Goal: Task Accomplishment & Management: Manage account settings

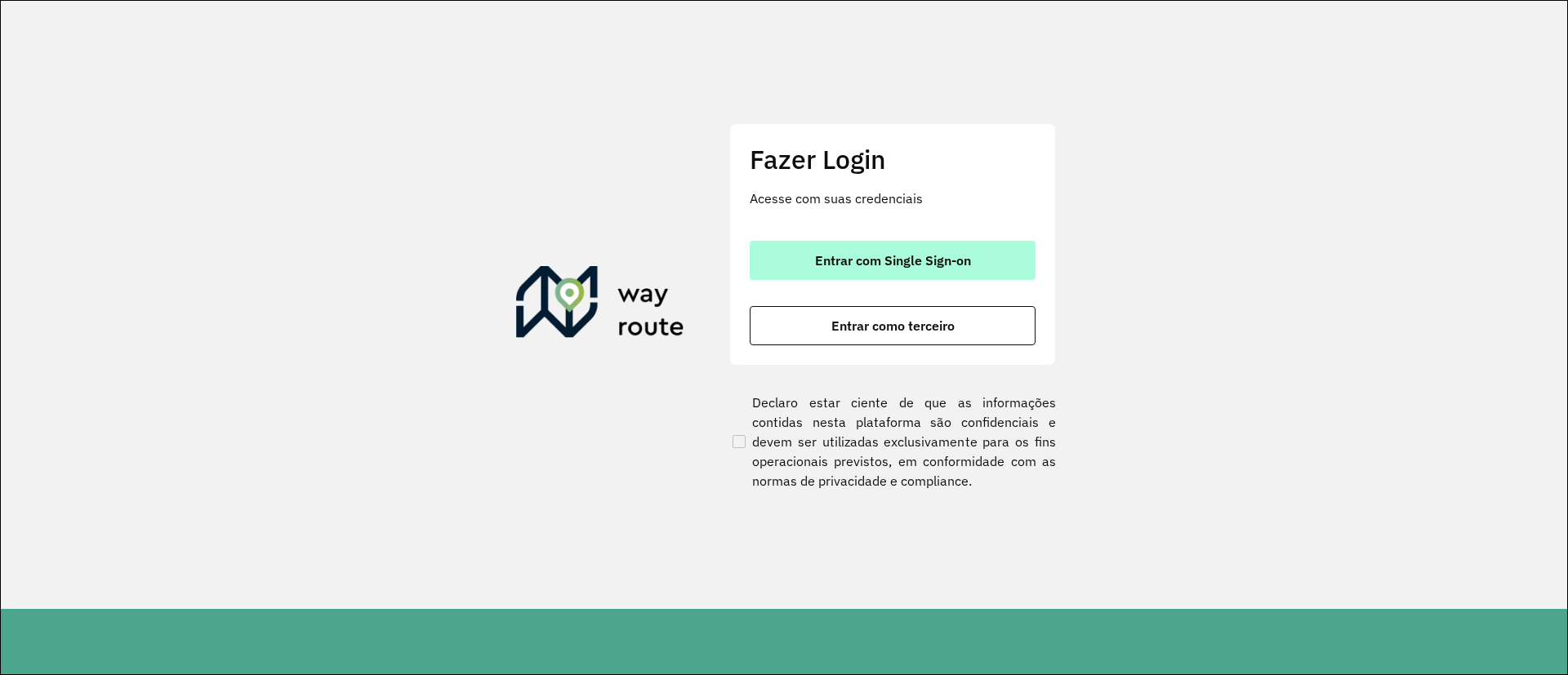
click at [812, 267] on button "Entrar com Single Sign-on" at bounding box center [893, 260] width 286 height 39
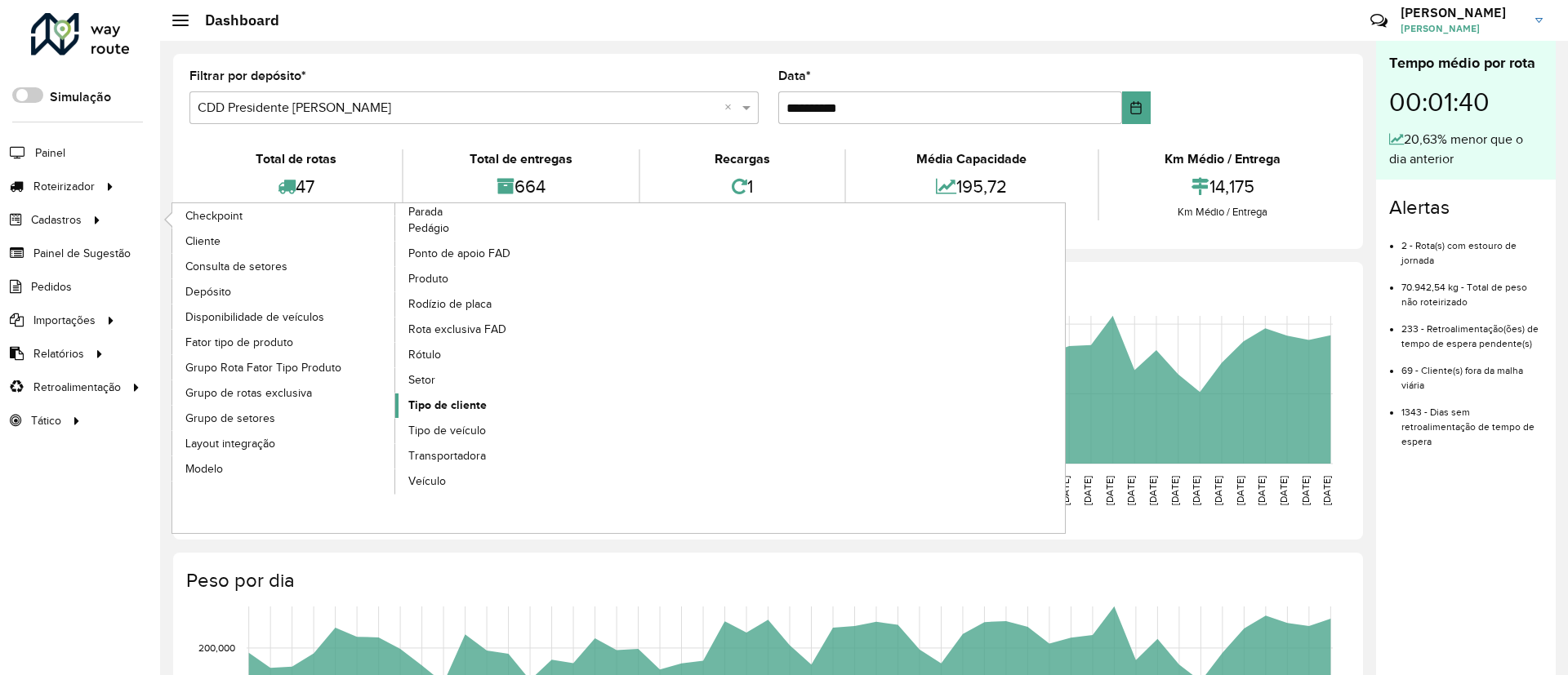
click at [464, 404] on span "Tipo de cliente" at bounding box center [447, 406] width 78 height 18
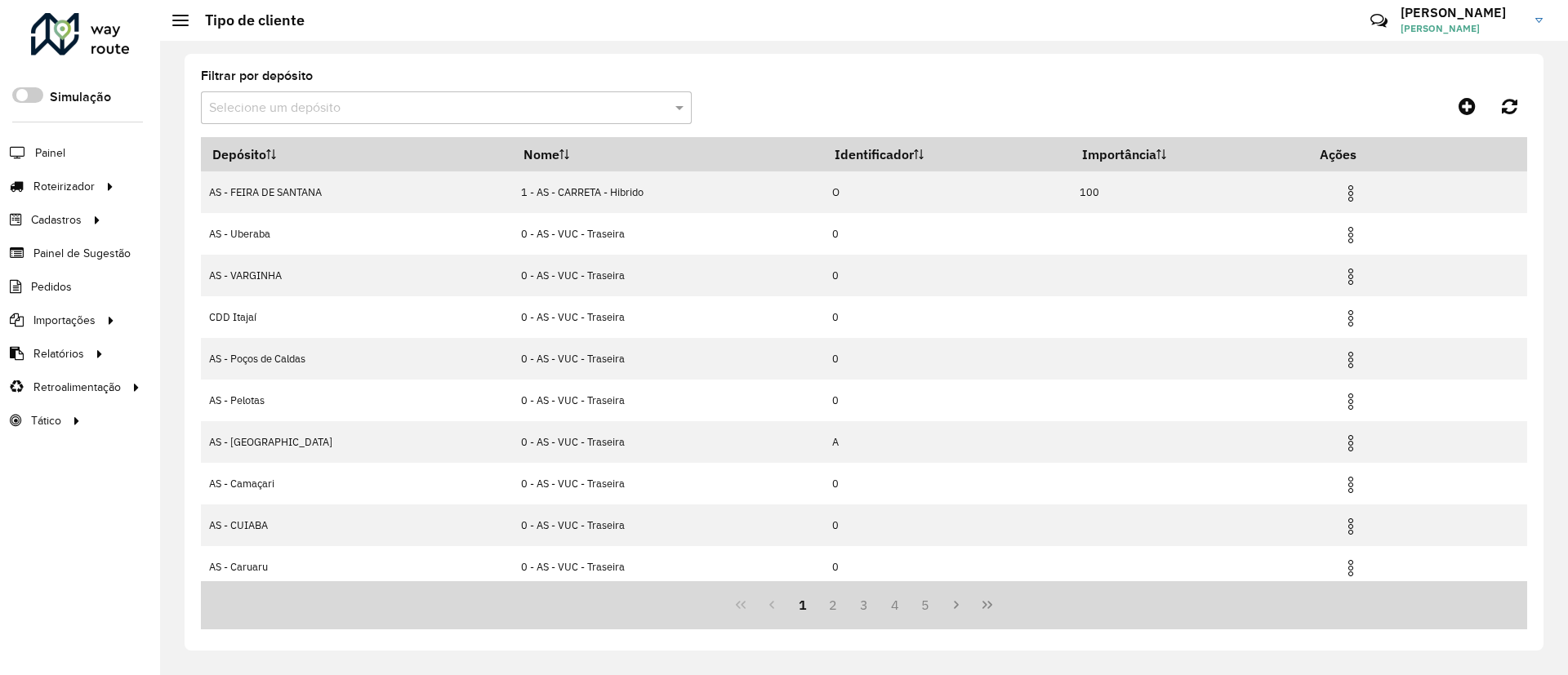
click at [615, 110] on input "text" at bounding box center [430, 109] width 441 height 20
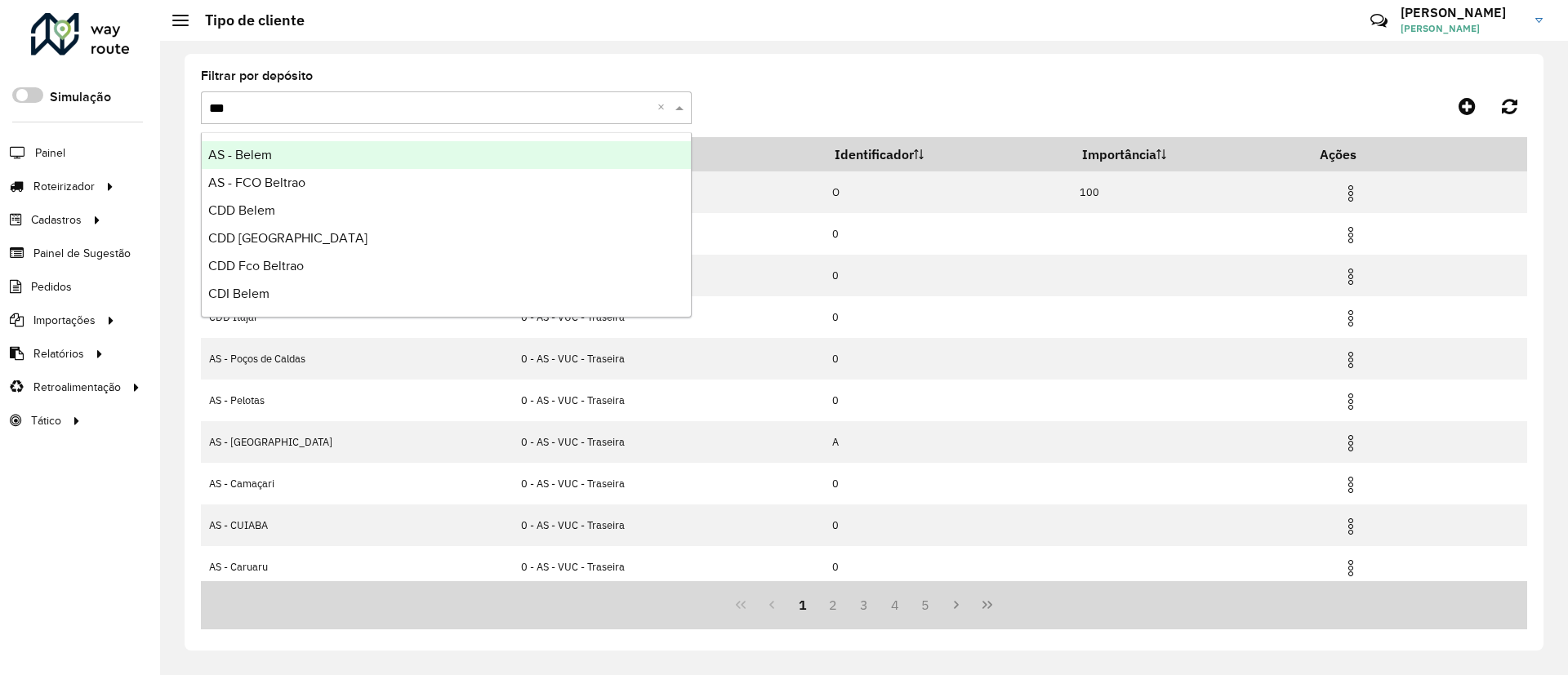
type input "****"
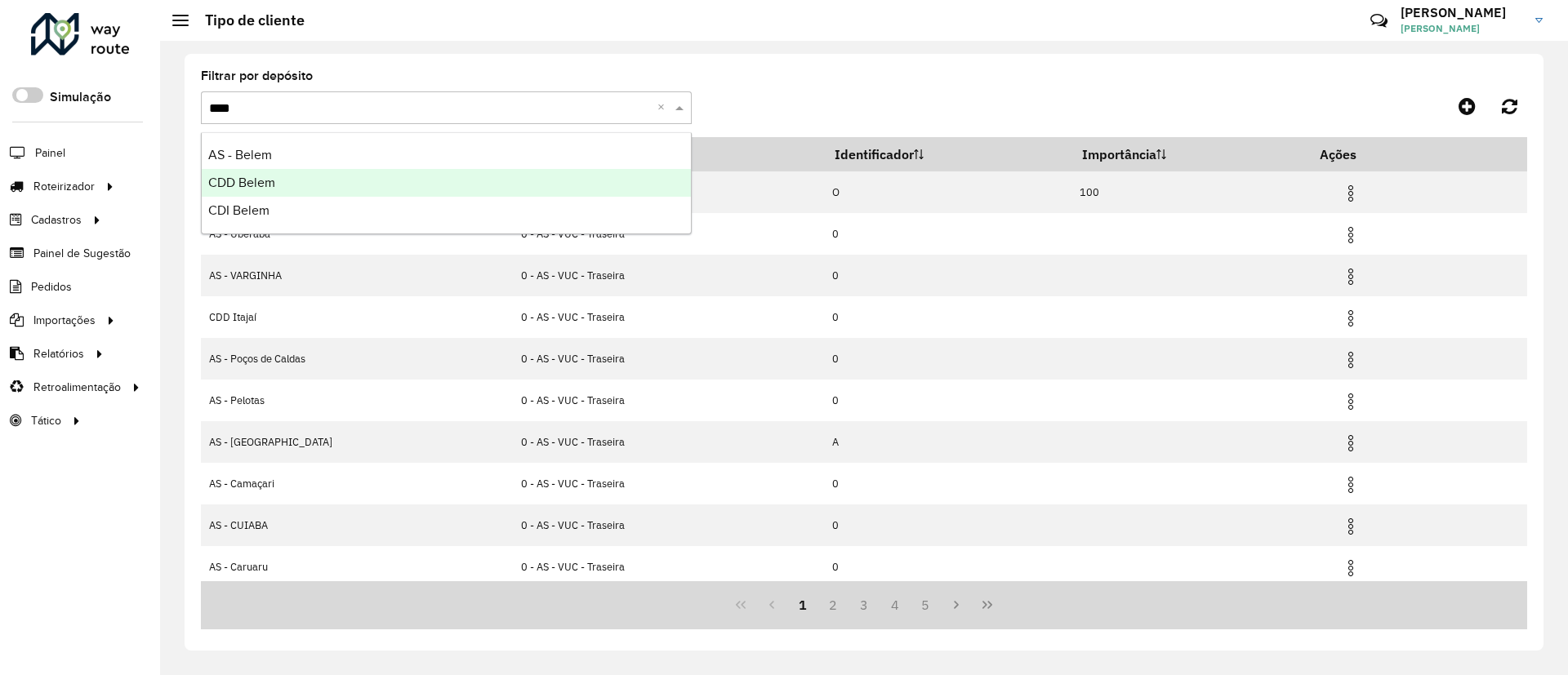
click at [600, 173] on div "CDD Belem" at bounding box center [446, 183] width 489 height 27
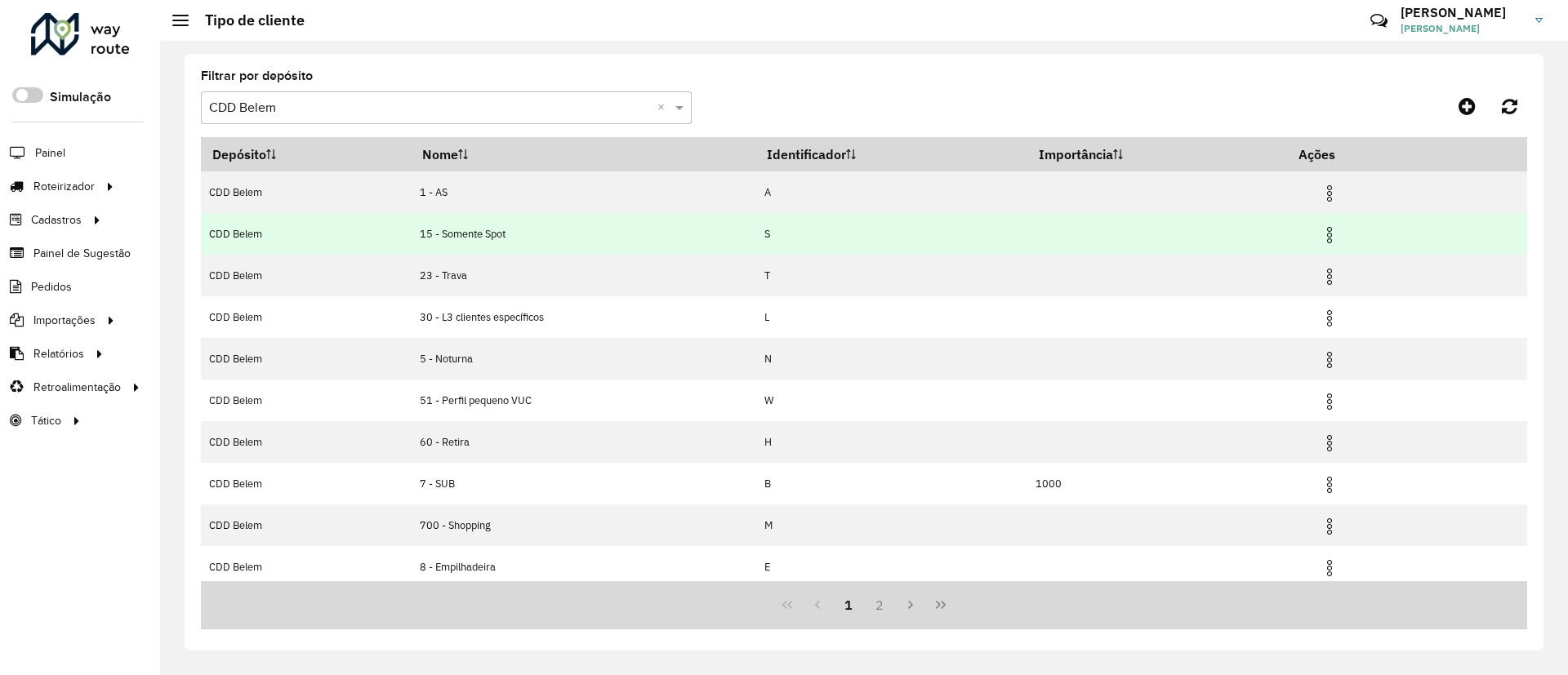
click at [1325, 240] on img at bounding box center [1330, 235] width 20 height 20
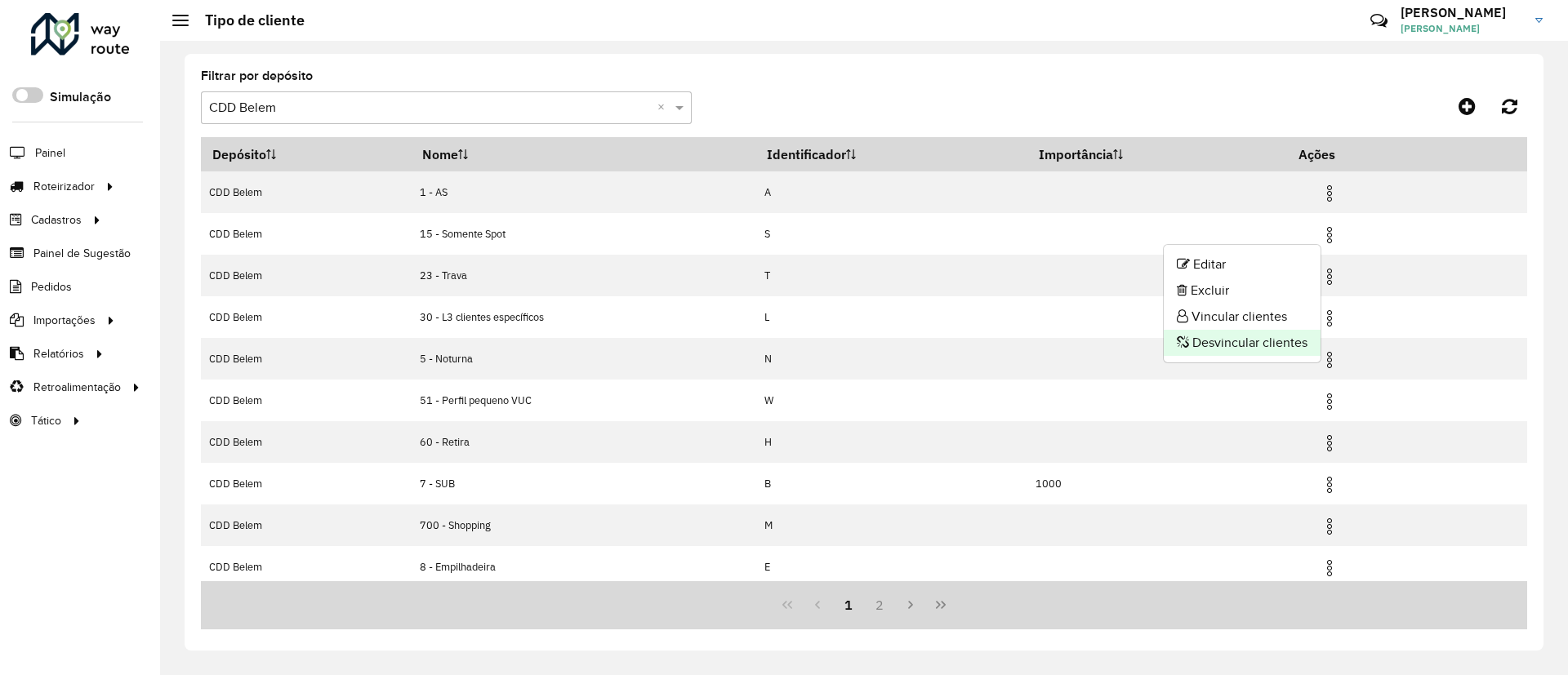
click at [1260, 339] on li "Desvincular clientes" at bounding box center [1242, 342] width 157 height 26
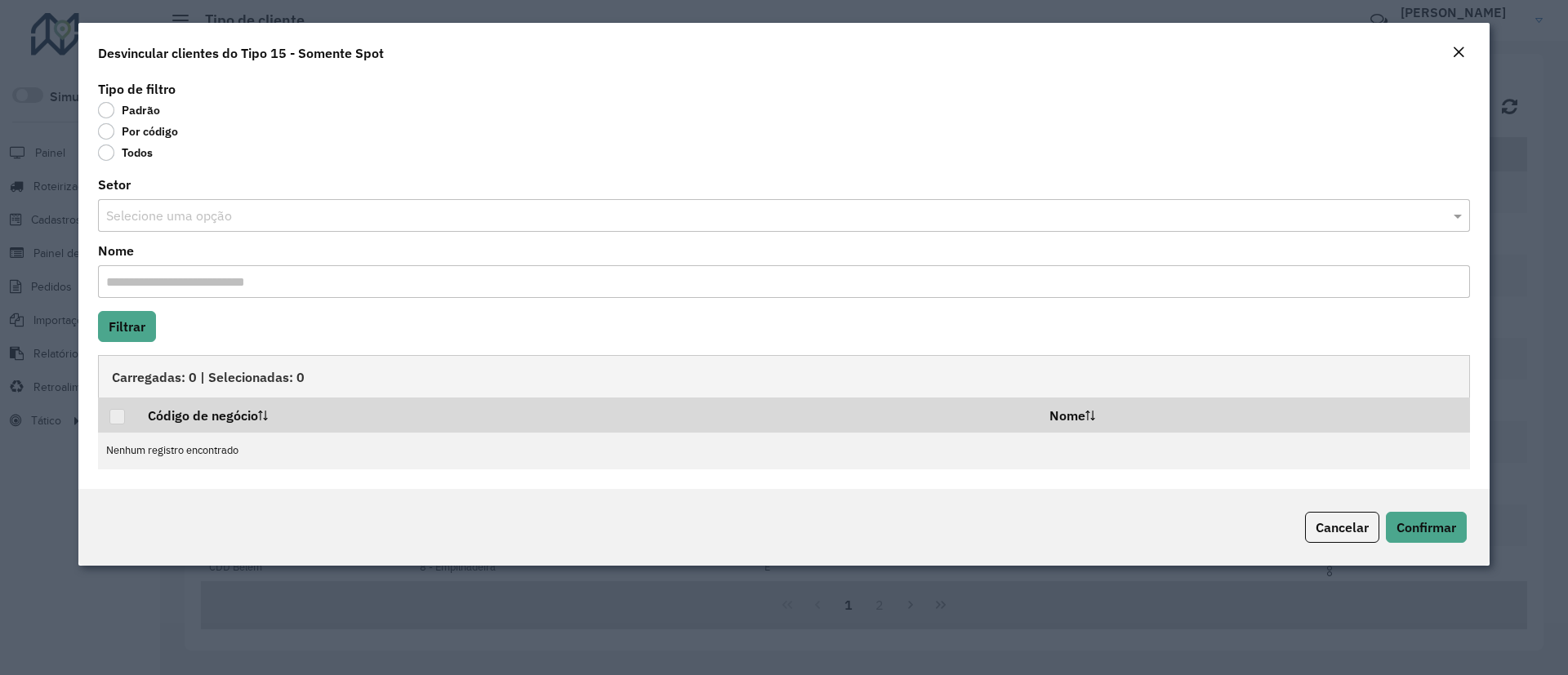
click at [155, 131] on label "Por código" at bounding box center [138, 131] width 80 height 17
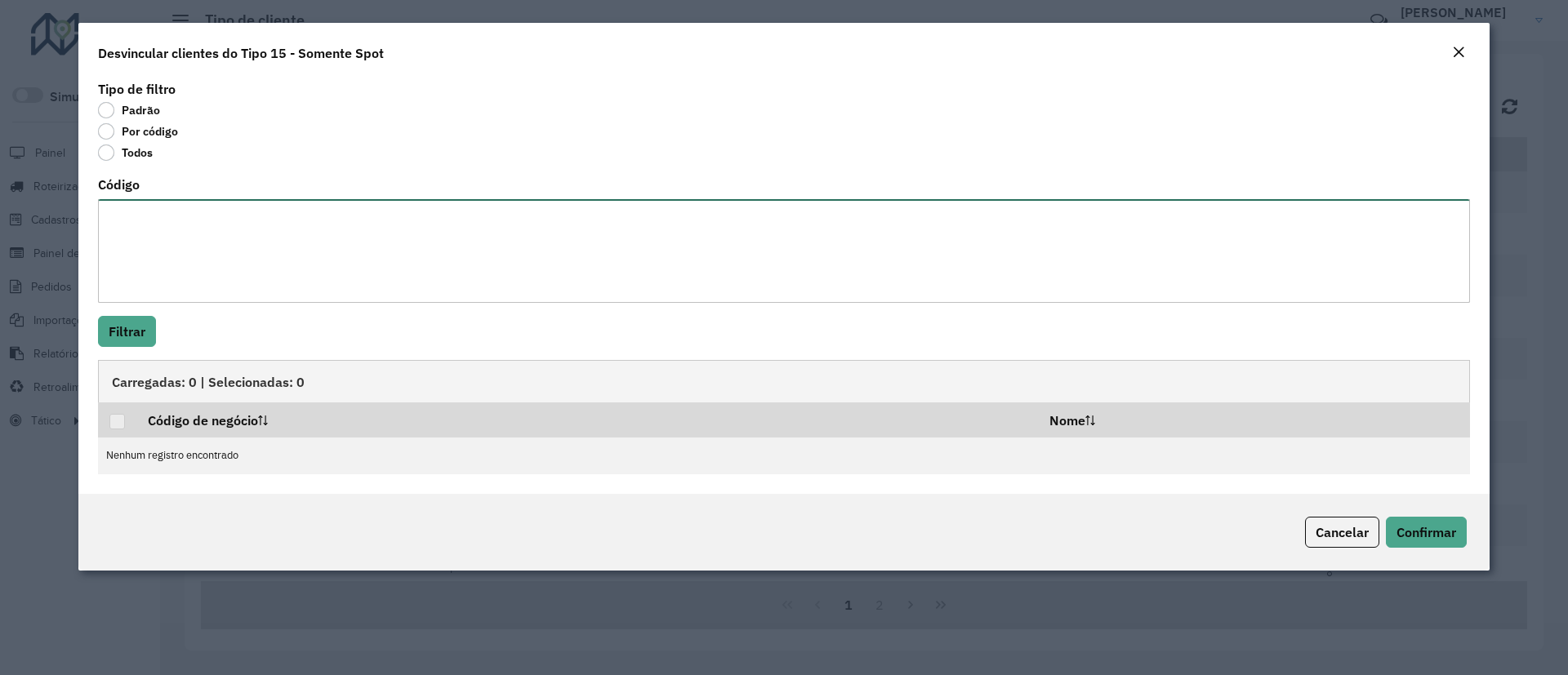
click at [224, 236] on textarea "Código" at bounding box center [784, 251] width 1372 height 104
paste textarea "******** ******** ******** ******** ******** ******** ******** ******** *******…"
type textarea "******** ******** ******** ******** ******** ******** ******** ******** *******…"
click at [131, 338] on button "Filtrar" at bounding box center [126, 332] width 58 height 31
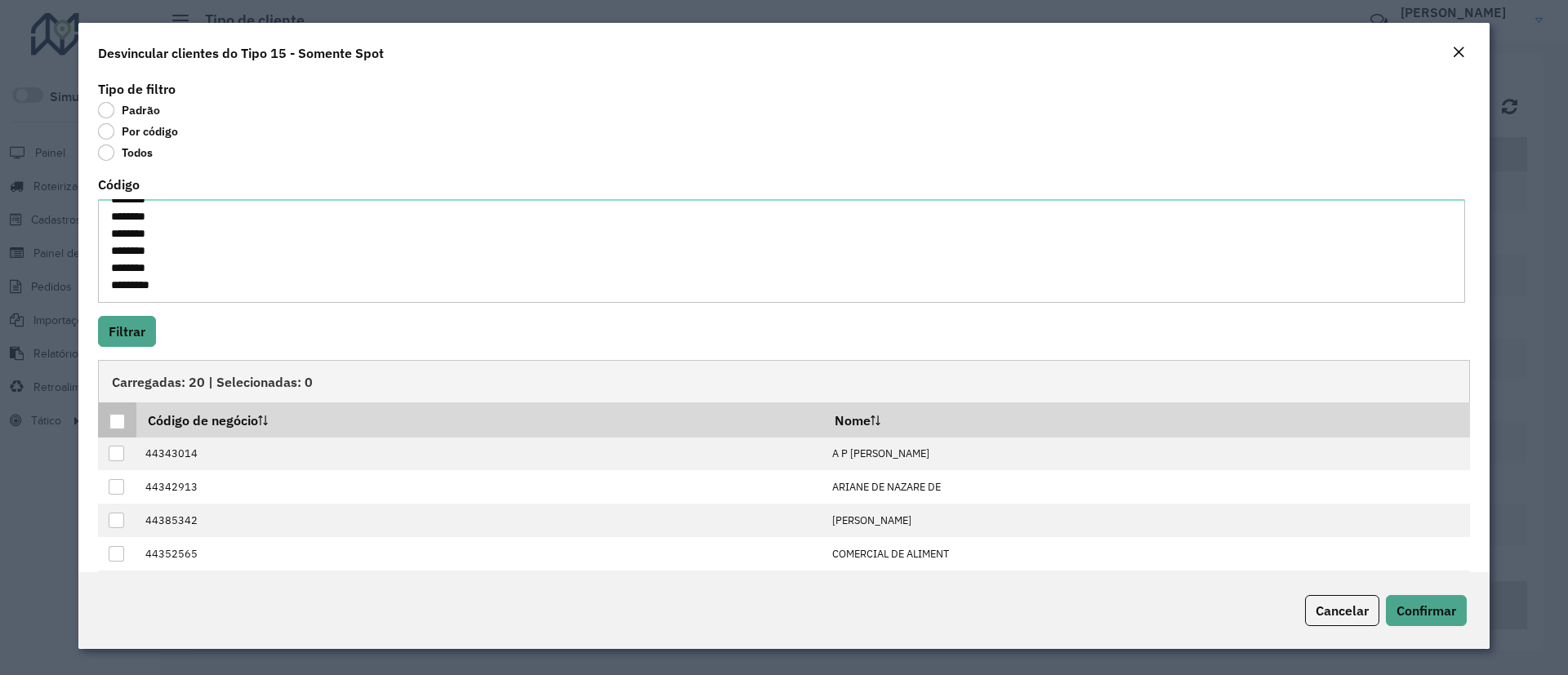
click at [117, 424] on div at bounding box center [117, 422] width 16 height 16
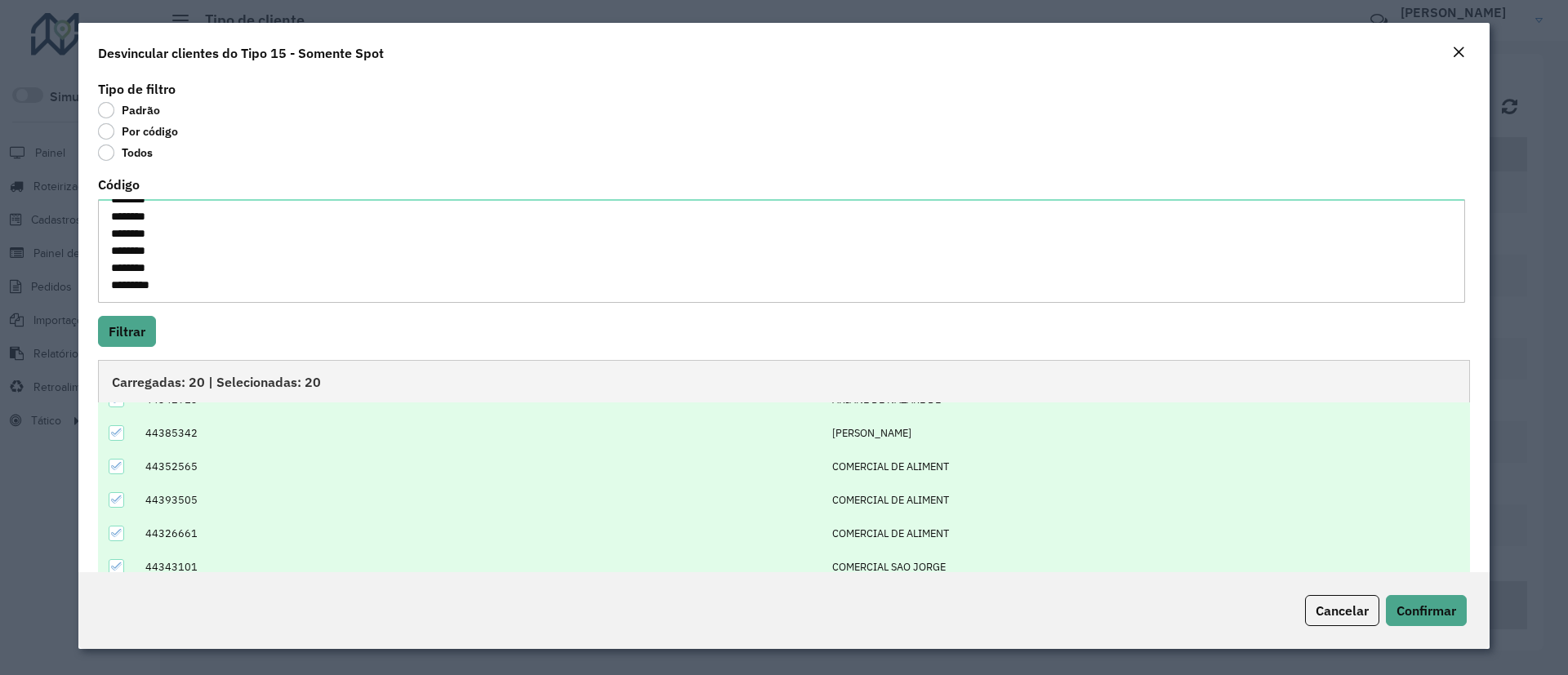
scroll to position [165, 0]
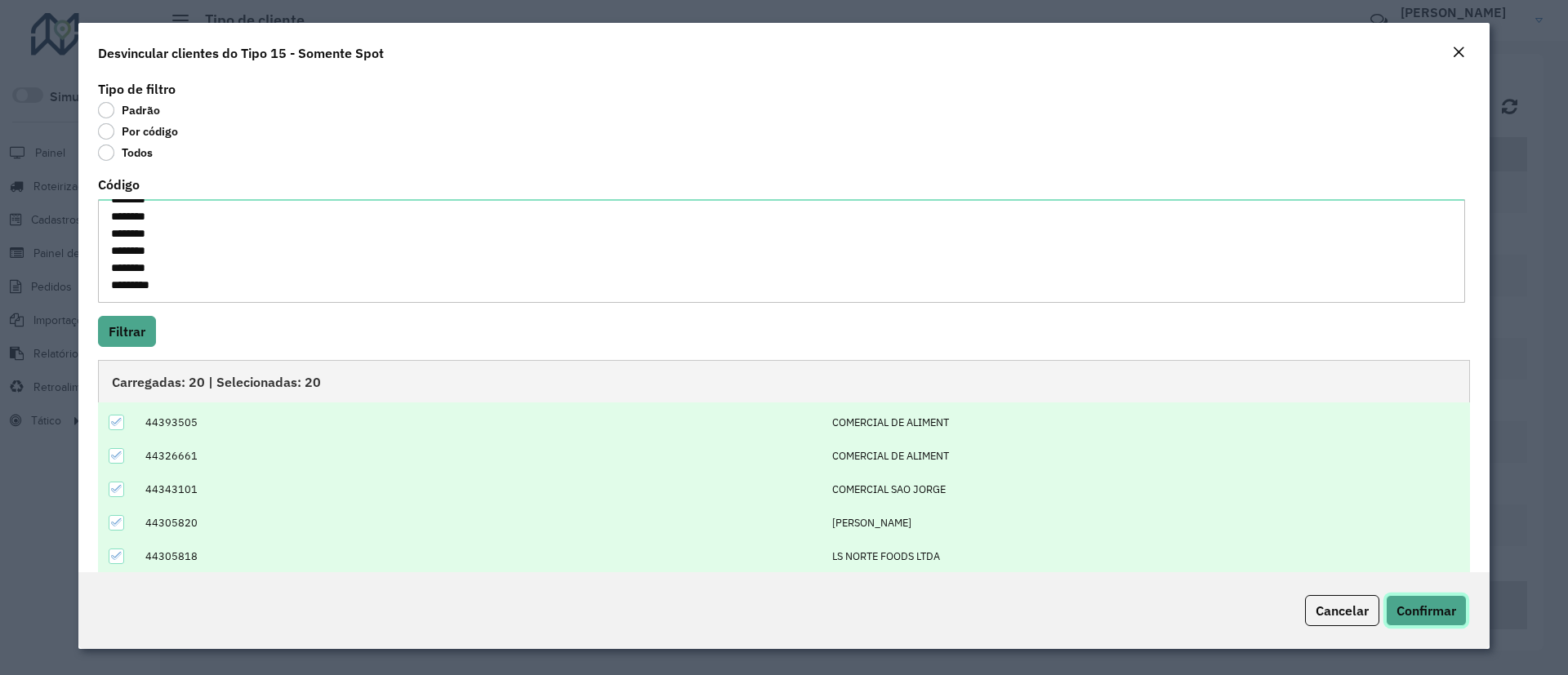
click at [1389, 600] on span "Confirmar" at bounding box center [1426, 610] width 60 height 17
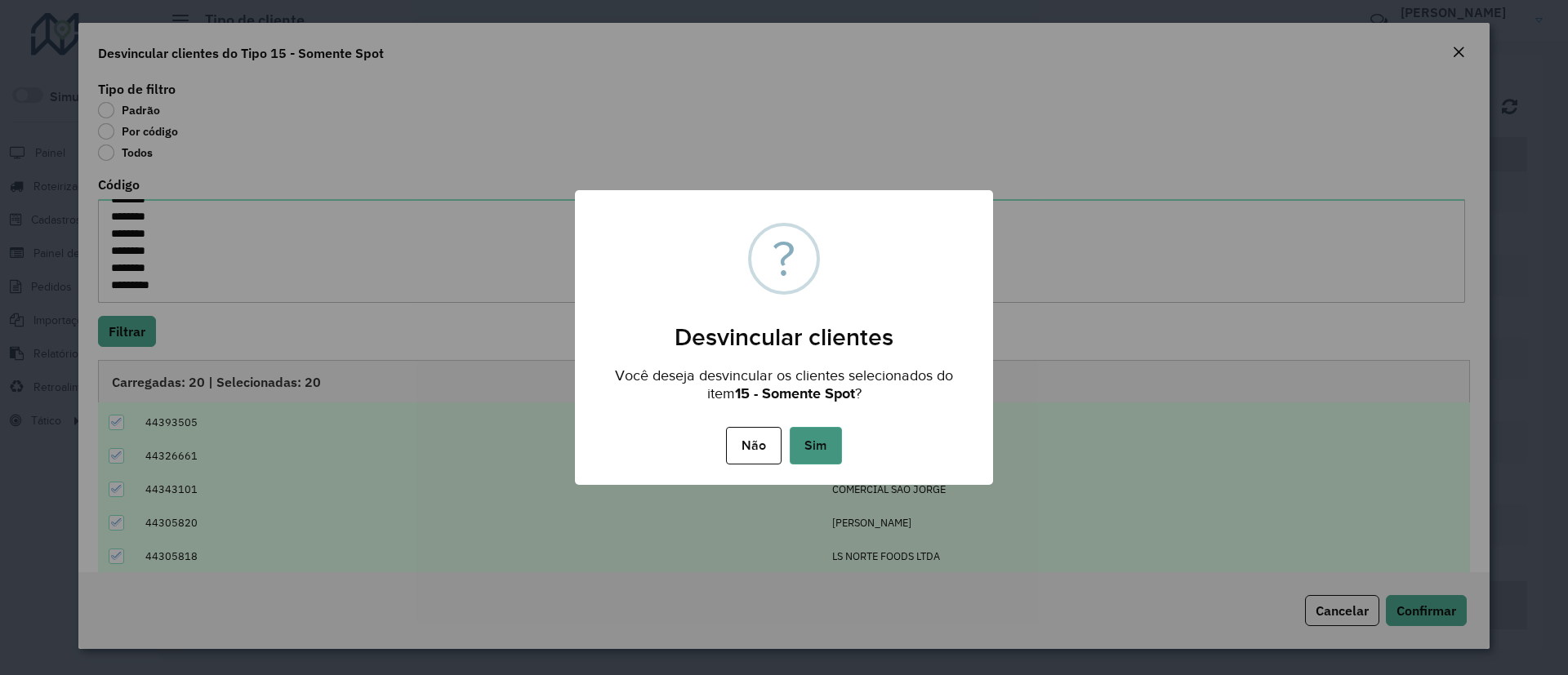
click at [836, 445] on button "Sim" at bounding box center [815, 445] width 52 height 37
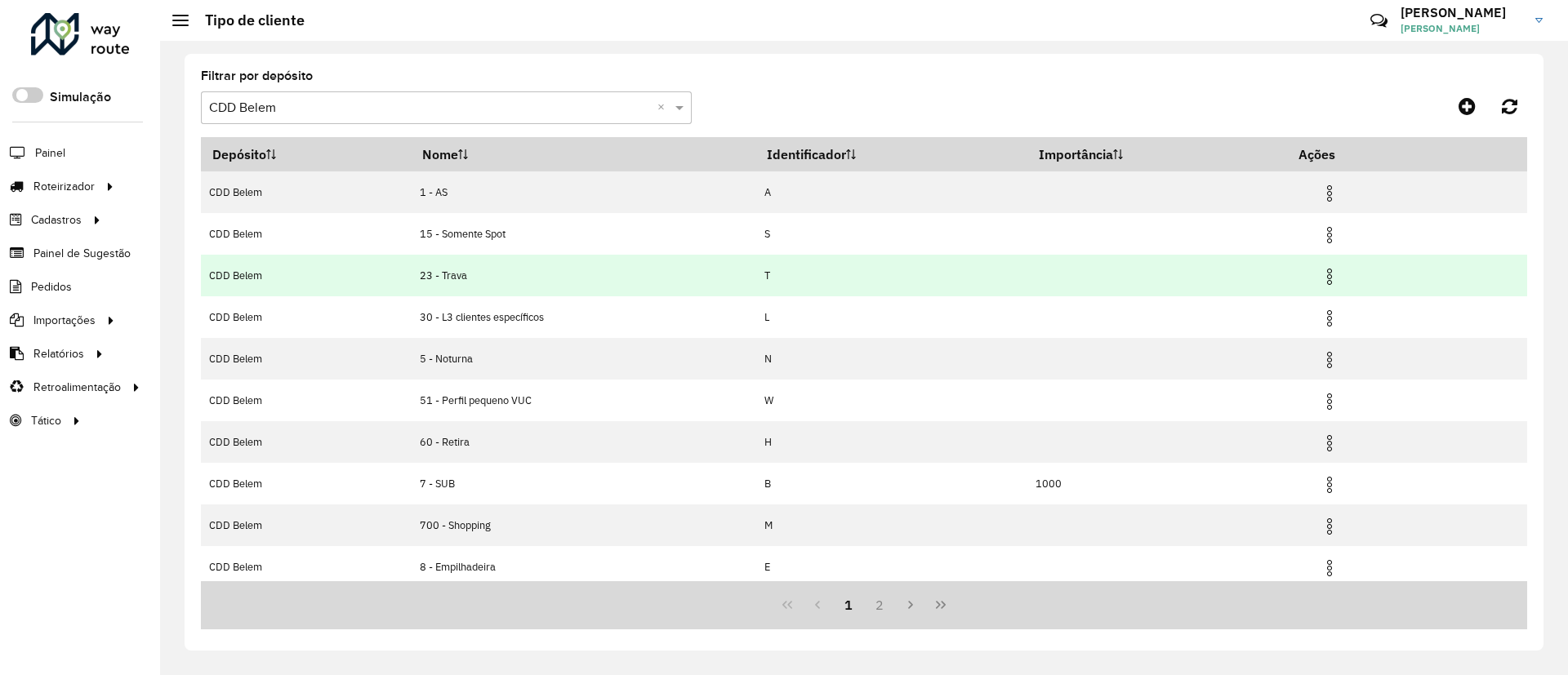
click at [1332, 273] on img at bounding box center [1330, 277] width 20 height 20
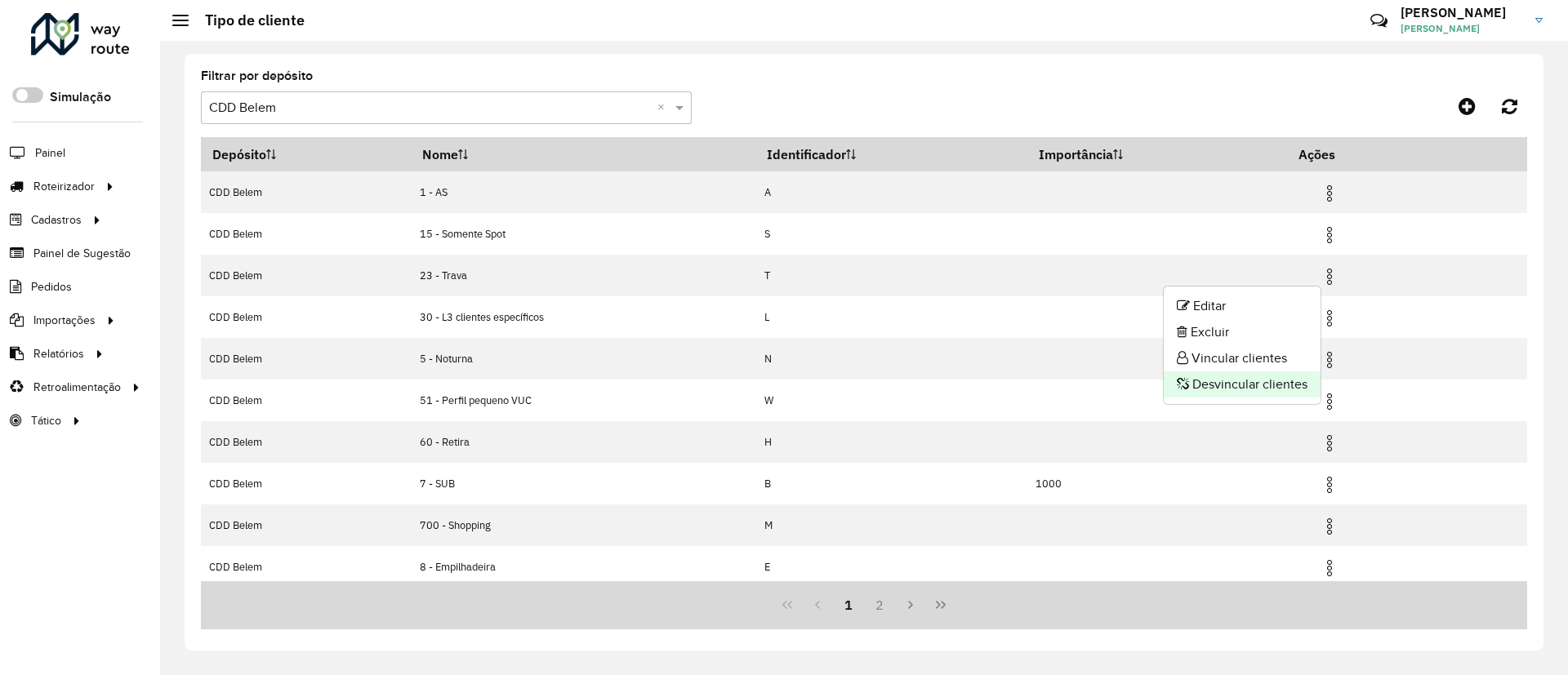
click at [1273, 384] on li "Desvincular clientes" at bounding box center [1242, 384] width 157 height 26
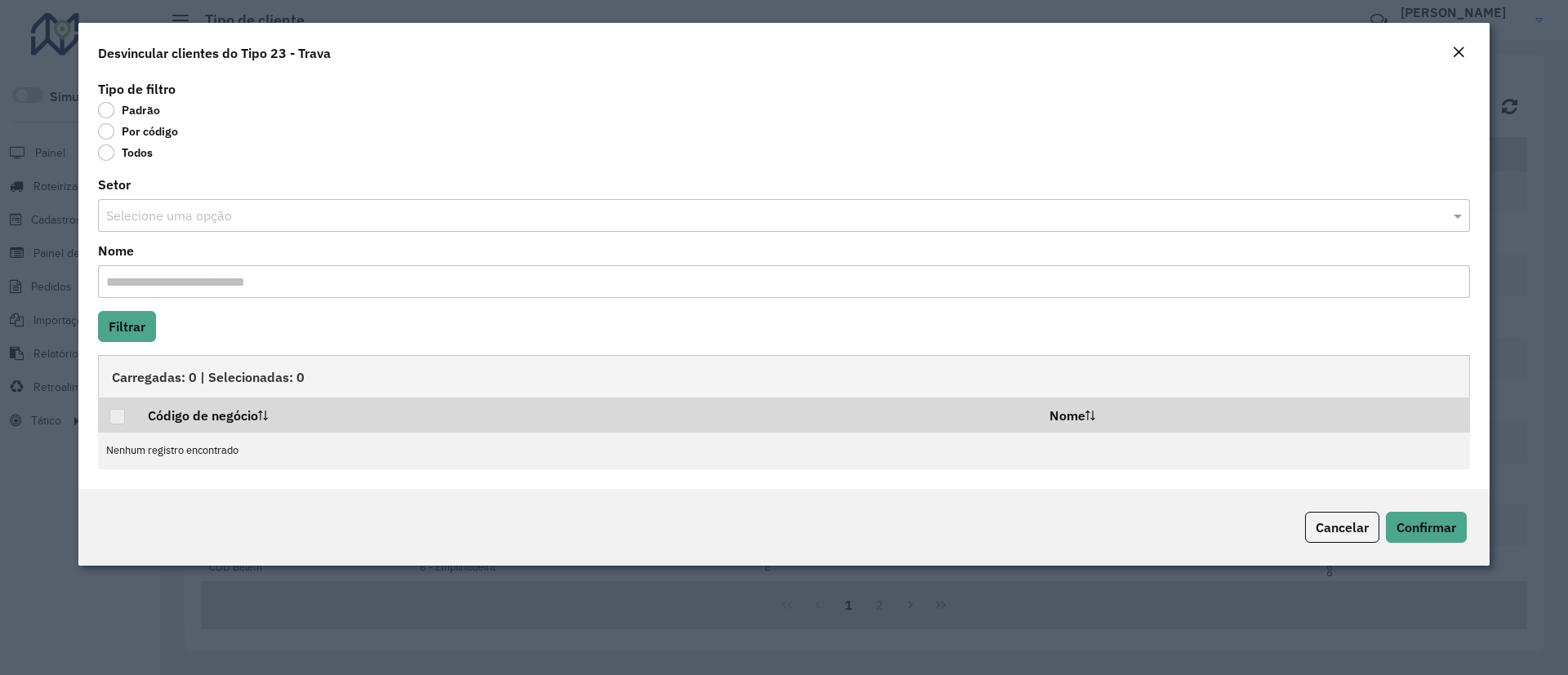
click at [131, 135] on label "Por código" at bounding box center [138, 131] width 80 height 17
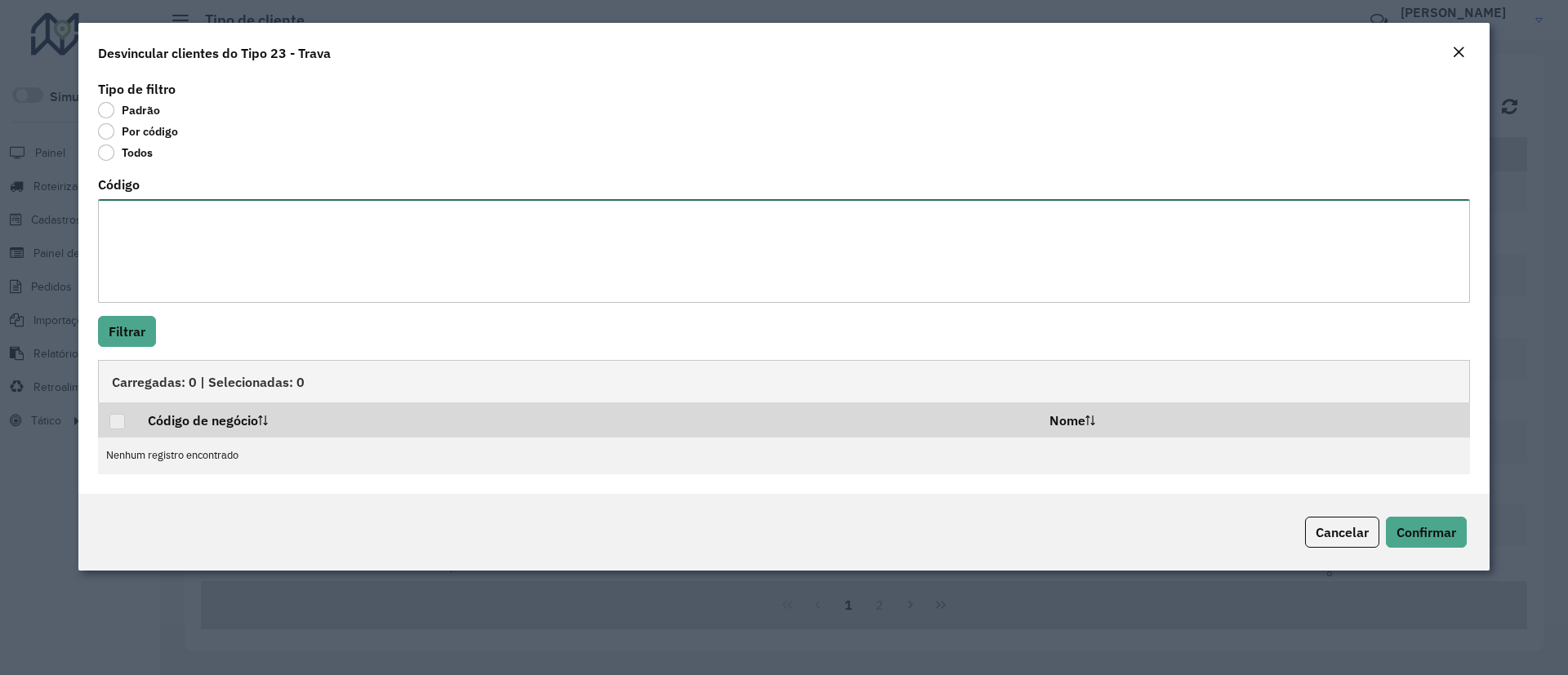
click at [283, 276] on textarea "Código" at bounding box center [784, 251] width 1372 height 104
paste textarea "******** ******** ******** ******** ******** ******** ******** ******** *******…"
type textarea "******** ******** ******** ******** ******** ******** ******** ******** *******…"
click at [143, 333] on button "Filtrar" at bounding box center [126, 332] width 58 height 31
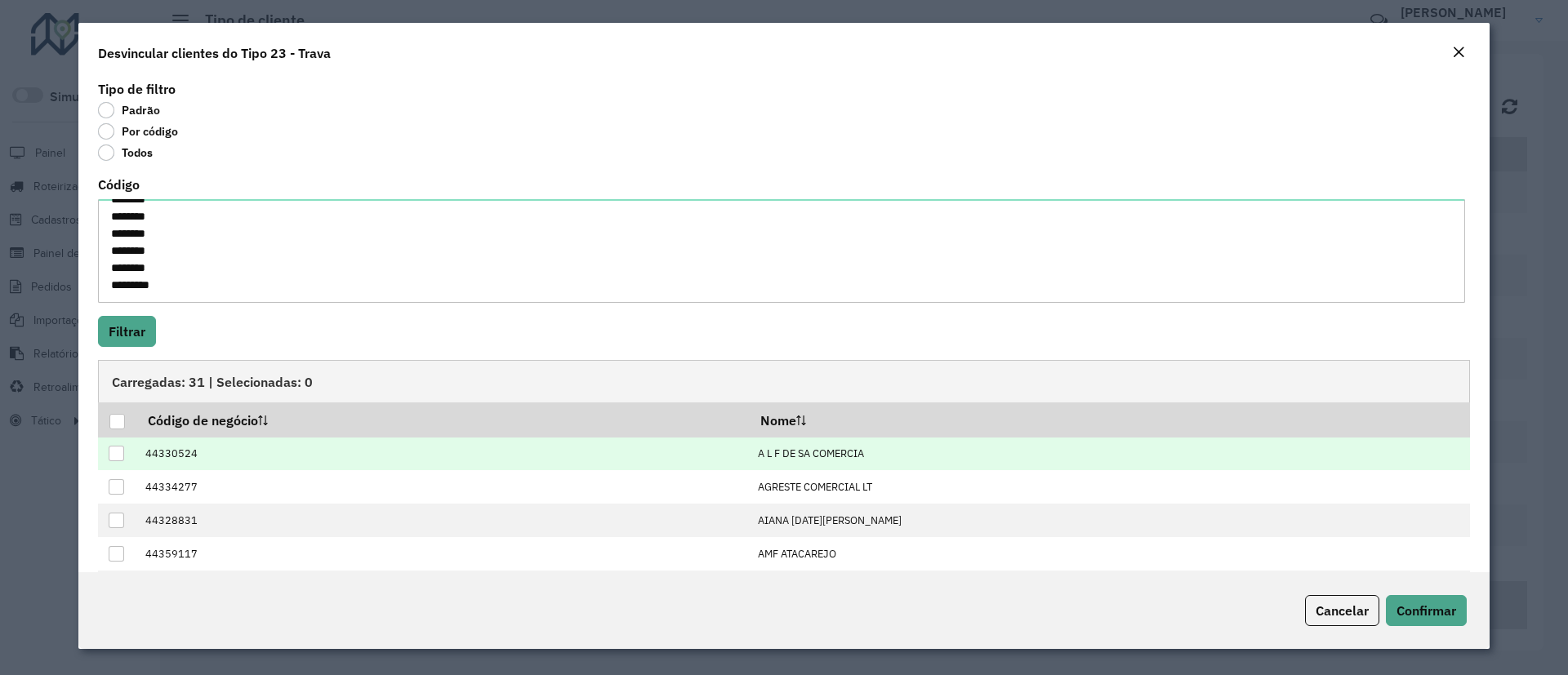
drag, startPoint x: 118, startPoint y: 427, endPoint x: 373, endPoint y: 459, distance: 257.0
click at [119, 427] on div at bounding box center [117, 422] width 16 height 16
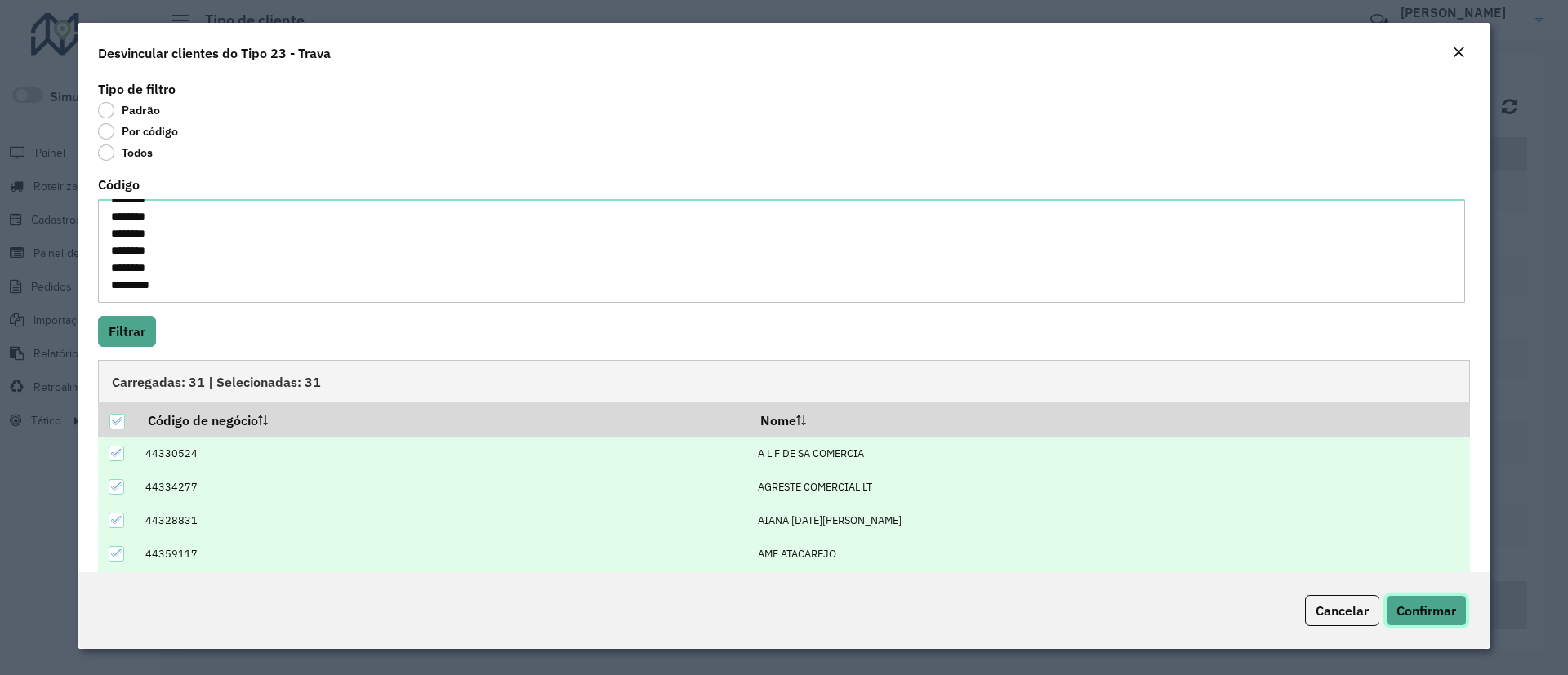
click at [1389, 600] on span "Confirmar" at bounding box center [1426, 610] width 60 height 17
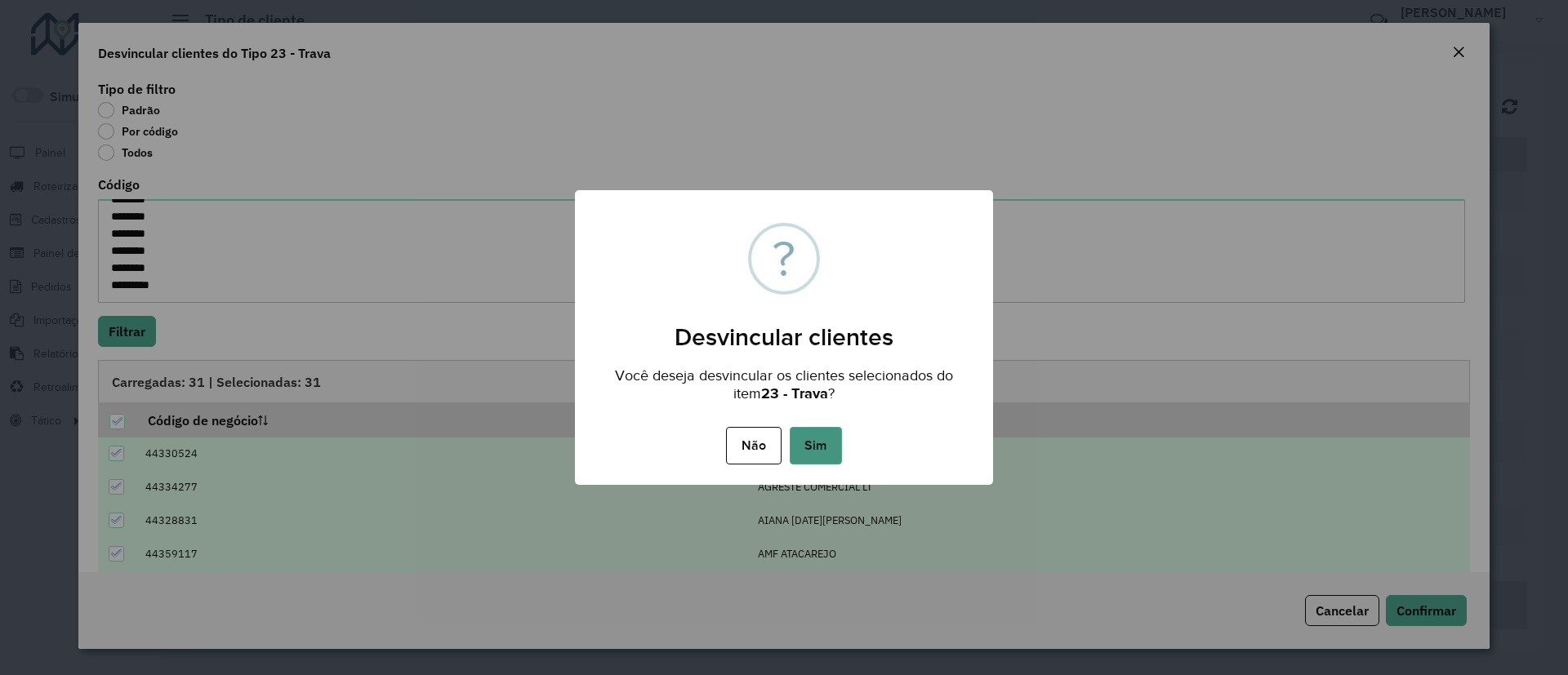
click at [812, 447] on button "Sim" at bounding box center [815, 445] width 52 height 37
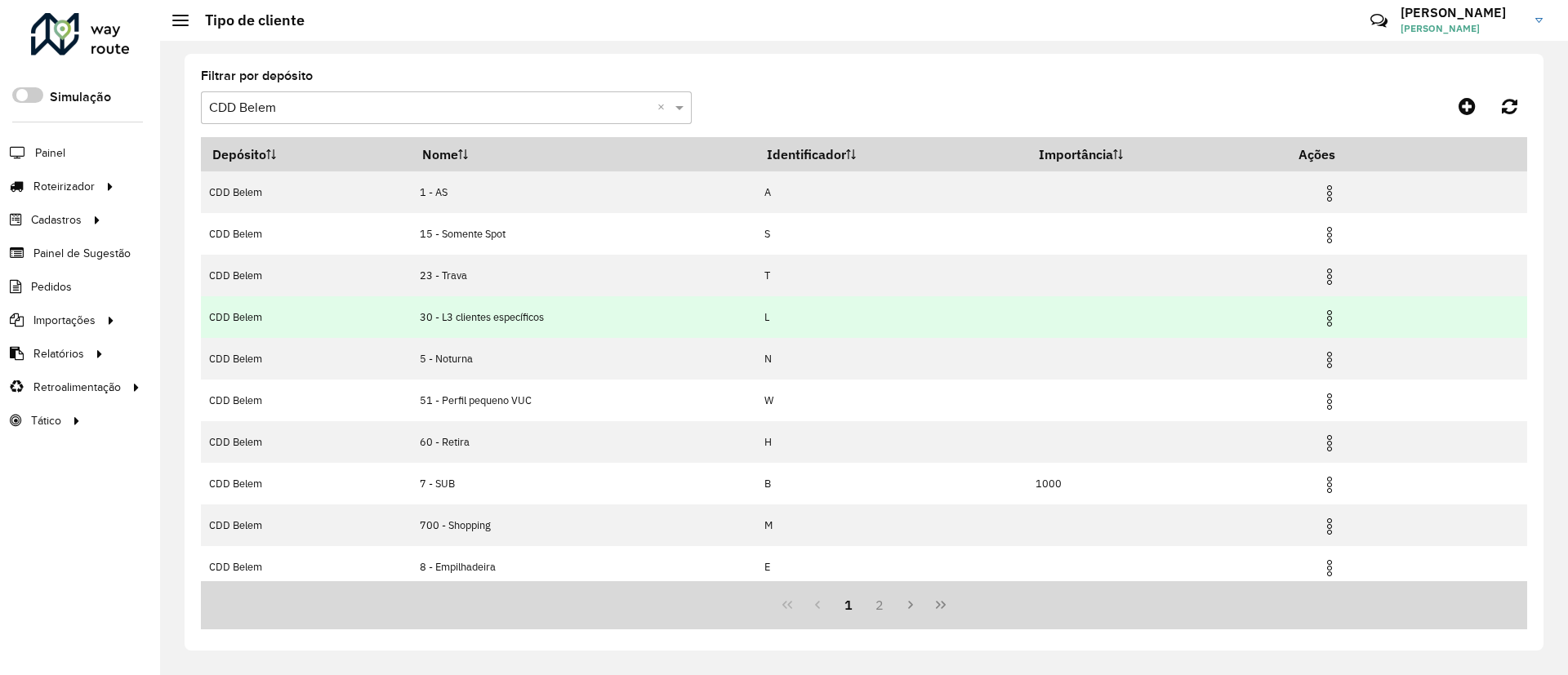
click at [1331, 313] on img at bounding box center [1330, 318] width 20 height 20
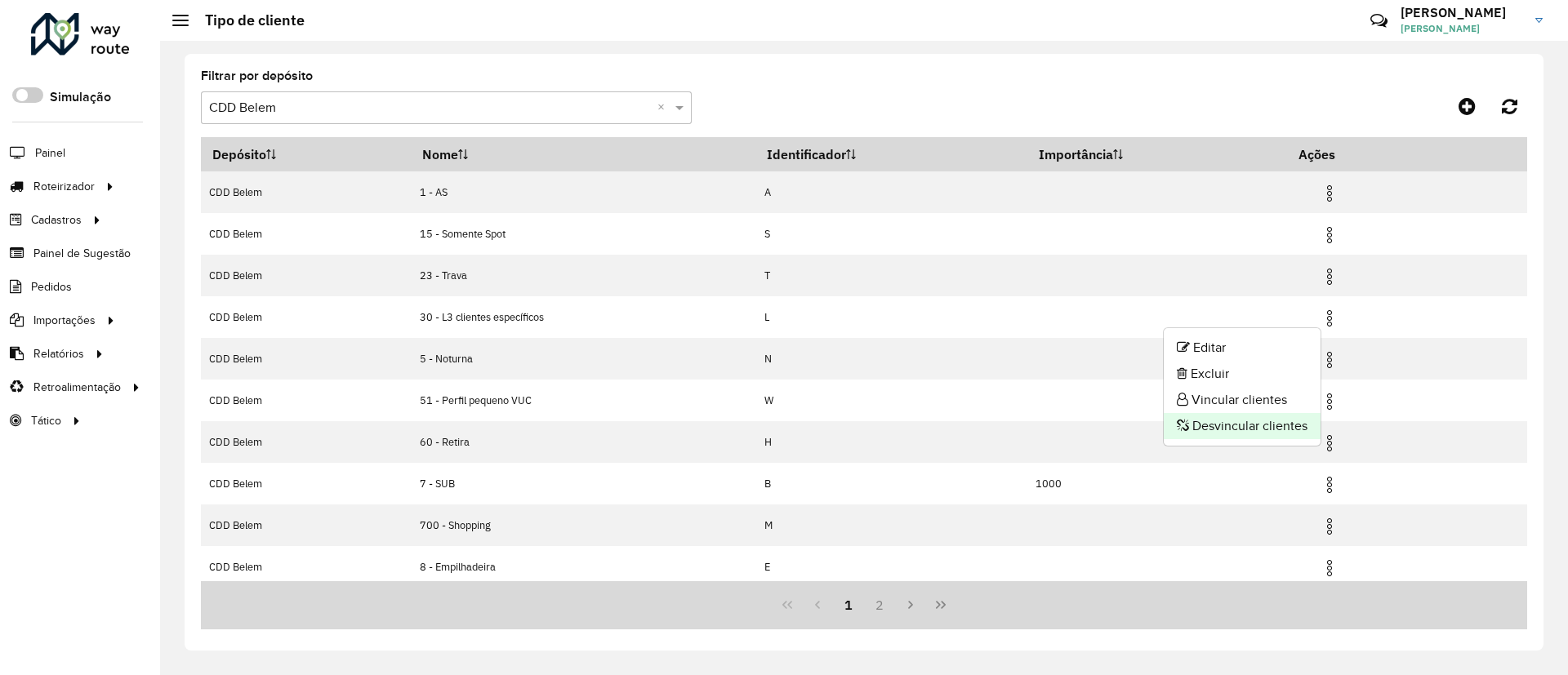
click at [1266, 423] on li "Desvincular clientes" at bounding box center [1242, 426] width 157 height 26
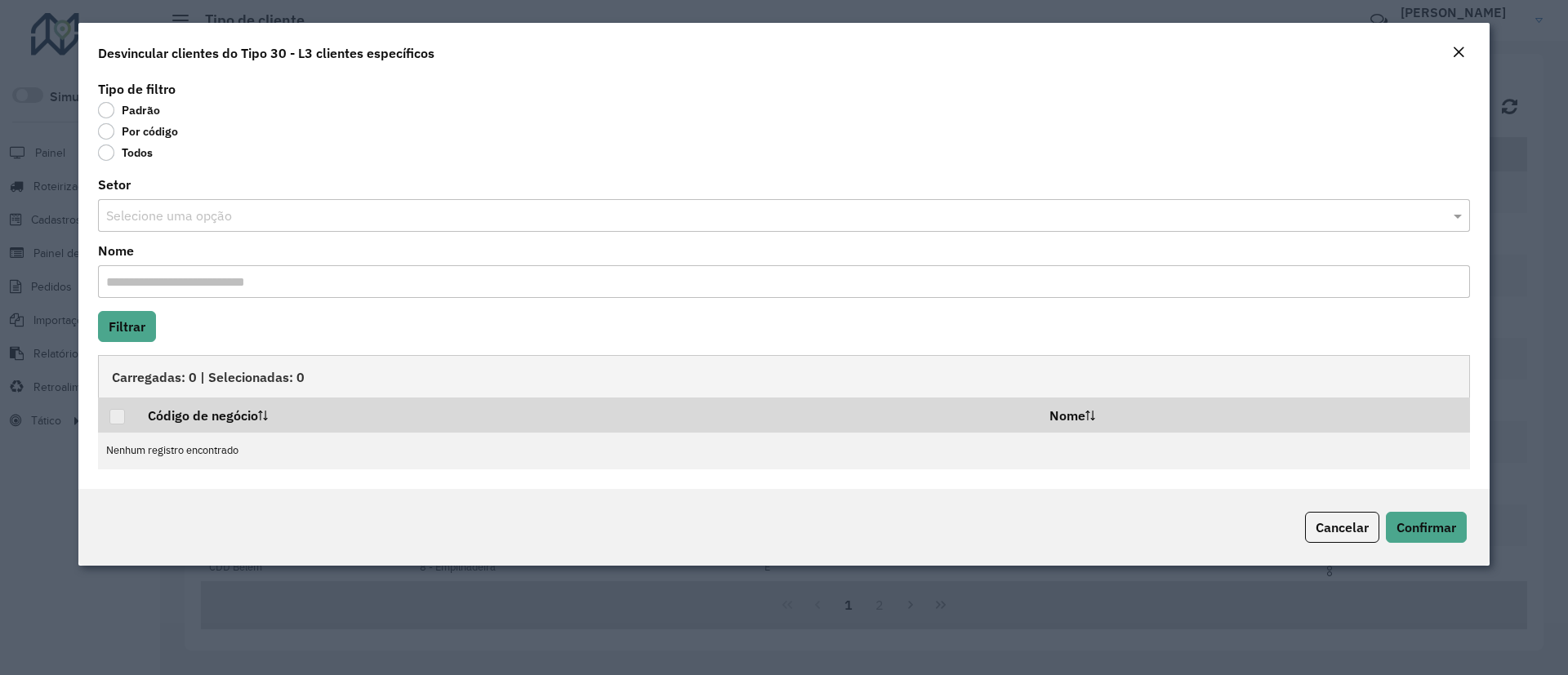
click at [154, 132] on label "Por código" at bounding box center [138, 131] width 80 height 17
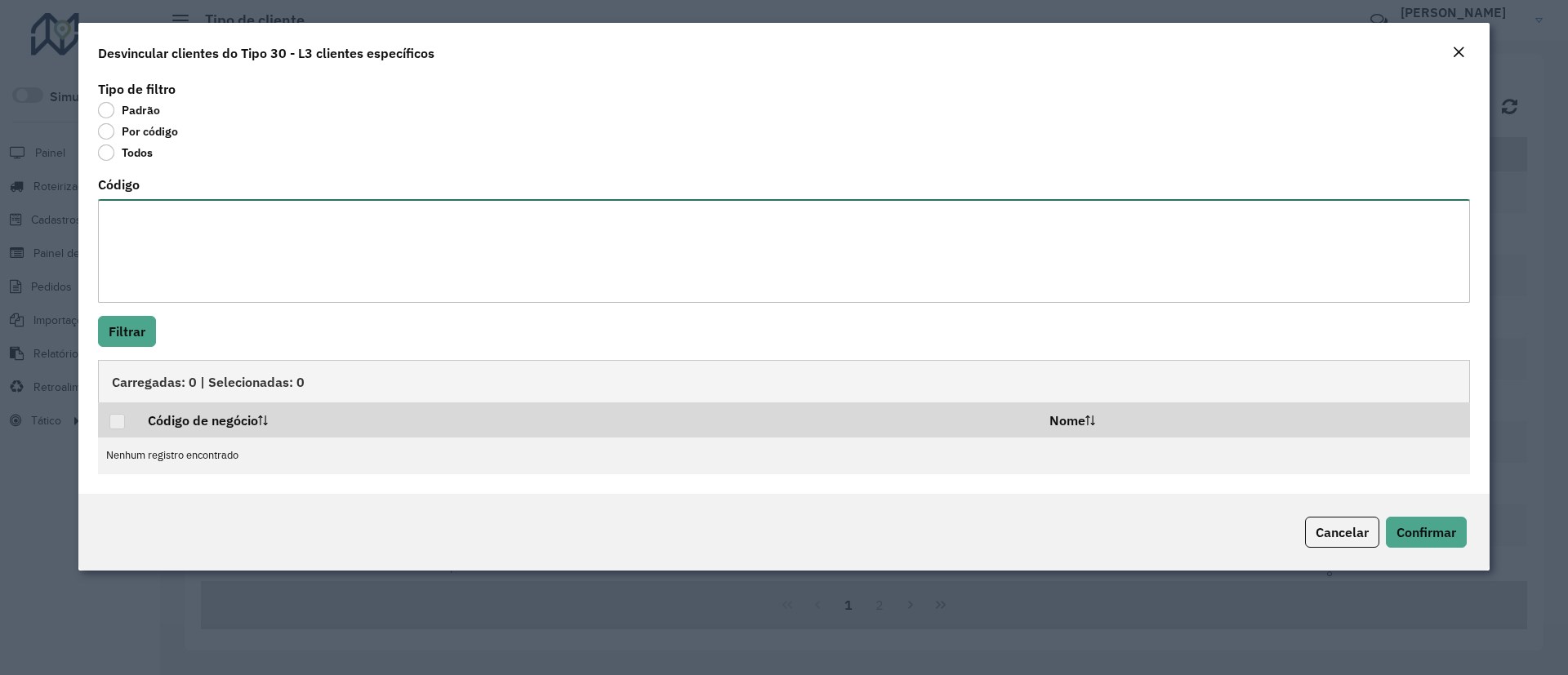
click at [174, 225] on textarea "Código" at bounding box center [784, 251] width 1372 height 104
paste textarea "******** ******** ******** ********"
type textarea "******** ******** ******** ********"
click at [131, 341] on button "Filtrar" at bounding box center [126, 332] width 58 height 31
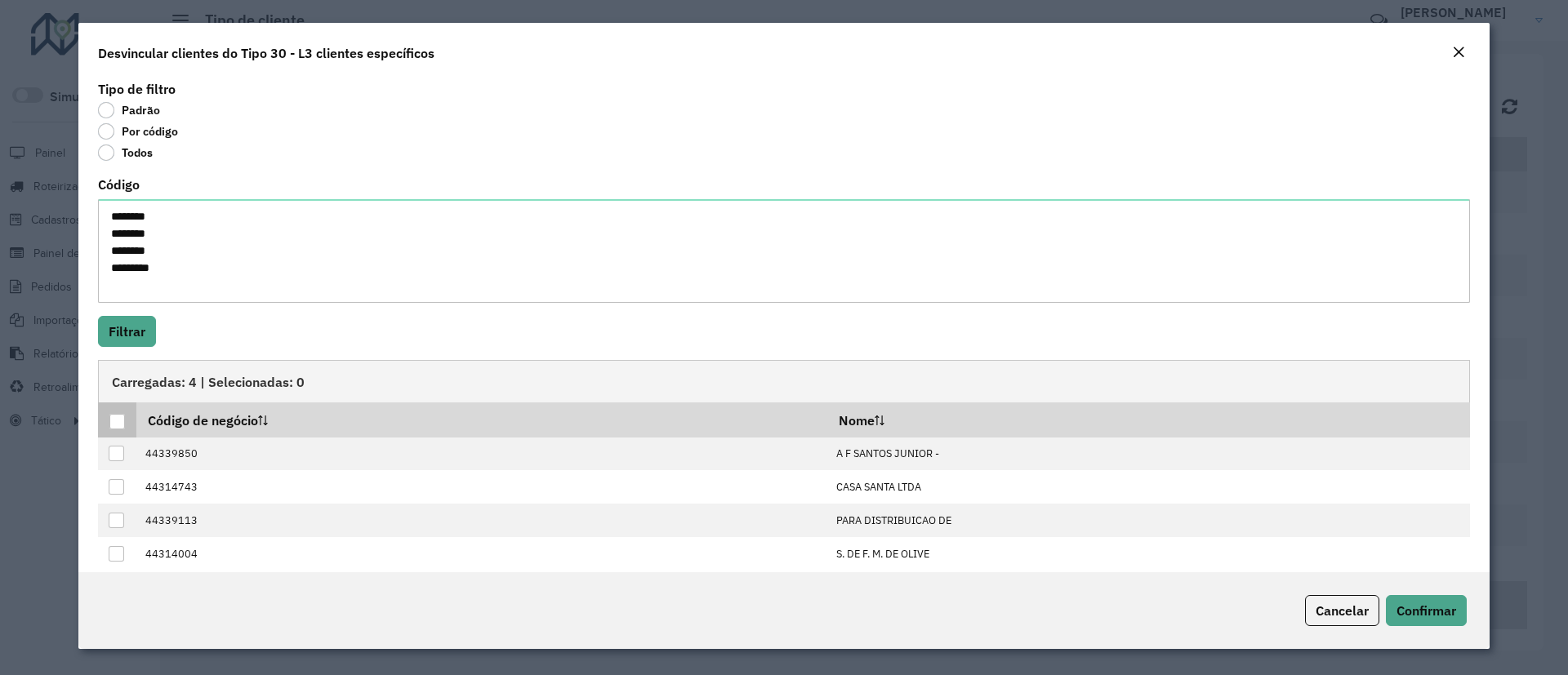
click at [117, 419] on div at bounding box center [117, 422] width 16 height 16
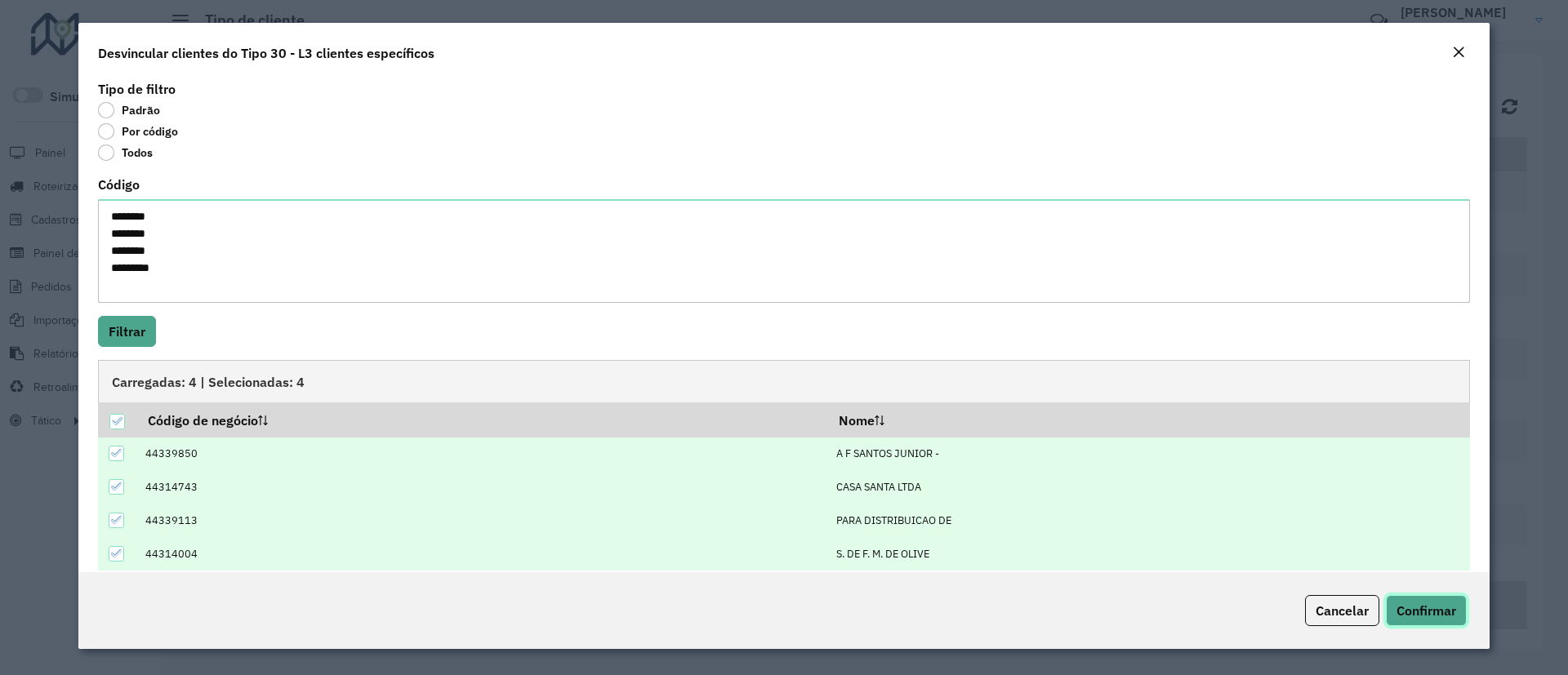
click at [1389, 599] on button "Confirmar" at bounding box center [1426, 610] width 81 height 31
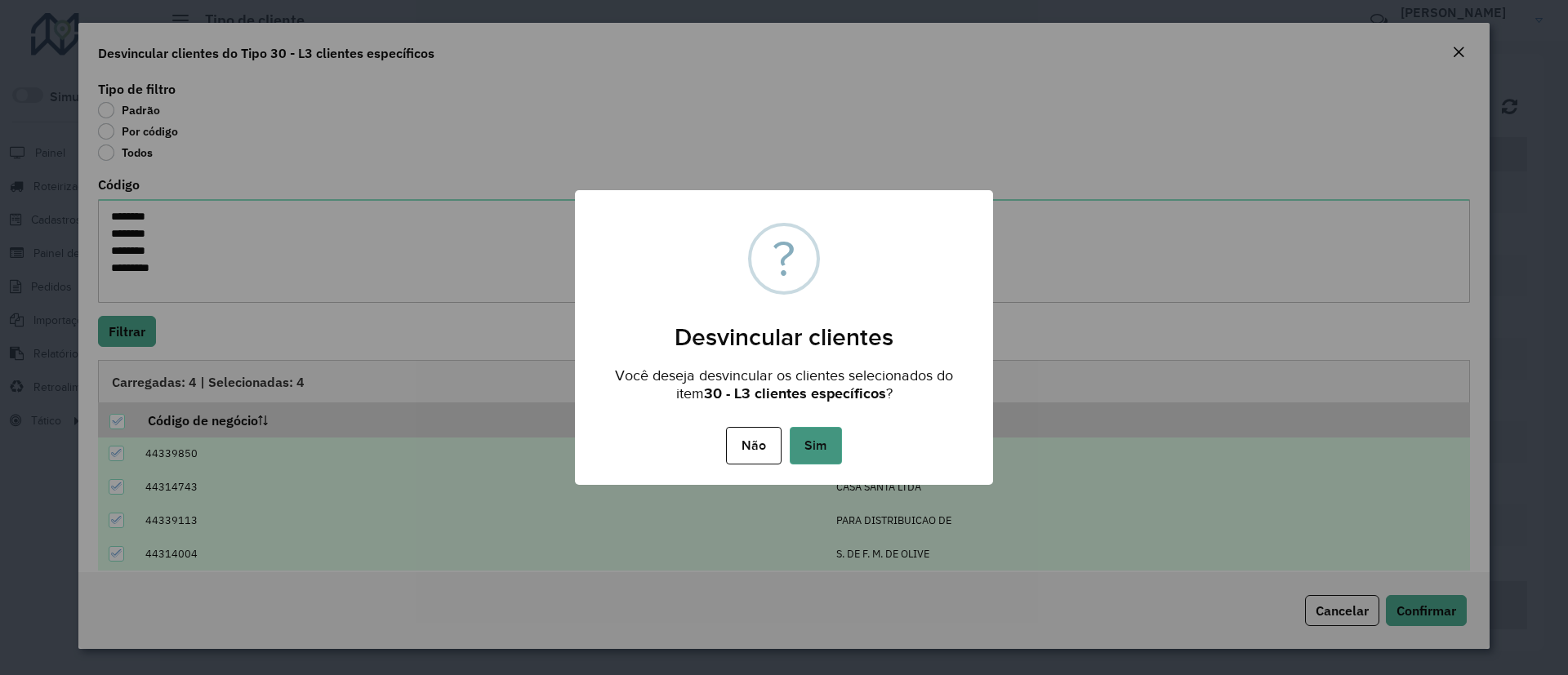
click at [827, 444] on button "Sim" at bounding box center [815, 445] width 52 height 37
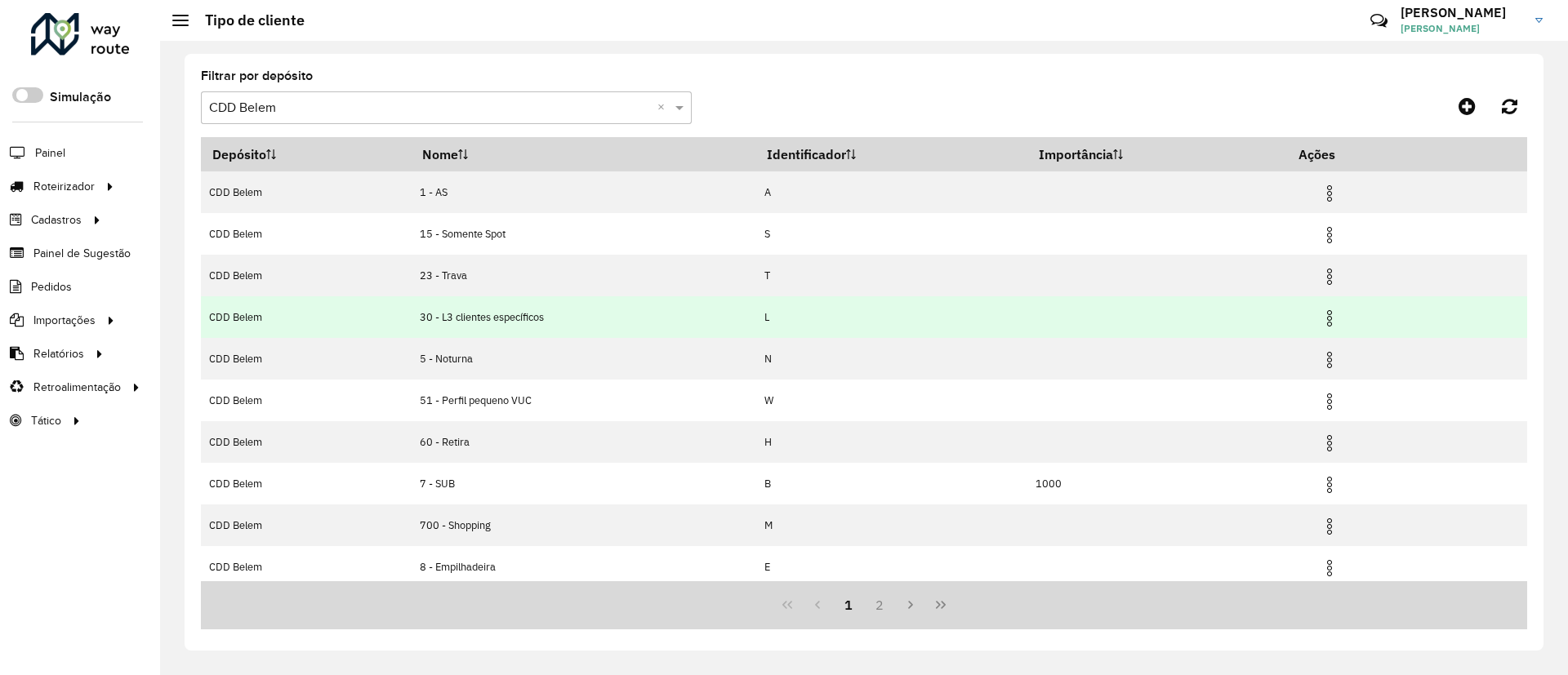
click at [1330, 318] on img at bounding box center [1330, 318] width 20 height 20
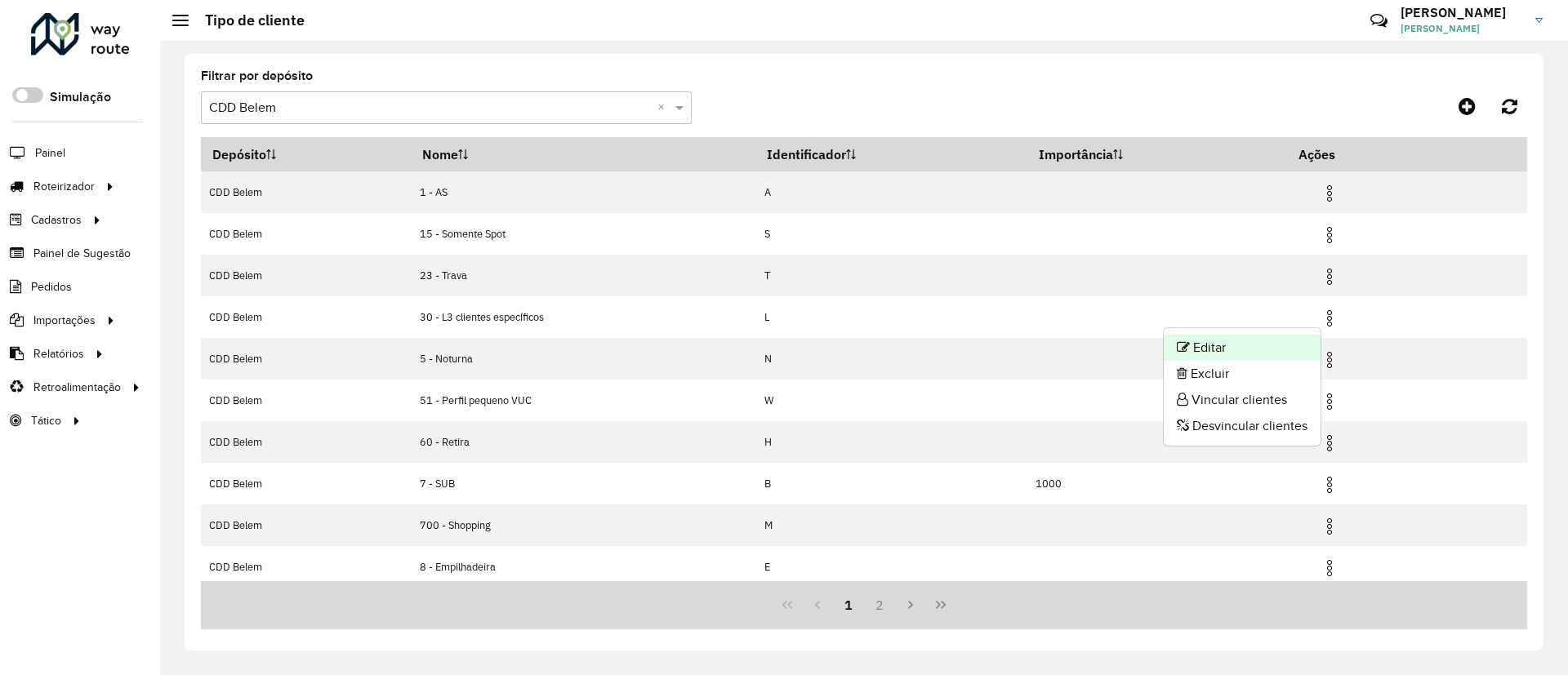
click at [1248, 344] on li "Editar" at bounding box center [1242, 347] width 157 height 26
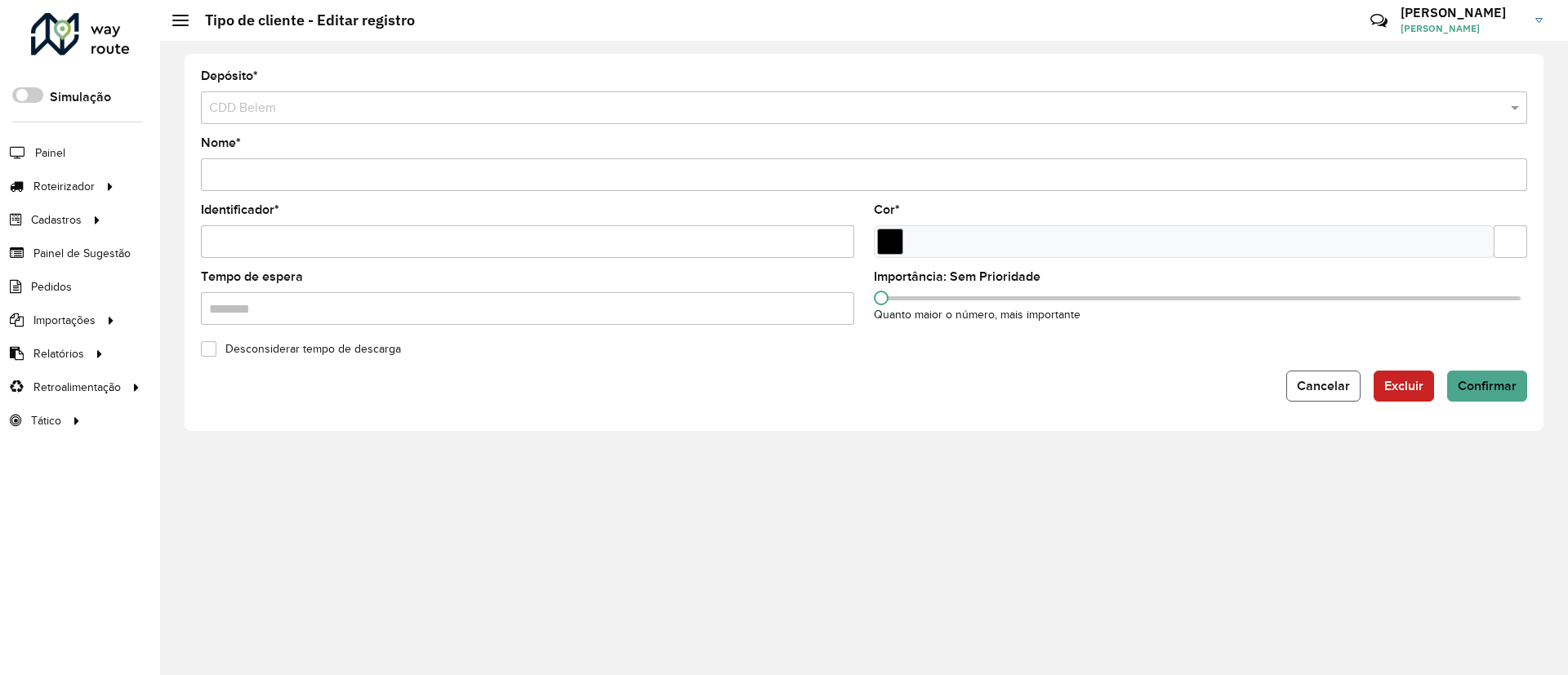
click at [1337, 389] on span "Cancelar" at bounding box center [1323, 385] width 53 height 14
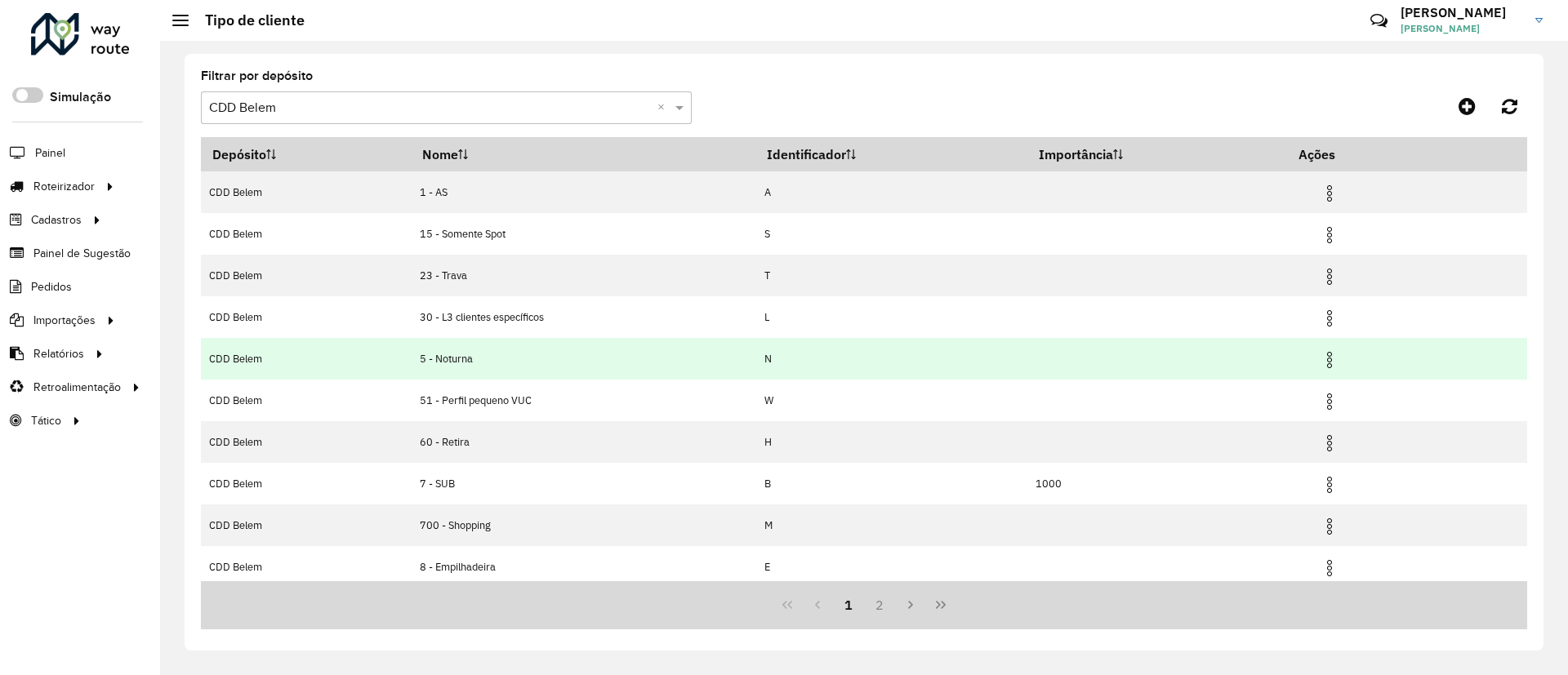
click at [1335, 354] on img at bounding box center [1330, 360] width 20 height 20
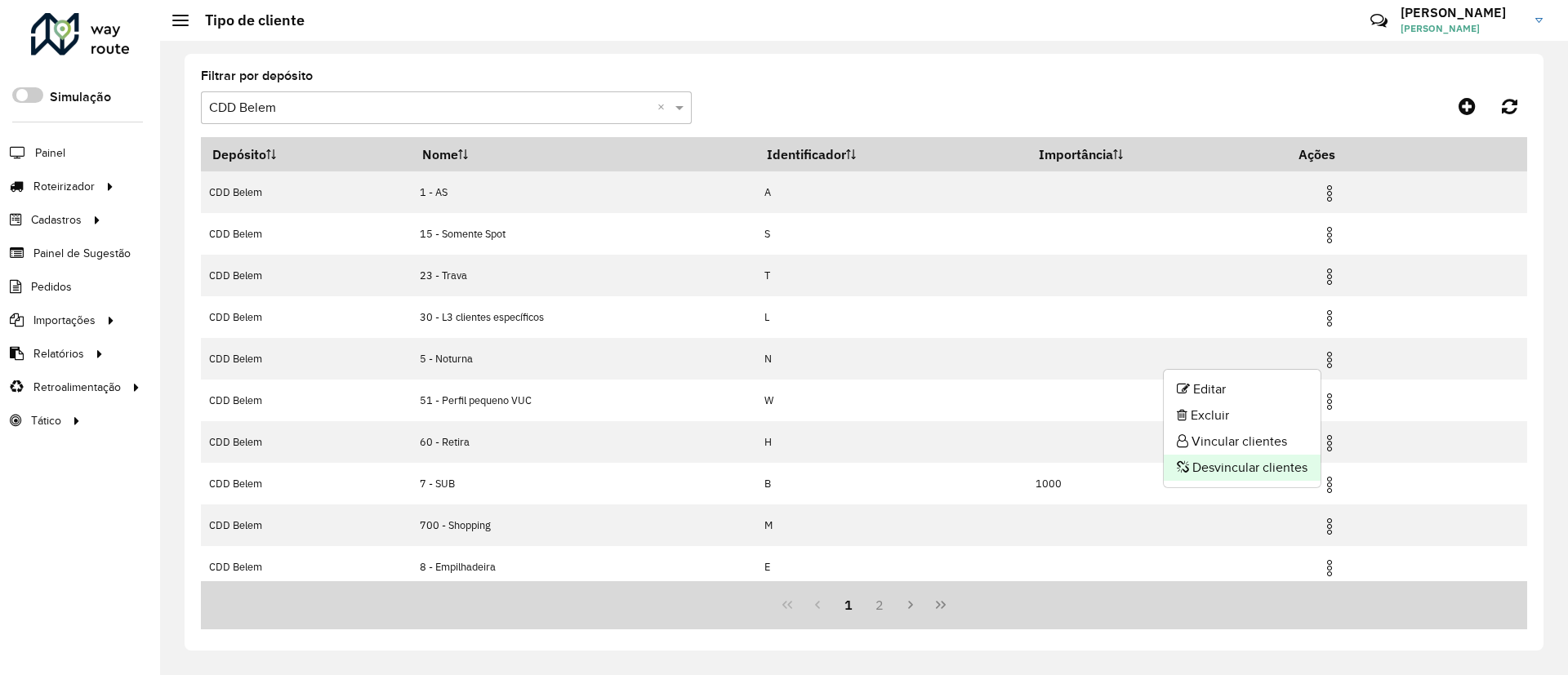
click at [1249, 467] on li "Desvincular clientes" at bounding box center [1242, 468] width 157 height 26
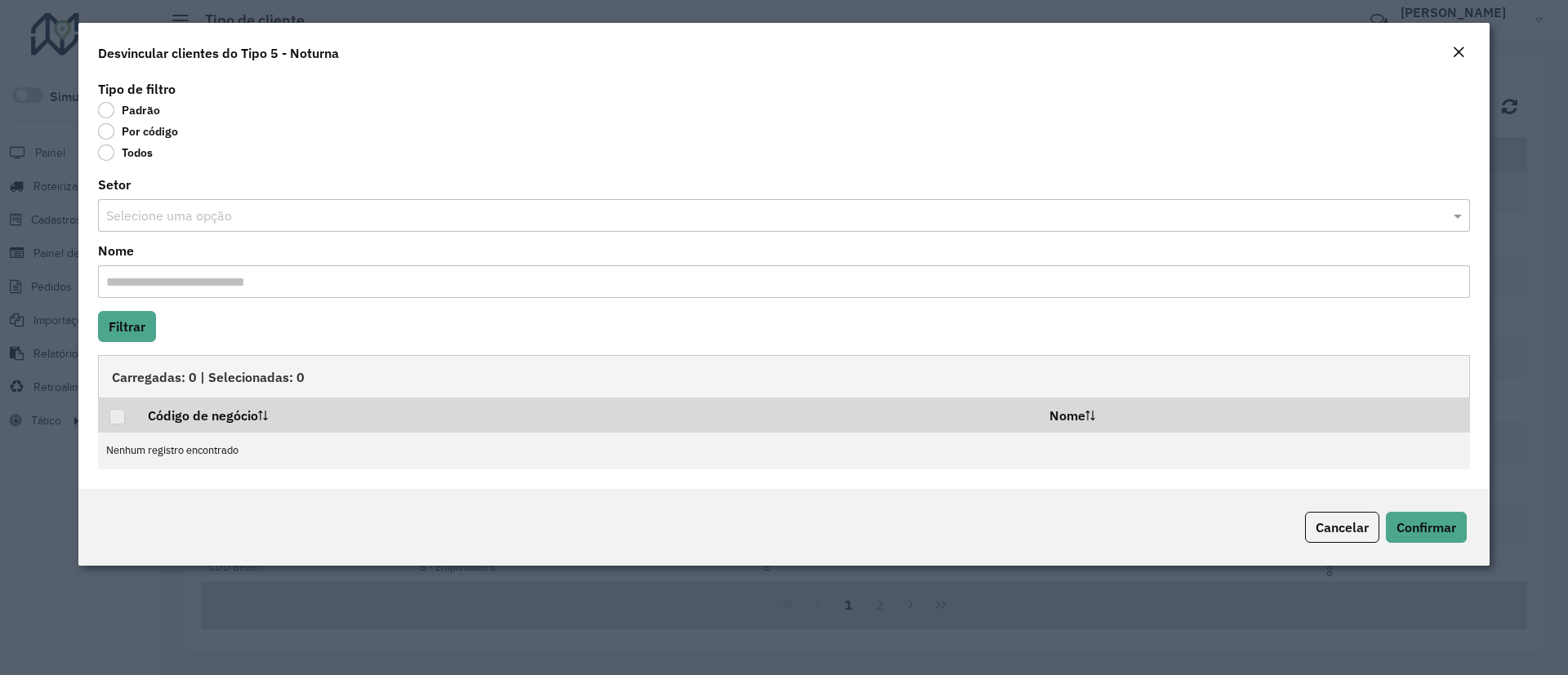
click at [138, 128] on label "Por código" at bounding box center [138, 131] width 80 height 17
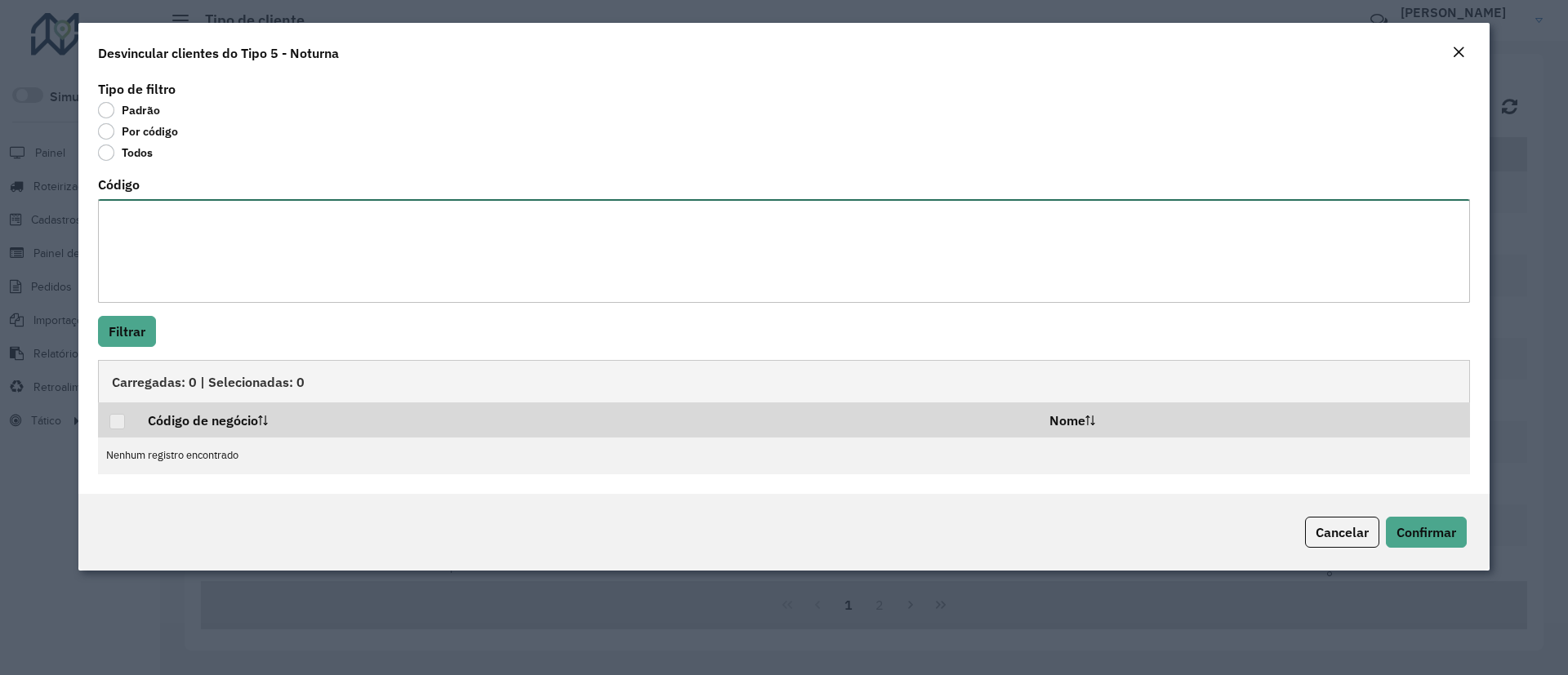
click at [214, 263] on textarea "Código" at bounding box center [784, 251] width 1372 height 104
paste textarea "******** ******** ******** ******** ******** ******** ******** ******** *******…"
type textarea "******** ******** ******** ******** ******** ******** ******** ******** *******…"
click at [134, 333] on button "Filtrar" at bounding box center [126, 332] width 58 height 31
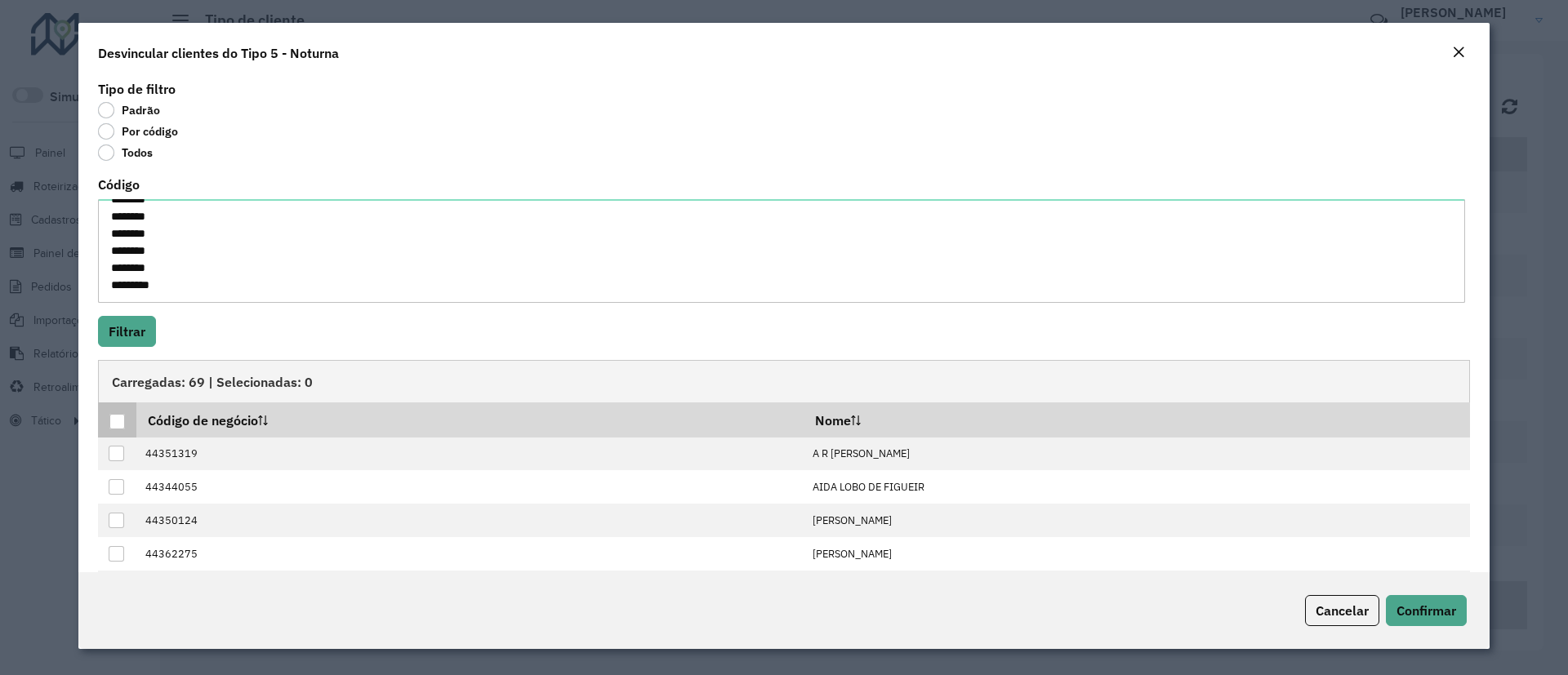
click at [116, 418] on div at bounding box center [117, 422] width 16 height 16
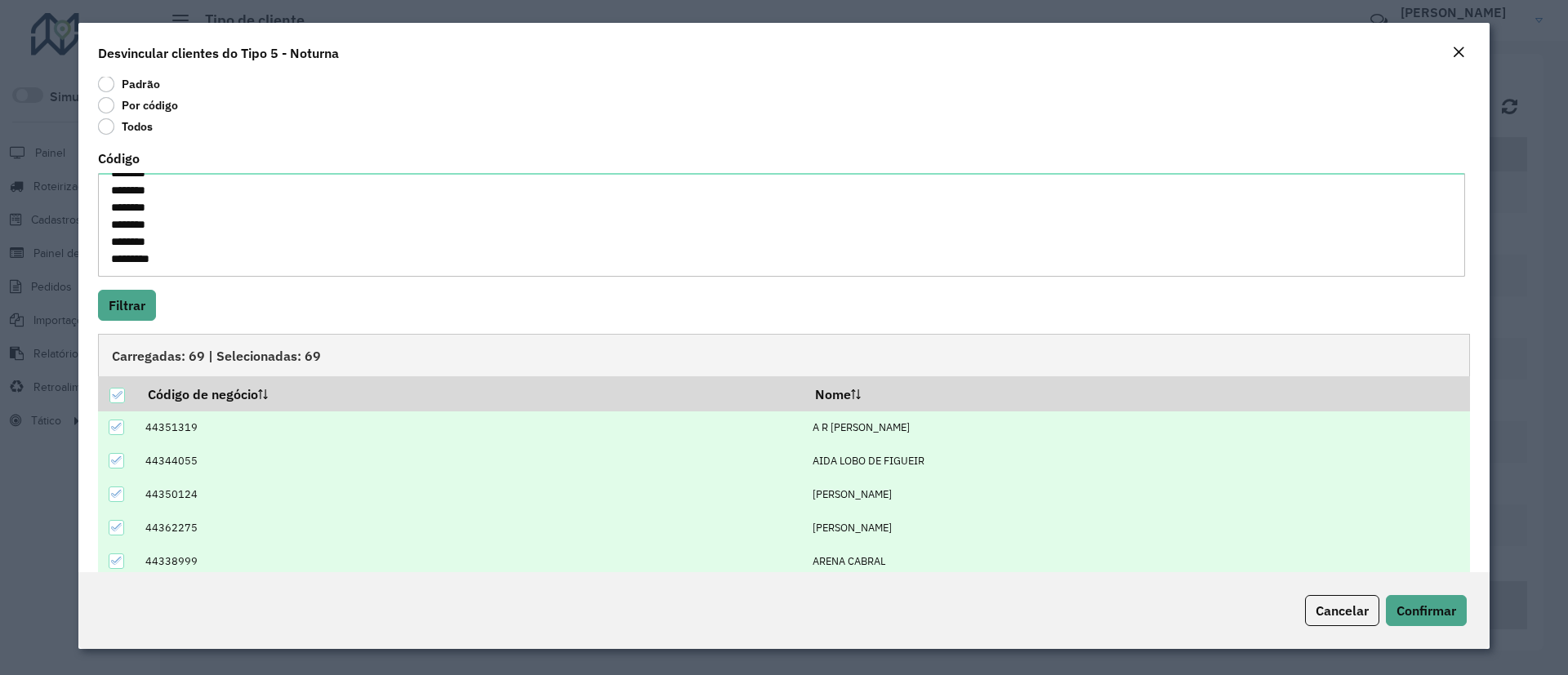
scroll to position [102, 0]
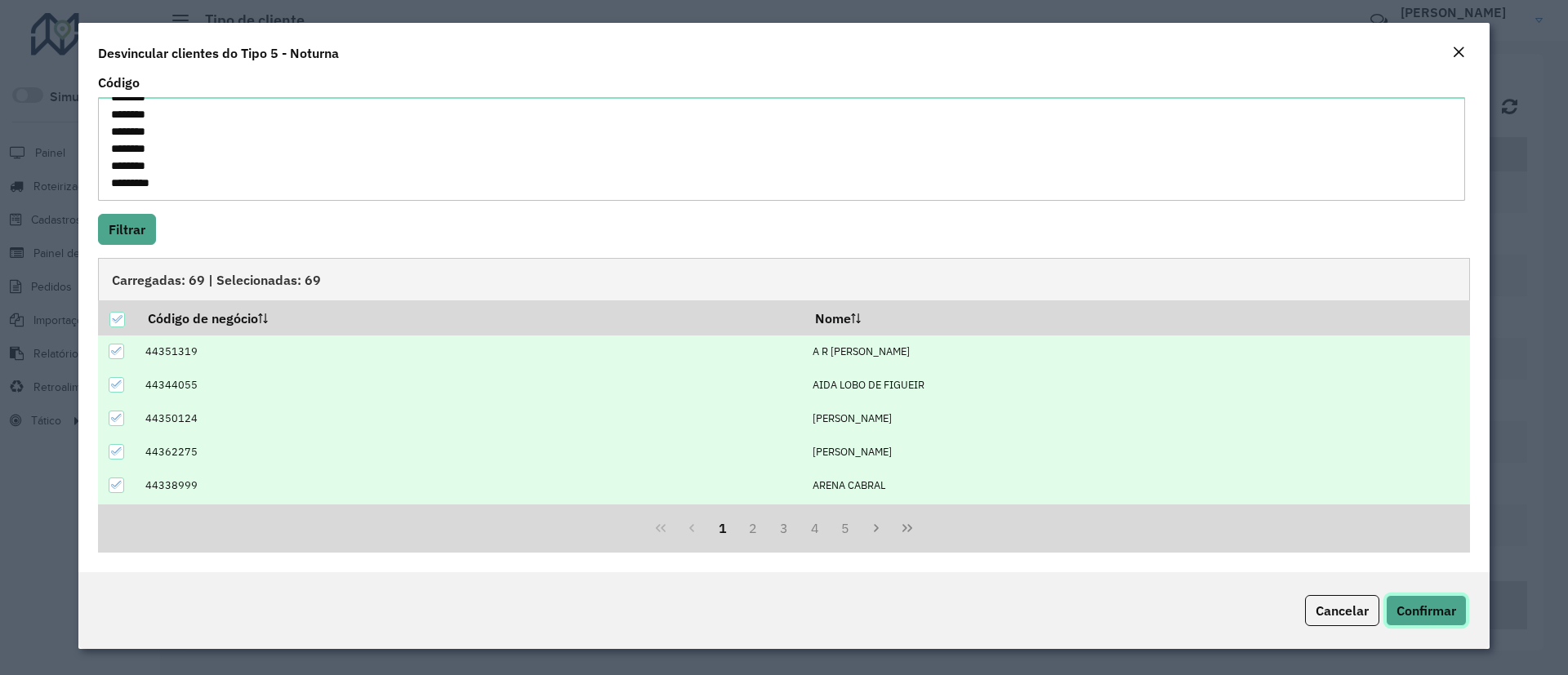
click at [1389, 600] on span "Confirmar" at bounding box center [1426, 610] width 60 height 17
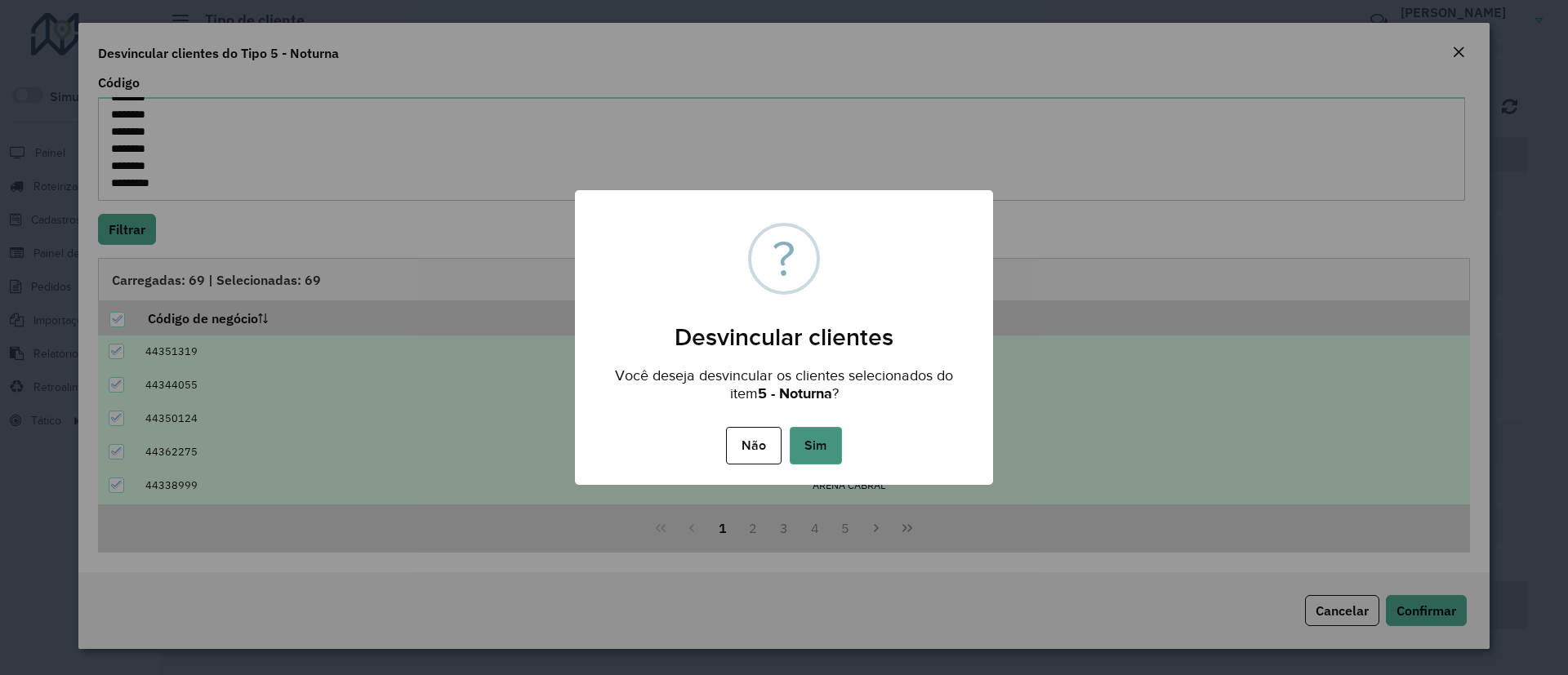
click at [811, 444] on button "Sim" at bounding box center [815, 445] width 52 height 37
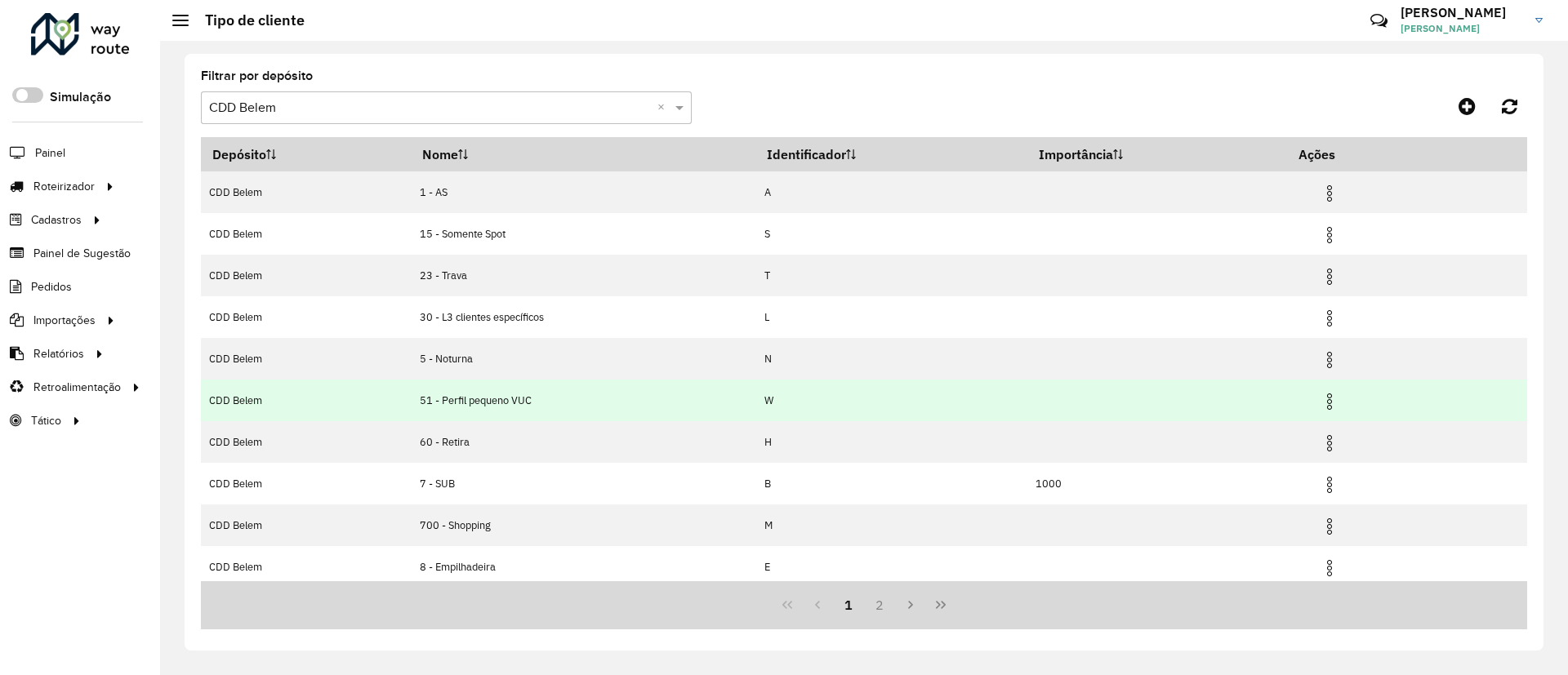
click at [1333, 399] on img at bounding box center [1330, 402] width 20 height 20
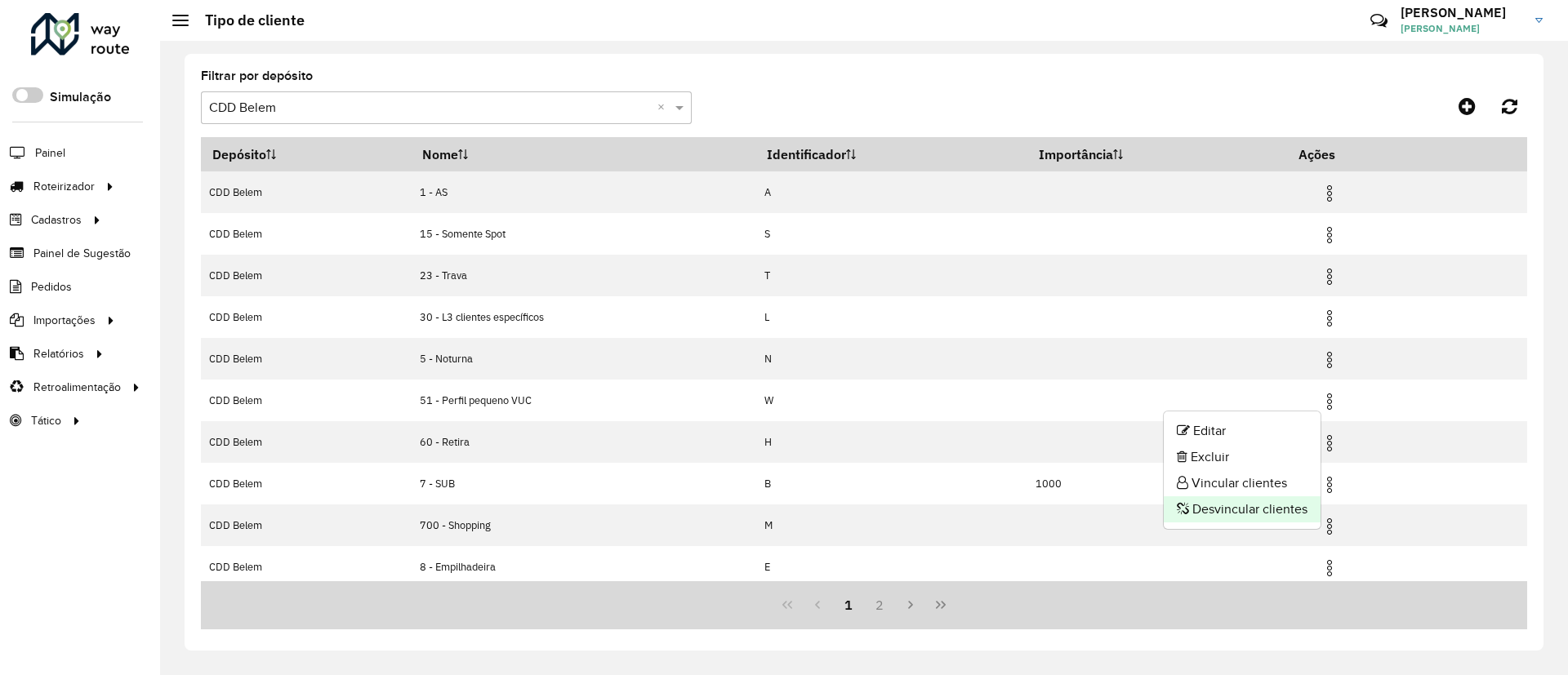
click at [1227, 511] on li "Desvincular clientes" at bounding box center [1242, 509] width 157 height 26
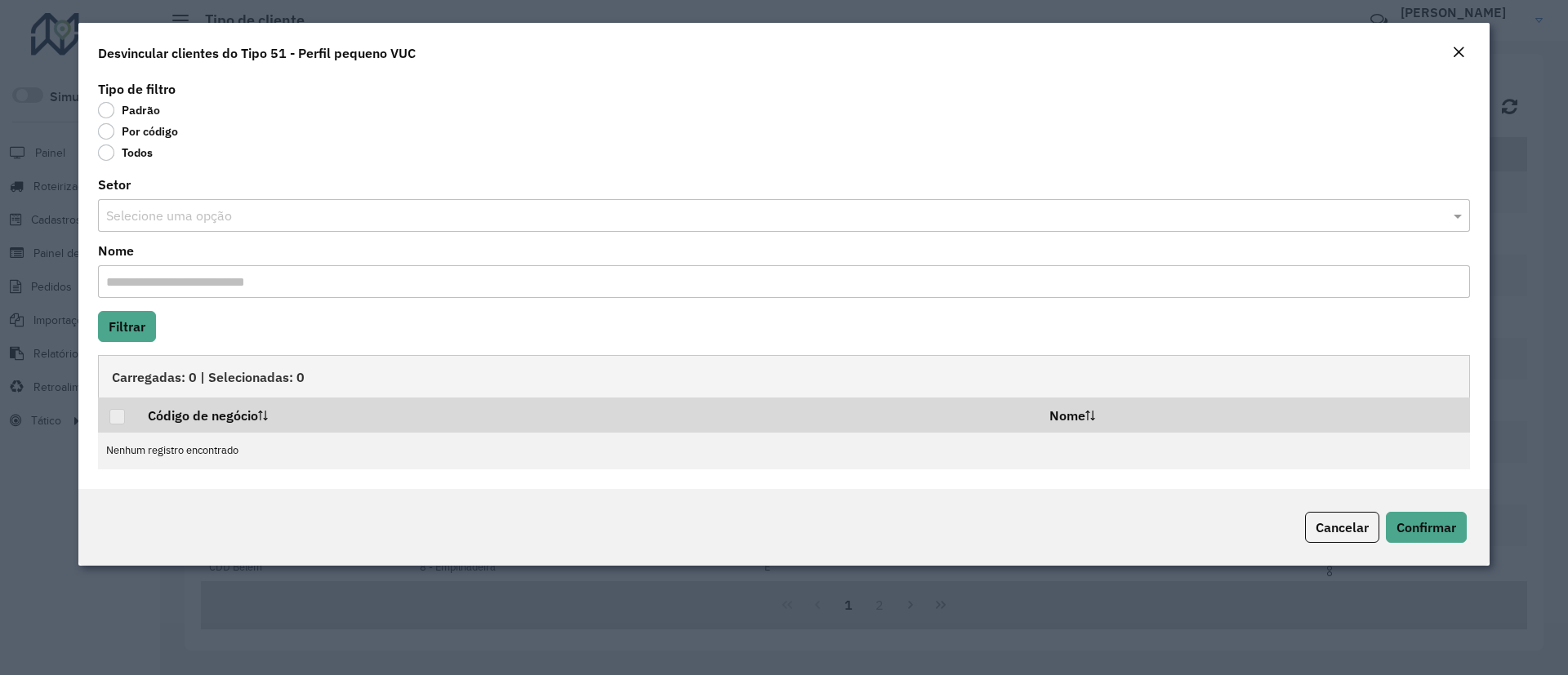
click at [148, 131] on label "Por código" at bounding box center [138, 131] width 80 height 17
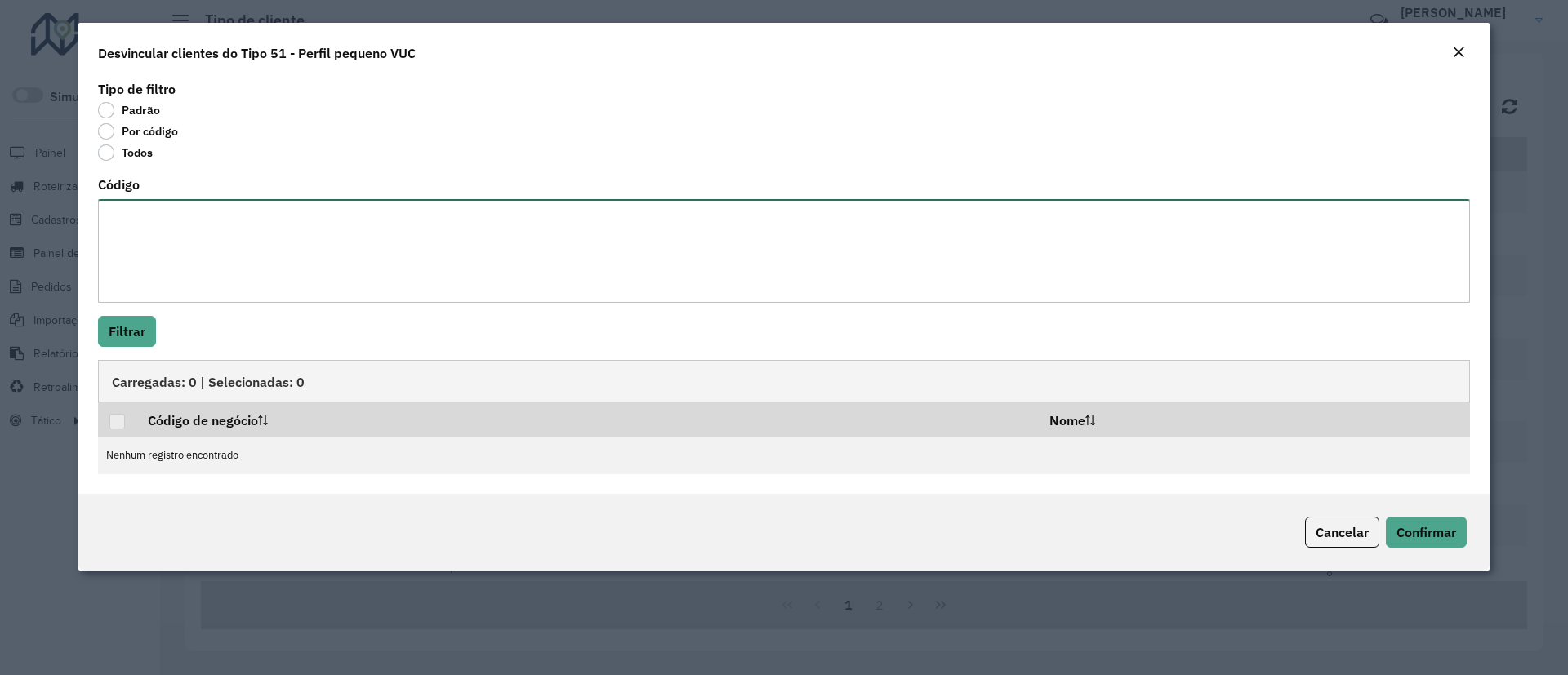
click at [211, 238] on textarea "Código" at bounding box center [784, 251] width 1372 height 104
paste textarea "********"
type textarea "********"
click at [124, 323] on button "Filtrar" at bounding box center [126, 332] width 58 height 31
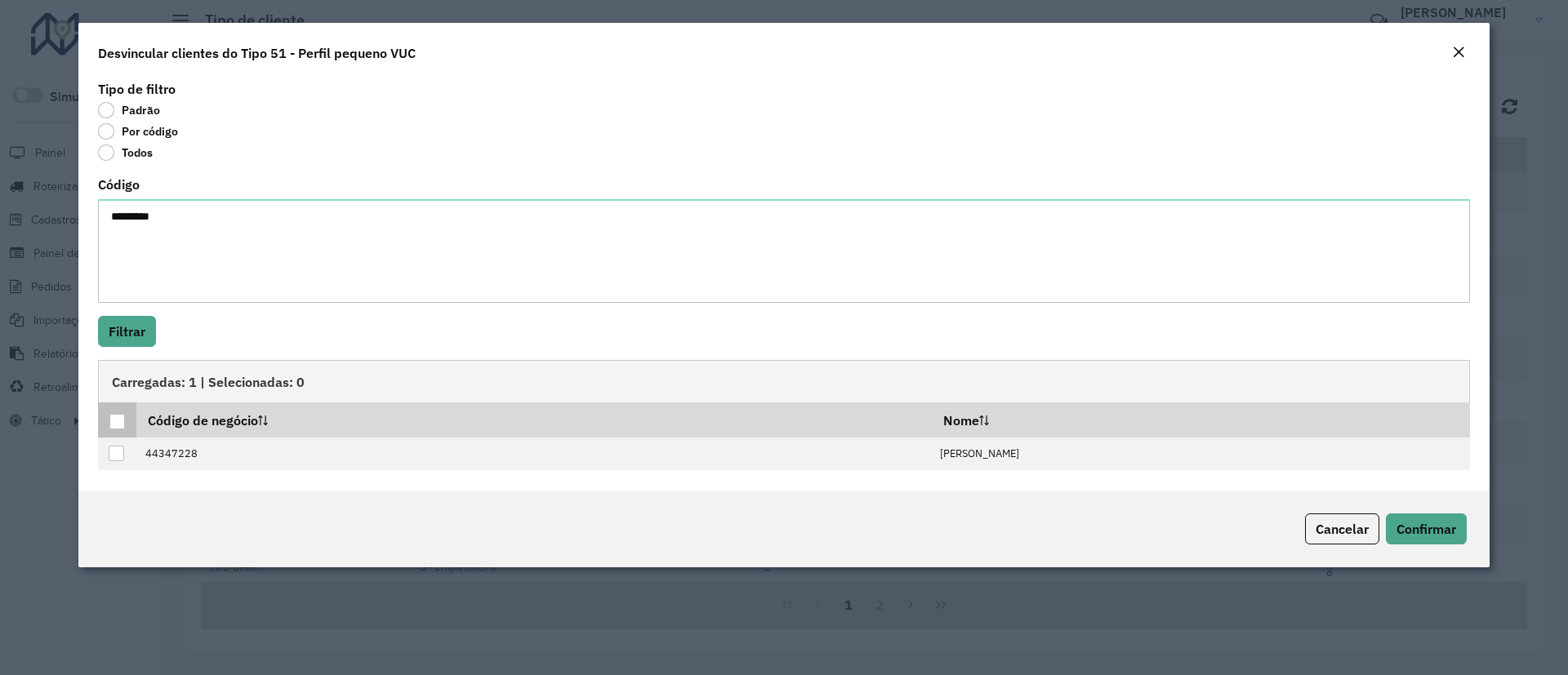
click at [115, 419] on div at bounding box center [117, 422] width 16 height 16
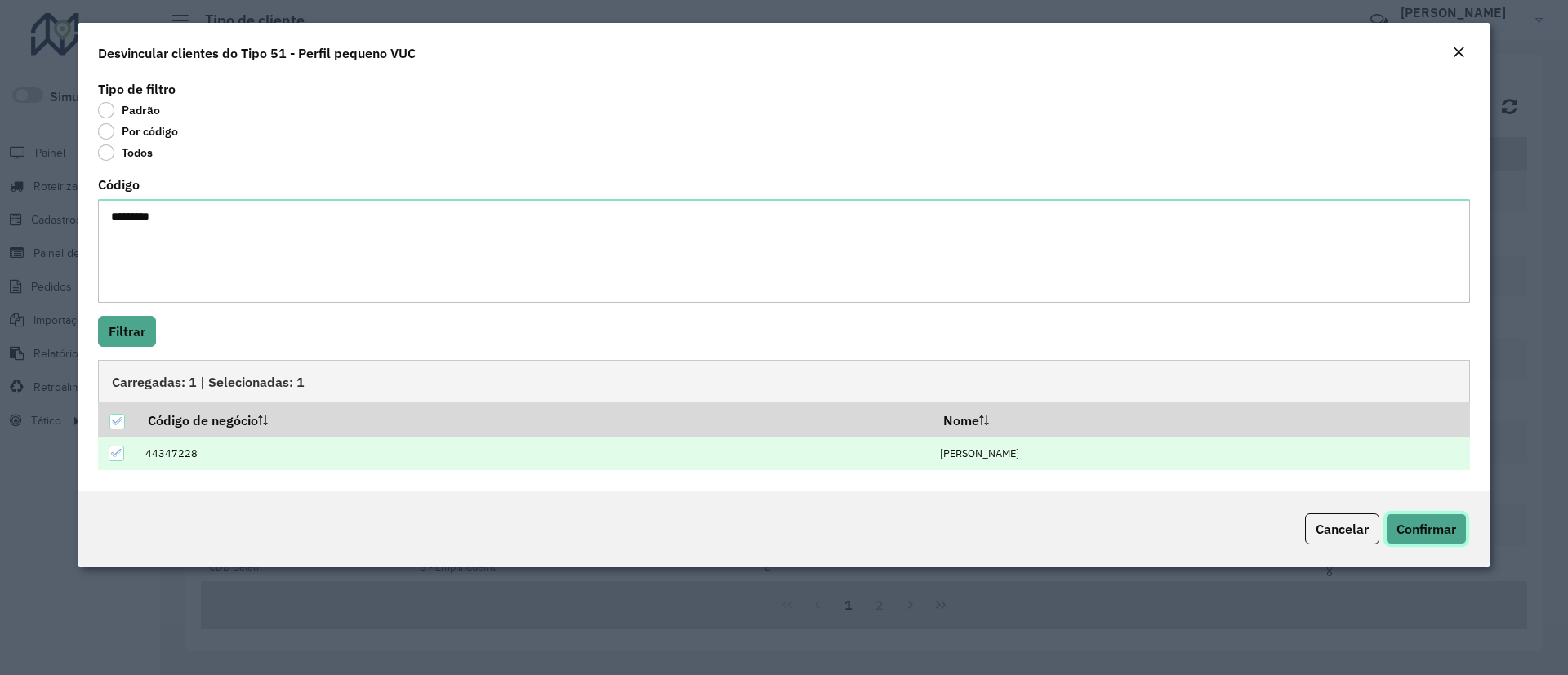
click at [1389, 529] on span "Confirmar" at bounding box center [1426, 528] width 60 height 17
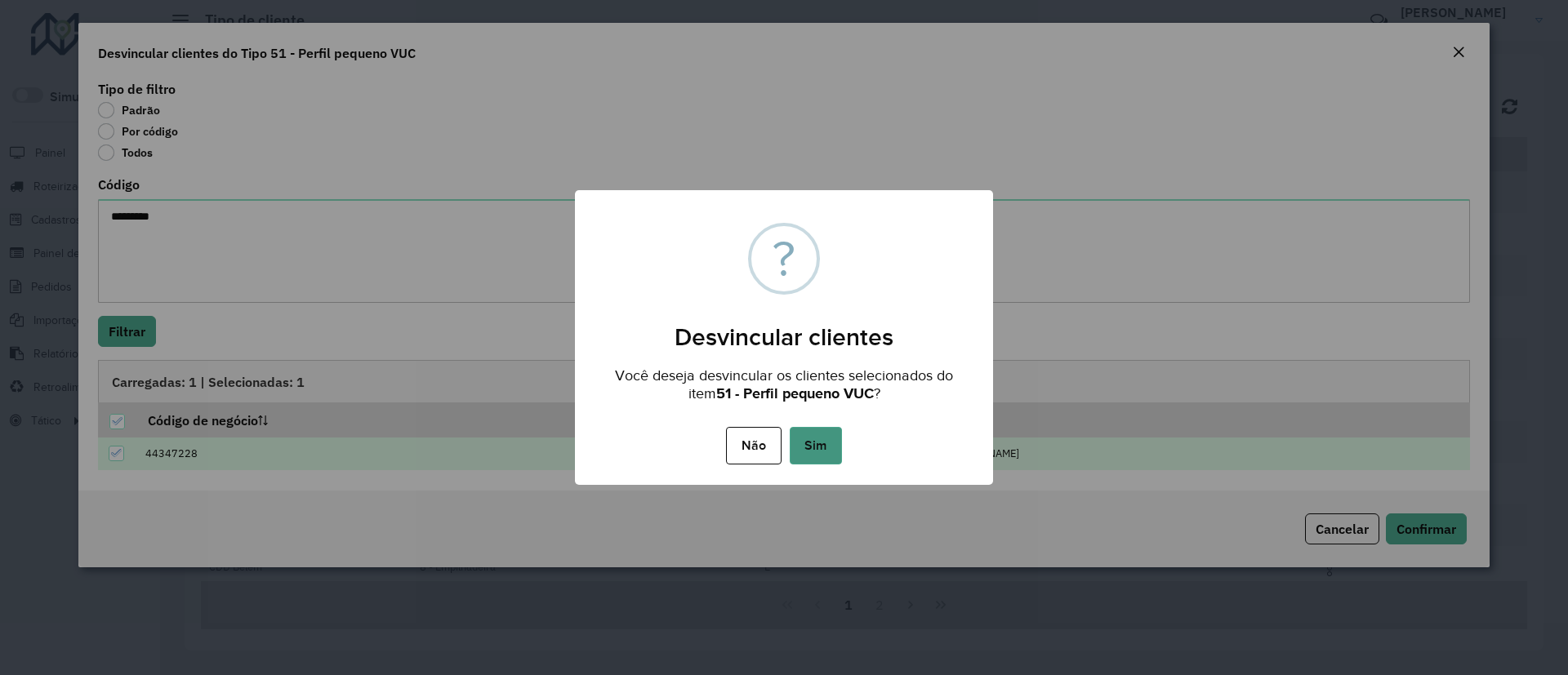
click at [826, 445] on button "Sim" at bounding box center [815, 445] width 52 height 37
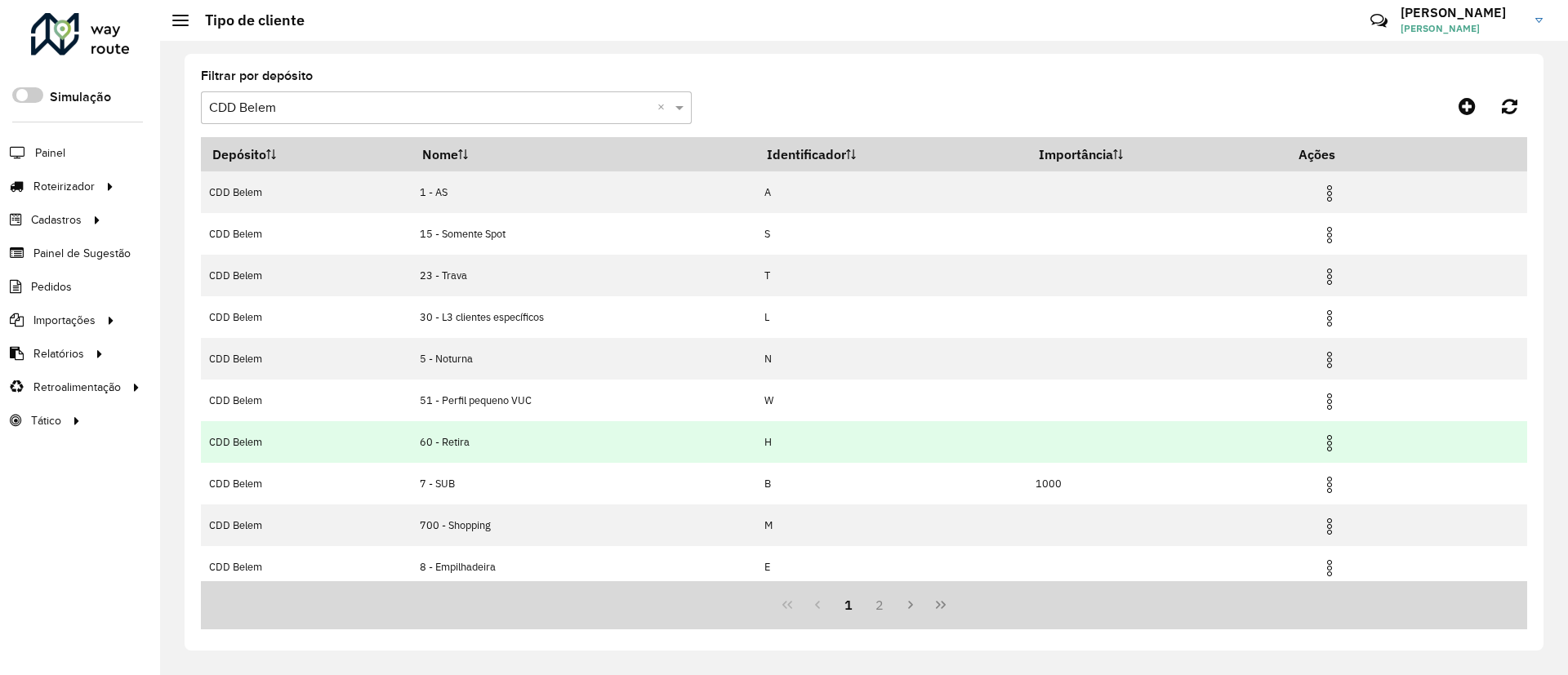
click at [1333, 439] on img at bounding box center [1330, 443] width 20 height 20
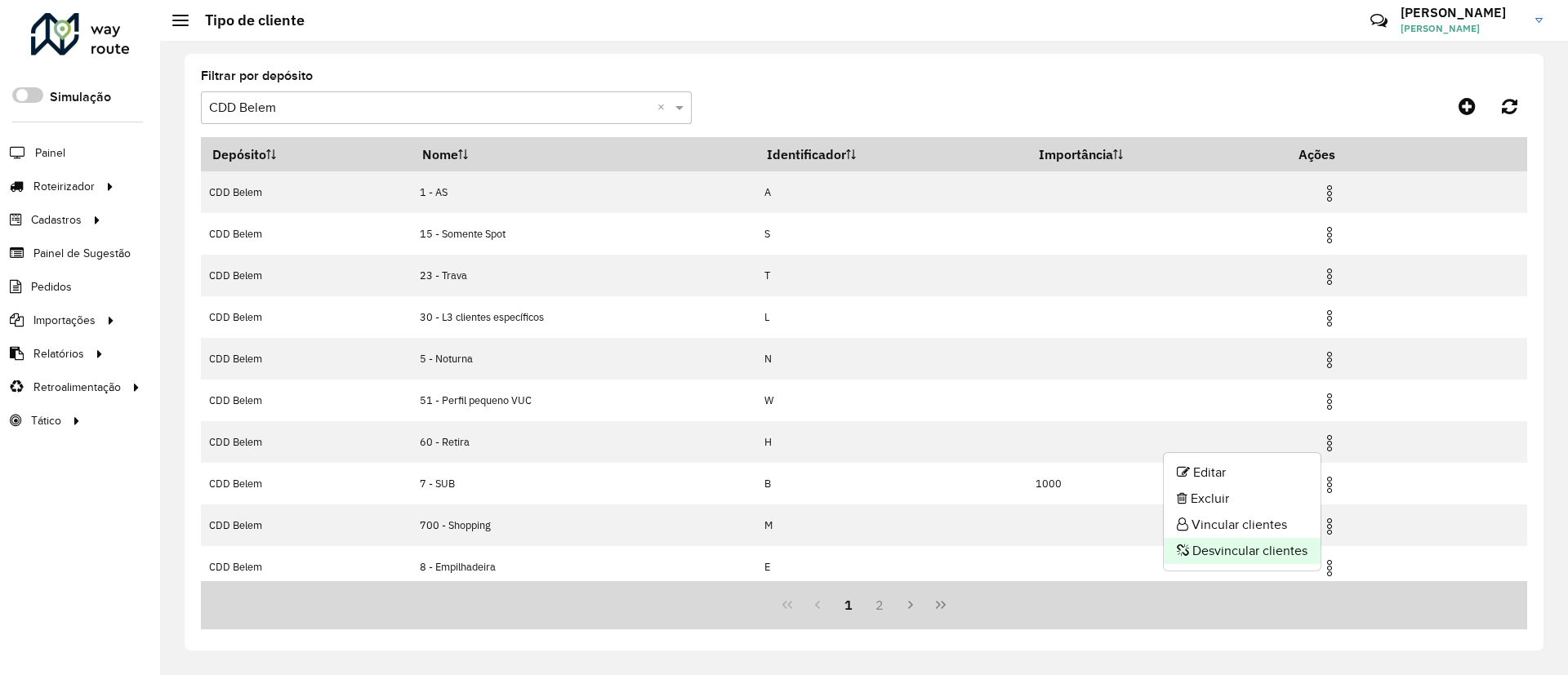
click at [1276, 547] on li "Desvincular clientes" at bounding box center [1242, 551] width 157 height 26
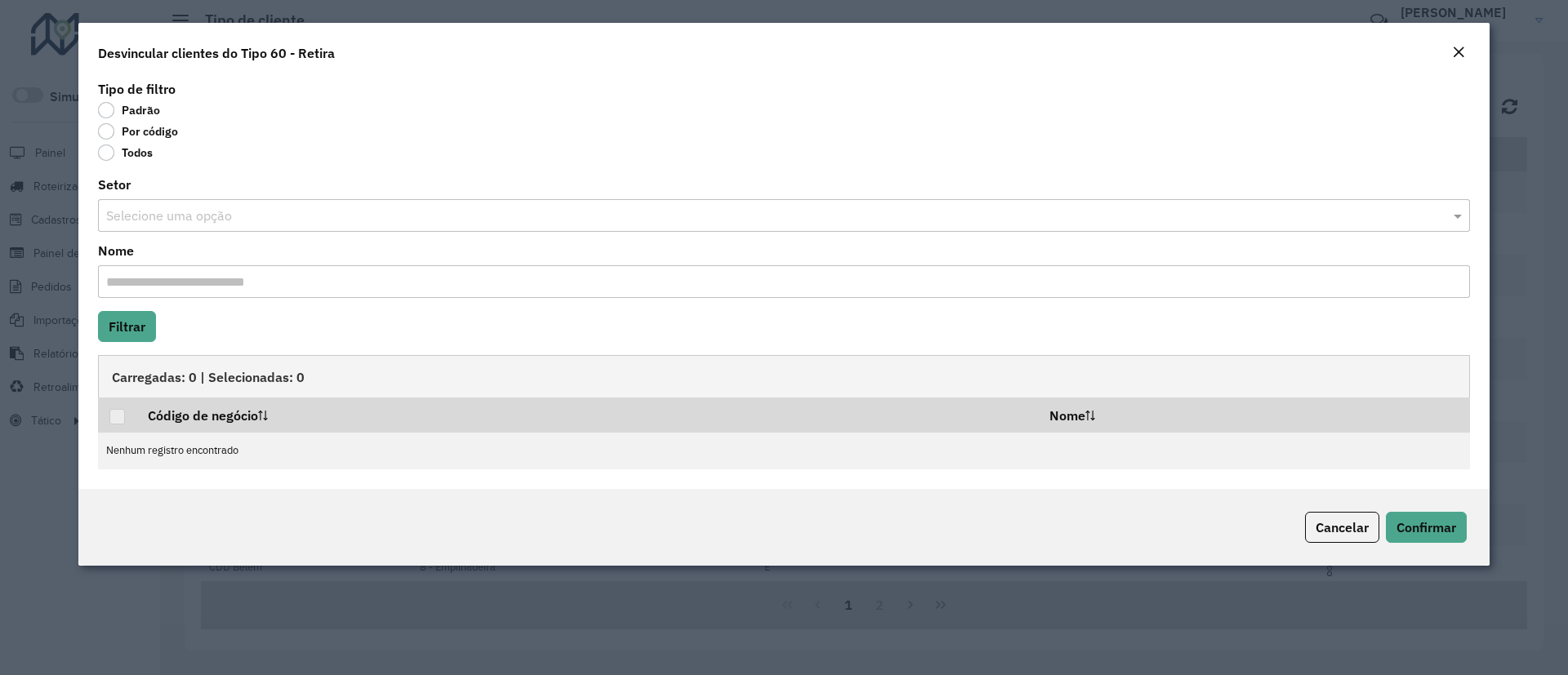
click at [166, 125] on label "Por código" at bounding box center [138, 131] width 80 height 17
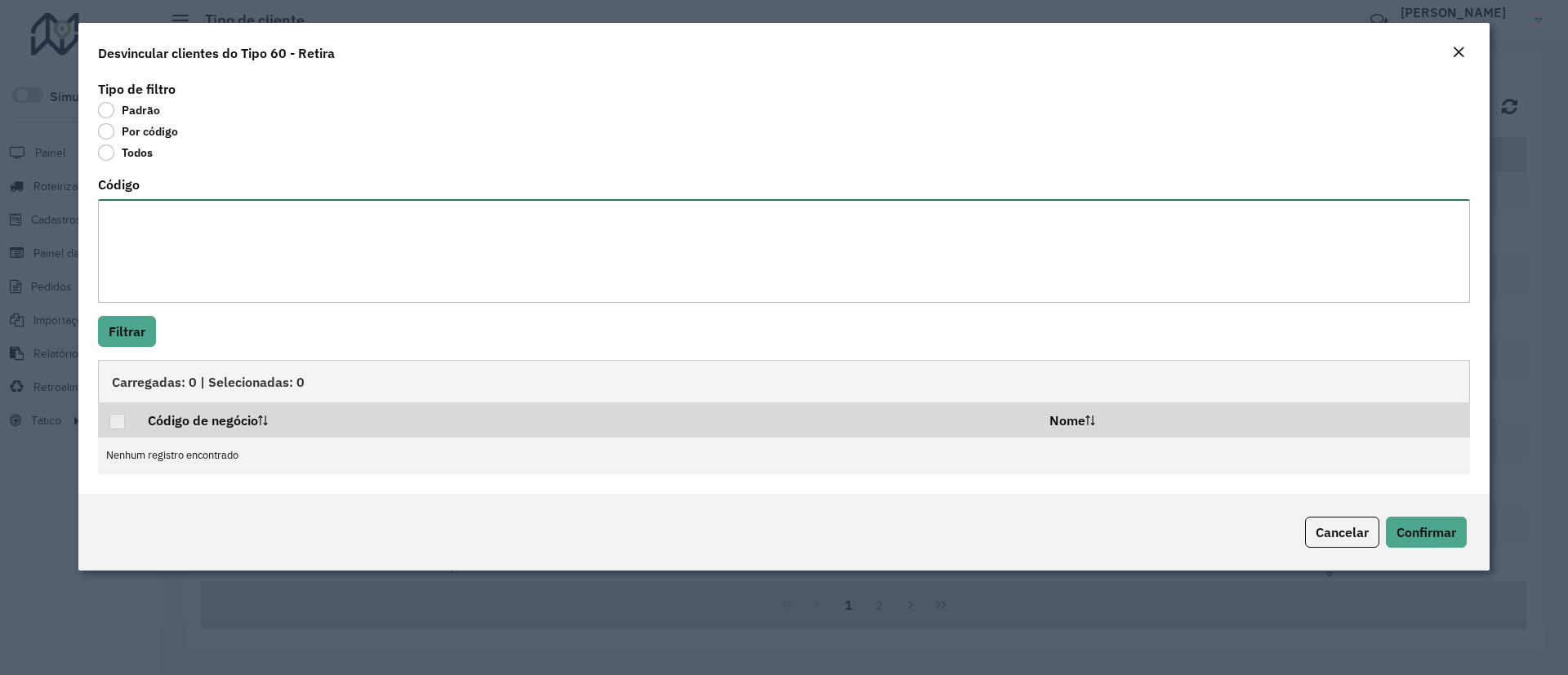
click at [162, 228] on textarea "Código" at bounding box center [784, 251] width 1372 height 104
paste textarea "******** ******** ********"
type textarea "******** ******** ********"
click at [126, 328] on button "Filtrar" at bounding box center [126, 332] width 58 height 31
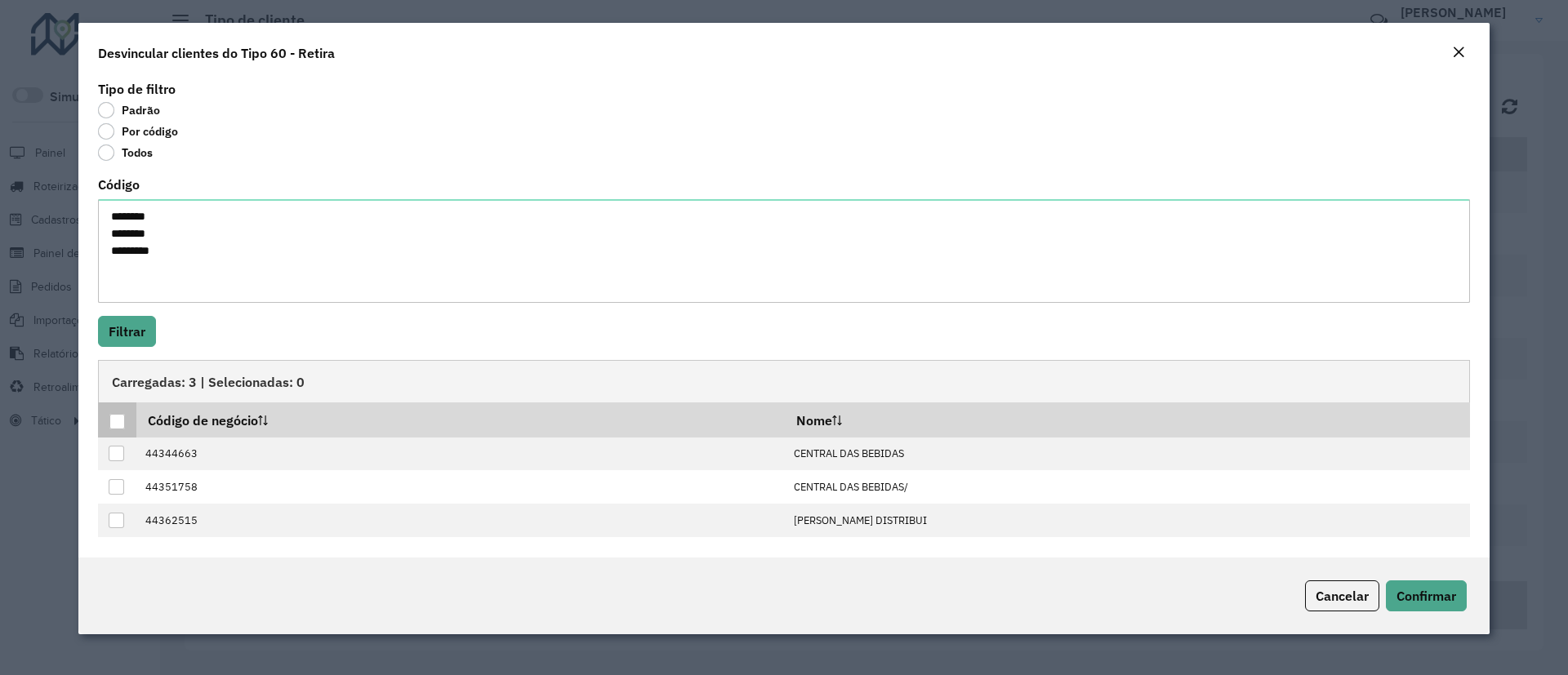
click at [111, 417] on div at bounding box center [117, 422] width 16 height 16
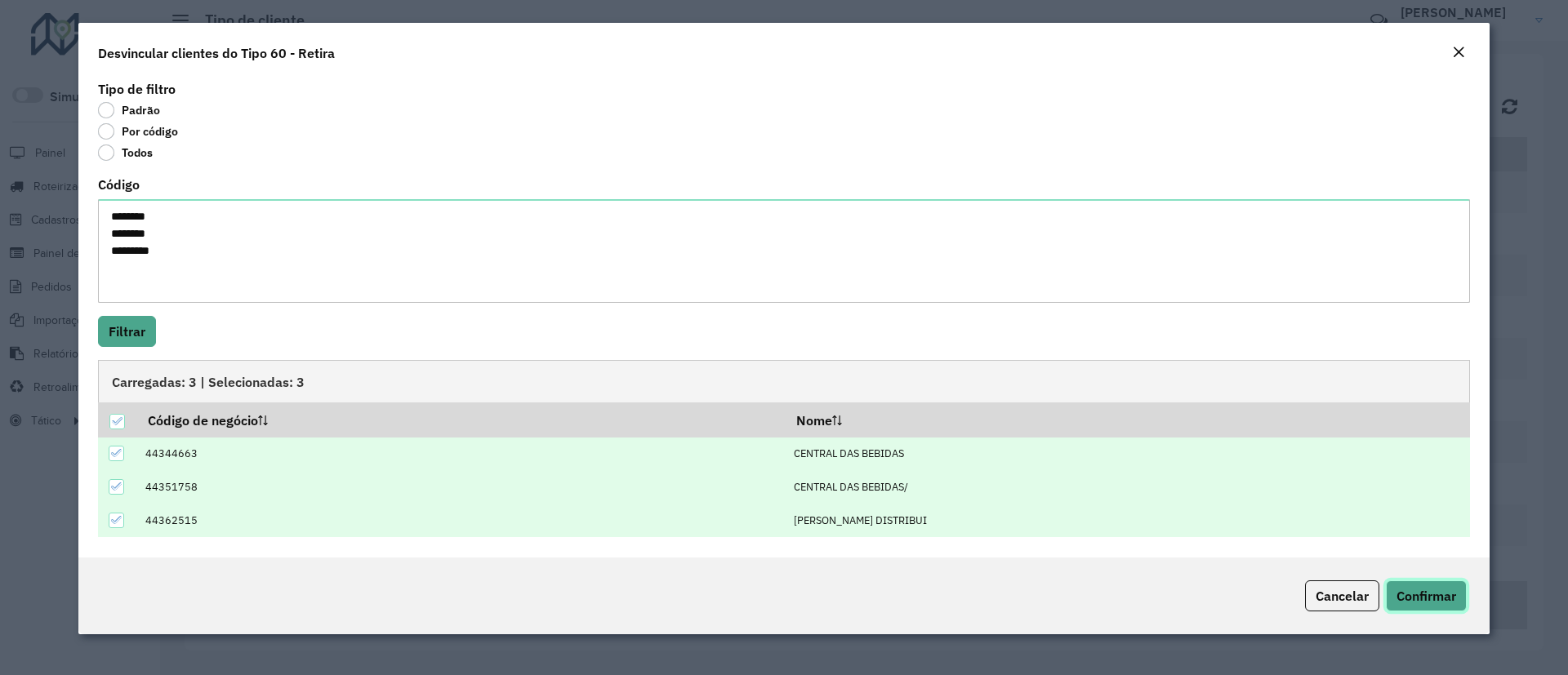
click at [1389, 590] on span "Confirmar" at bounding box center [1426, 596] width 60 height 17
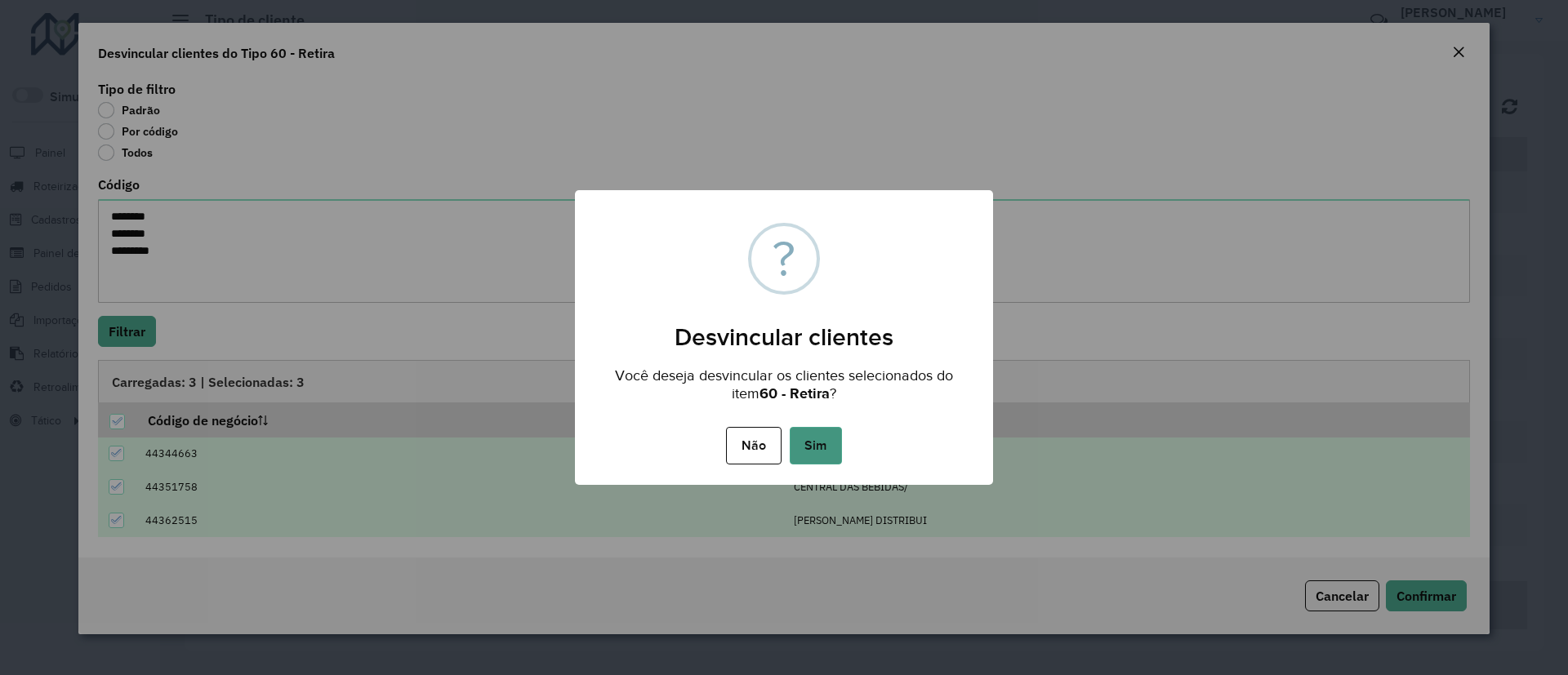
click at [820, 436] on button "Sim" at bounding box center [815, 445] width 52 height 37
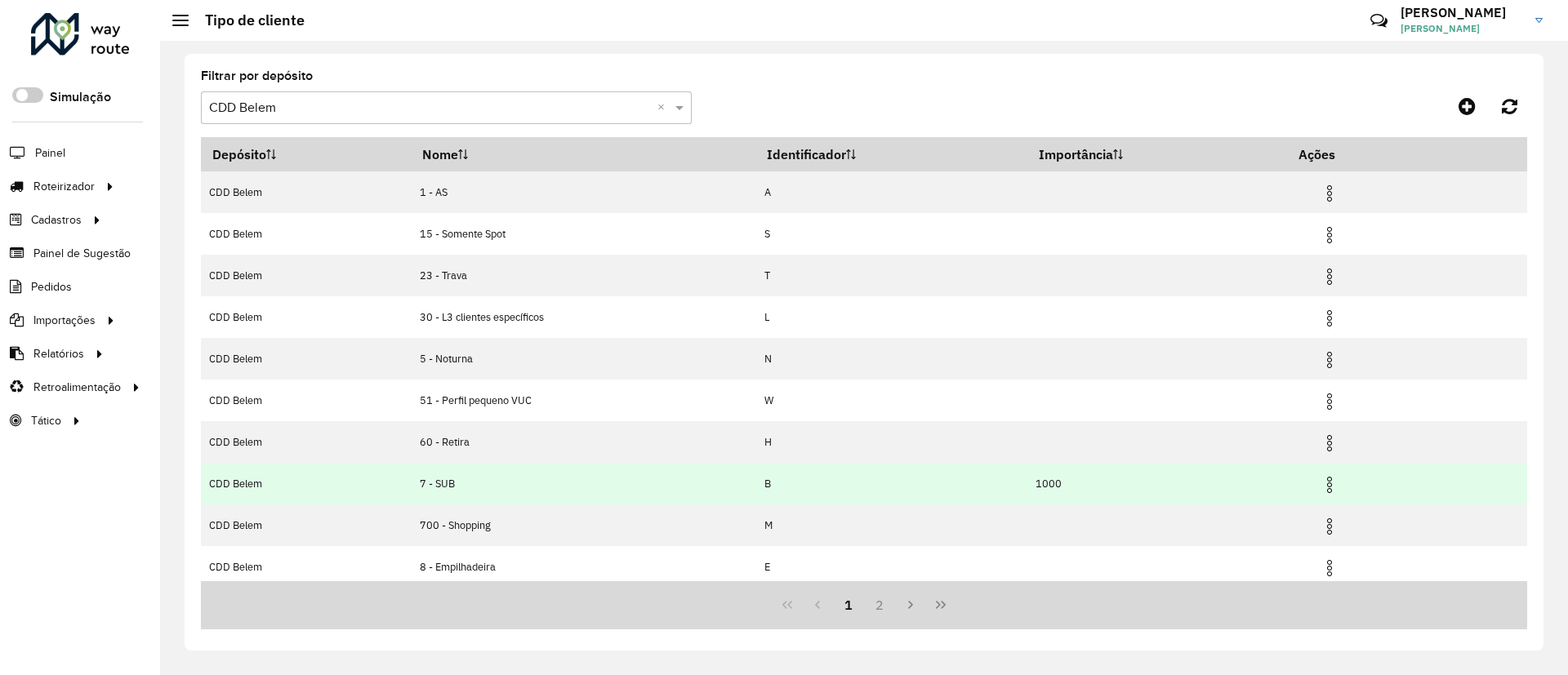
click at [1338, 480] on img at bounding box center [1330, 485] width 20 height 20
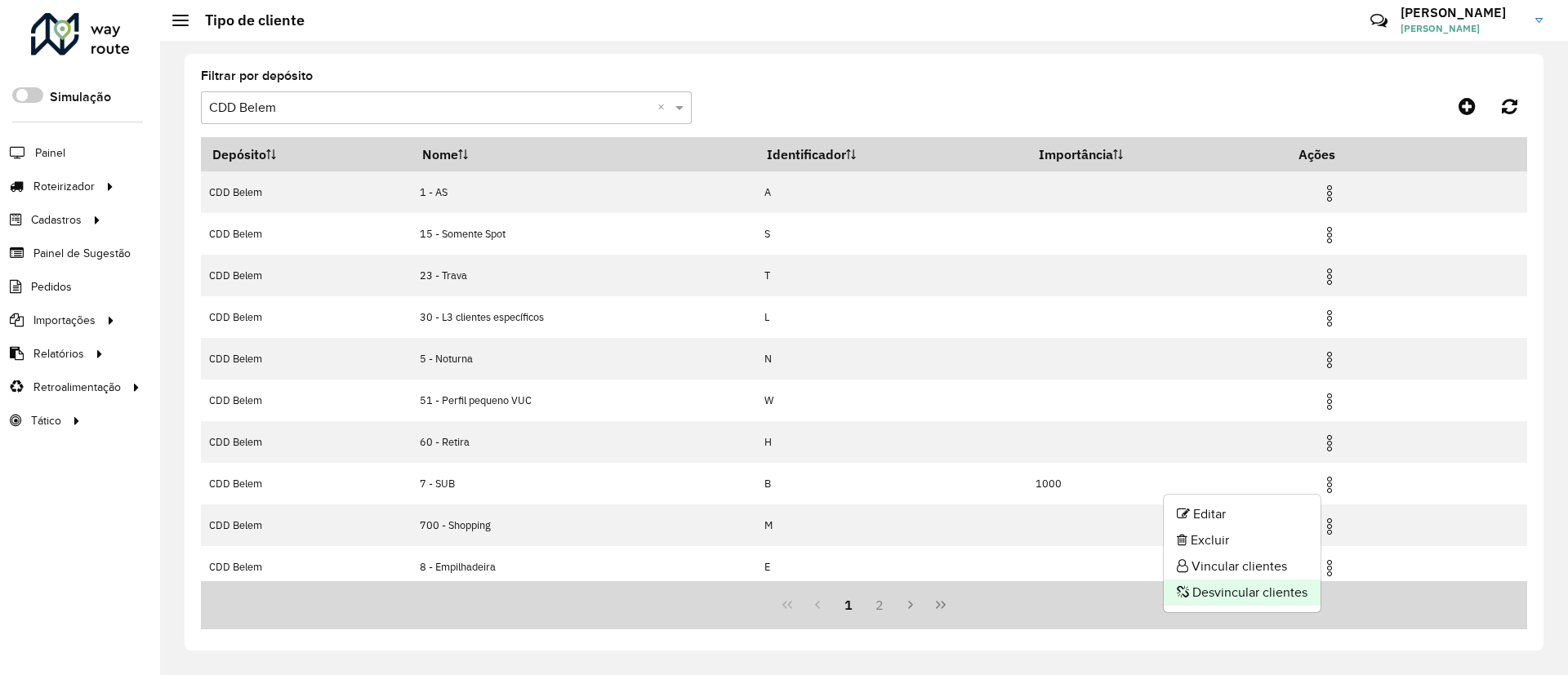
click at [1256, 591] on li "Desvincular clientes" at bounding box center [1242, 592] width 157 height 26
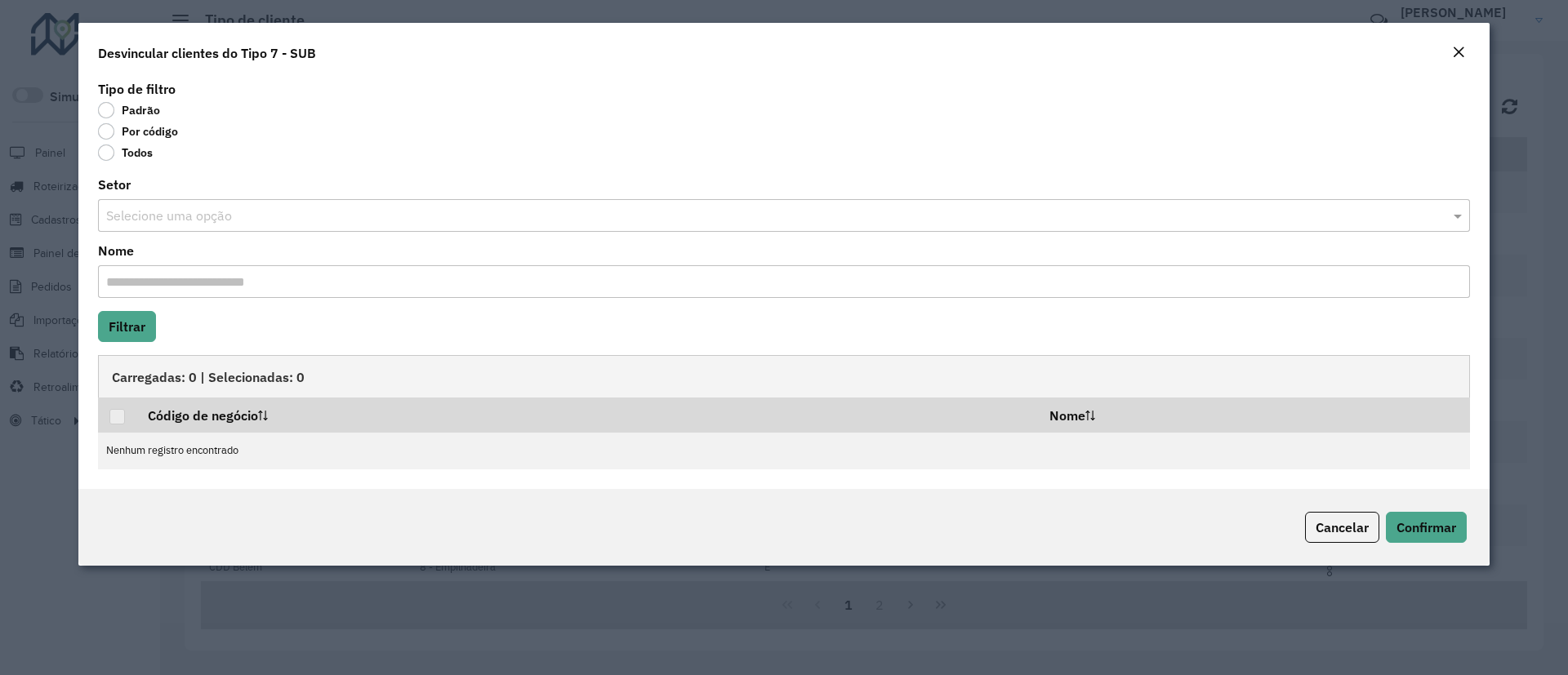
click at [157, 131] on label "Por código" at bounding box center [138, 131] width 80 height 17
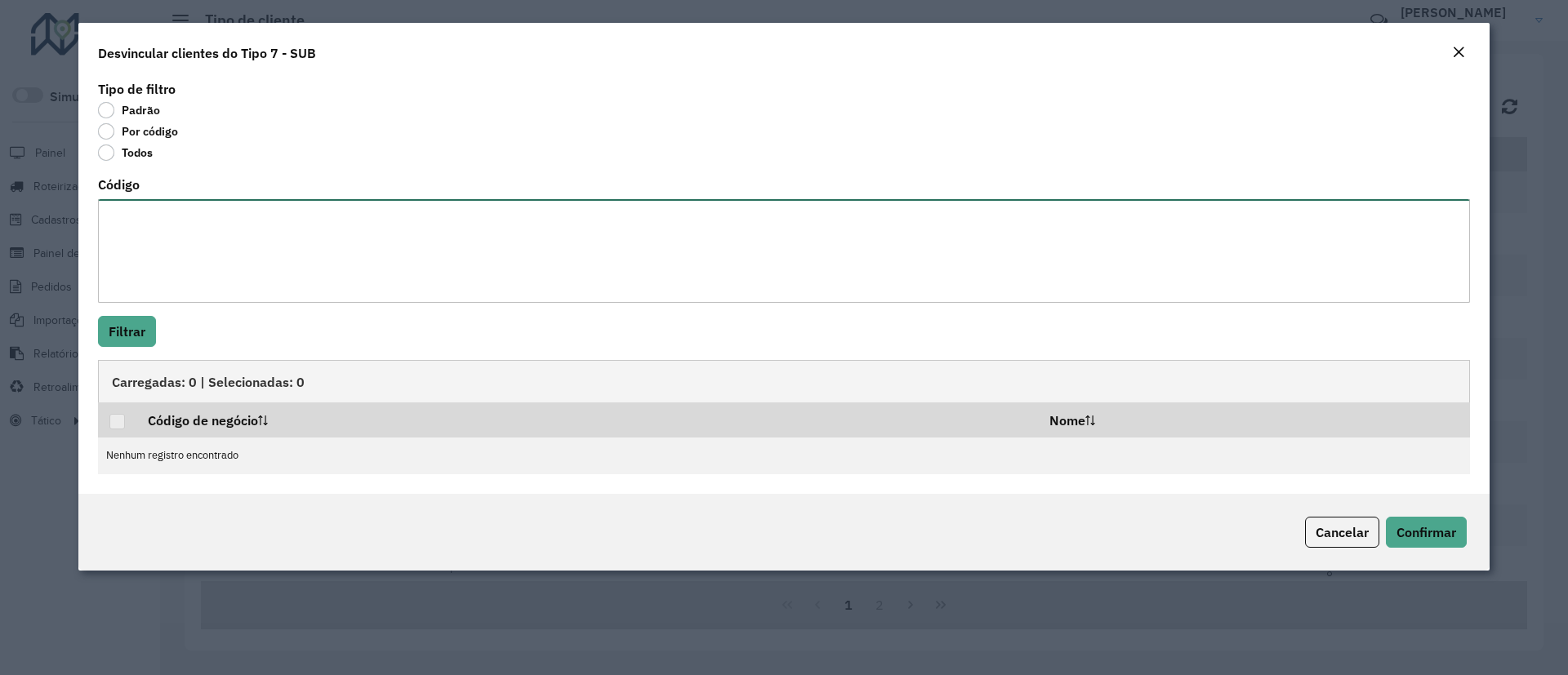
click at [188, 244] on textarea "Código" at bounding box center [784, 251] width 1372 height 104
paste textarea "********"
type textarea "********"
click at [129, 335] on button "Filtrar" at bounding box center [126, 332] width 58 height 31
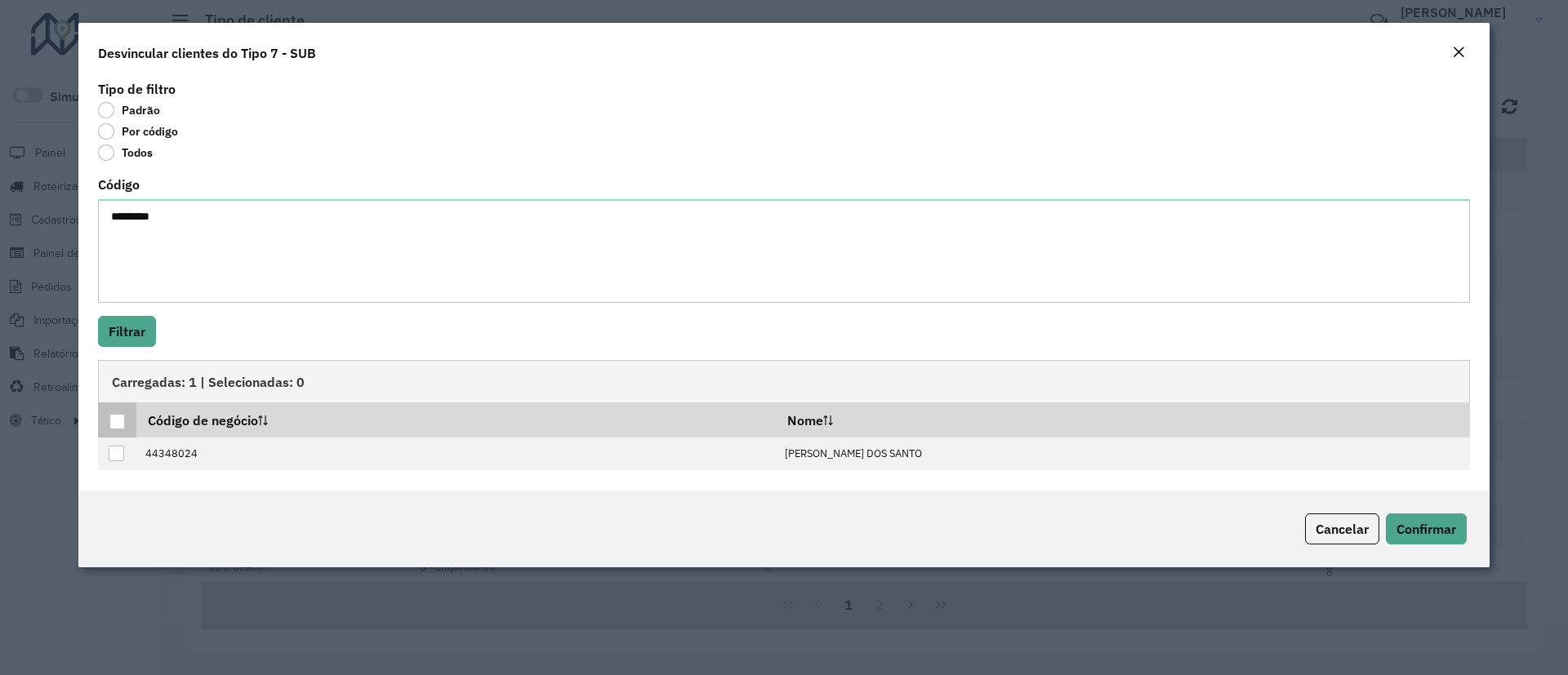
click at [117, 418] on div at bounding box center [117, 422] width 16 height 16
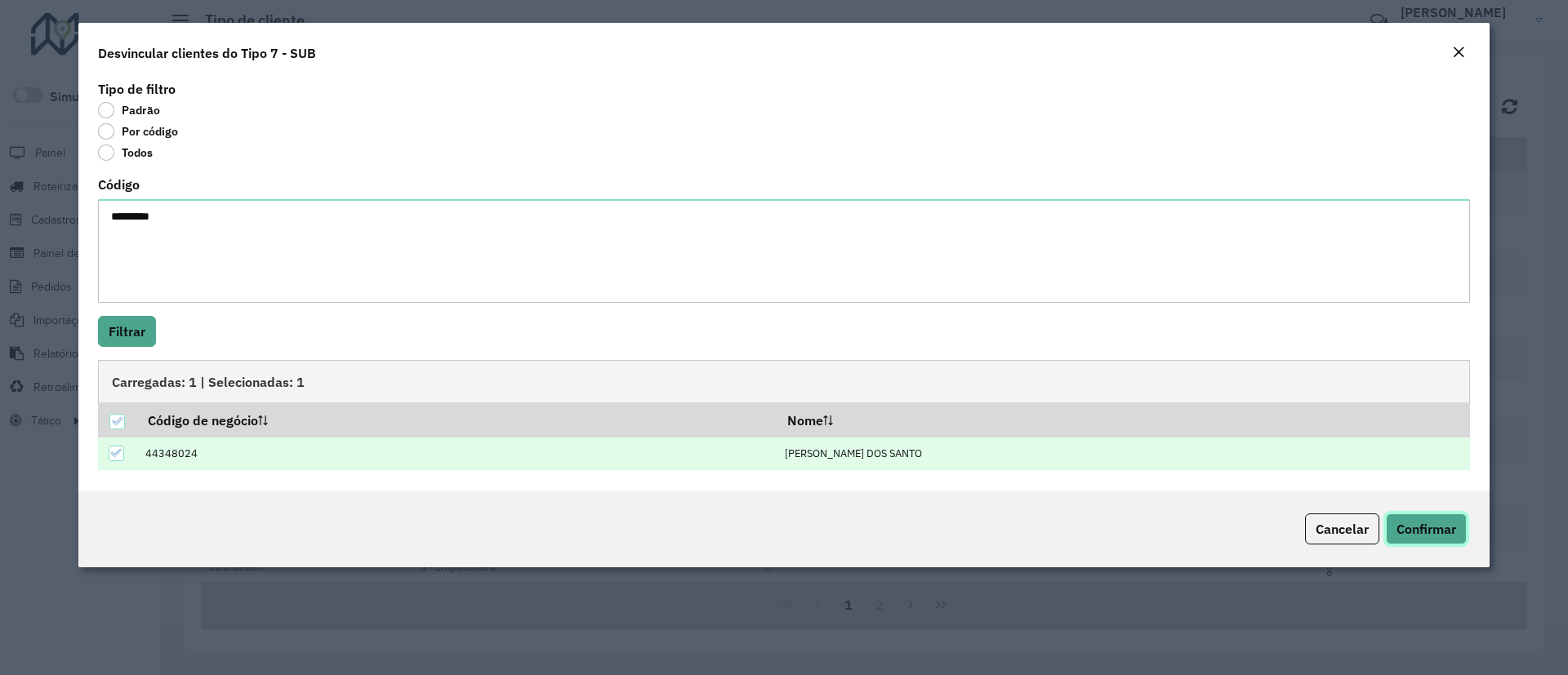
click at [1389, 518] on button "Confirmar" at bounding box center [1426, 529] width 81 height 31
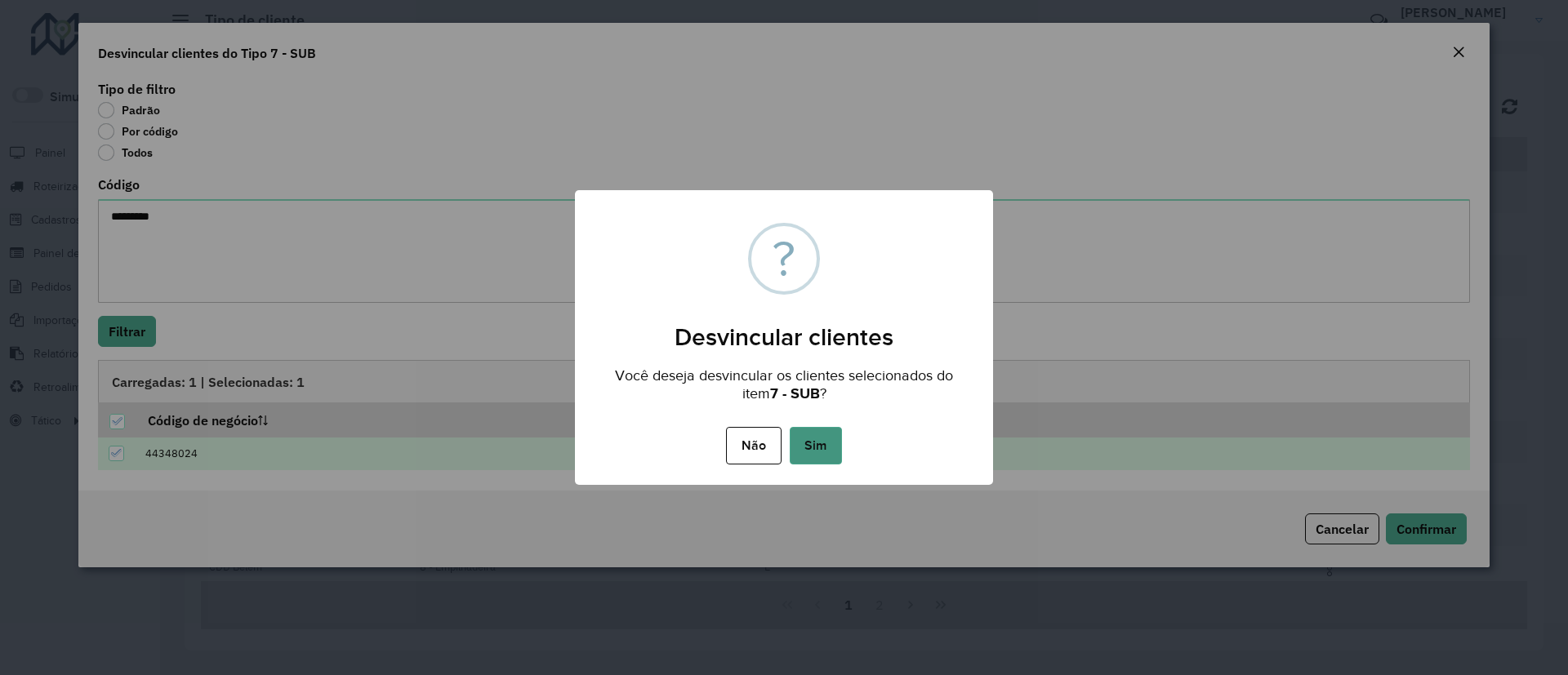
click at [831, 455] on button "Sim" at bounding box center [815, 445] width 52 height 37
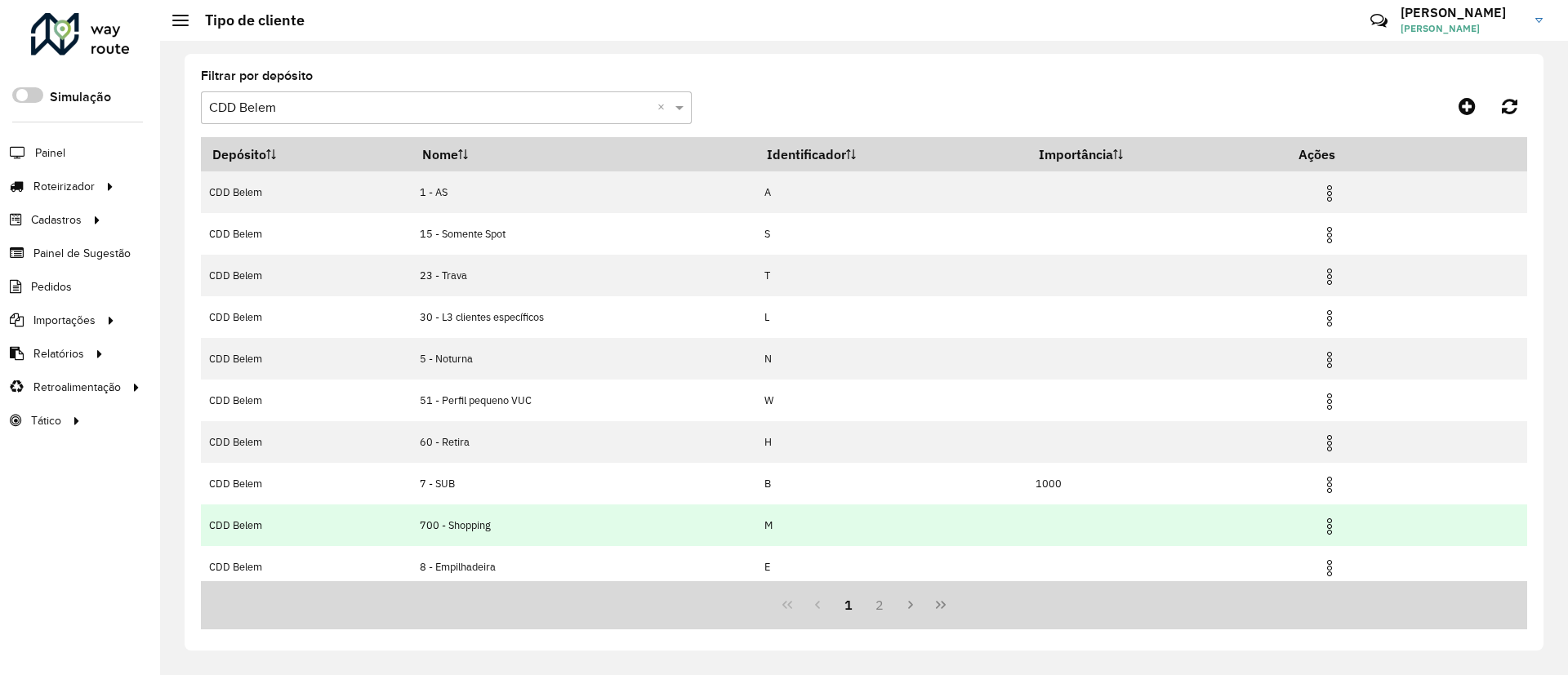
click at [1331, 525] on img at bounding box center [1330, 526] width 20 height 20
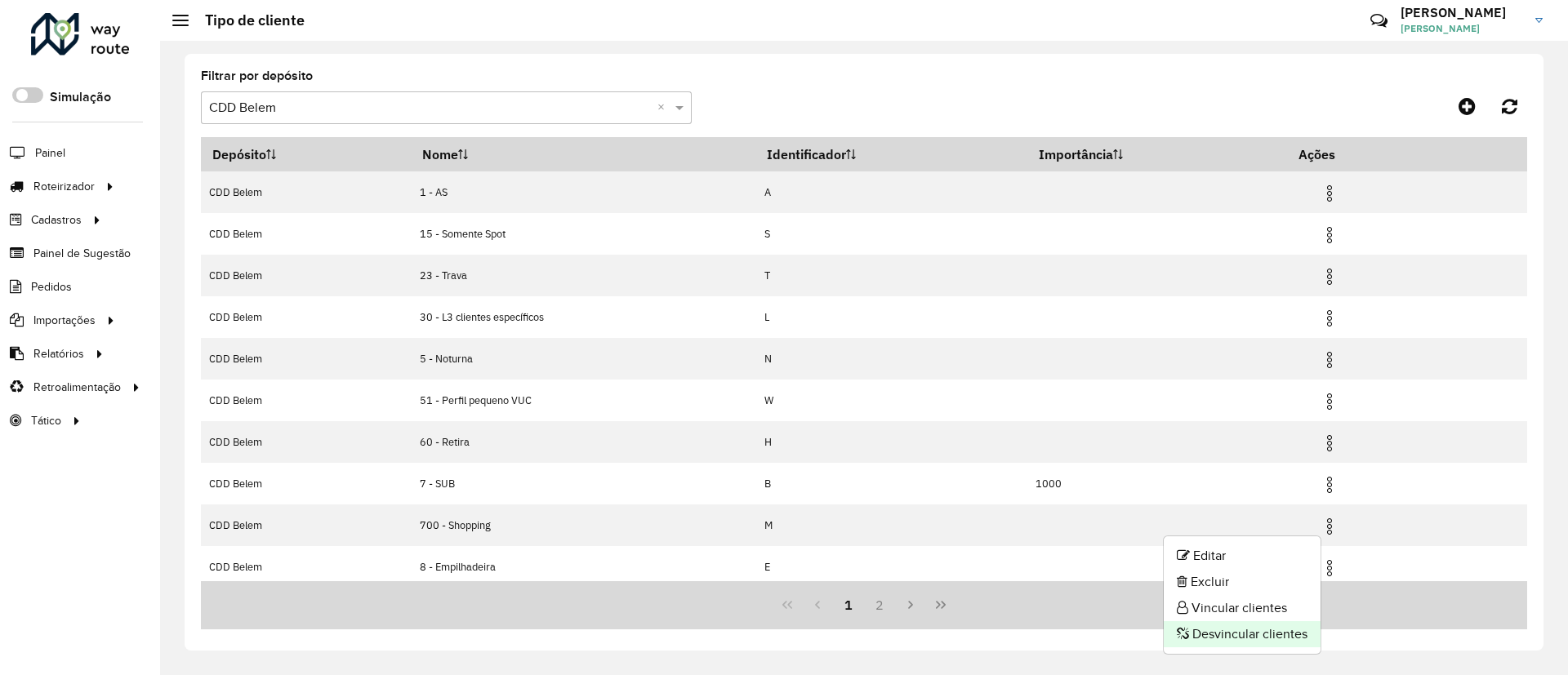
click at [1256, 600] on li "Desvincular clientes" at bounding box center [1242, 634] width 157 height 26
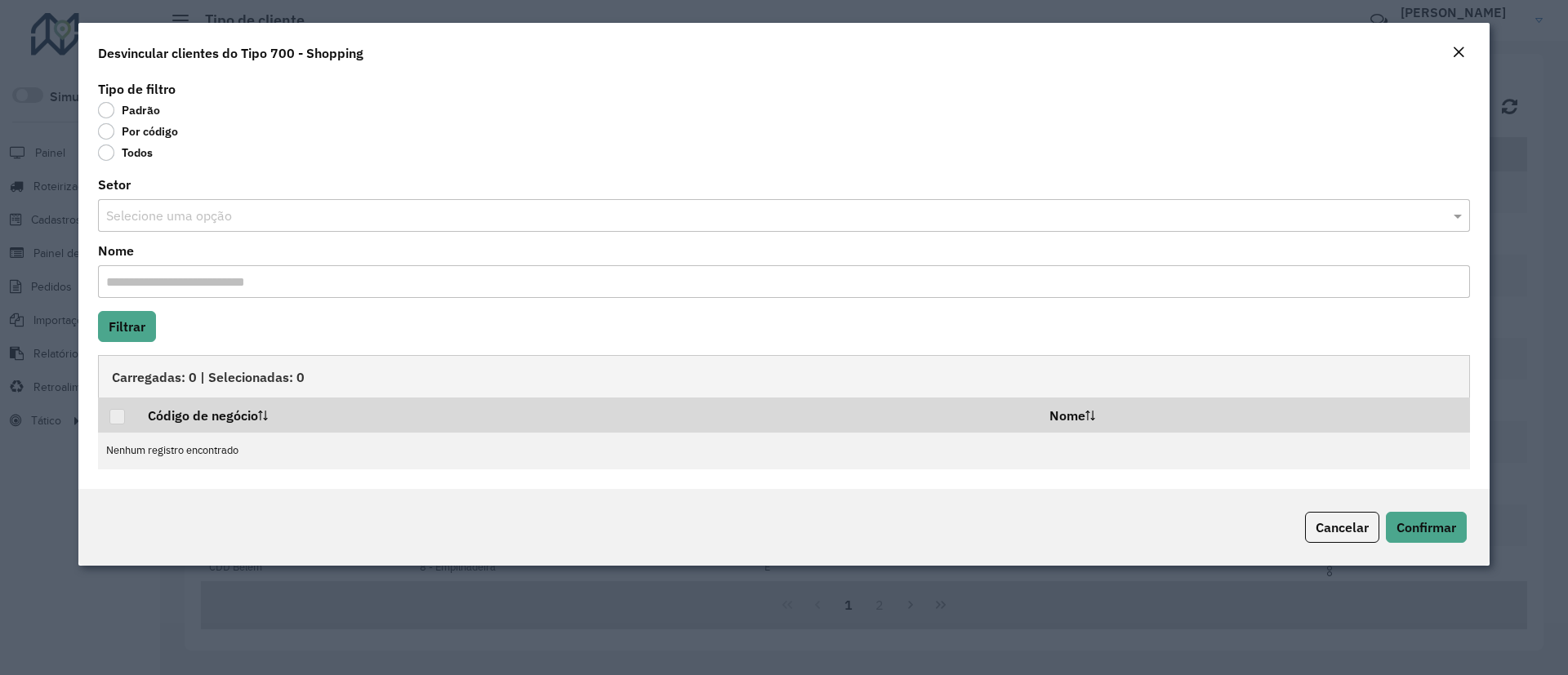
click at [156, 128] on label "Por código" at bounding box center [138, 131] width 80 height 17
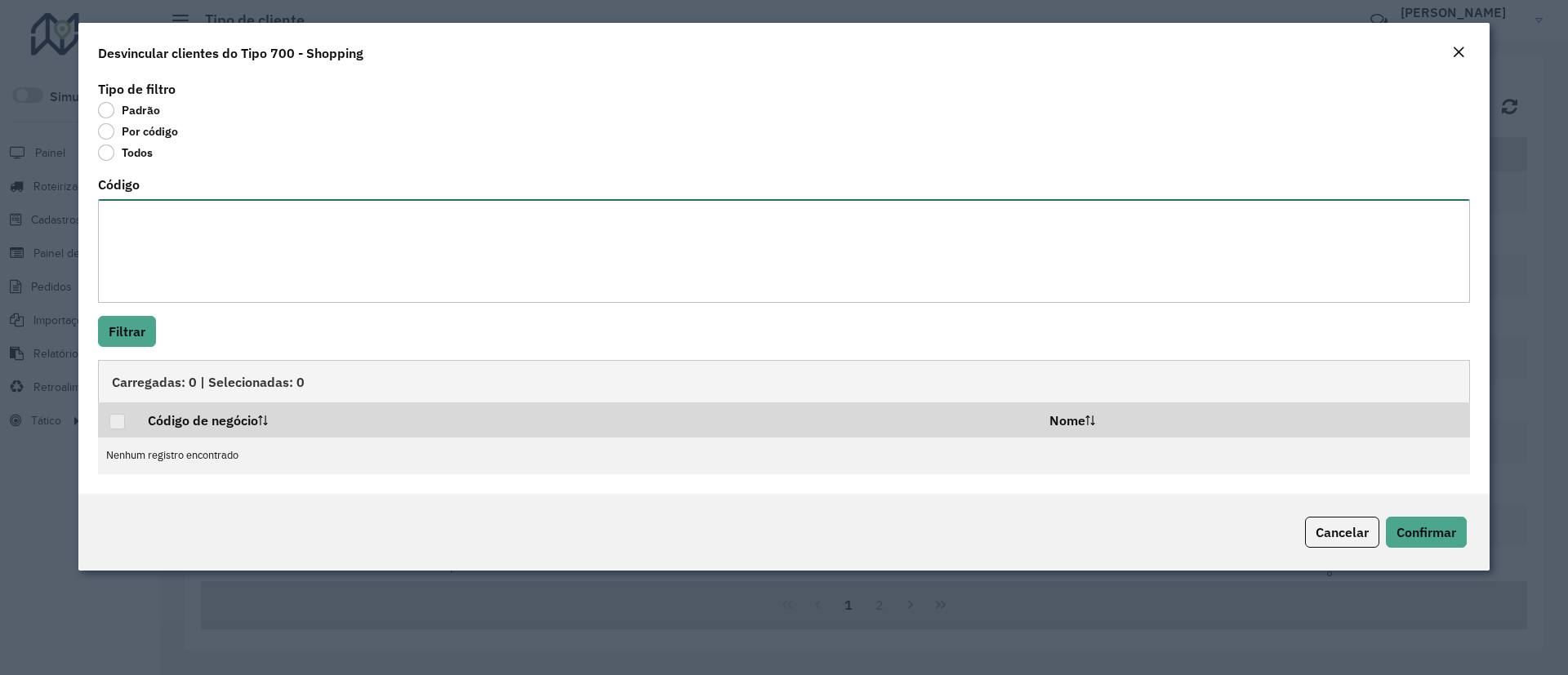
click at [173, 224] on textarea "Código" at bounding box center [784, 251] width 1372 height 104
paste textarea "******** ******** ******** ******** ********"
type textarea "******** ******** ******** ******** ********"
click at [143, 322] on button "Filtrar" at bounding box center [126, 332] width 58 height 31
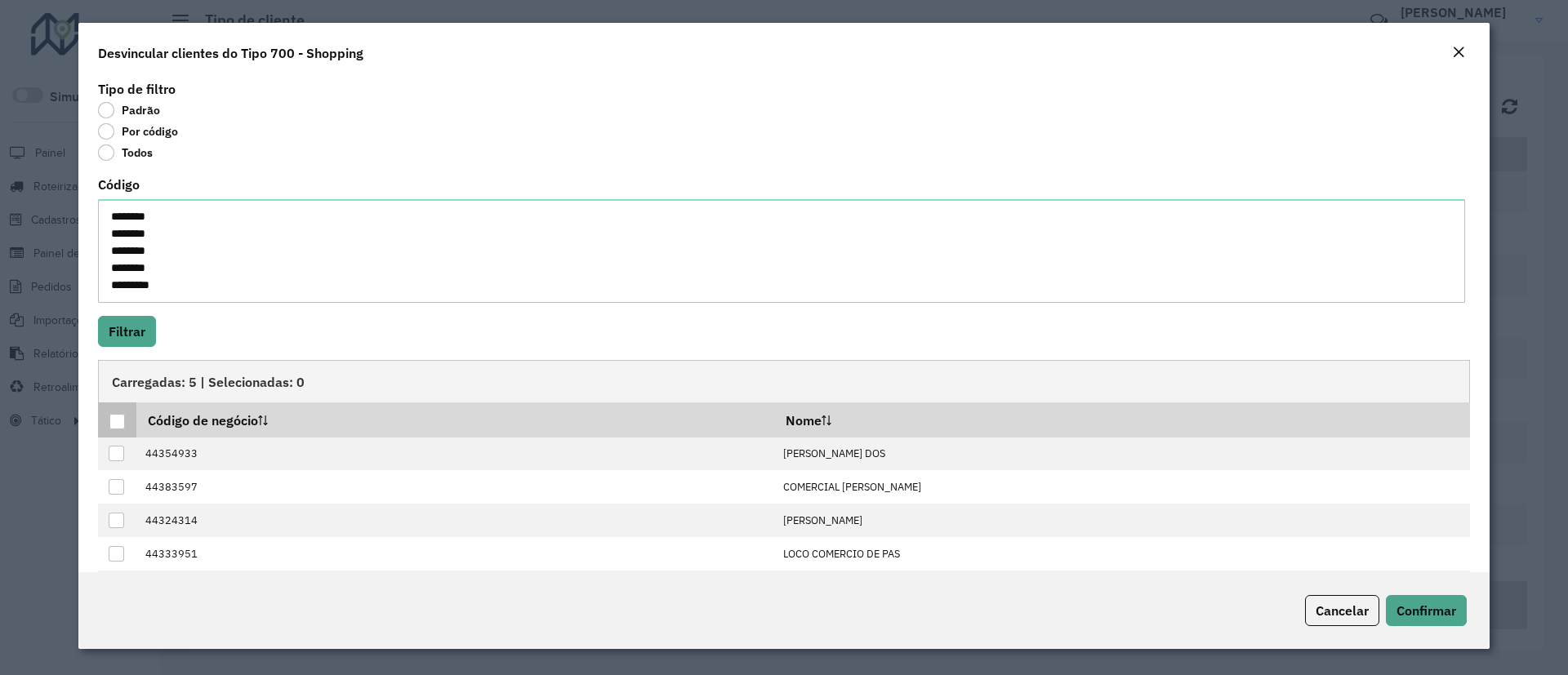
click at [115, 422] on div at bounding box center [117, 422] width 16 height 16
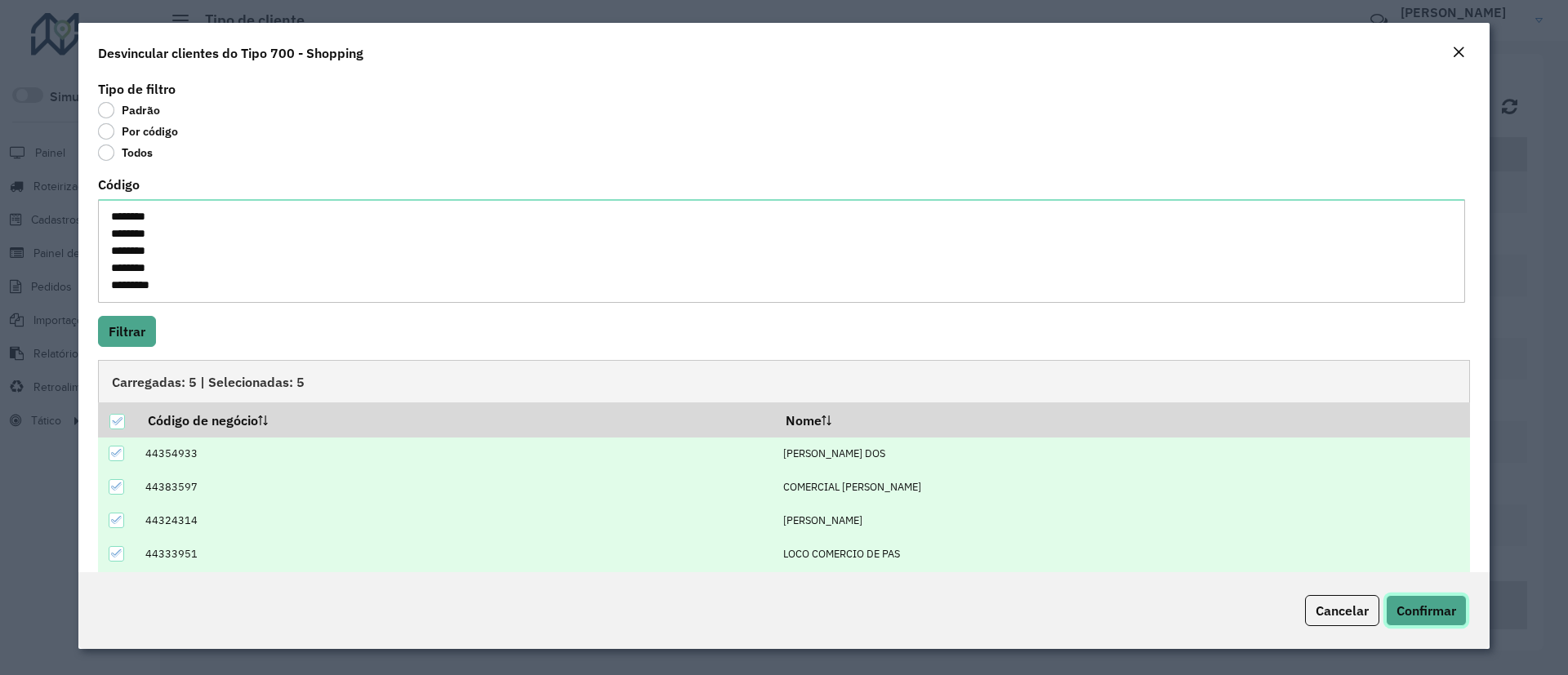
click at [1389, 600] on span "Confirmar" at bounding box center [1426, 610] width 60 height 17
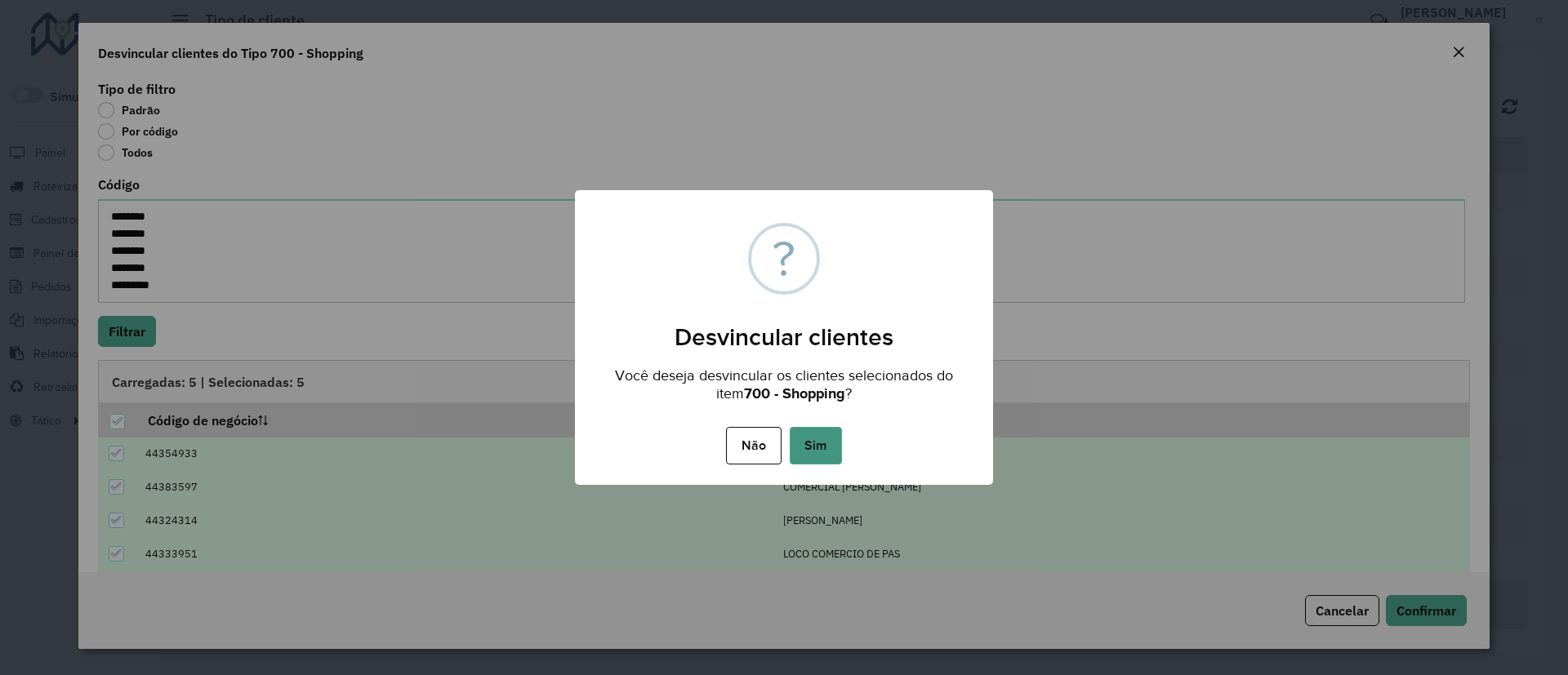
click at [816, 446] on button "Sim" at bounding box center [815, 445] width 52 height 37
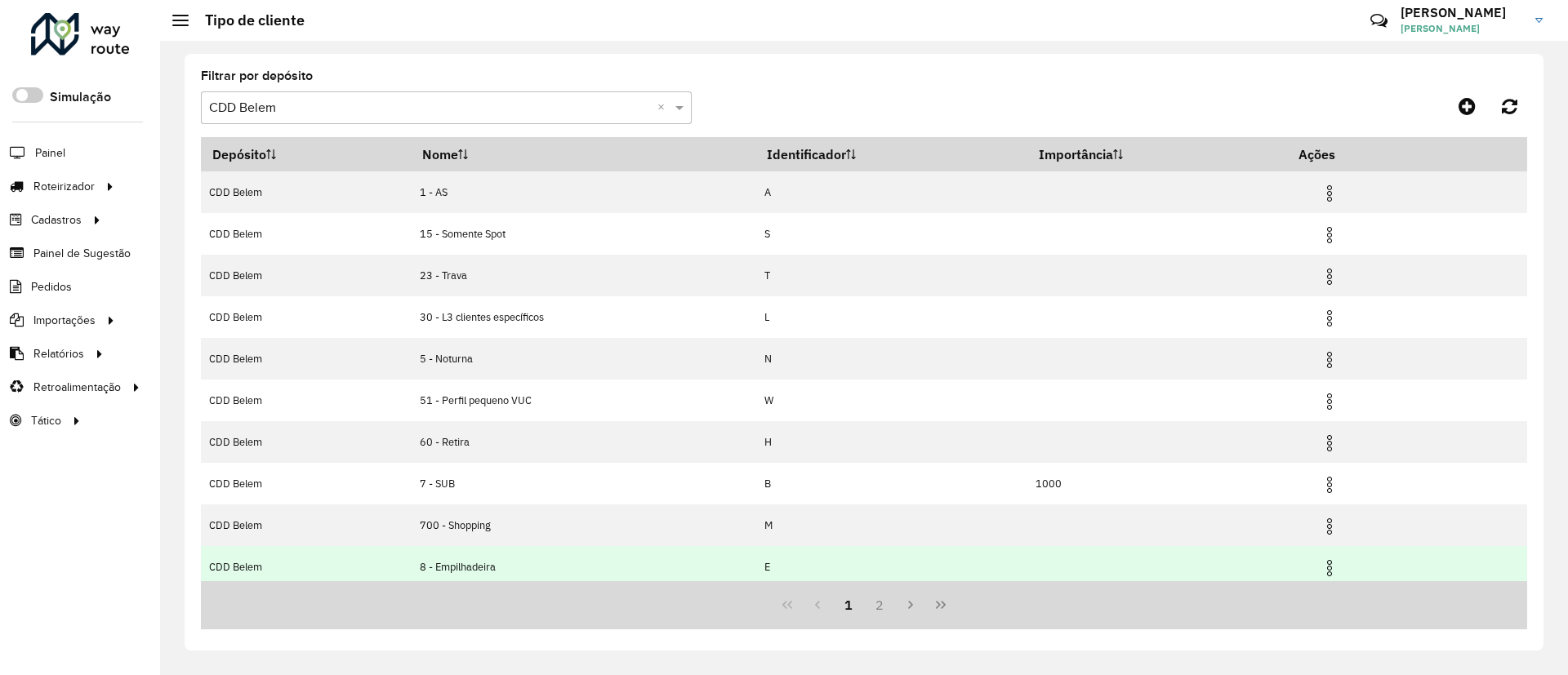
click at [1335, 564] on img at bounding box center [1330, 568] width 20 height 20
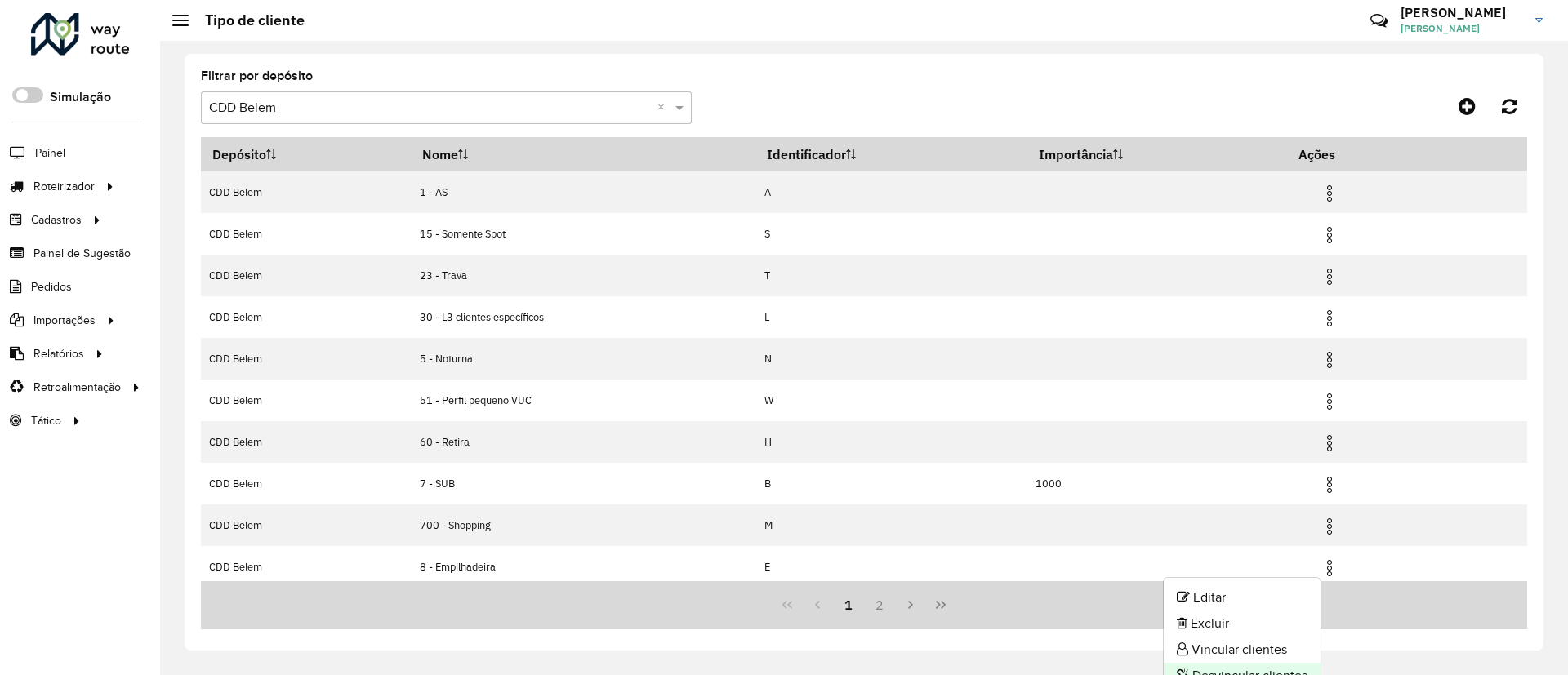
click at [1245, 600] on li "Desvincular clientes" at bounding box center [1242, 676] width 157 height 26
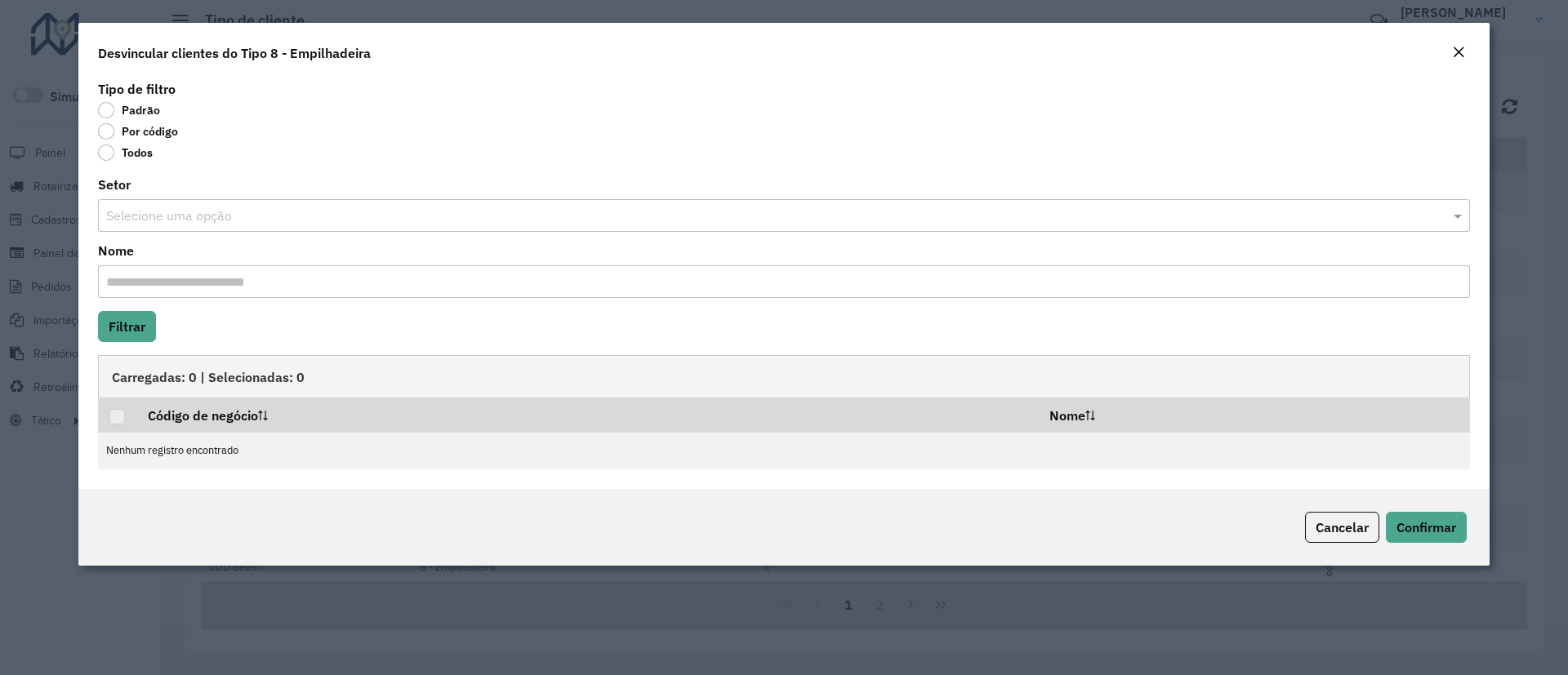
click at [156, 132] on label "Por código" at bounding box center [138, 131] width 80 height 17
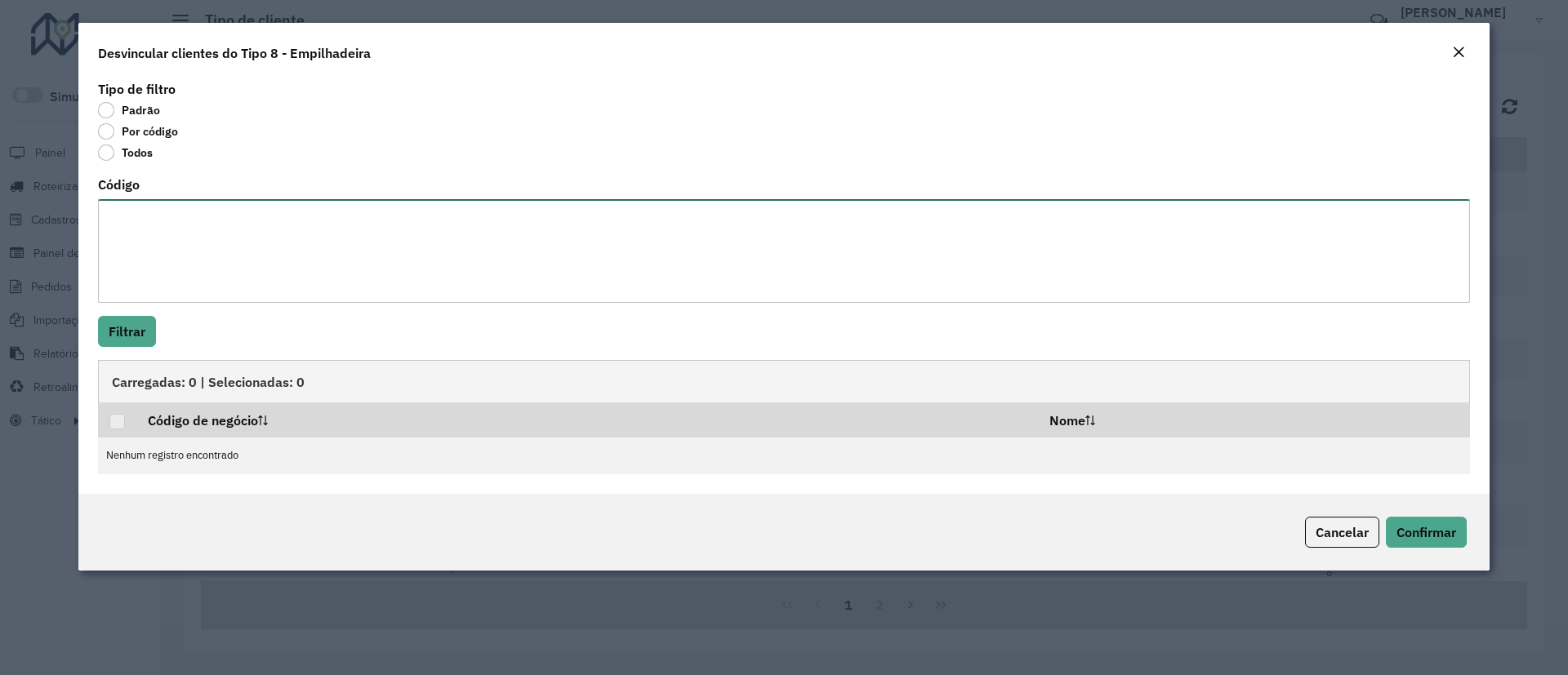
click at [141, 213] on textarea "Código" at bounding box center [784, 251] width 1372 height 104
paste textarea "********"
type textarea "********"
click at [137, 327] on button "Filtrar" at bounding box center [126, 332] width 58 height 31
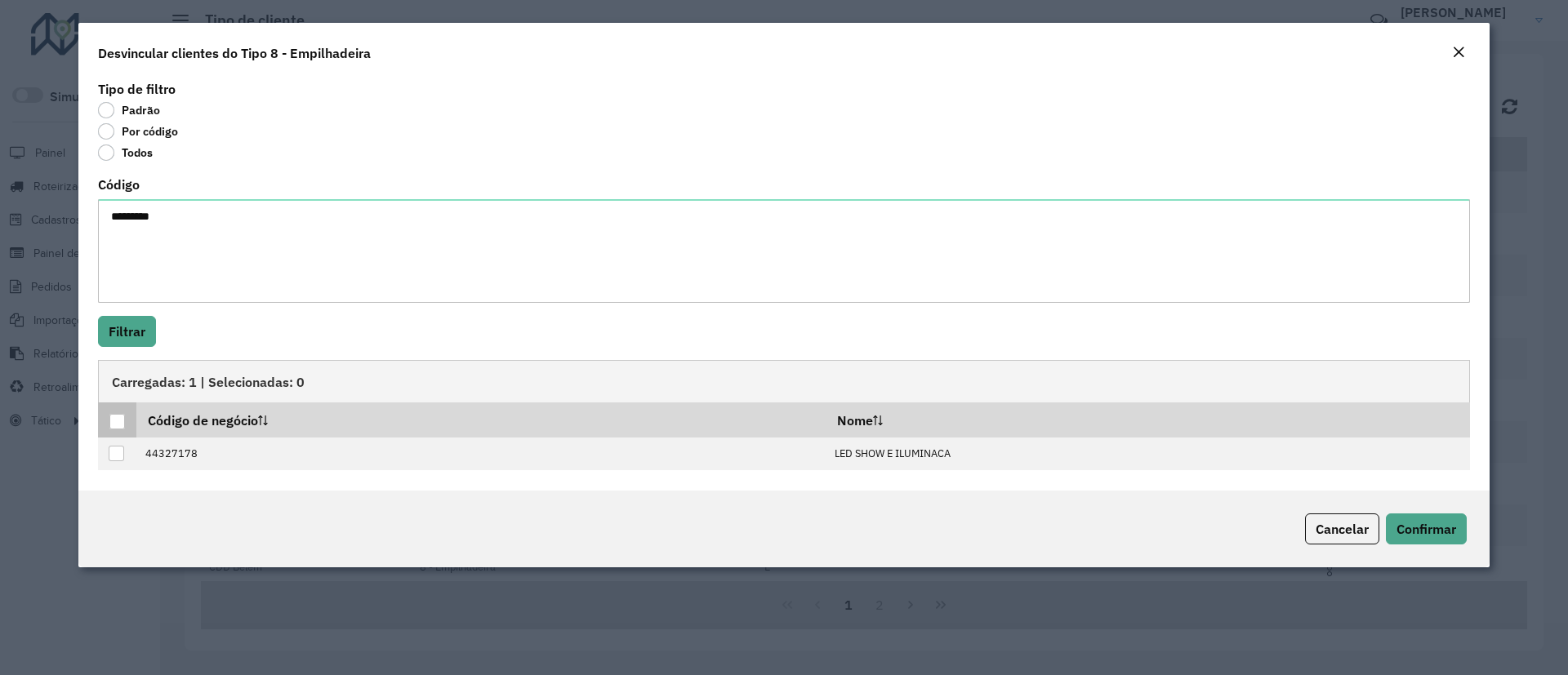
click at [115, 430] on th at bounding box center [116, 419] width 38 height 34
click at [118, 423] on div at bounding box center [117, 422] width 16 height 16
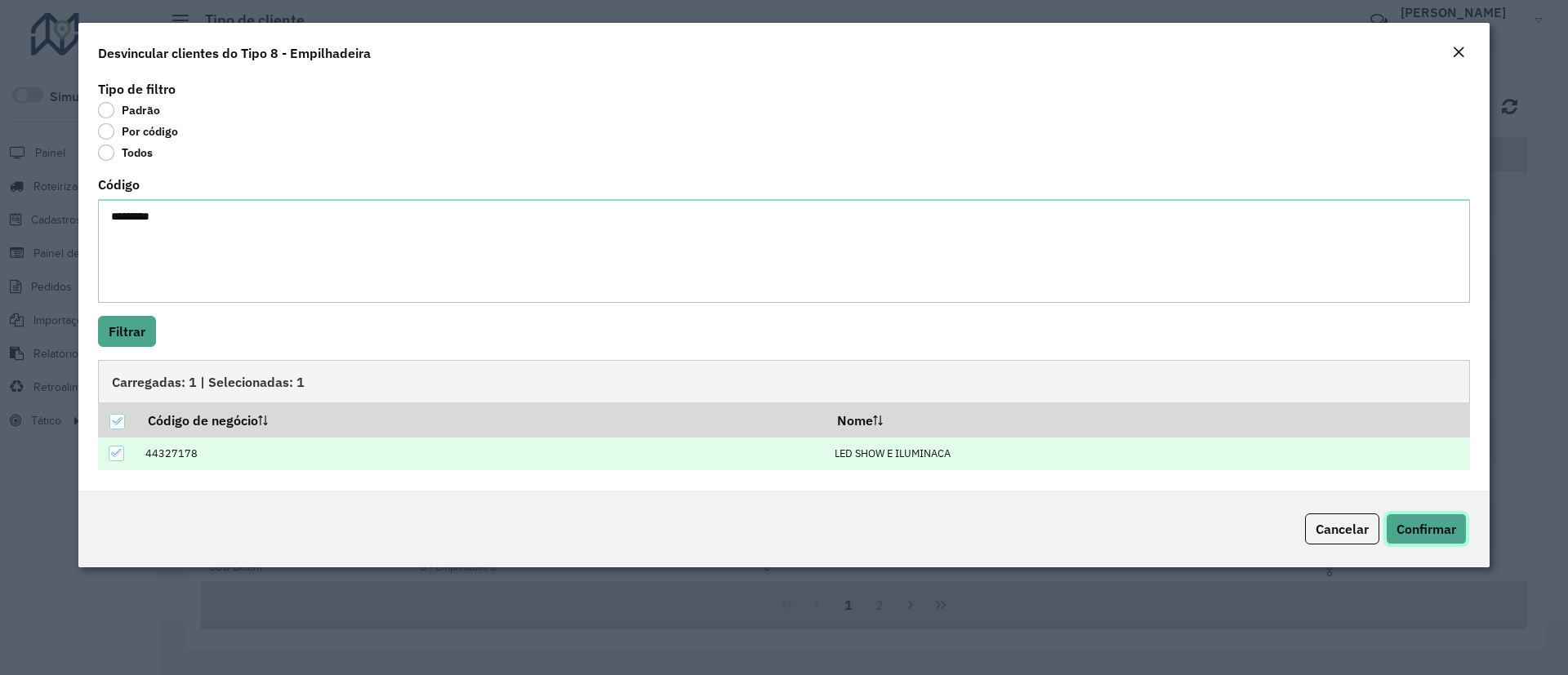
click at [1389, 522] on span "Confirmar" at bounding box center [1426, 528] width 60 height 17
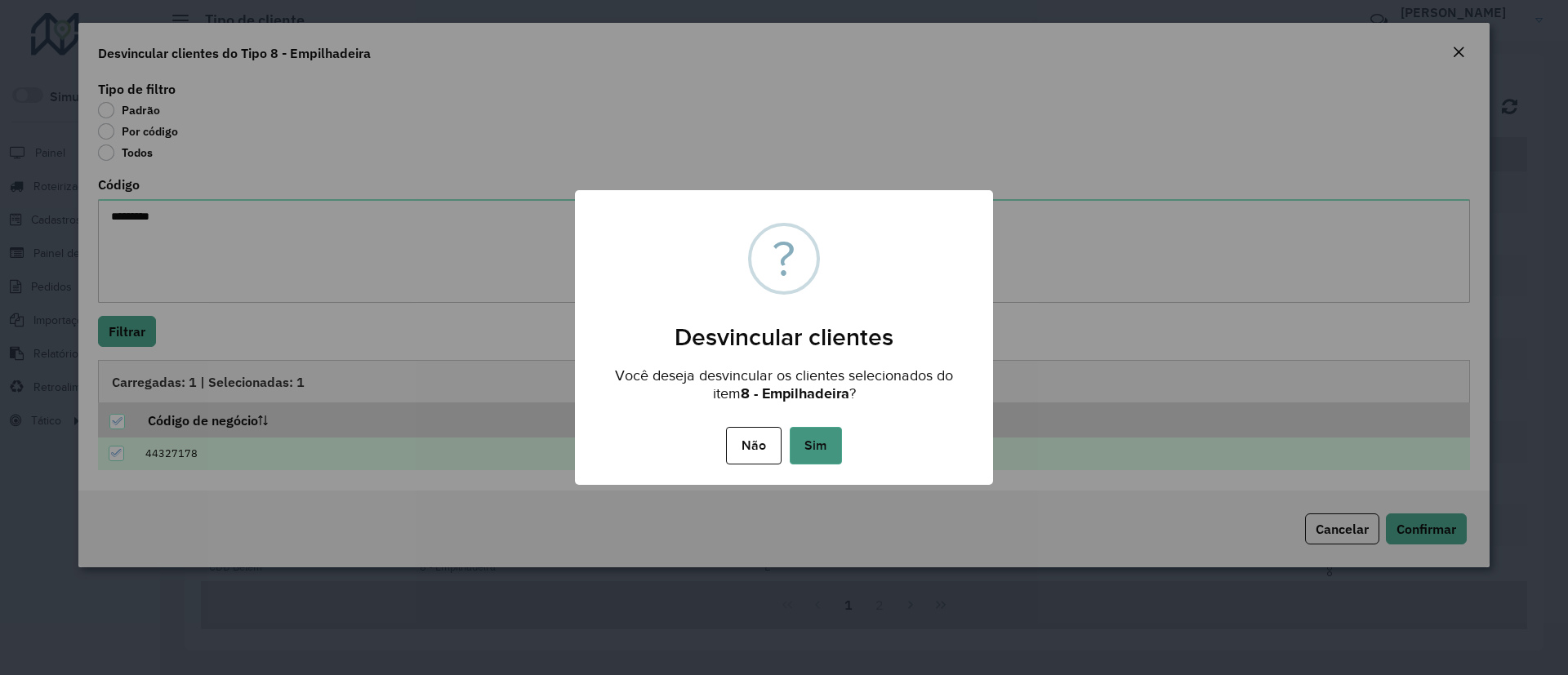
click at [834, 441] on button "Sim" at bounding box center [815, 445] width 52 height 37
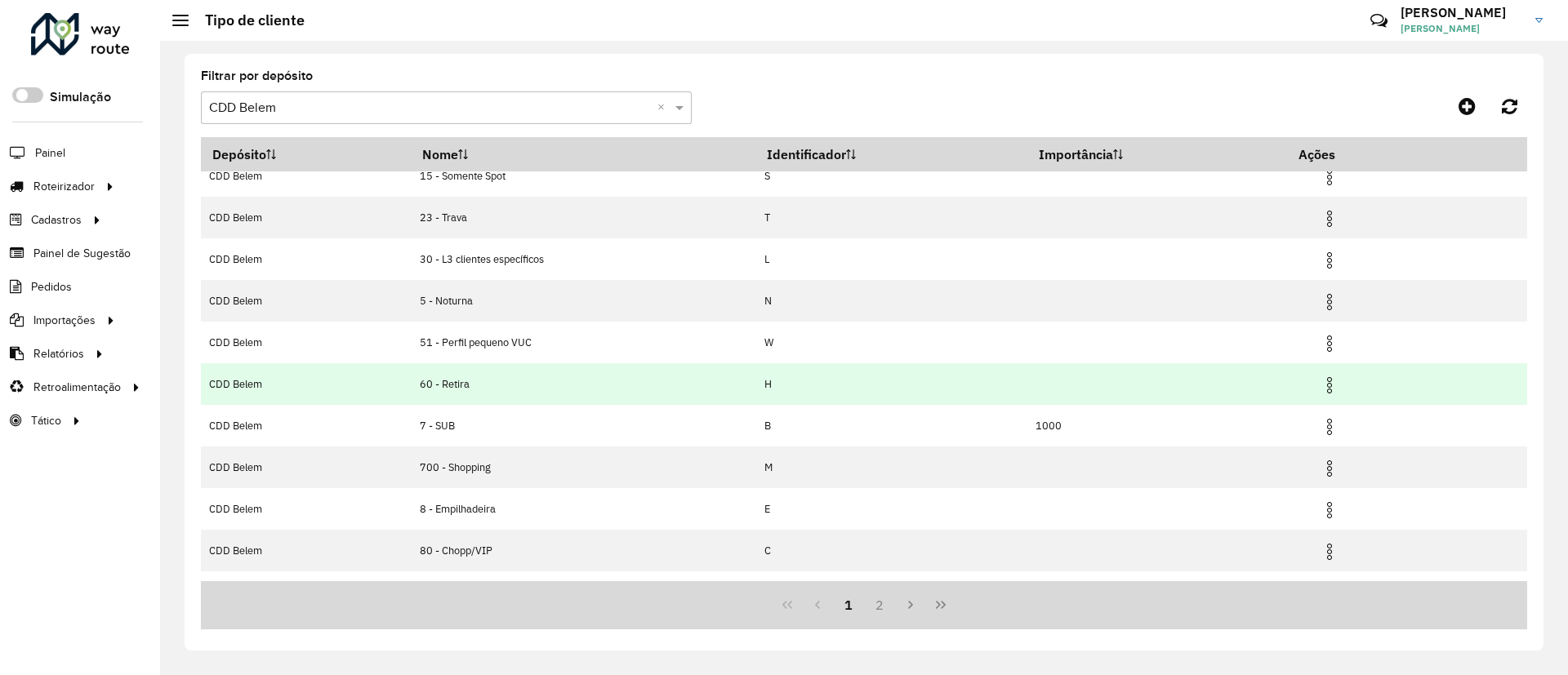
scroll to position [90, 0]
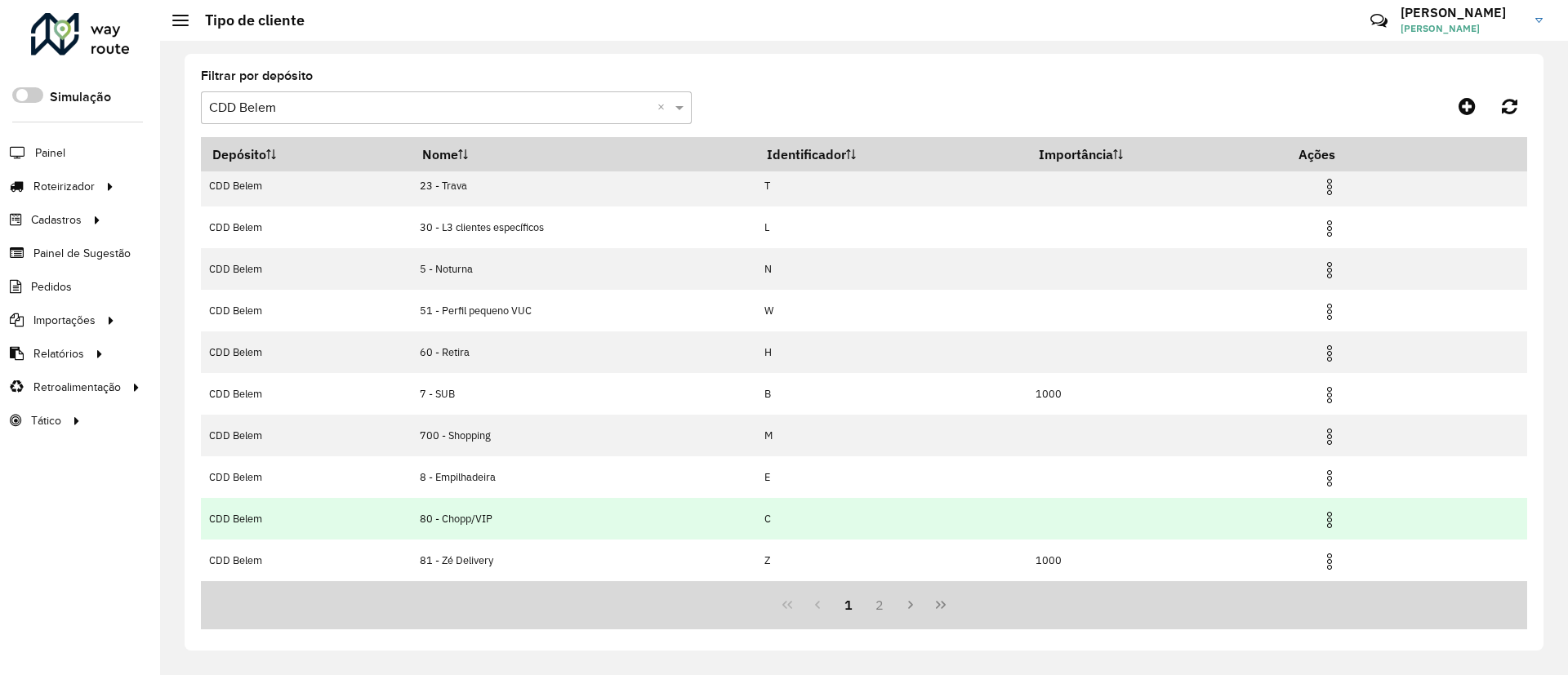
click at [1339, 511] on img at bounding box center [1330, 520] width 20 height 20
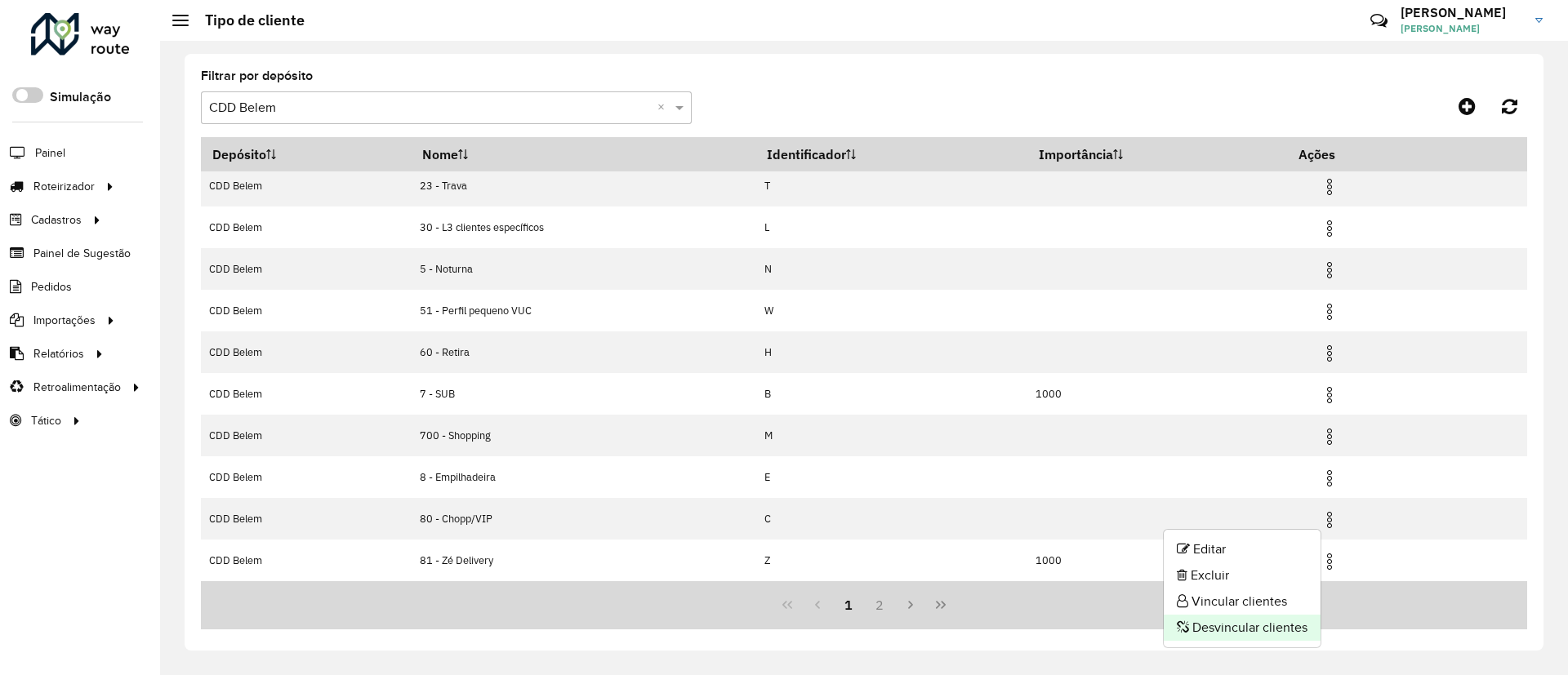
click at [1257, 600] on li "Desvincular clientes" at bounding box center [1242, 627] width 157 height 26
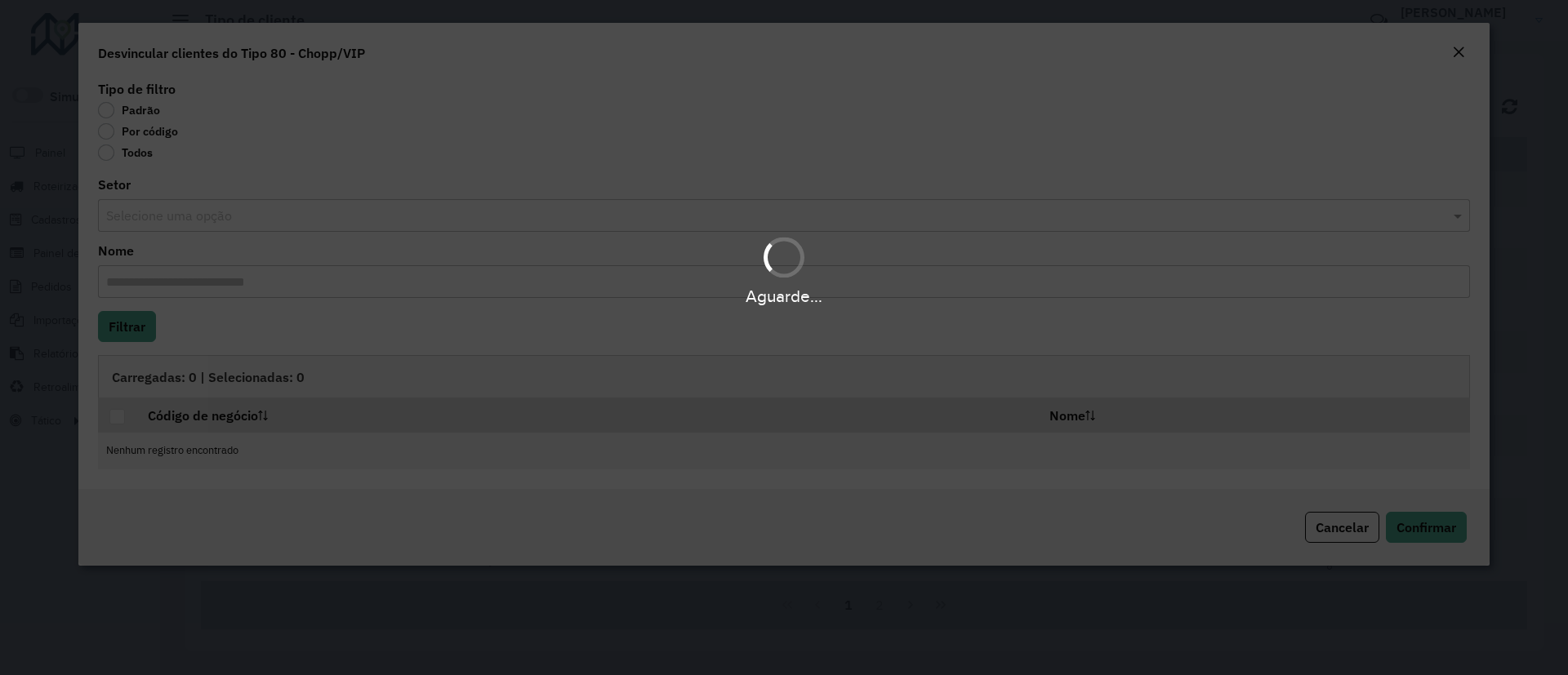
click at [165, 130] on body "Aguarde... Pop-up bloqueado! Seu navegador bloqueou automáticamente a abertura …" at bounding box center [784, 338] width 1568 height 675
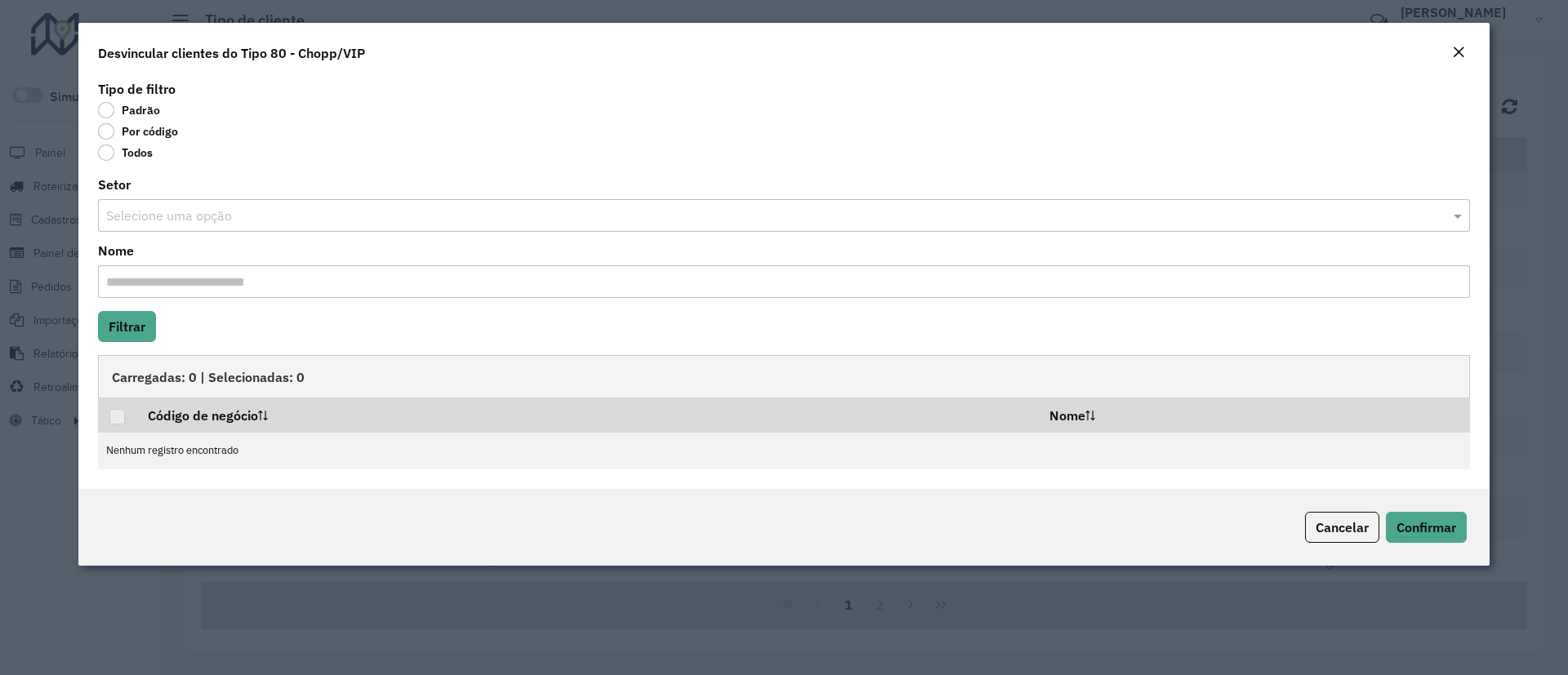
click at [165, 130] on label "Por código" at bounding box center [138, 131] width 80 height 17
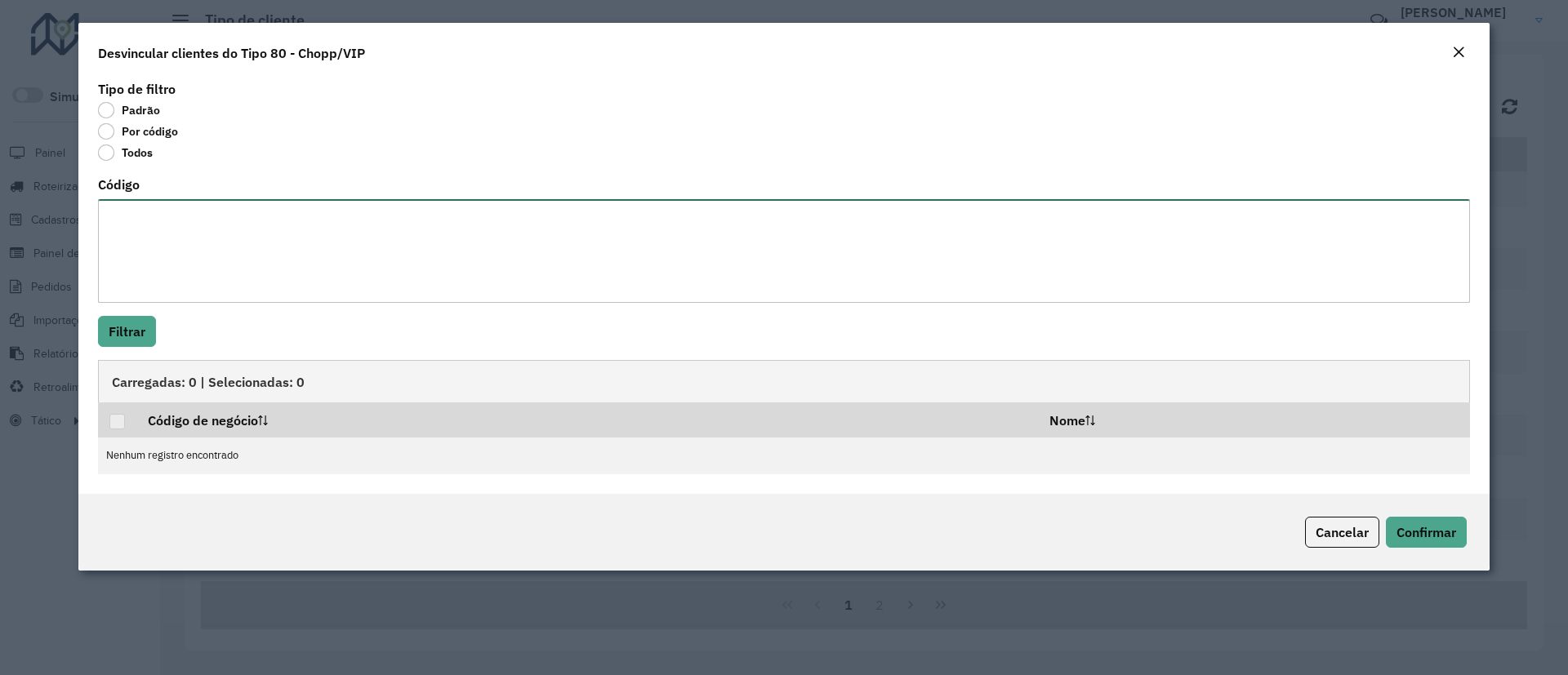
click at [200, 235] on textarea "Código" at bounding box center [784, 251] width 1372 height 104
paste textarea "******** ******** ******** ******** ******** ******** ********"
type textarea "******** ******** ******** ******** ******** ******** ********"
click at [112, 336] on button "Filtrar" at bounding box center [126, 332] width 58 height 31
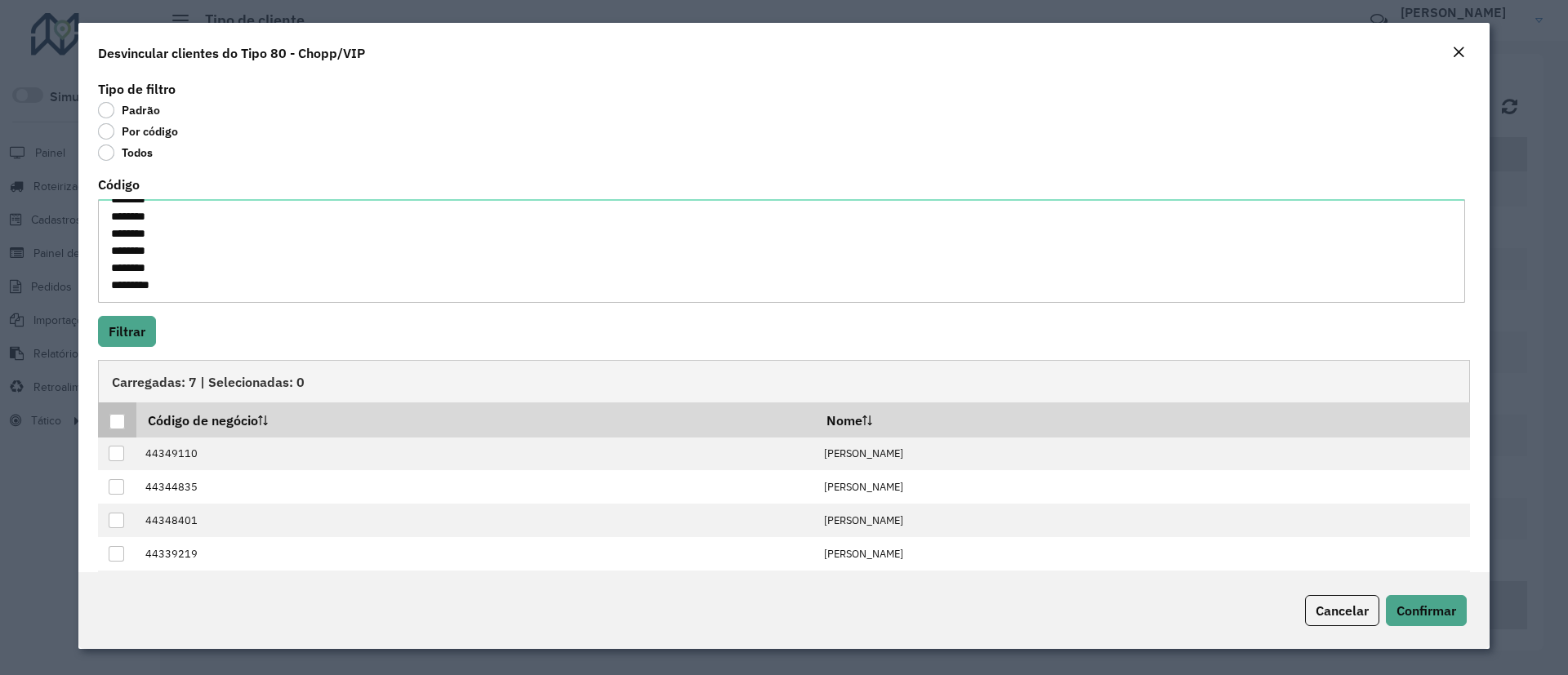
click at [121, 414] on div at bounding box center [117, 422] width 16 height 16
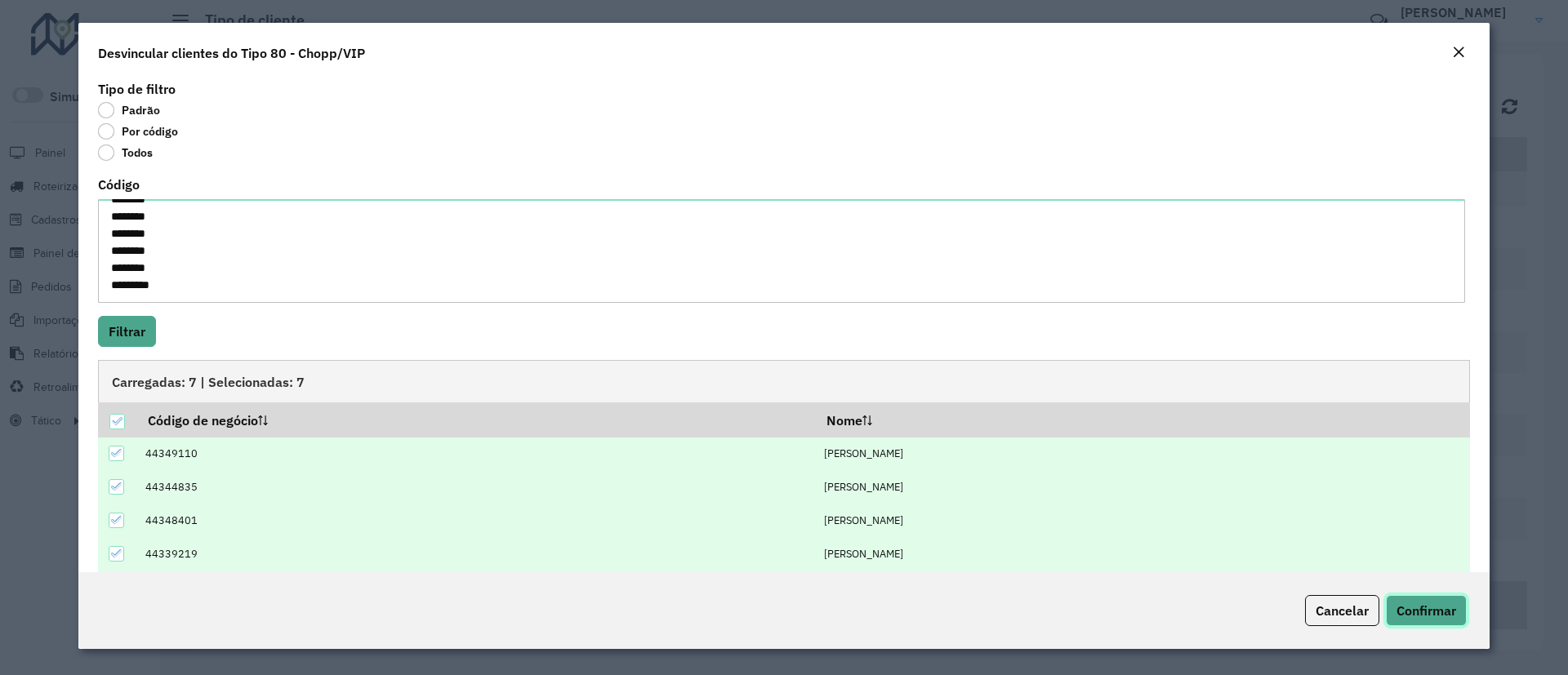
click at [1389, 600] on span "Confirmar" at bounding box center [1426, 610] width 60 height 17
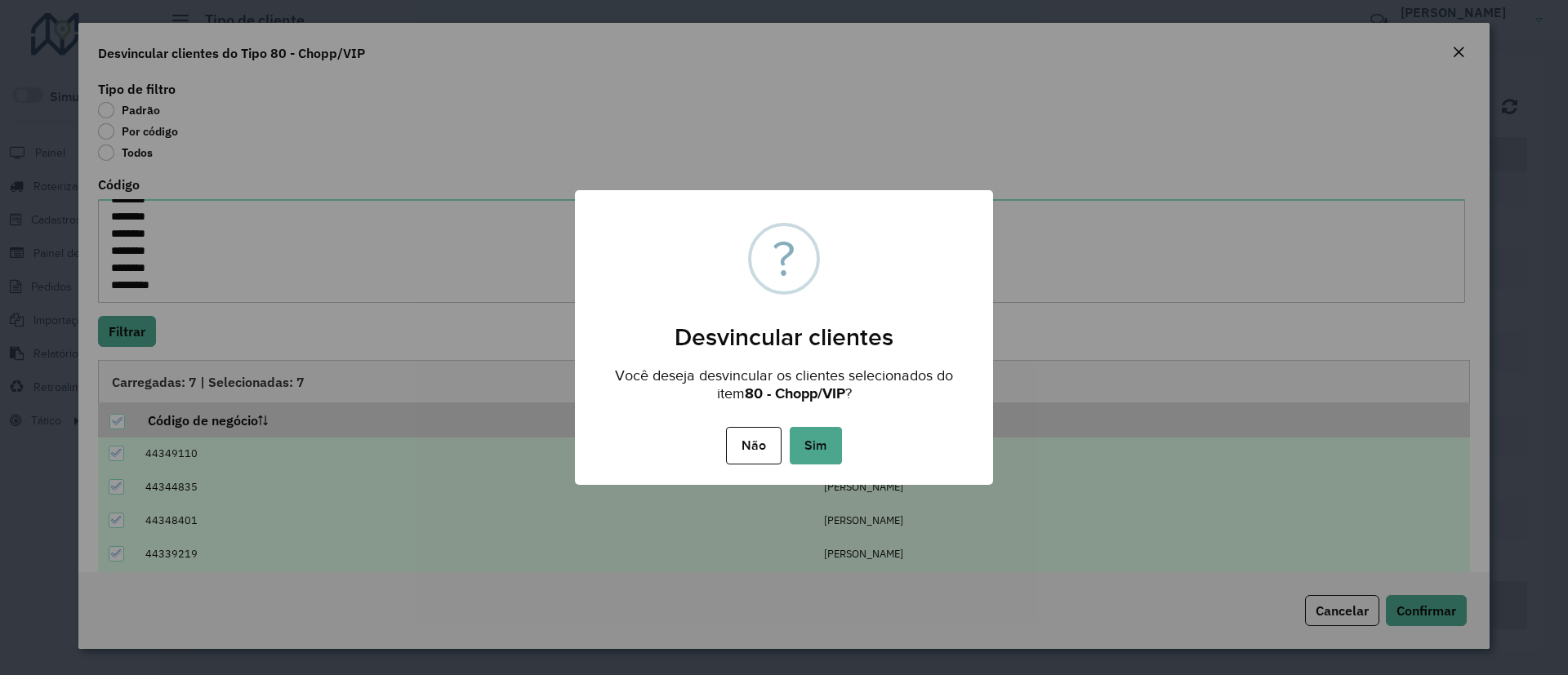
drag, startPoint x: 824, startPoint y: 451, endPoint x: 827, endPoint y: 430, distance: 21.2
click at [825, 451] on button "Sim" at bounding box center [815, 445] width 52 height 37
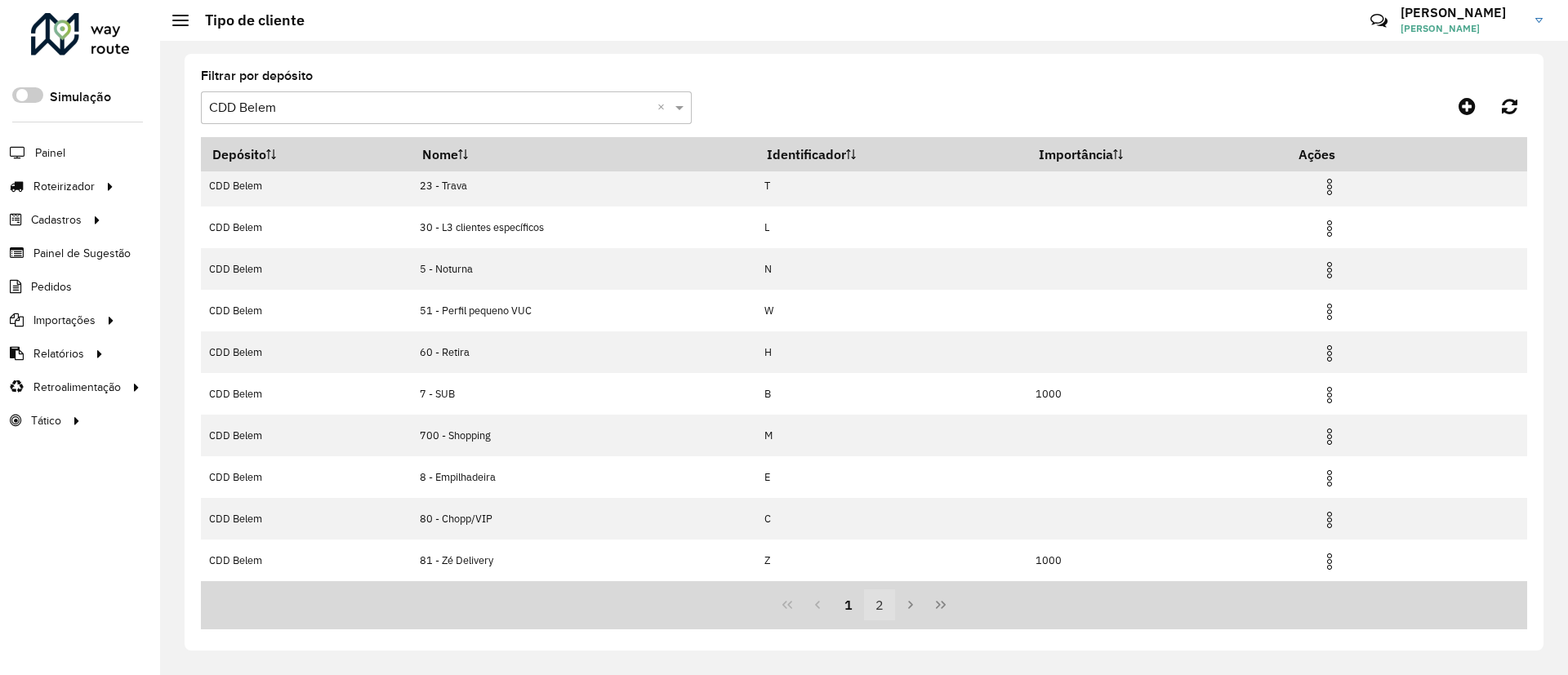
click at [886, 600] on button "2" at bounding box center [880, 606] width 31 height 31
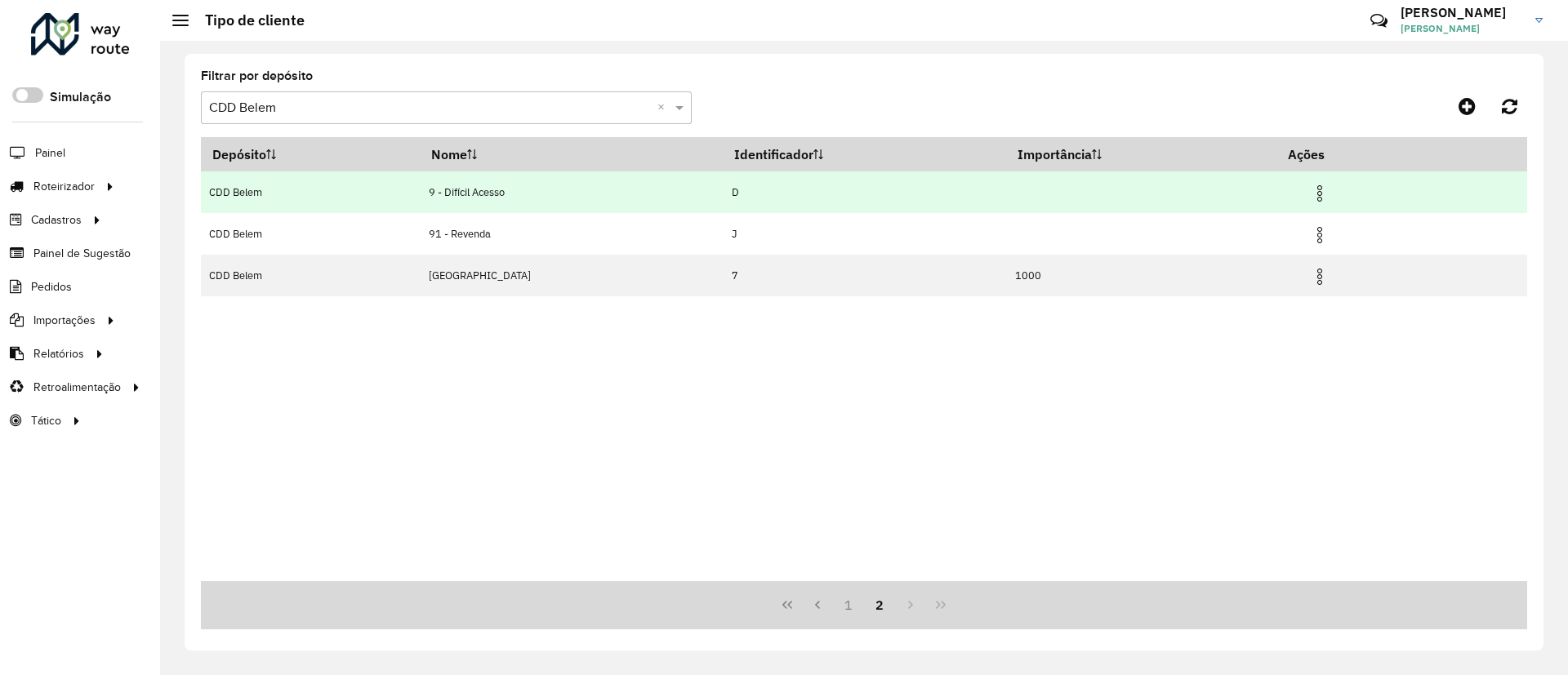
click at [1312, 194] on img at bounding box center [1320, 194] width 20 height 20
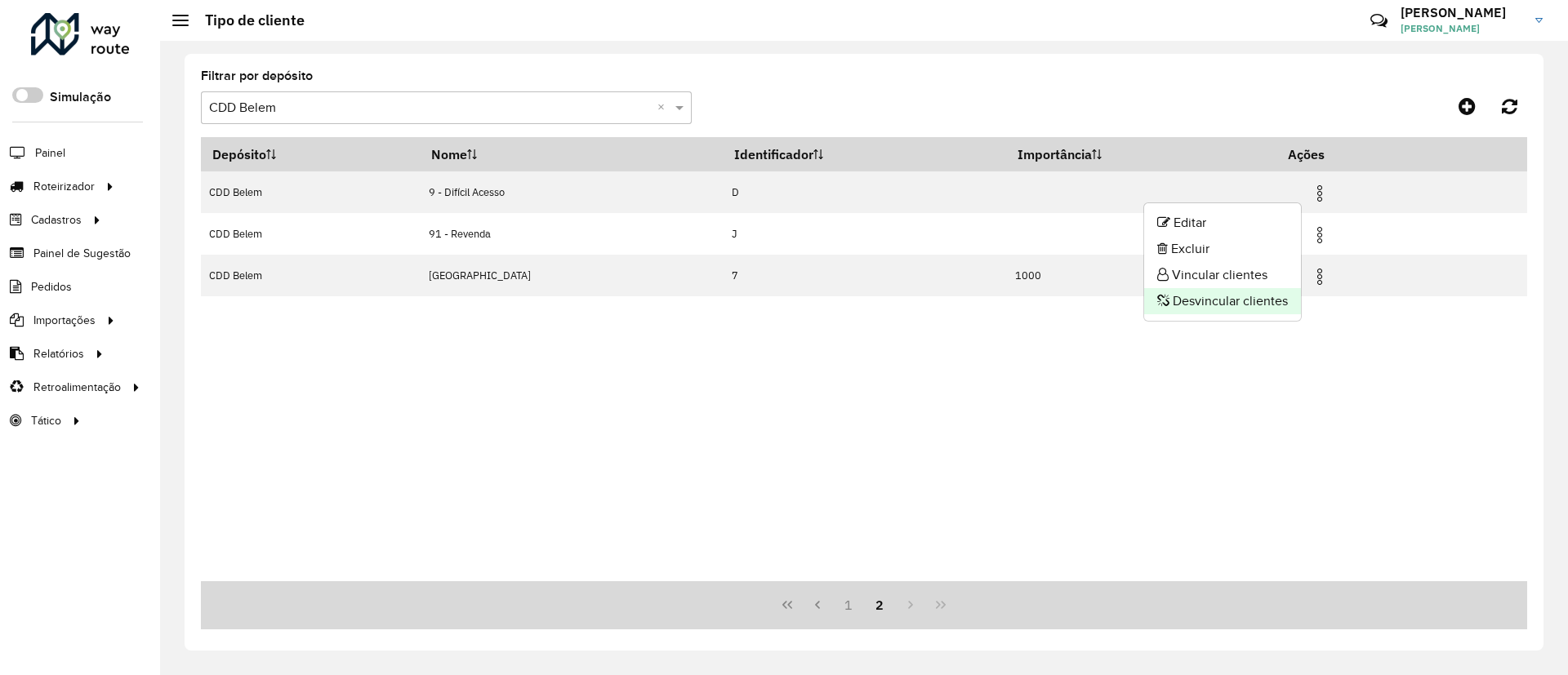
click at [1212, 298] on li "Desvincular clientes" at bounding box center [1222, 301] width 157 height 26
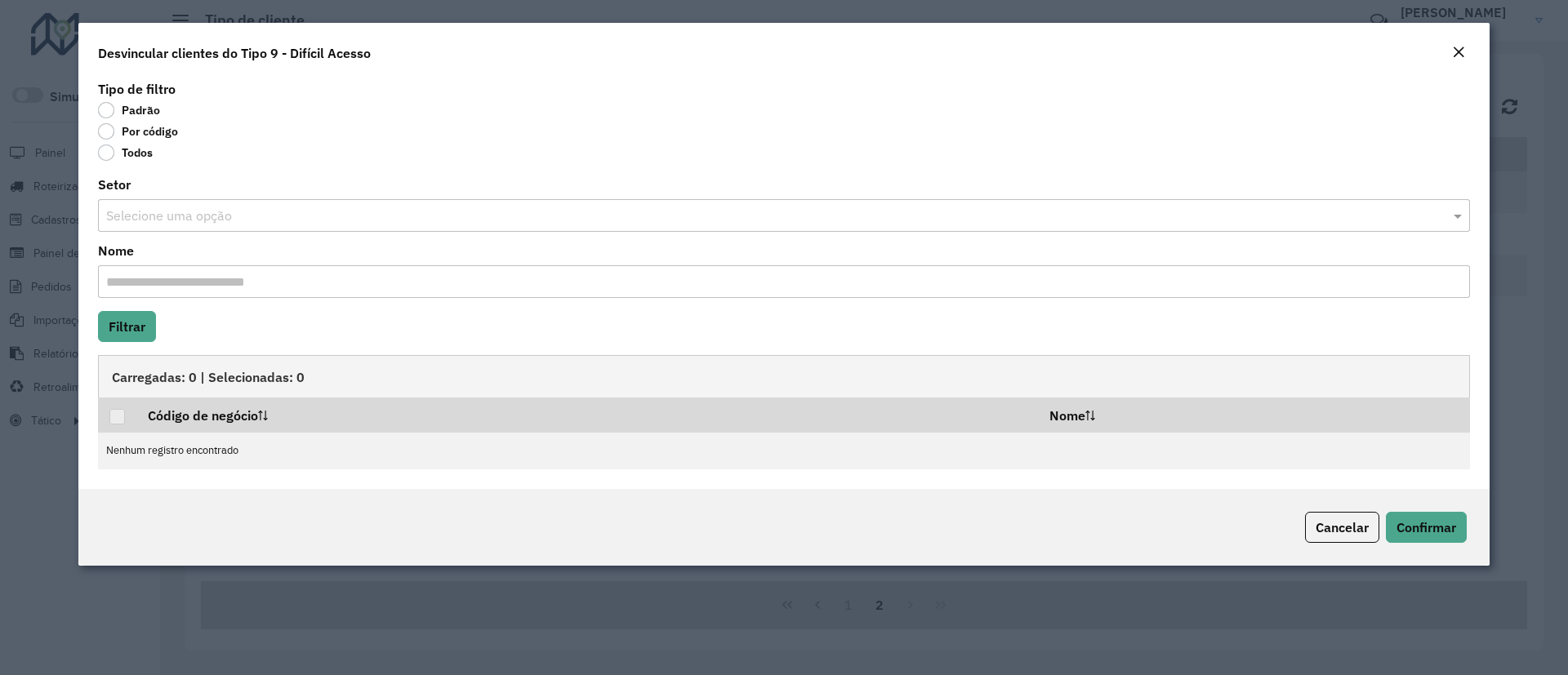
click at [146, 131] on label "Por código" at bounding box center [138, 131] width 80 height 17
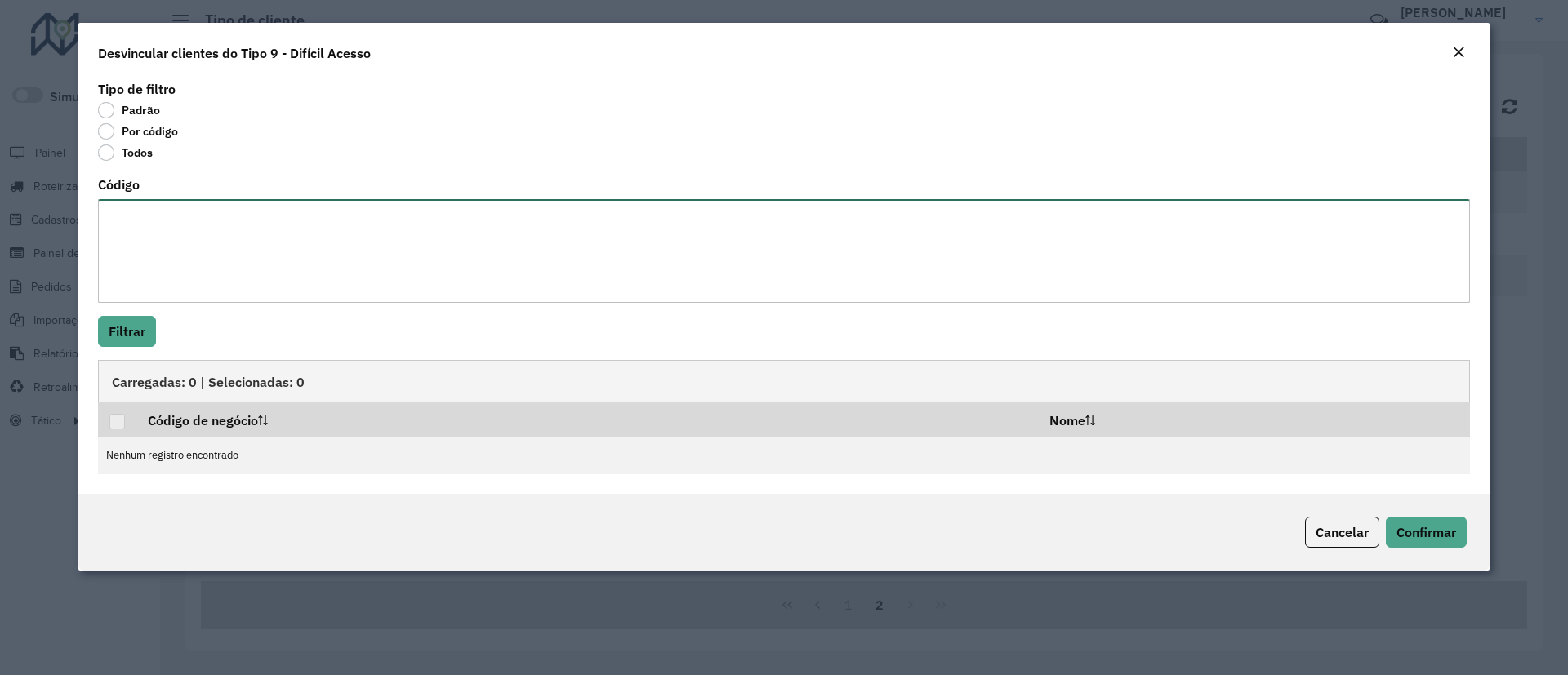
click at [188, 235] on textarea "Código" at bounding box center [784, 251] width 1372 height 104
paste textarea "******** ******** ******** ******** ******** ******** ******** ******** *******…"
type textarea "******** ******** ******** ******** ******** ******** ******** ******** *******…"
click at [143, 333] on button "Filtrar" at bounding box center [126, 332] width 58 height 31
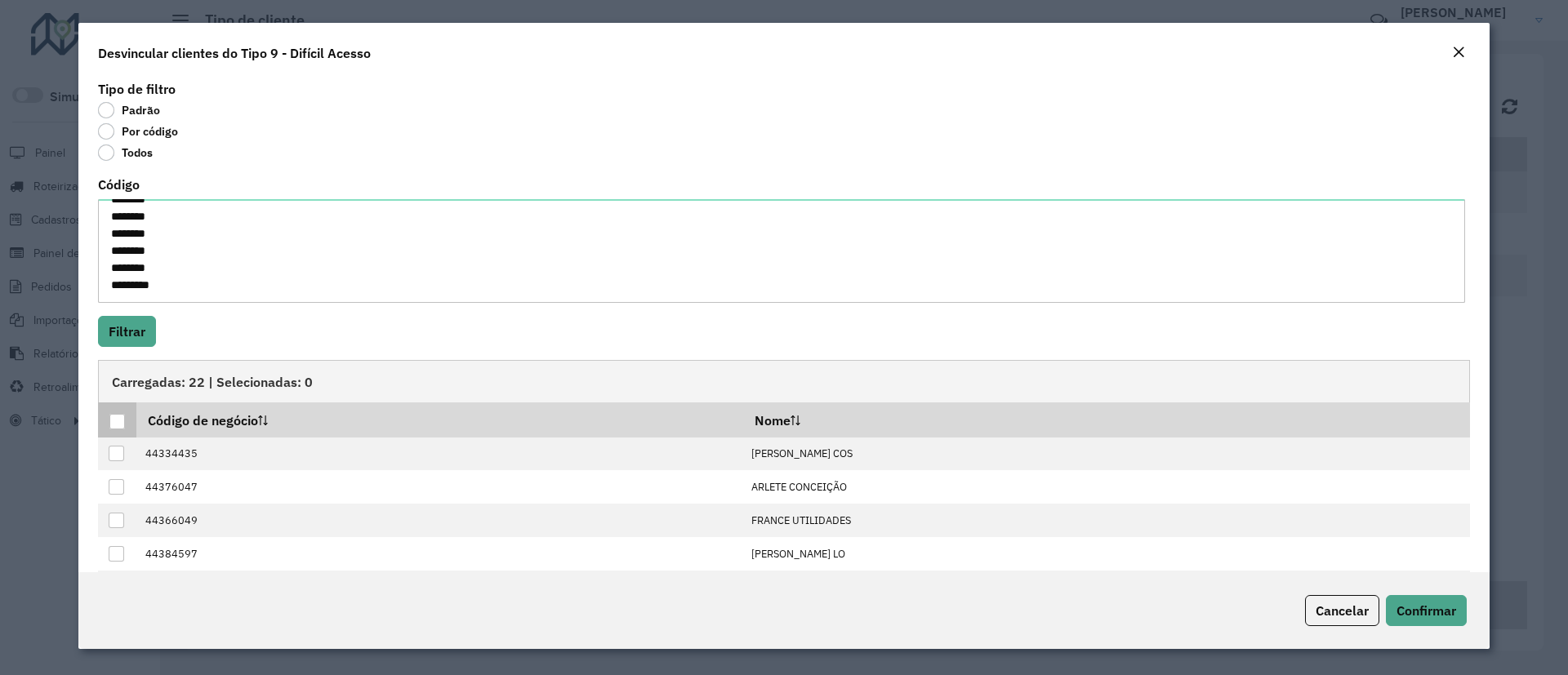
click at [115, 416] on div at bounding box center [117, 422] width 16 height 16
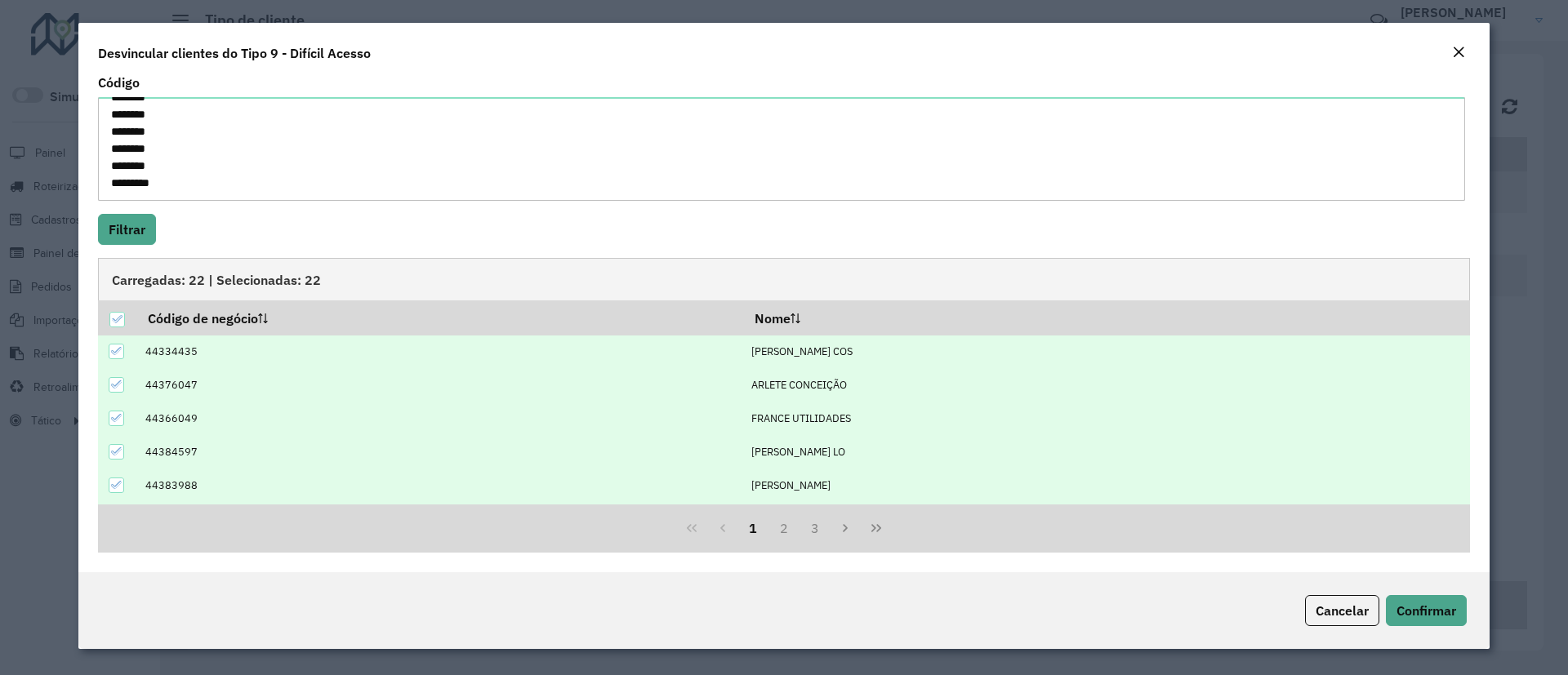
scroll to position [165, 0]
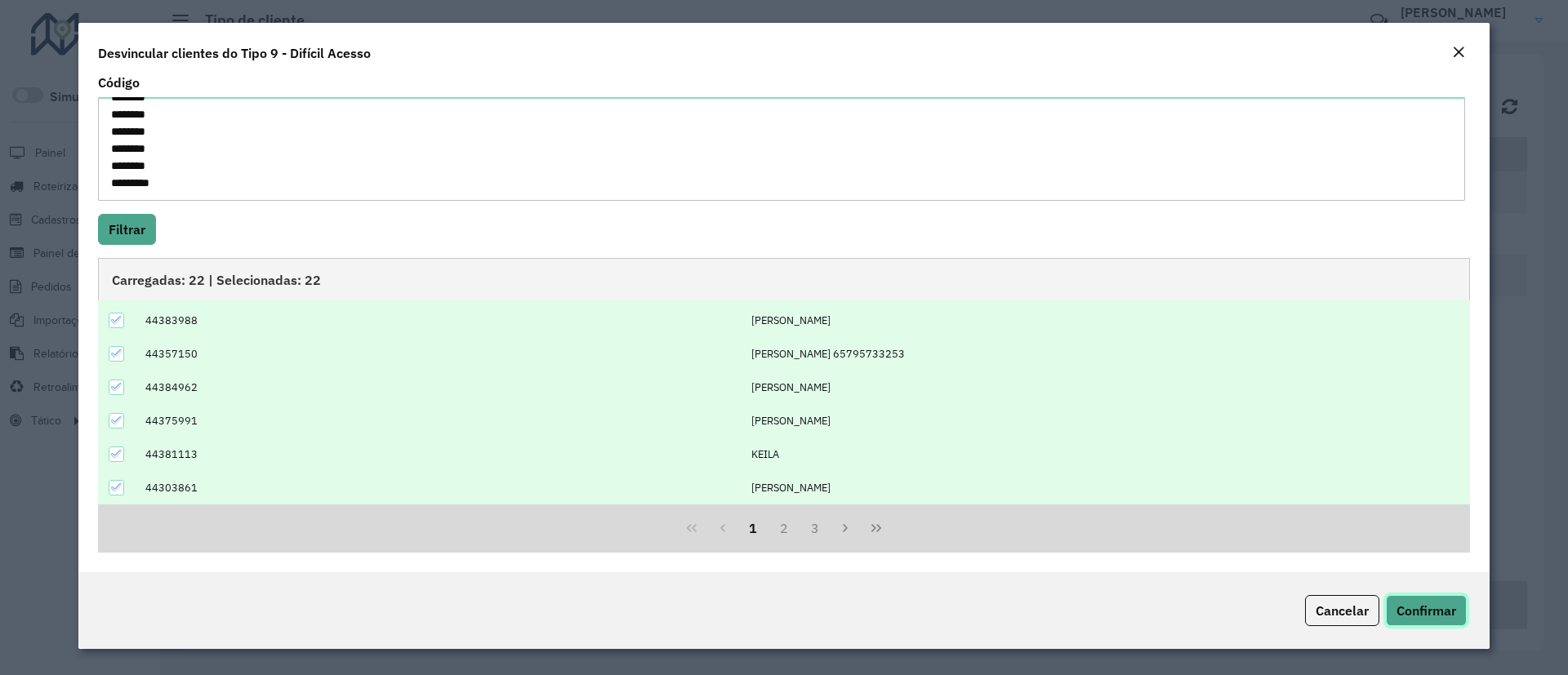
click at [1389, 600] on span "Confirmar" at bounding box center [1426, 610] width 60 height 17
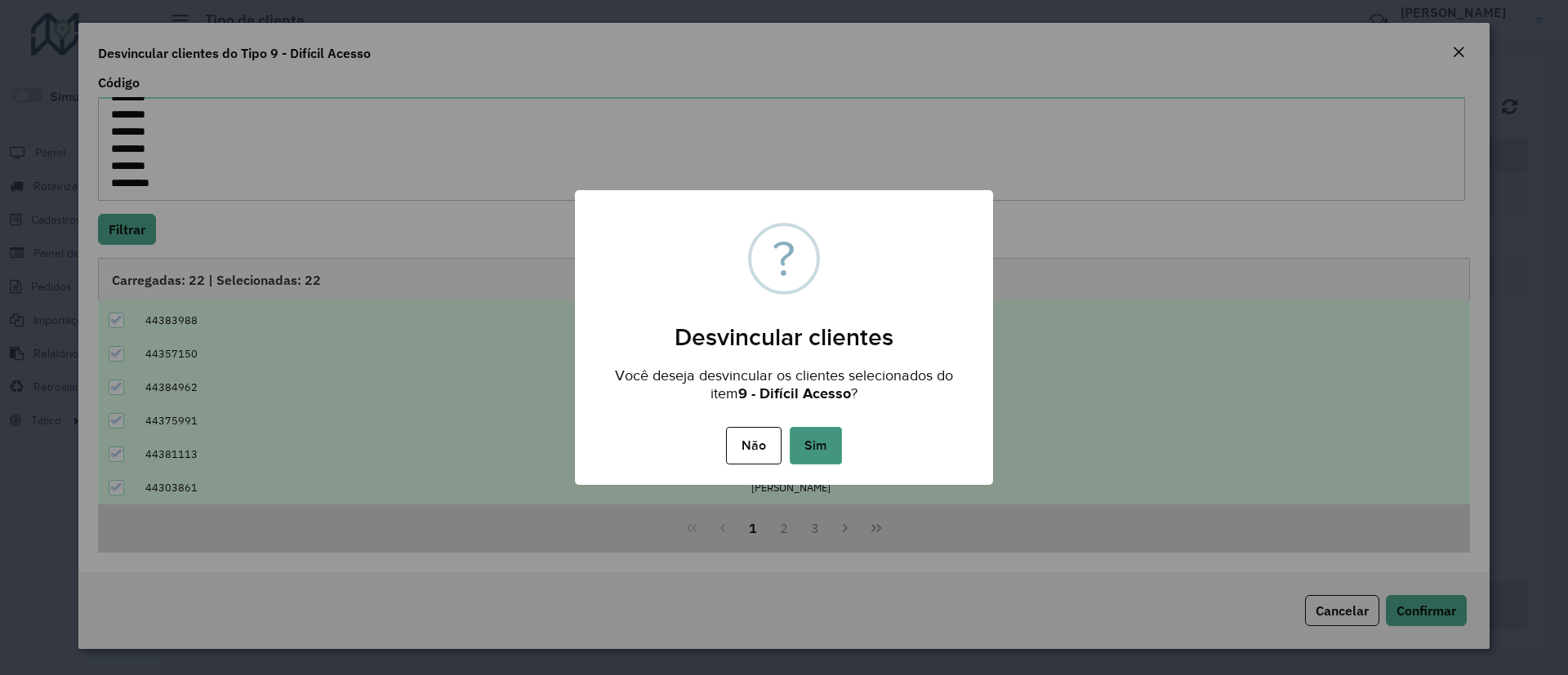
click at [819, 448] on button "Sim" at bounding box center [815, 445] width 52 height 37
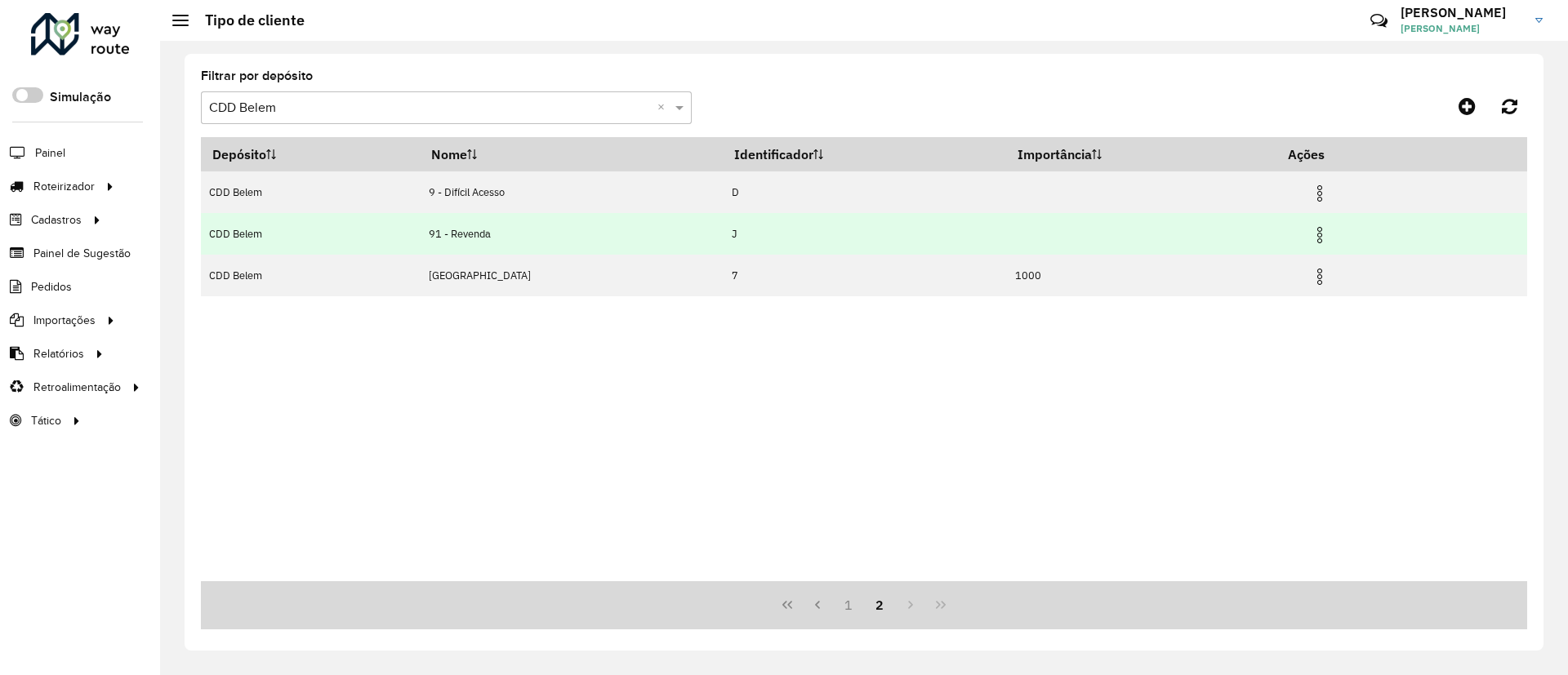
click at [1313, 232] on img at bounding box center [1320, 235] width 20 height 20
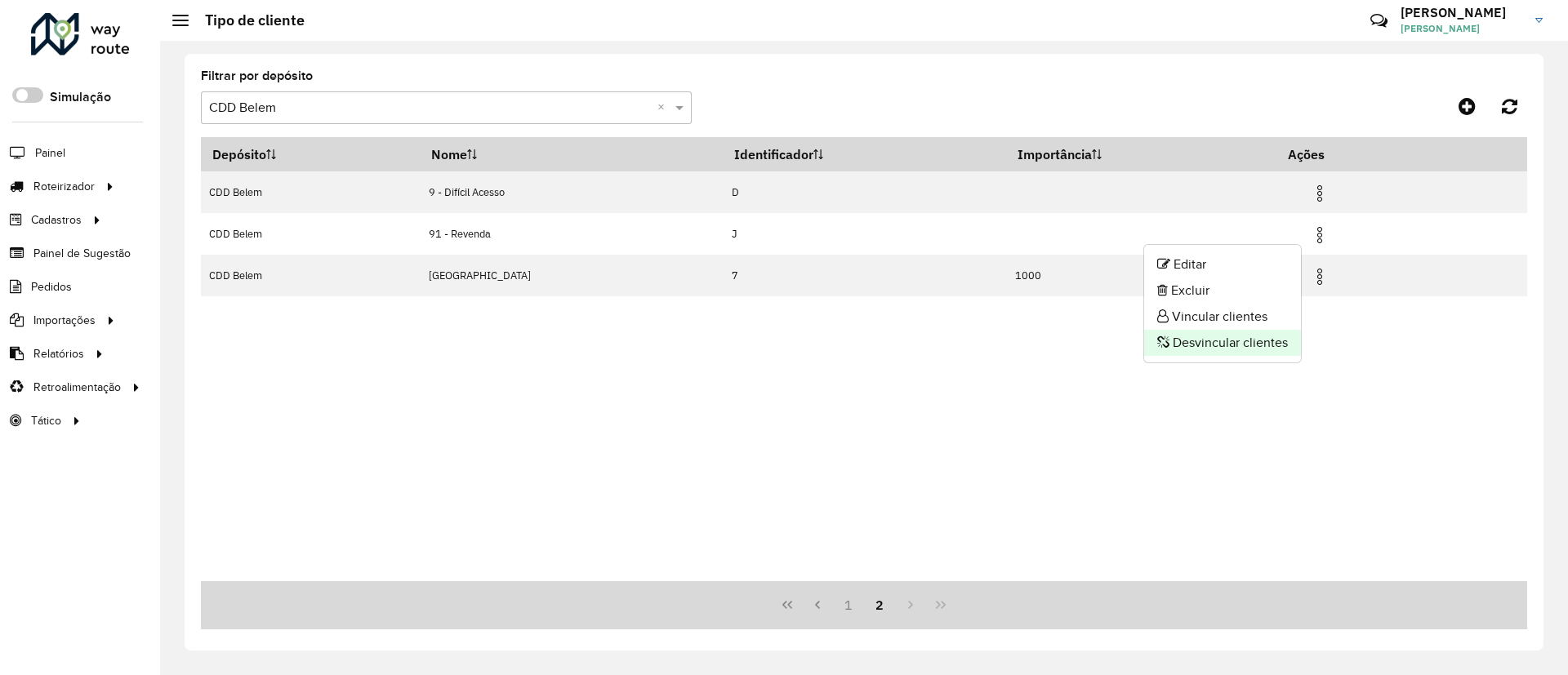
click at [1240, 340] on li "Desvincular clientes" at bounding box center [1222, 342] width 157 height 26
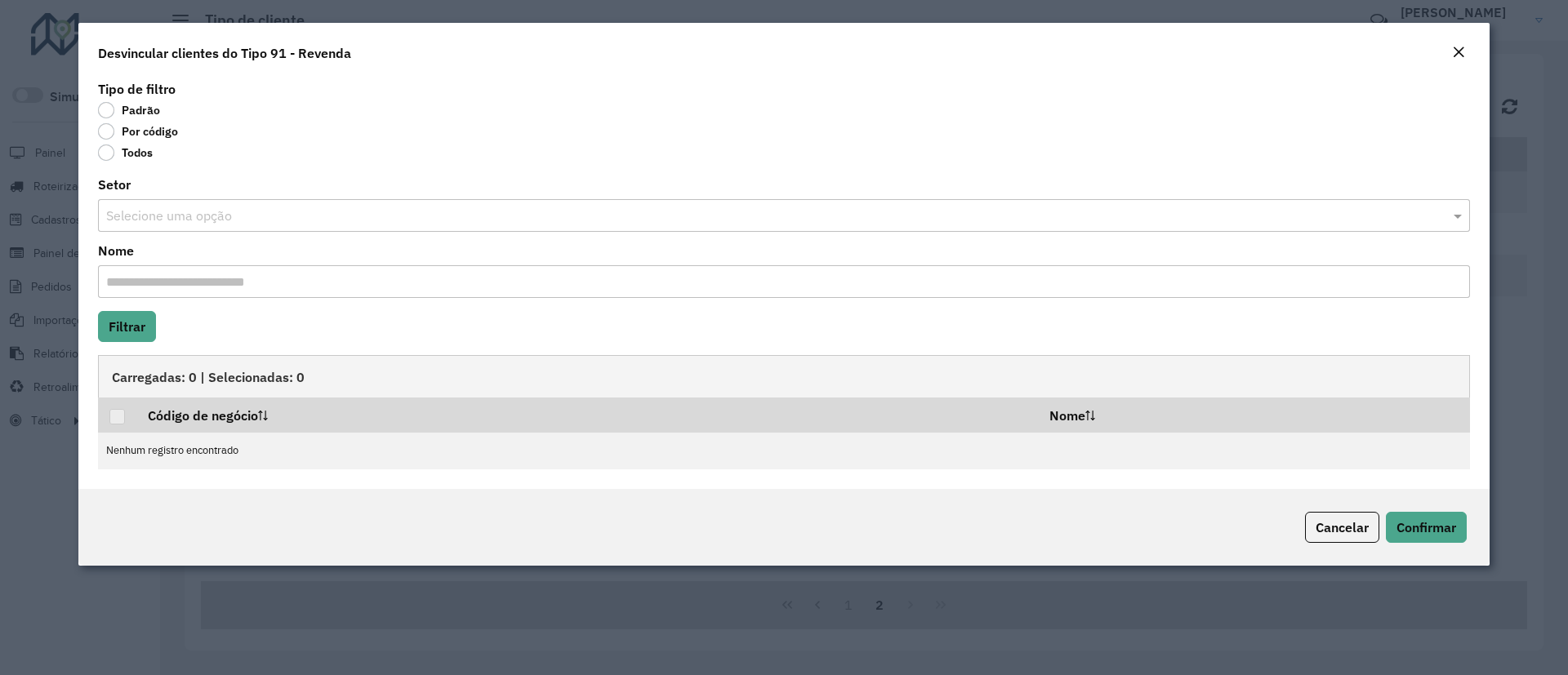
click at [154, 131] on label "Por código" at bounding box center [138, 131] width 80 height 17
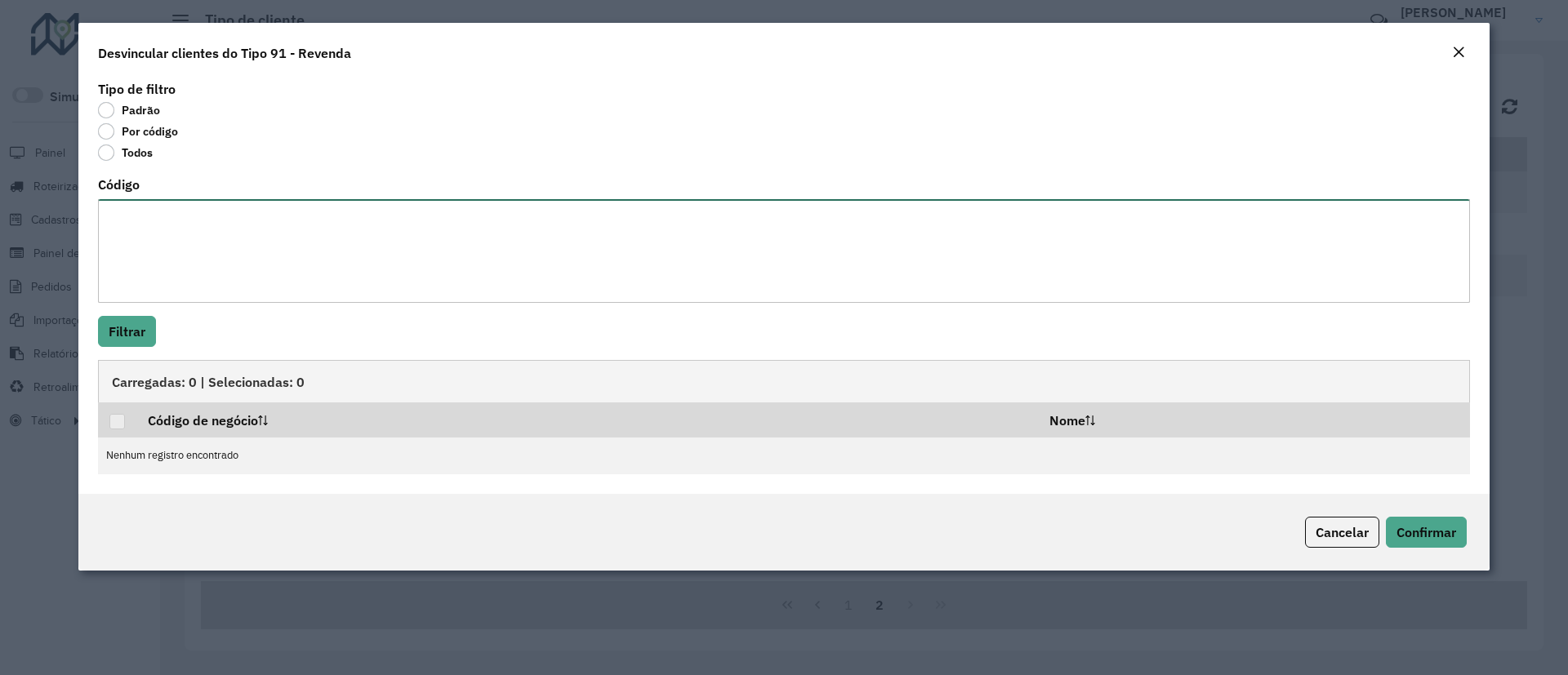
click at [192, 263] on textarea "Código" at bounding box center [784, 251] width 1372 height 104
paste textarea "******** ******** ******** ******** ******** ******** ******** ******** *******…"
type textarea "******** ******** ******** ******** ******** ******** ******** ******** *******…"
click at [126, 326] on button "Filtrar" at bounding box center [126, 332] width 58 height 31
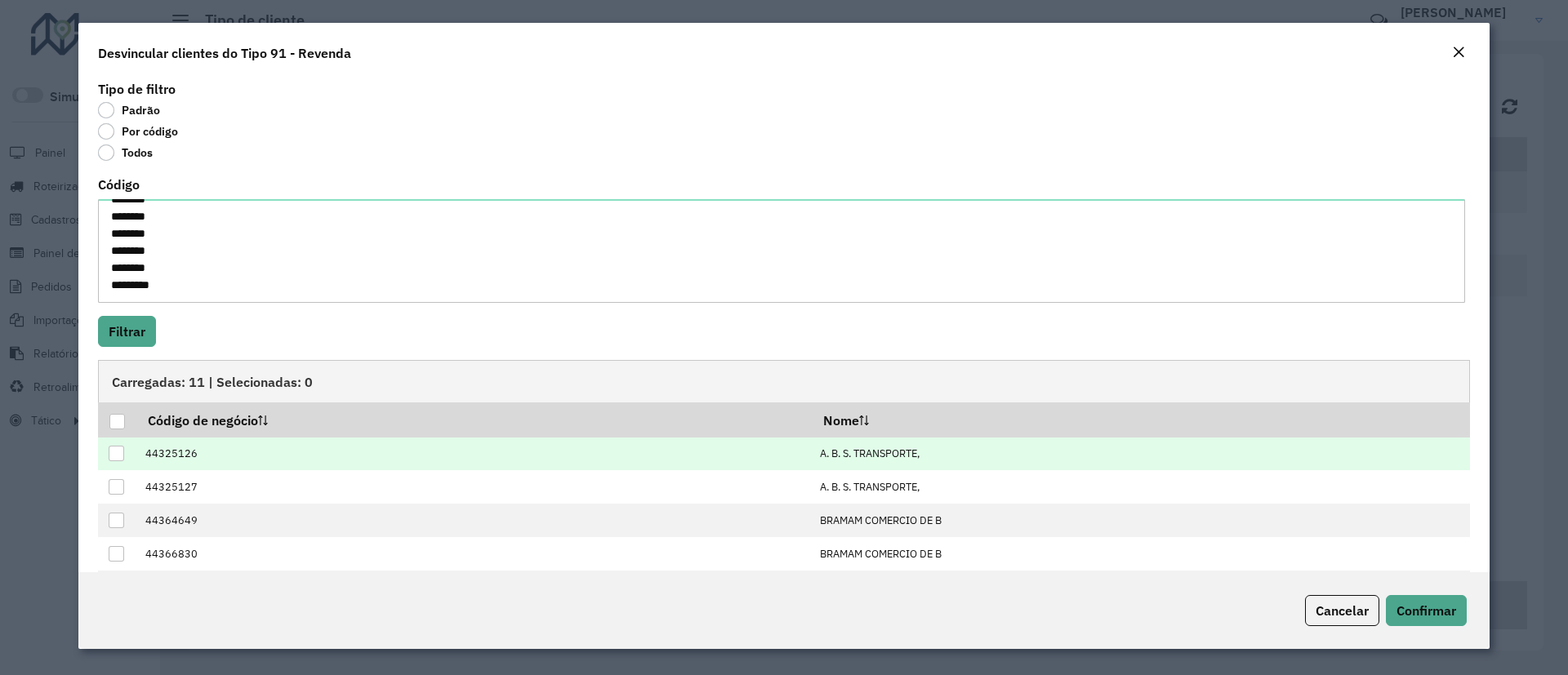
drag, startPoint x: 118, startPoint y: 423, endPoint x: 198, endPoint y: 442, distance: 82.2
click at [122, 424] on div at bounding box center [117, 422] width 16 height 16
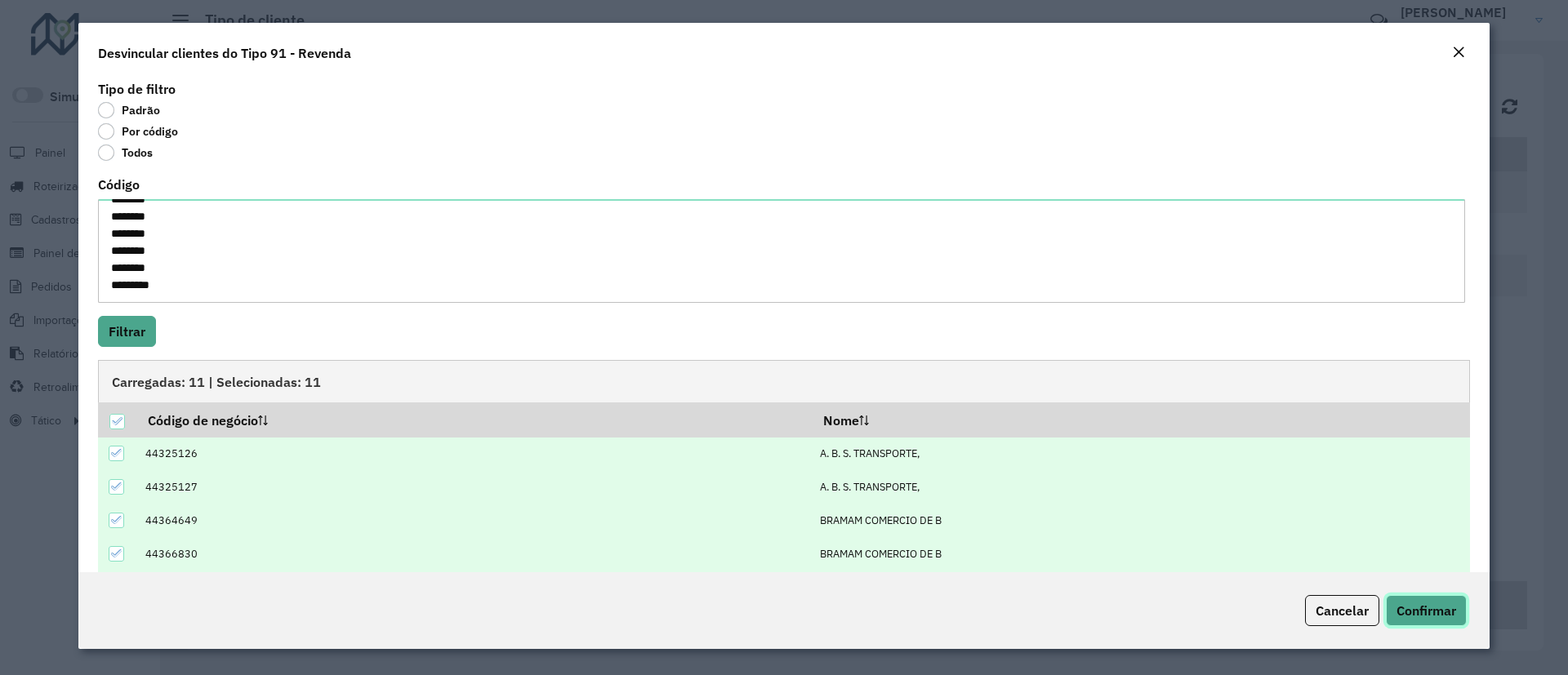
click at [1389, 600] on button "Confirmar" at bounding box center [1426, 610] width 81 height 31
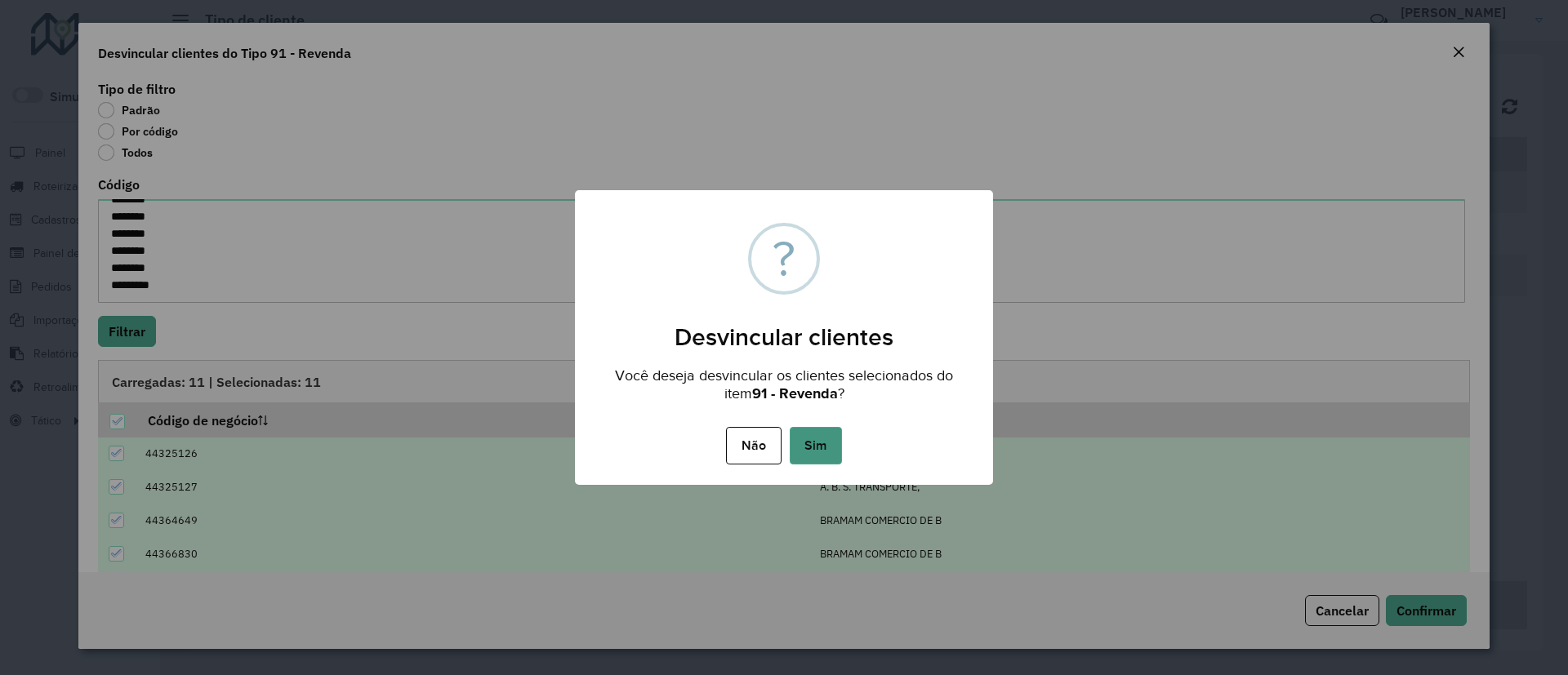
click at [821, 457] on button "Sim" at bounding box center [815, 445] width 52 height 37
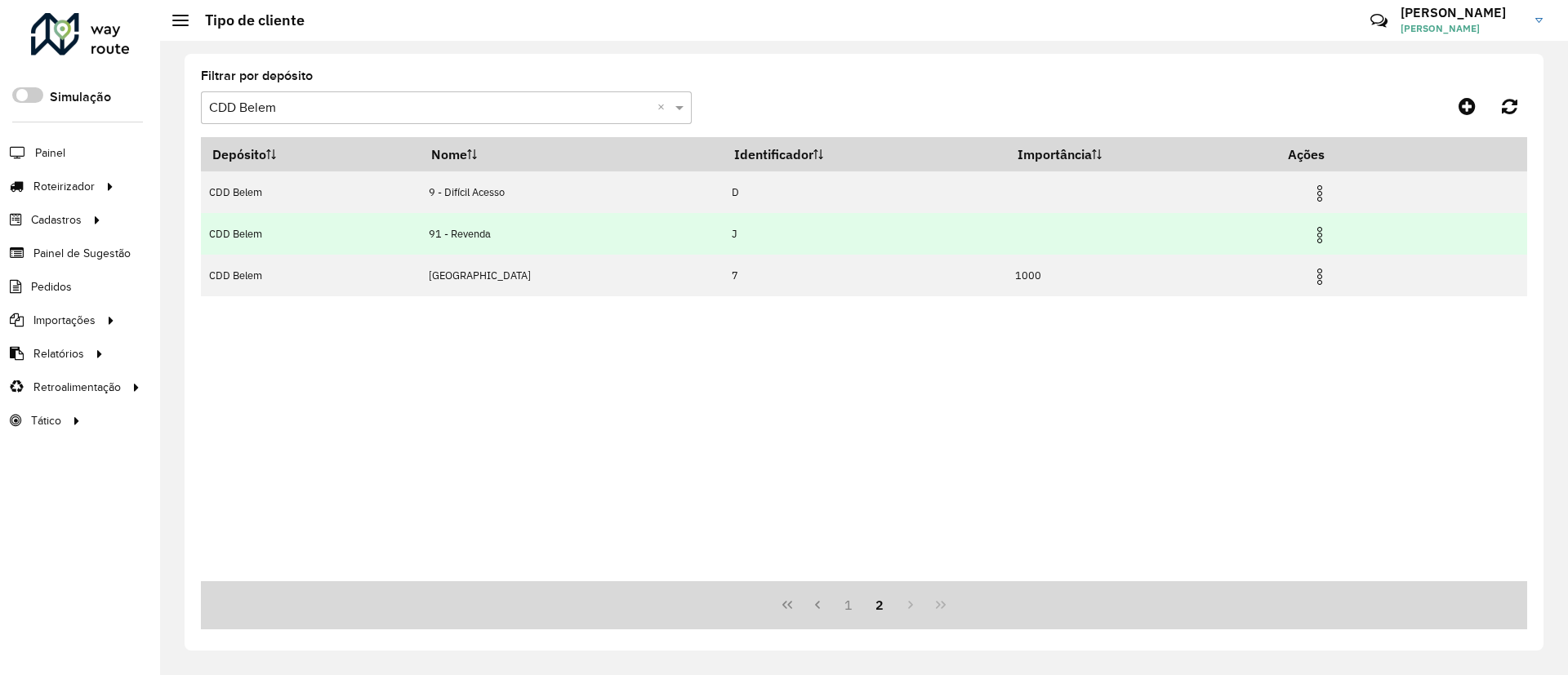
click at [1311, 237] on img at bounding box center [1320, 235] width 20 height 20
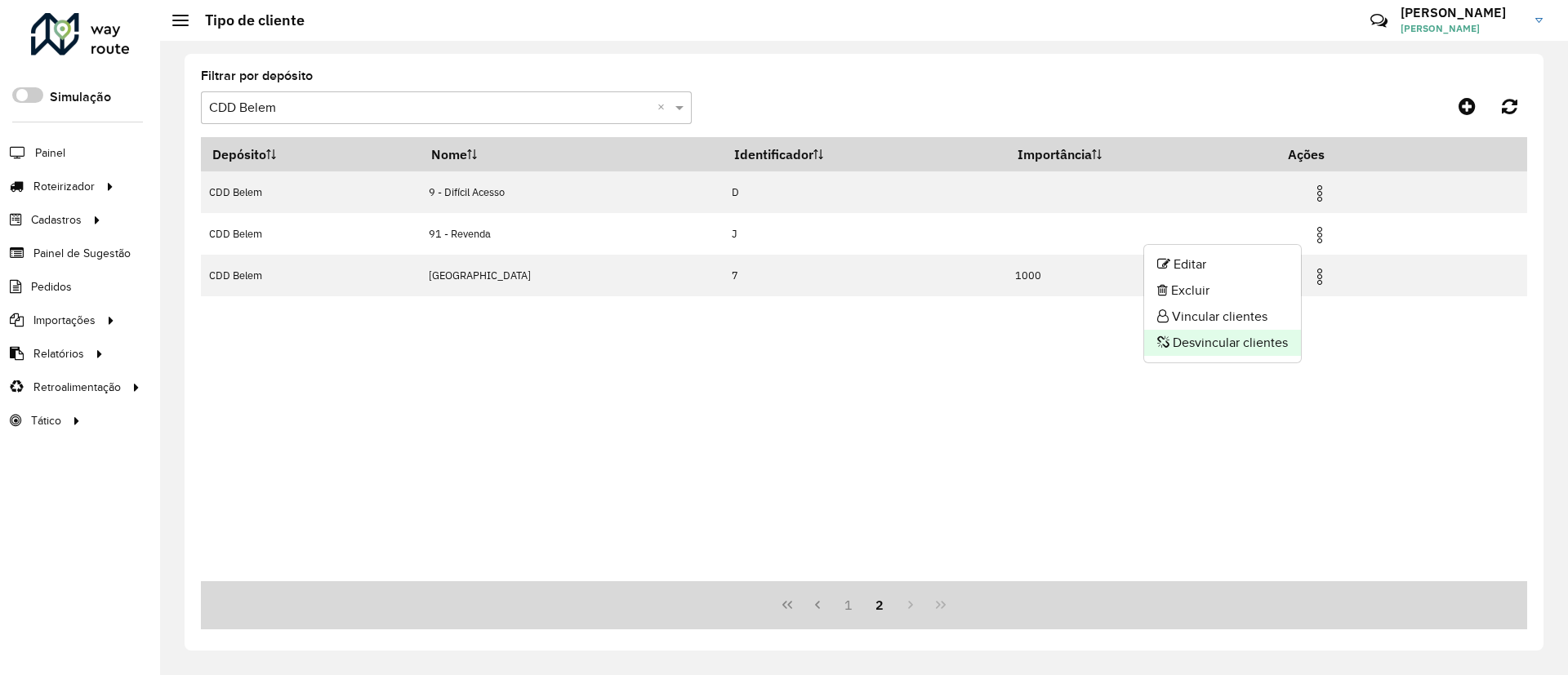
click at [1225, 335] on li "Desvincular clientes" at bounding box center [1222, 342] width 157 height 26
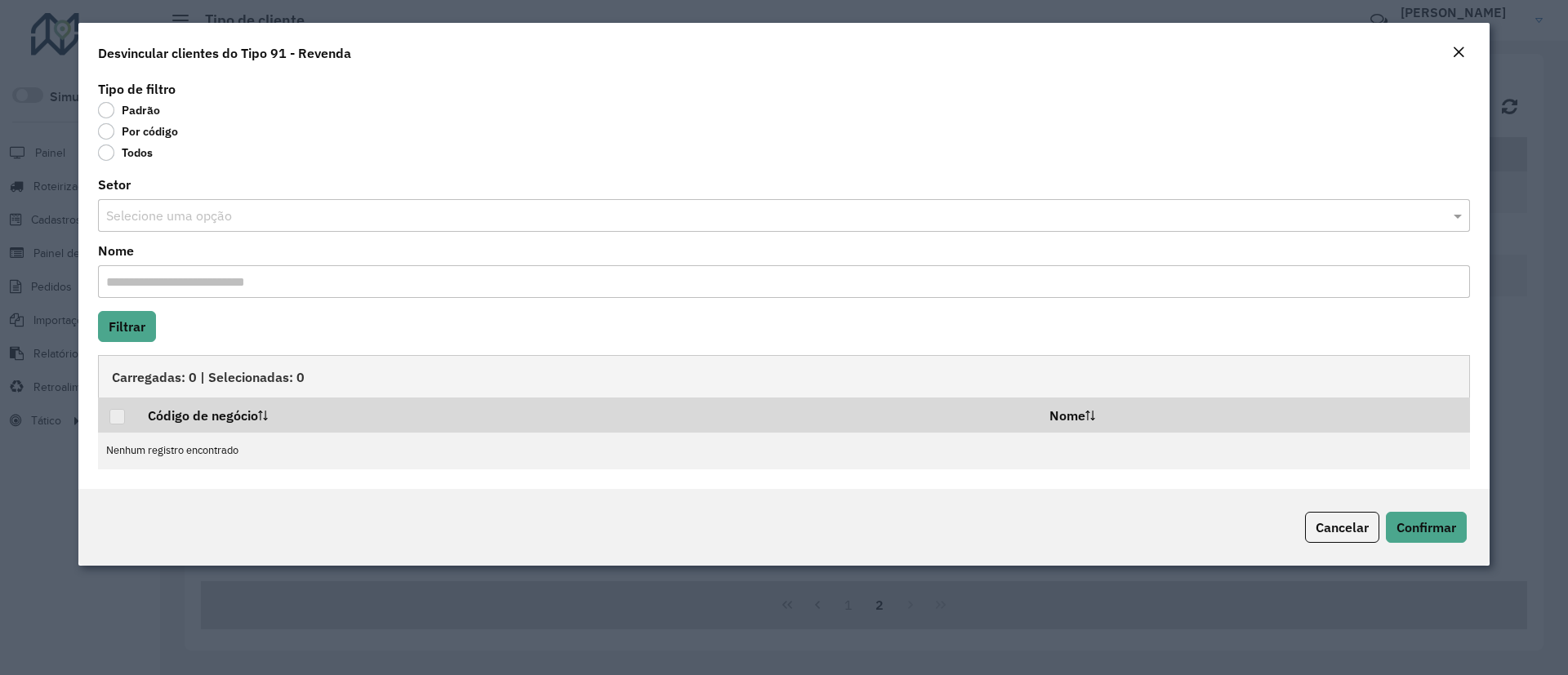
click at [160, 134] on label "Por código" at bounding box center [138, 131] width 80 height 17
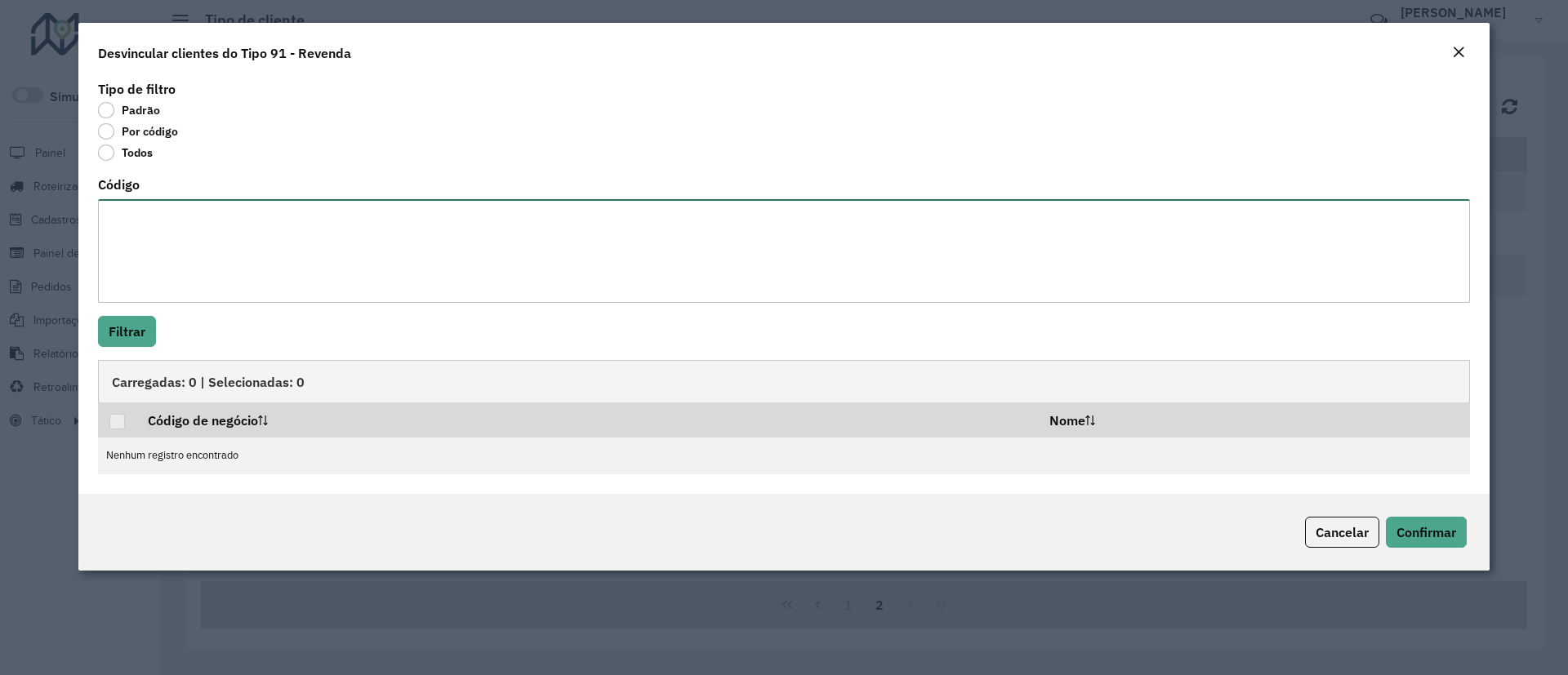
click at [169, 235] on textarea "Código" at bounding box center [784, 251] width 1372 height 104
click at [122, 329] on button "Filtrar" at bounding box center [126, 332] width 58 height 31
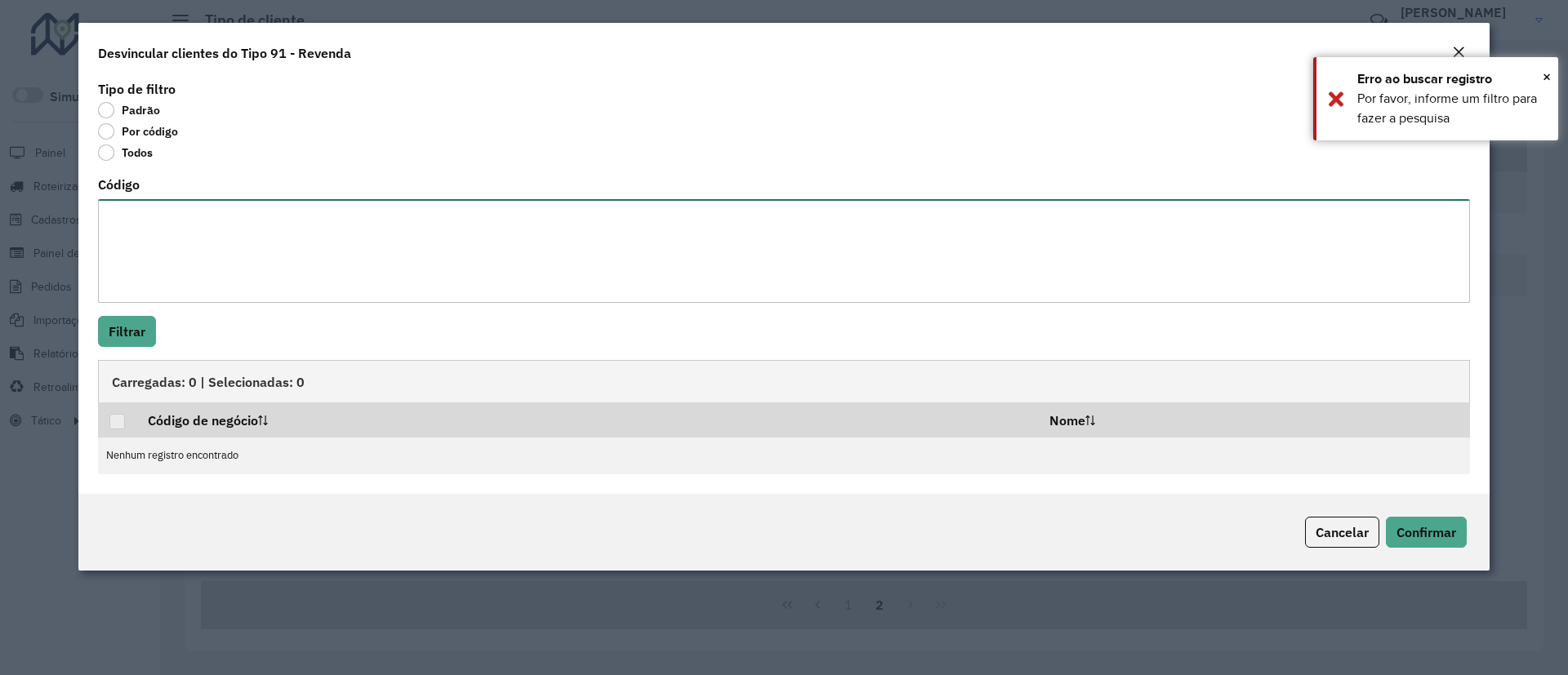
click at [188, 259] on textarea "Código" at bounding box center [784, 251] width 1372 height 104
click at [251, 228] on textarea "Código" at bounding box center [784, 251] width 1372 height 104
paste textarea "******** ******** ******** ******** ******** ******** ******** ******** *******…"
type textarea "******** ******** ******** ******** ******** ******** ******** ******** *******…"
click at [136, 318] on button "Filtrar" at bounding box center [126, 332] width 58 height 31
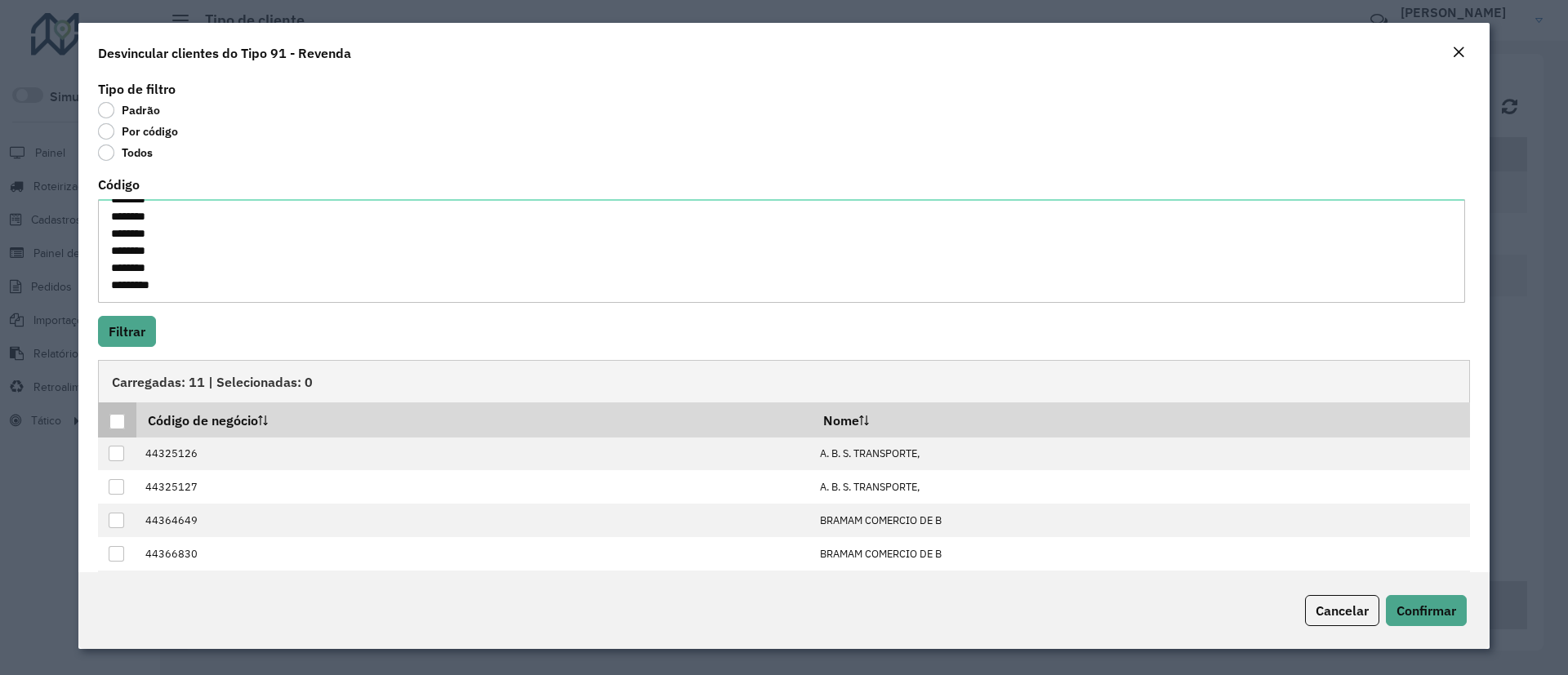
click at [111, 417] on div at bounding box center [117, 422] width 16 height 16
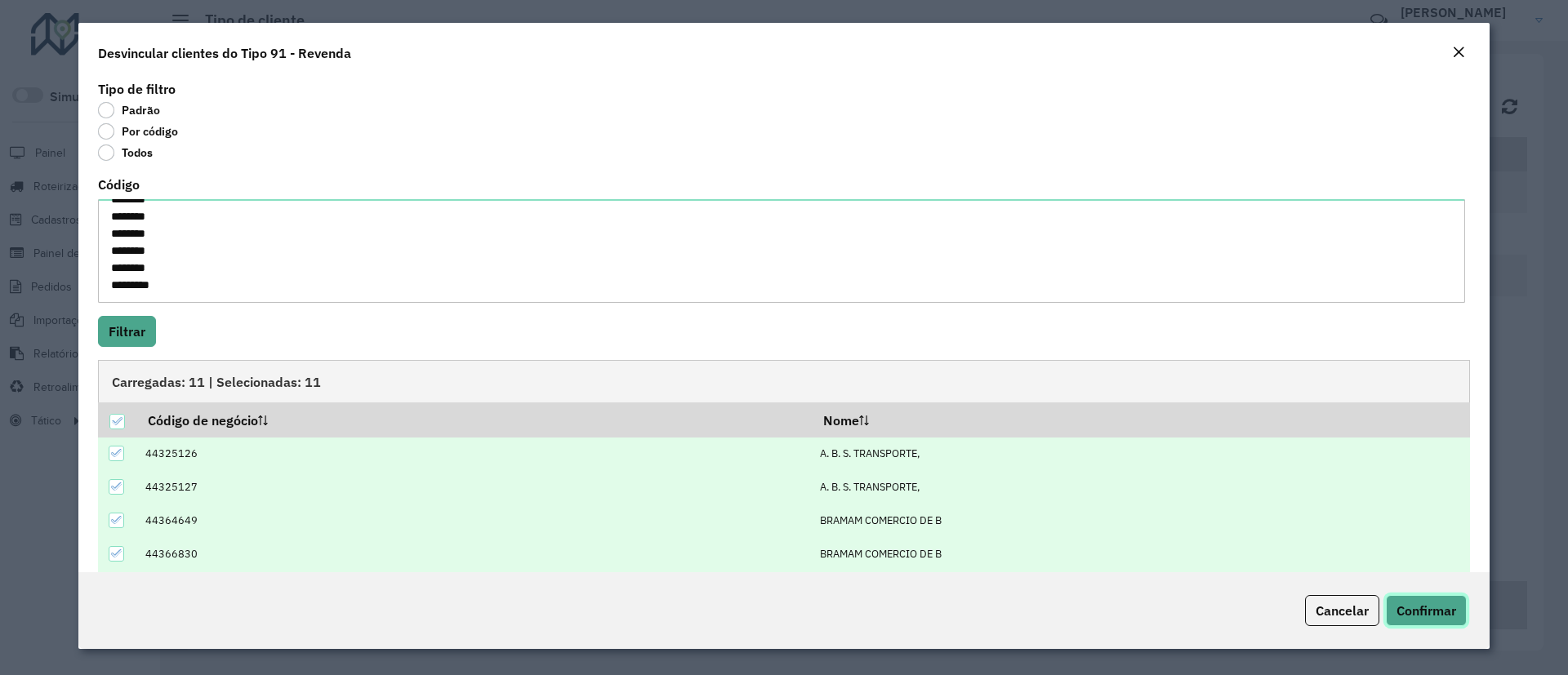
click at [1389, 600] on span "Confirmar" at bounding box center [1426, 610] width 60 height 17
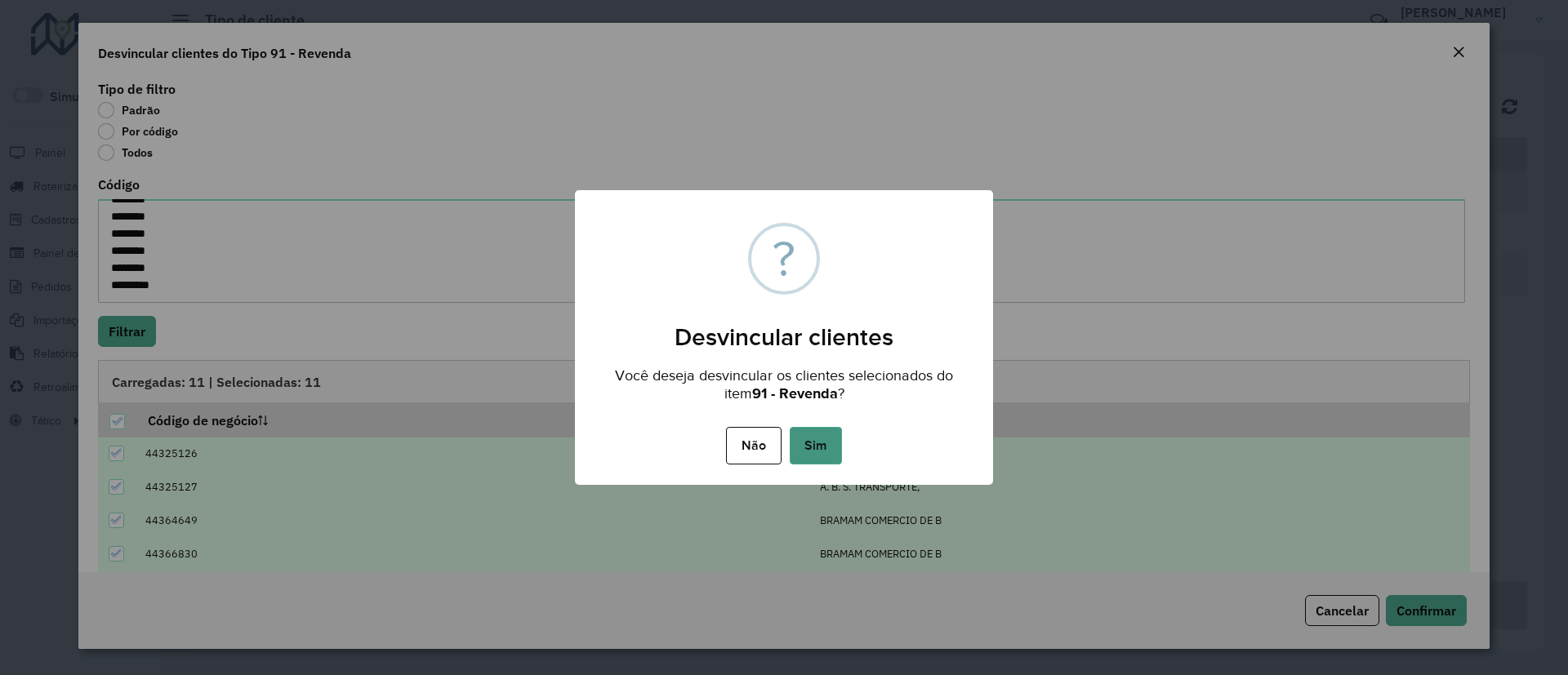
click at [829, 456] on button "Sim" at bounding box center [815, 445] width 52 height 37
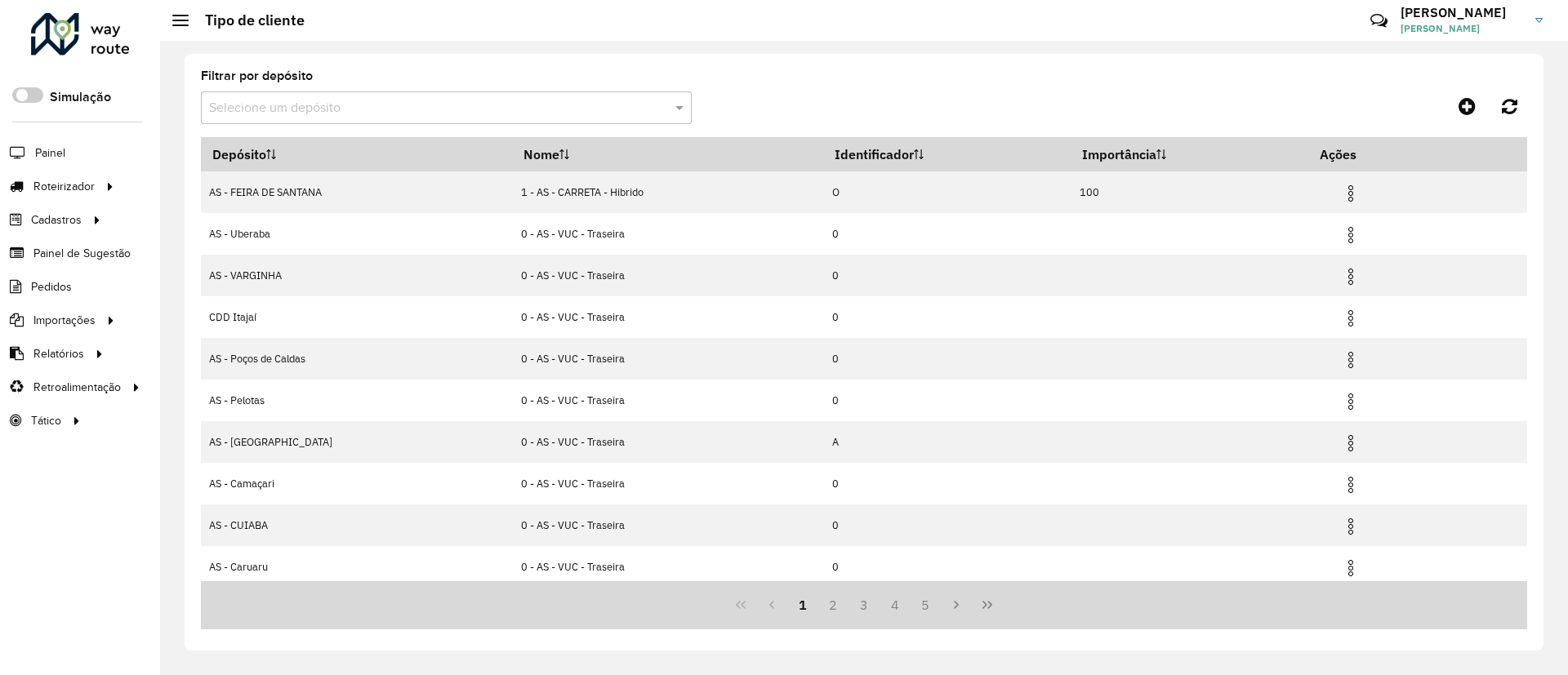
click at [570, 116] on input "text" at bounding box center [430, 109] width 441 height 20
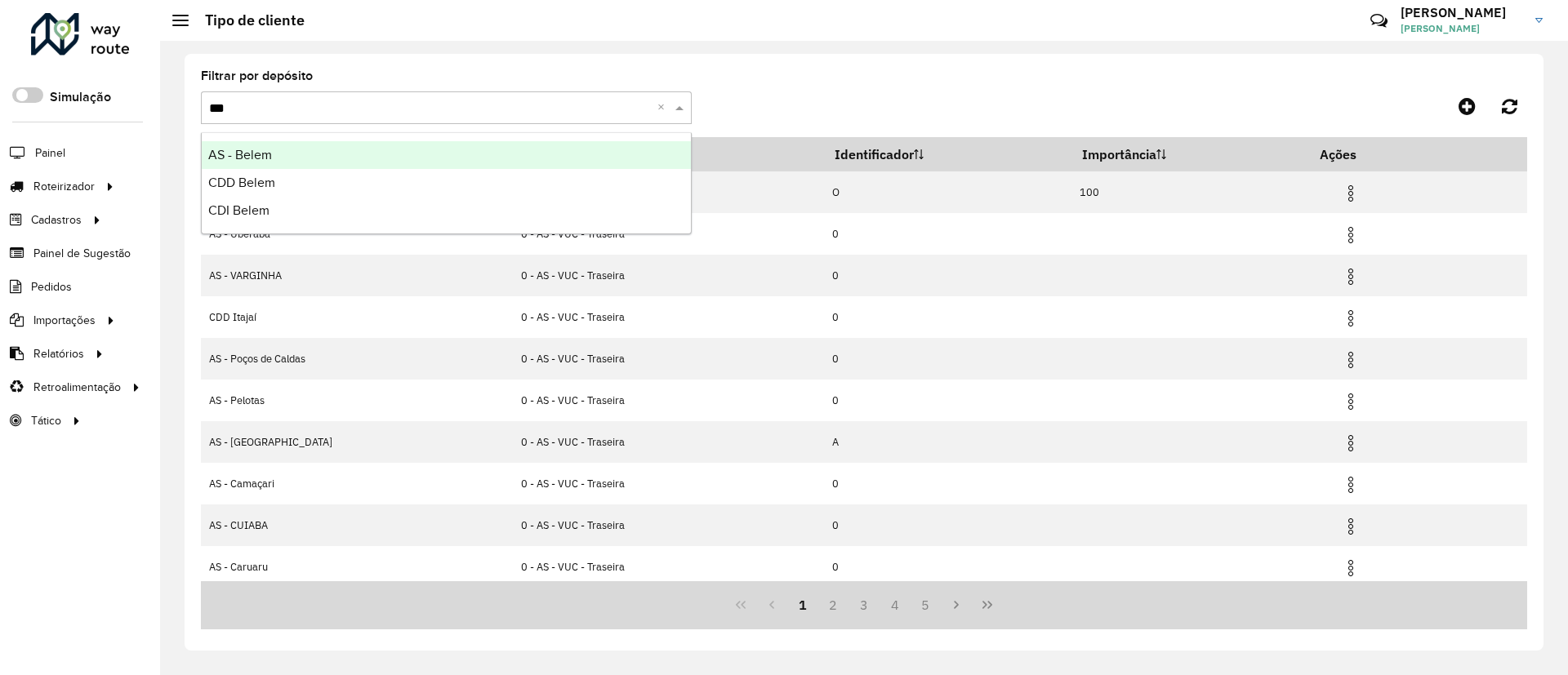
type input "****"
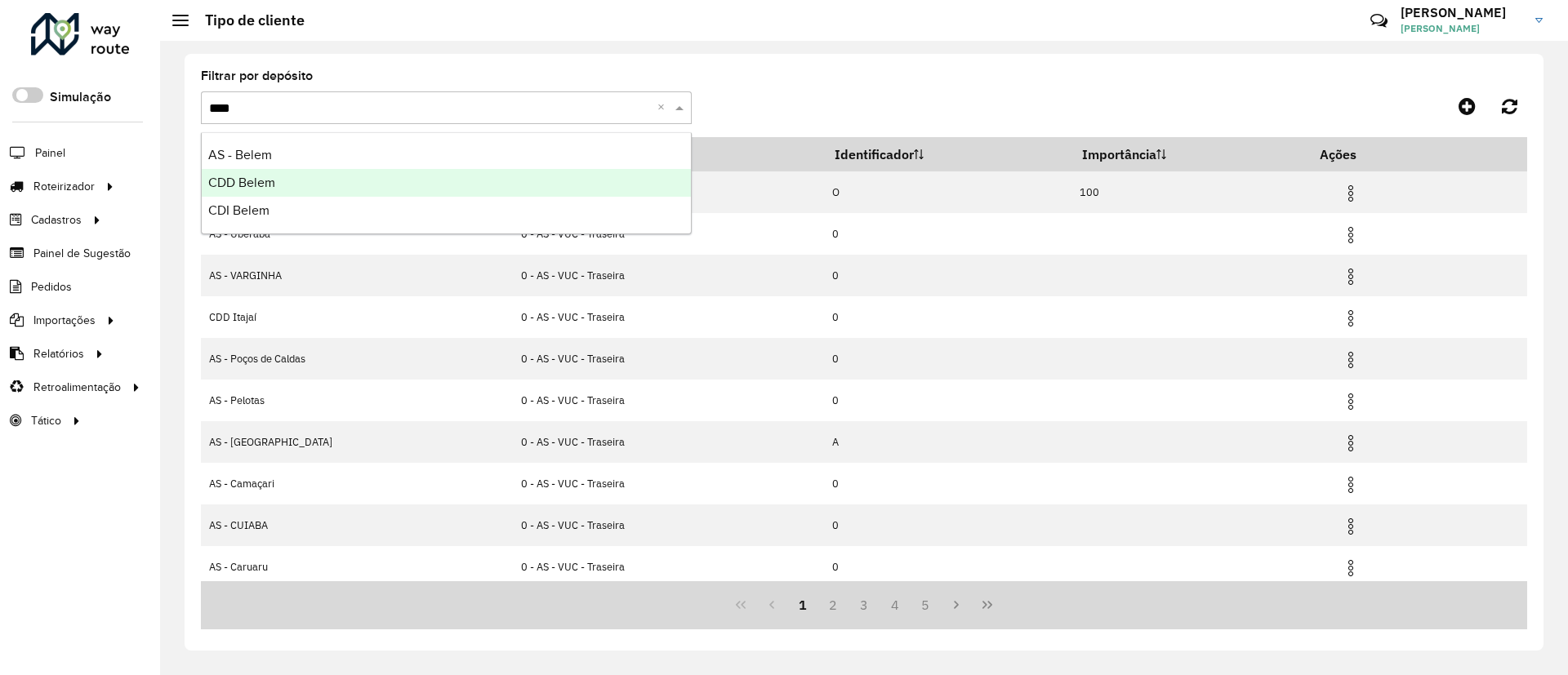
click at [536, 180] on div "CDD Belem" at bounding box center [446, 183] width 489 height 27
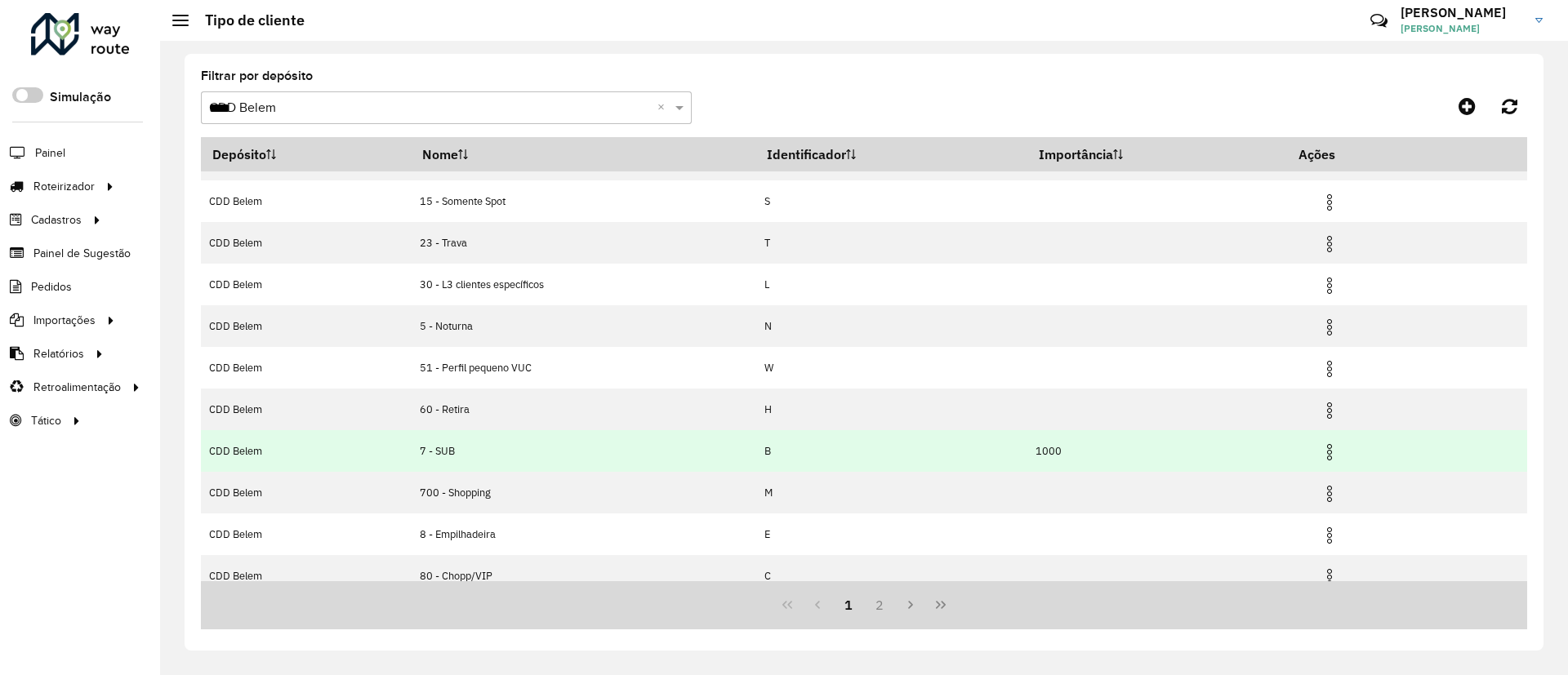
scroll to position [90, 0]
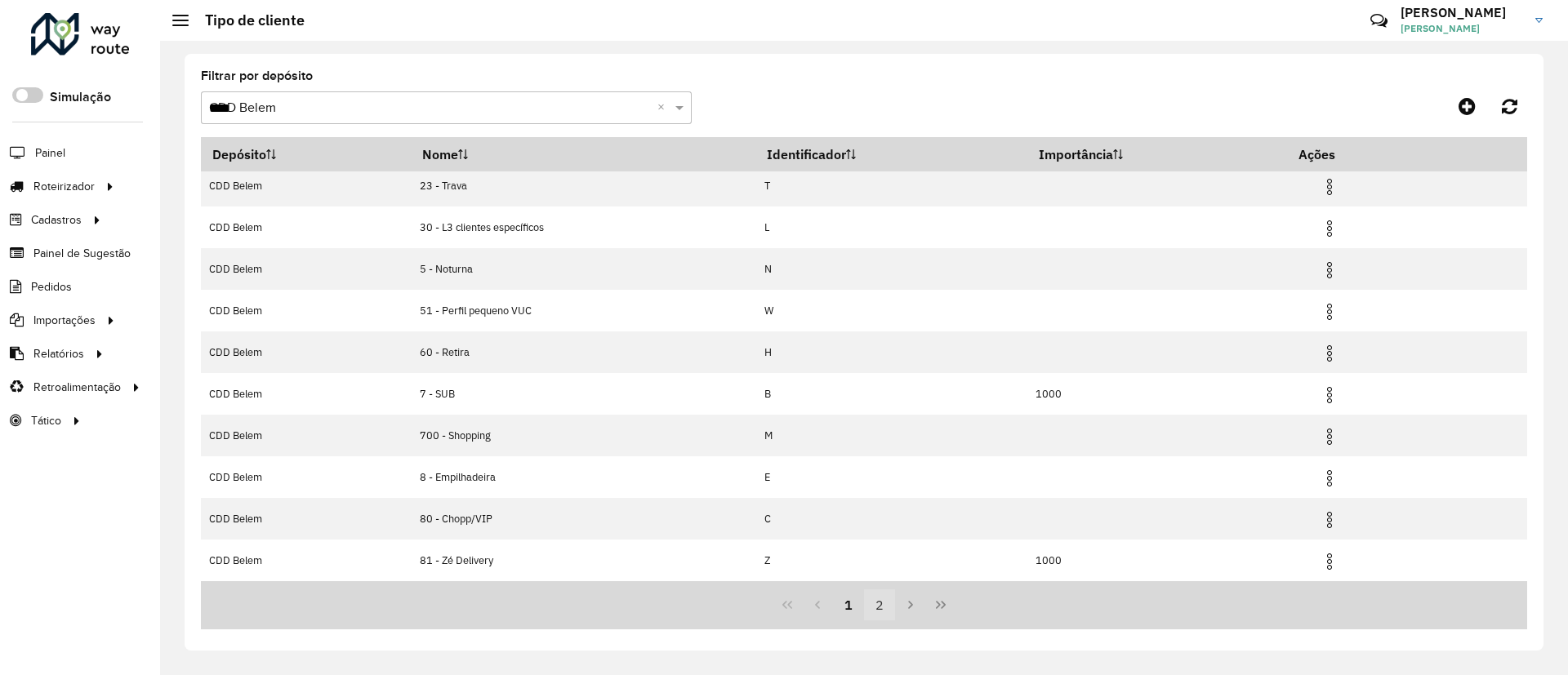
click at [890, 600] on button "2" at bounding box center [880, 606] width 31 height 31
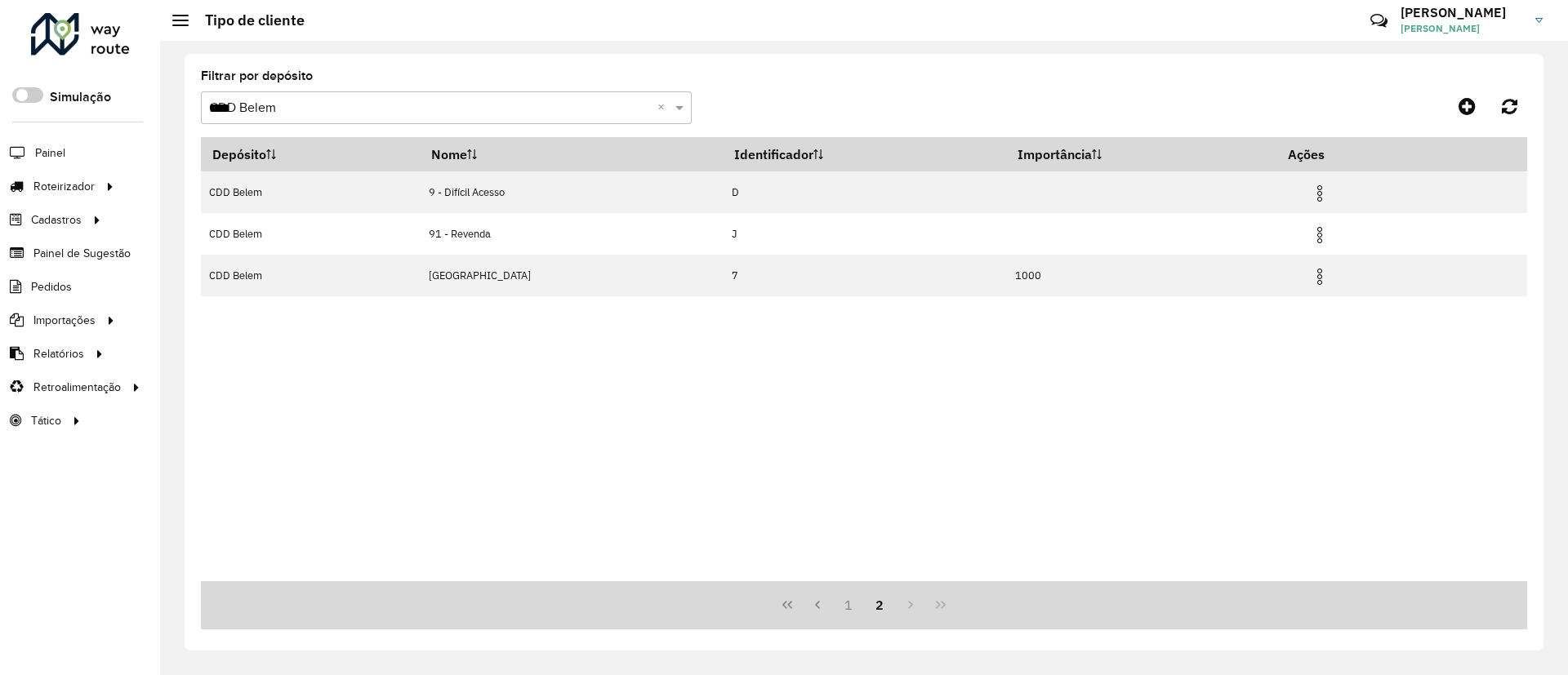
scroll to position [0, 0]
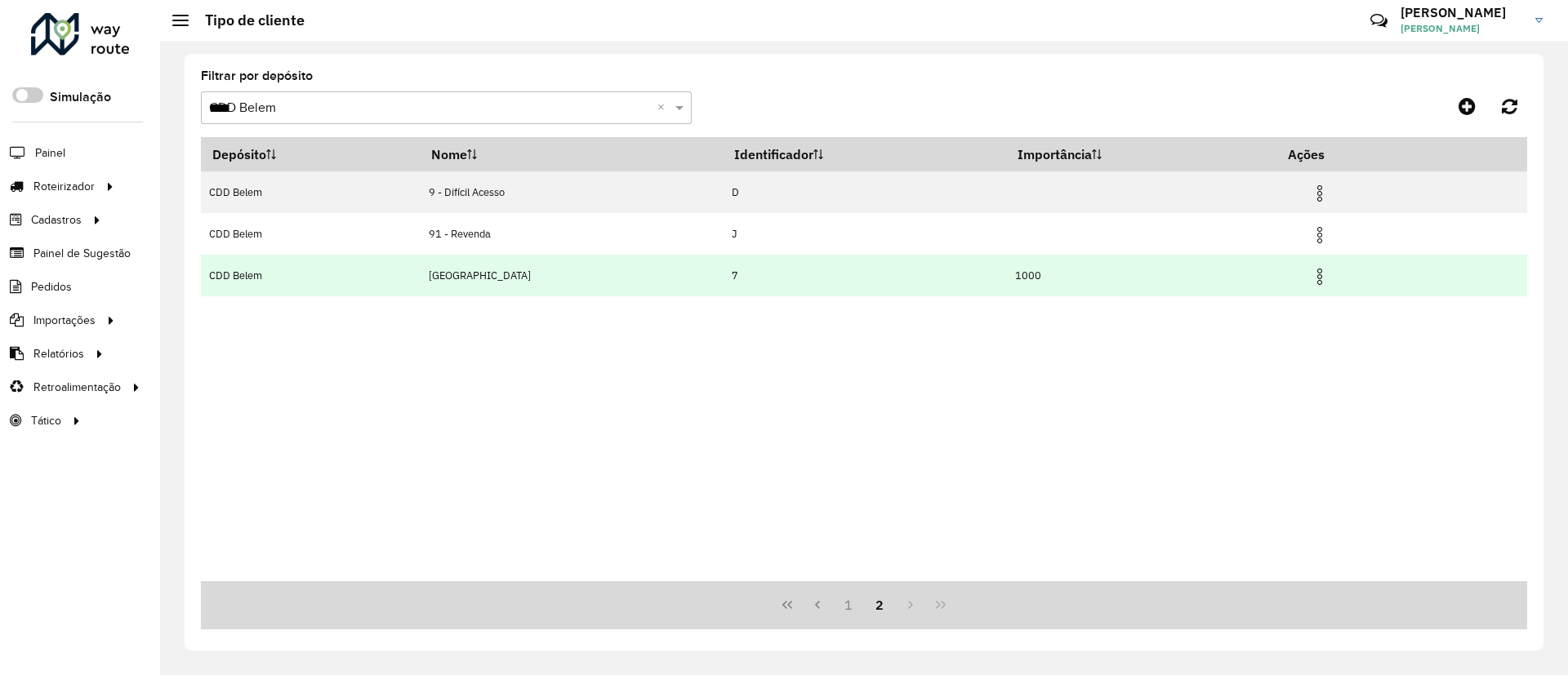
click at [1317, 275] on img at bounding box center [1320, 277] width 20 height 20
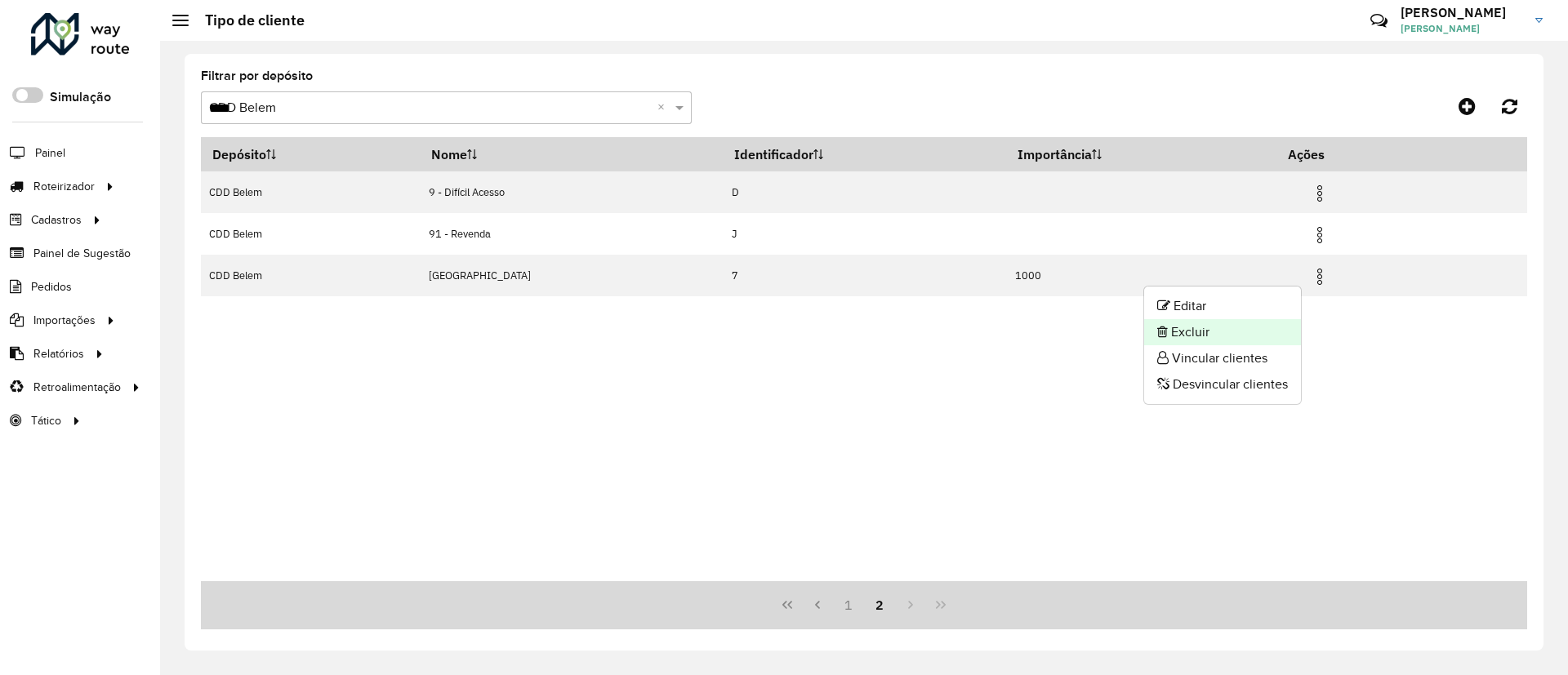
click at [1217, 329] on li "Excluir" at bounding box center [1222, 332] width 157 height 26
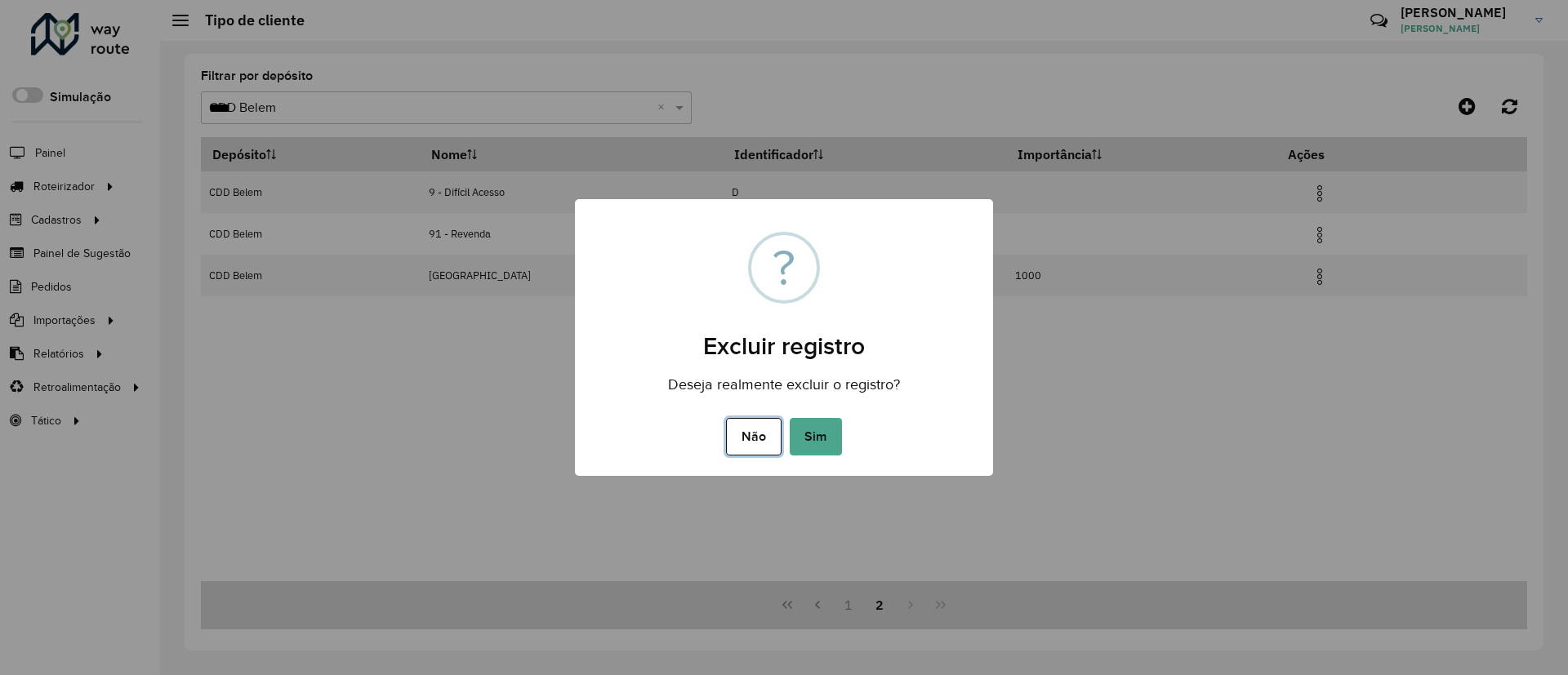
drag, startPoint x: 741, startPoint y: 428, endPoint x: 783, endPoint y: 432, distance: 42.2
click at [746, 428] on button "Não" at bounding box center [754, 436] width 55 height 37
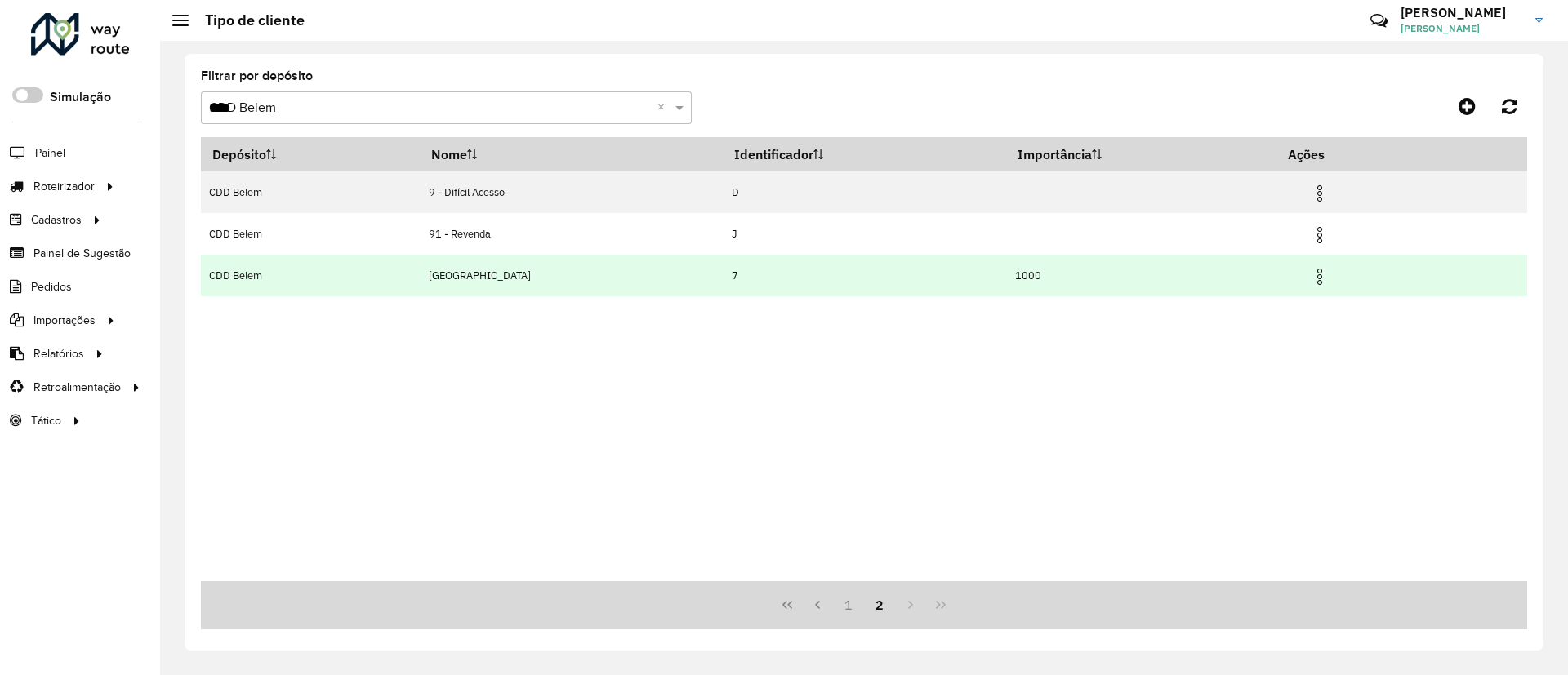
click at [1314, 283] on img at bounding box center [1320, 277] width 20 height 20
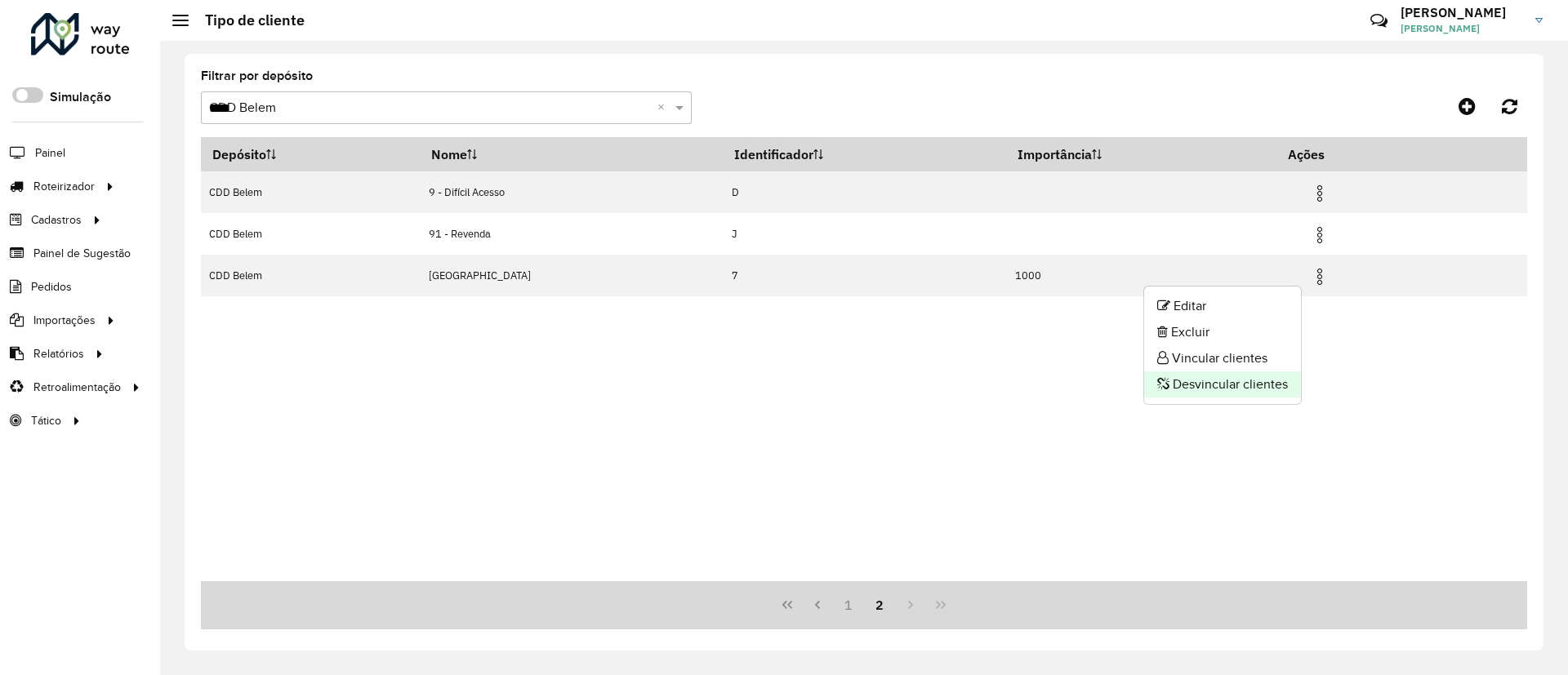
click at [1242, 382] on li "Desvincular clientes" at bounding box center [1222, 384] width 157 height 26
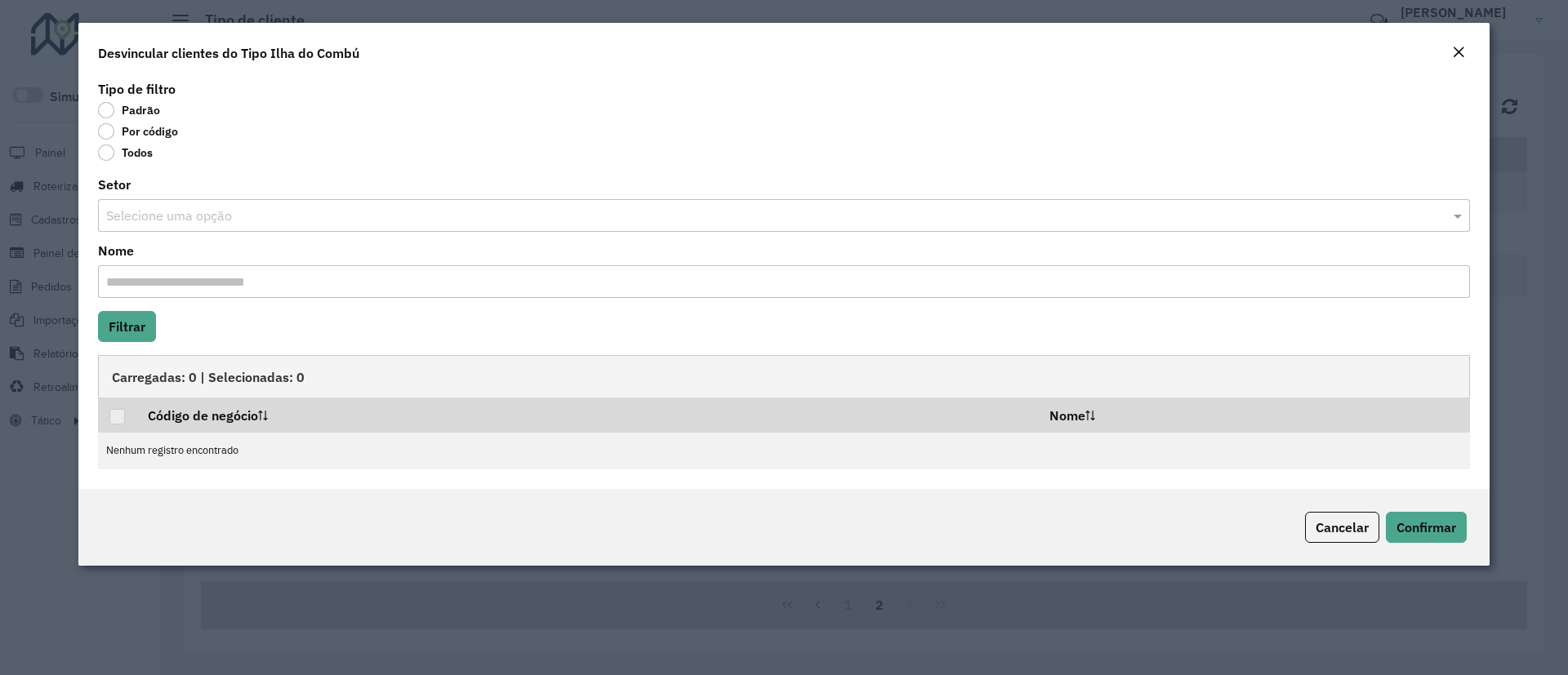
click at [143, 139] on label "Por código" at bounding box center [138, 131] width 80 height 17
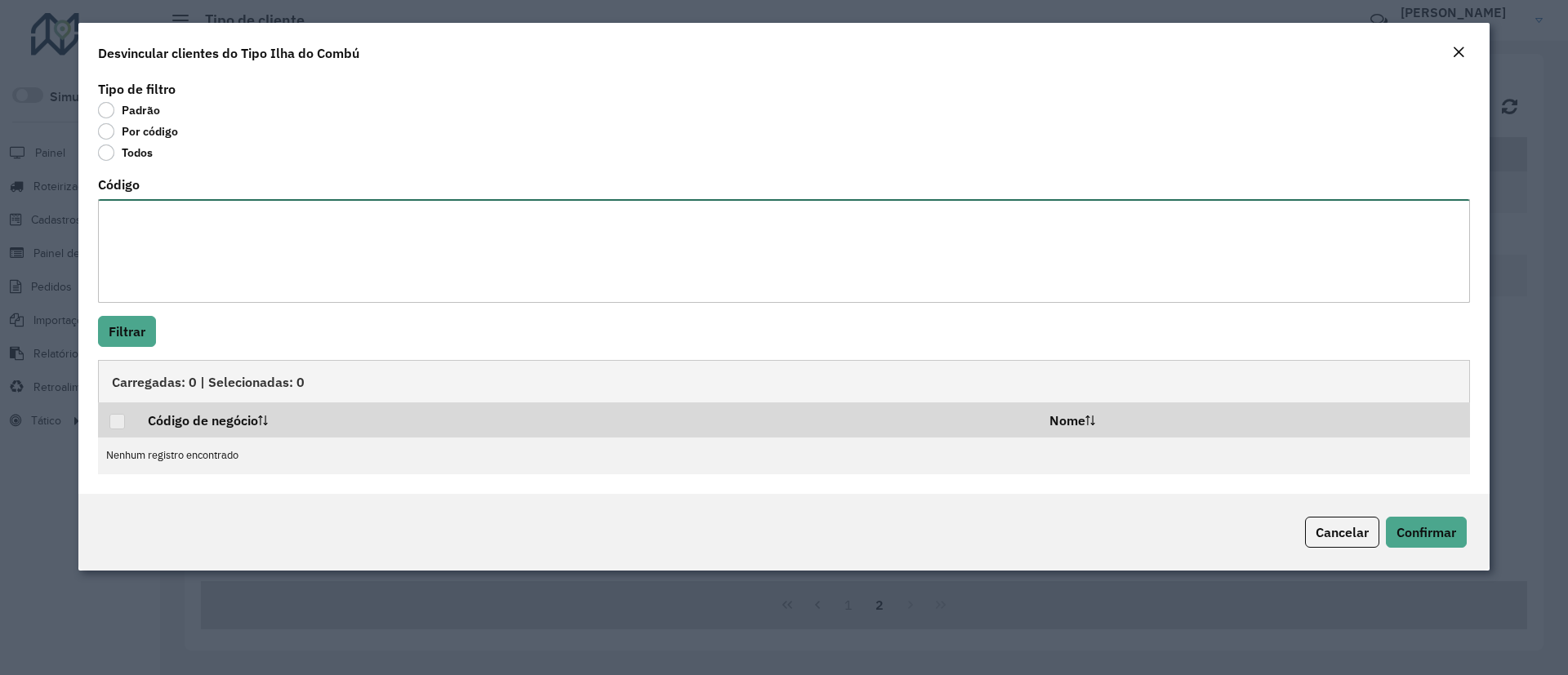
click at [170, 240] on textarea "Código" at bounding box center [784, 251] width 1372 height 104
paste textarea "********"
type textarea "********"
click at [141, 332] on button "Filtrar" at bounding box center [126, 332] width 58 height 31
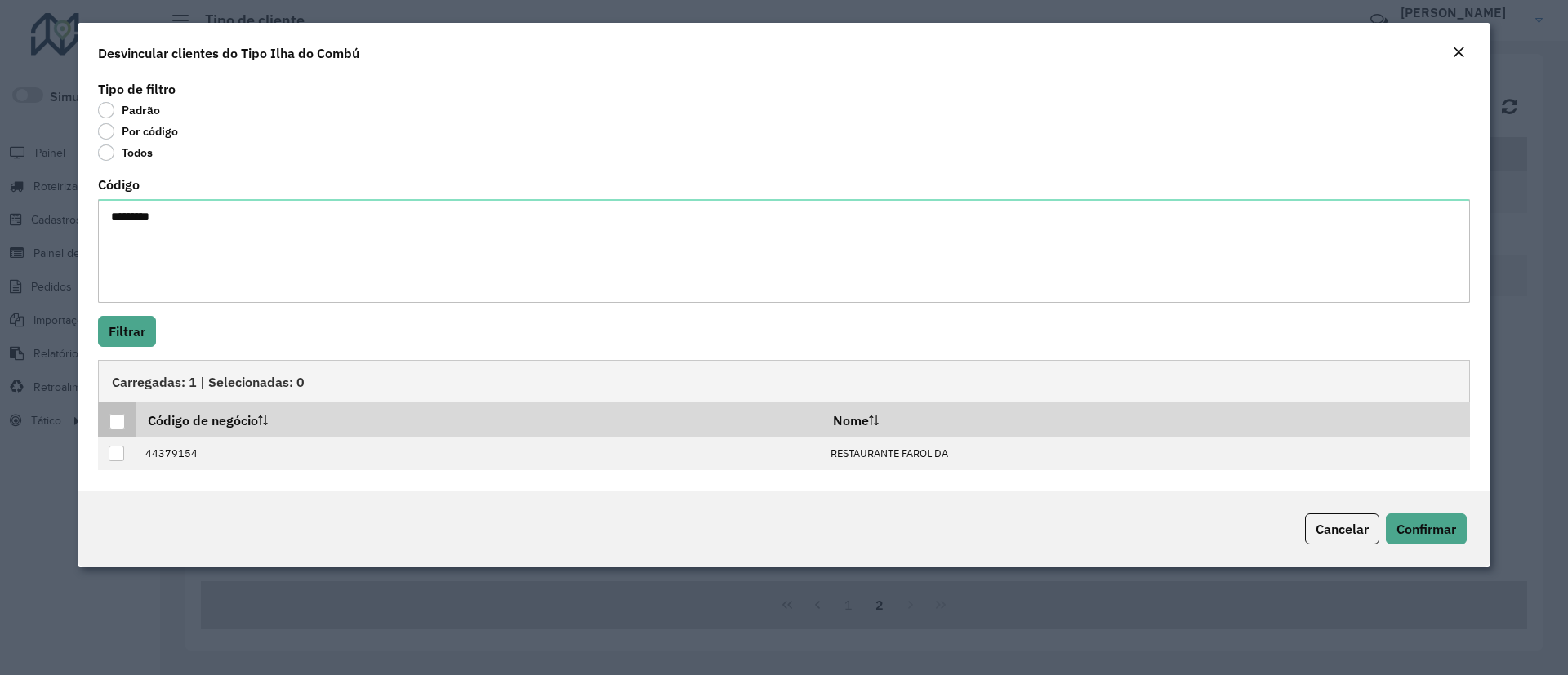
click at [123, 423] on div at bounding box center [117, 422] width 16 height 16
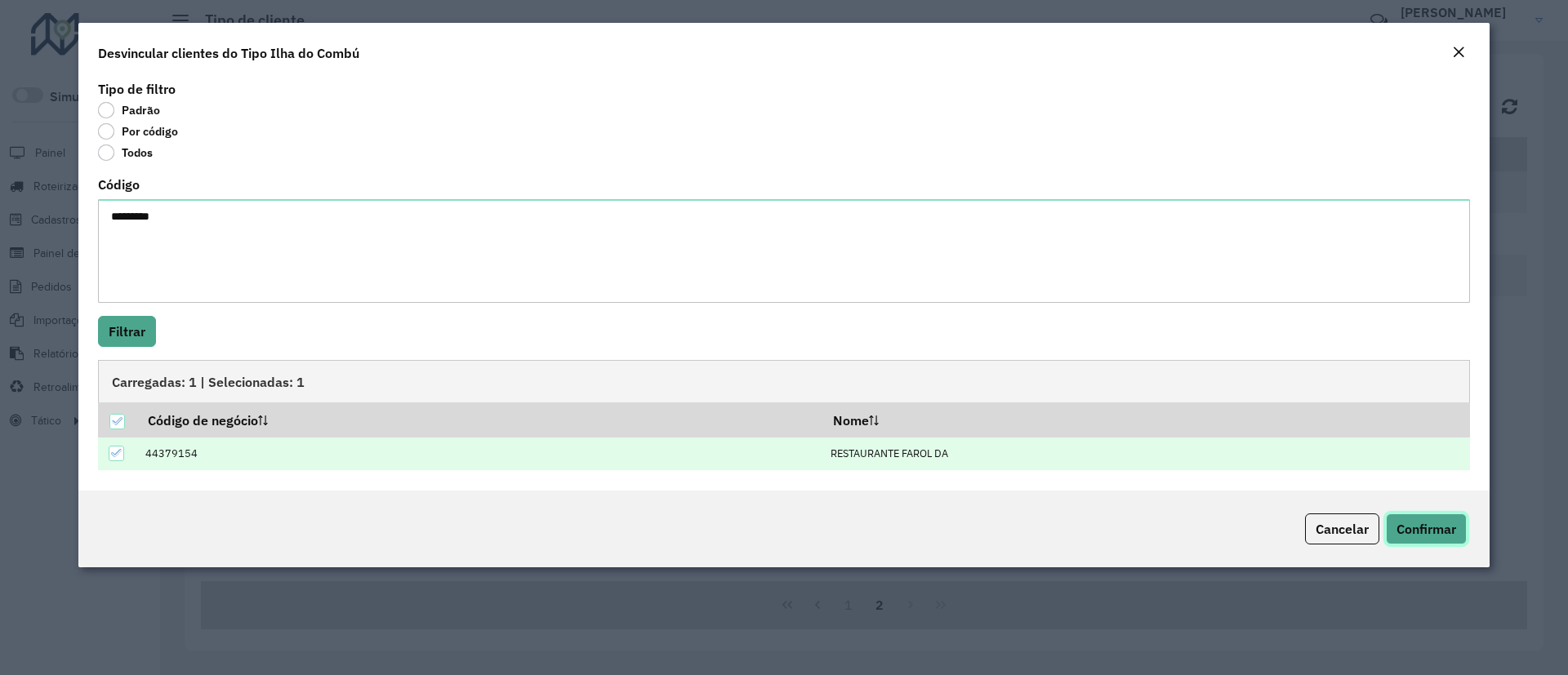
click at [1389, 530] on span "Confirmar" at bounding box center [1426, 528] width 60 height 17
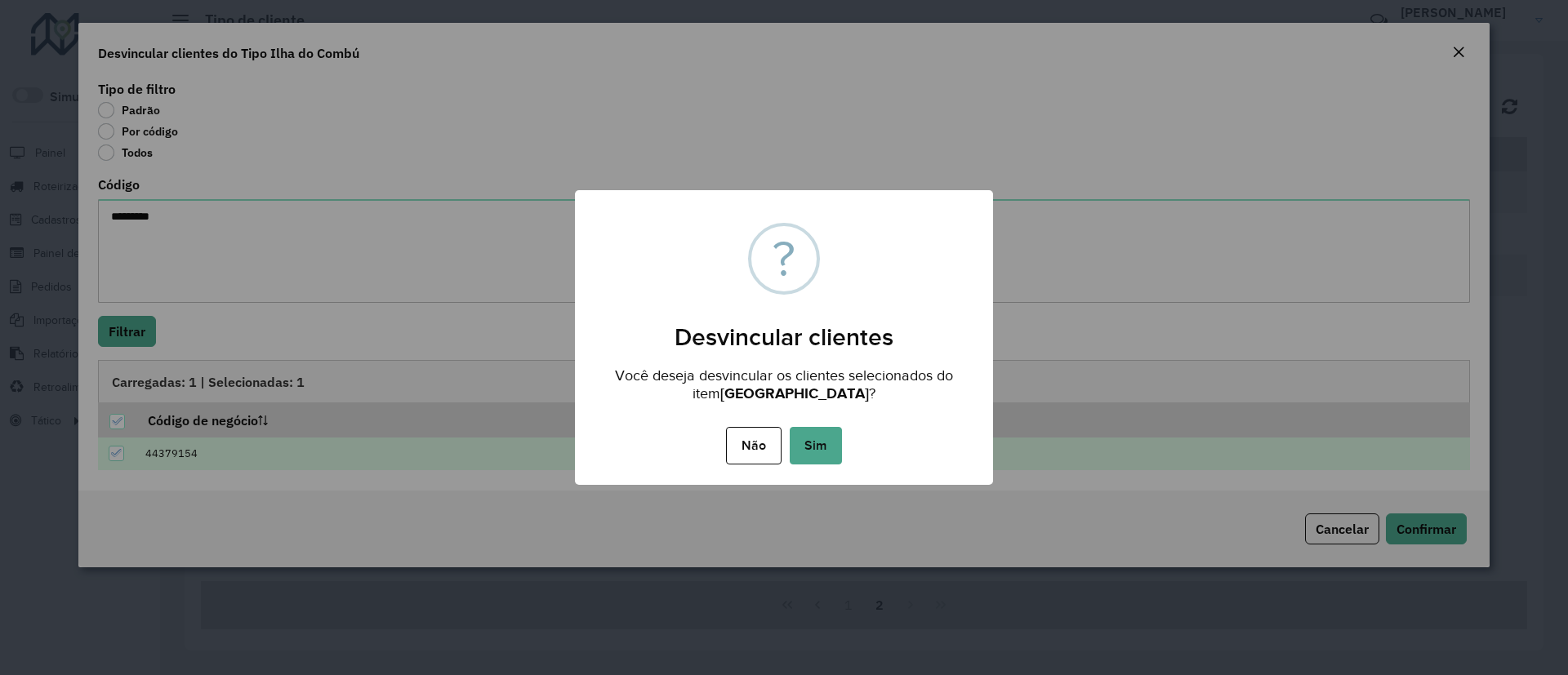
click at [833, 450] on button "Sim" at bounding box center [815, 445] width 52 height 37
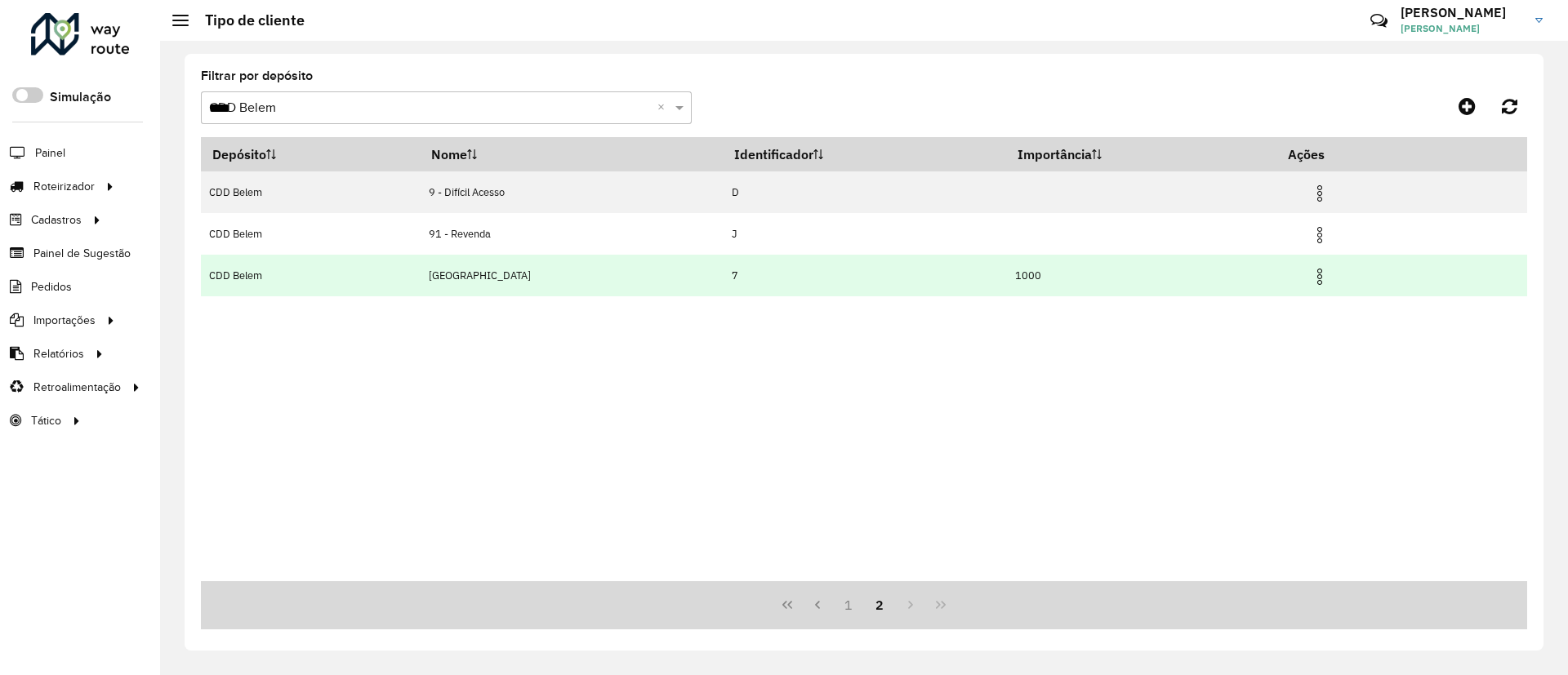
click at [1324, 283] on td at bounding box center [1326, 275] width 98 height 41
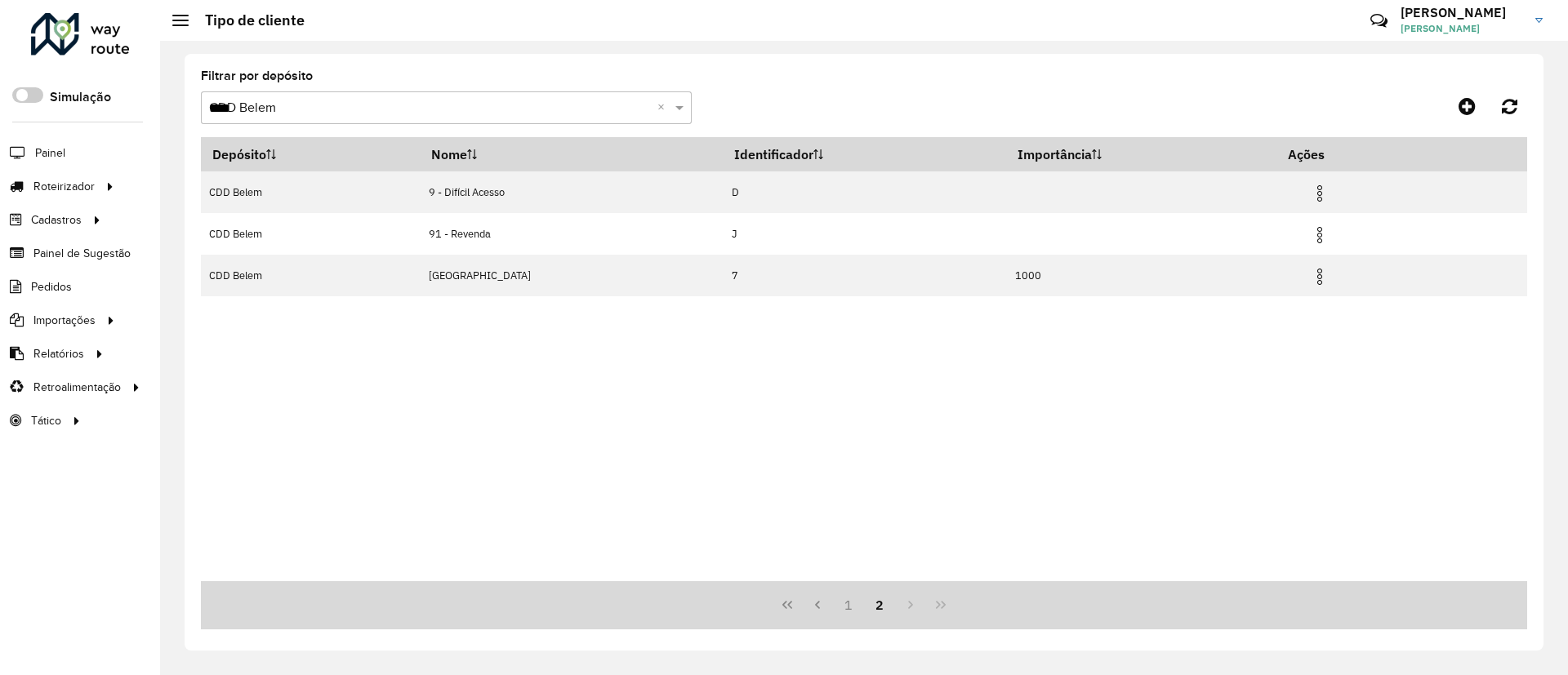
click at [977, 411] on div "Depósito Nome Identificador Importância Ações CDD Belem 9 - Difícil Acesso D CD…" at bounding box center [863, 359] width 1326 height 444
click at [214, 190] on span "Entregas" at bounding box center [208, 187] width 47 height 18
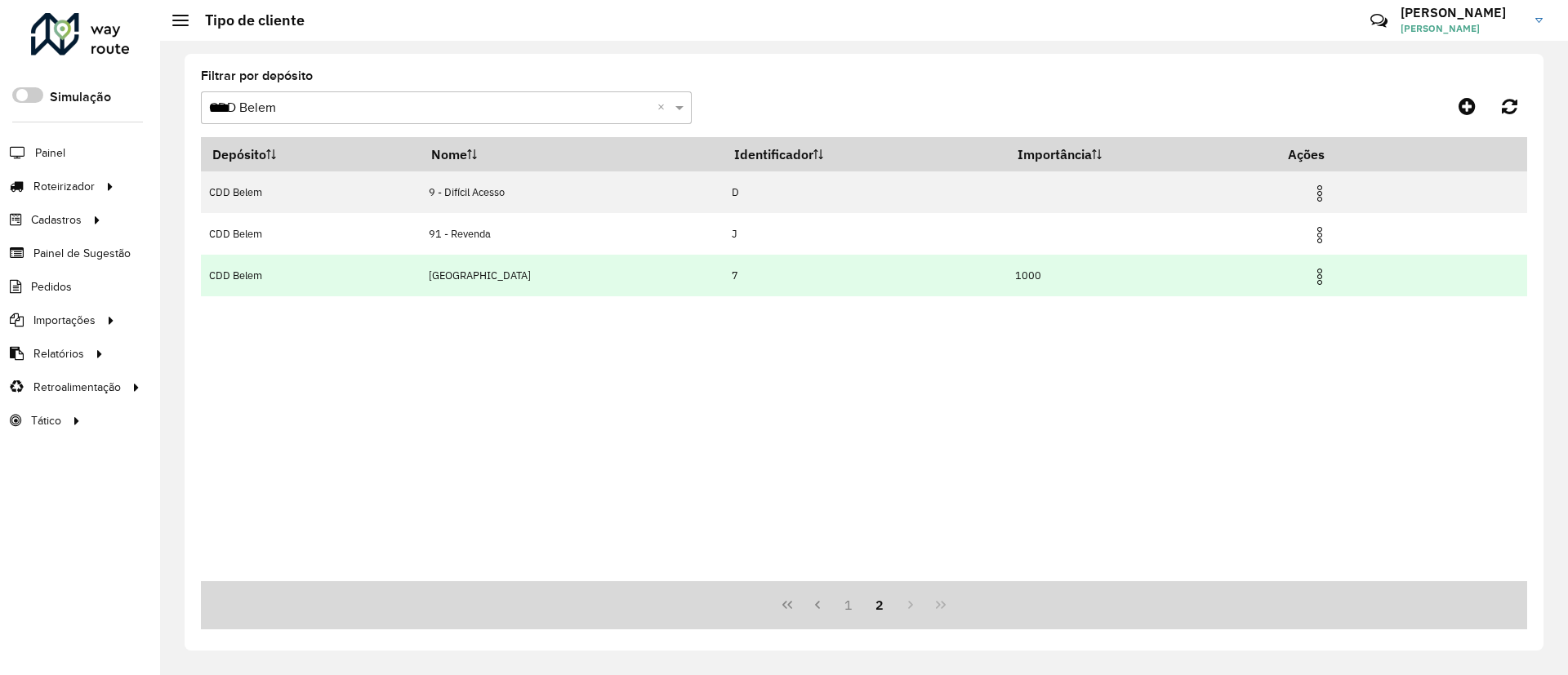
click at [1311, 279] on img at bounding box center [1320, 277] width 20 height 20
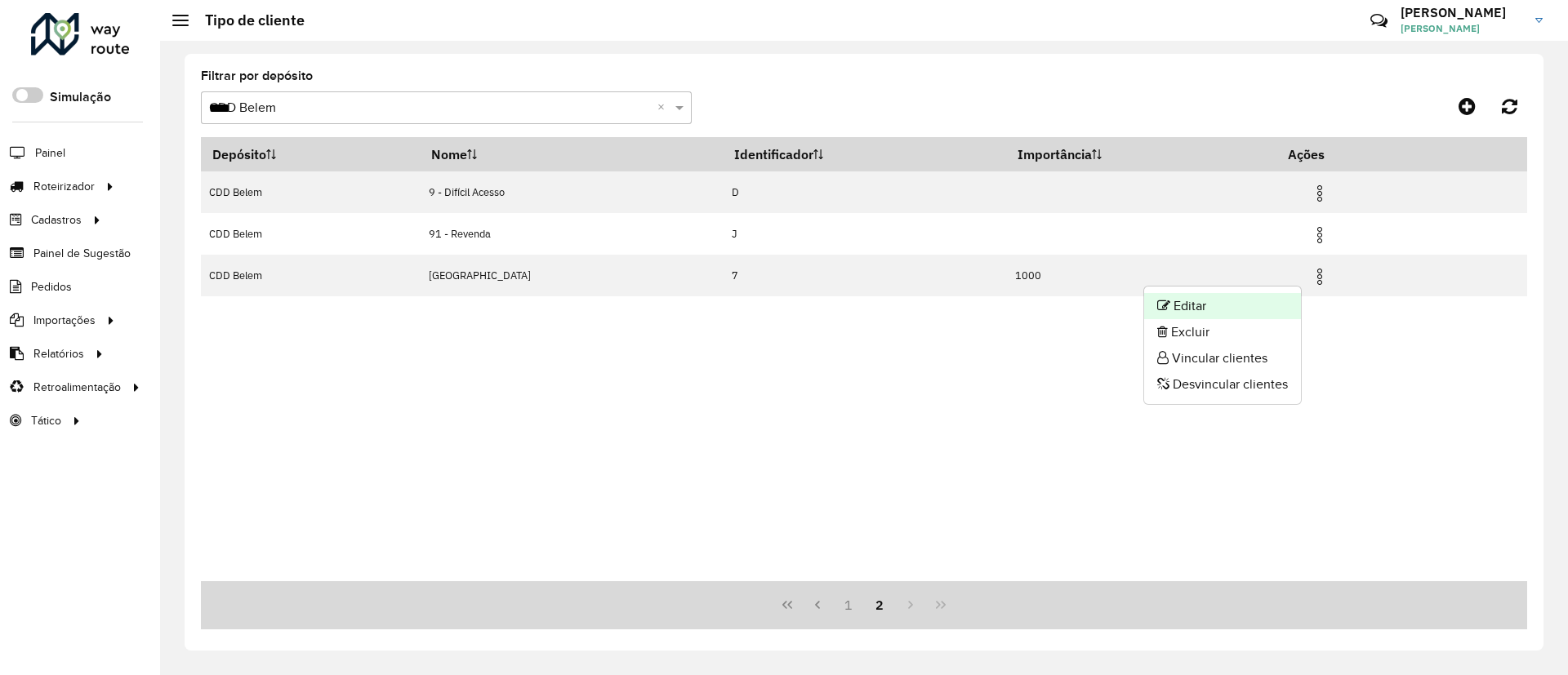
click at [1236, 308] on li "Editar" at bounding box center [1222, 306] width 157 height 26
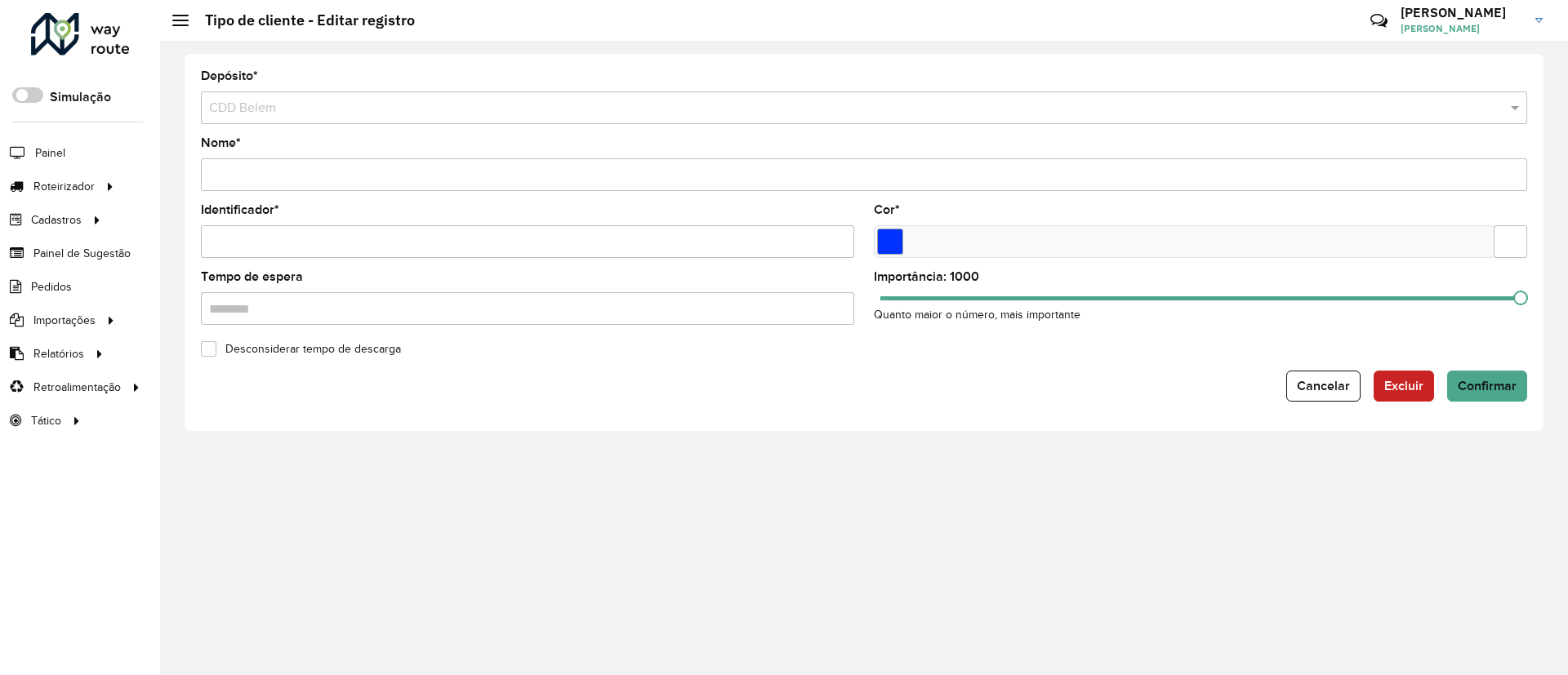
click at [205, 178] on input "Nome *" at bounding box center [863, 174] width 1326 height 32
type input "**********"
click at [1389, 385] on span "Confirmar" at bounding box center [1488, 385] width 59 height 14
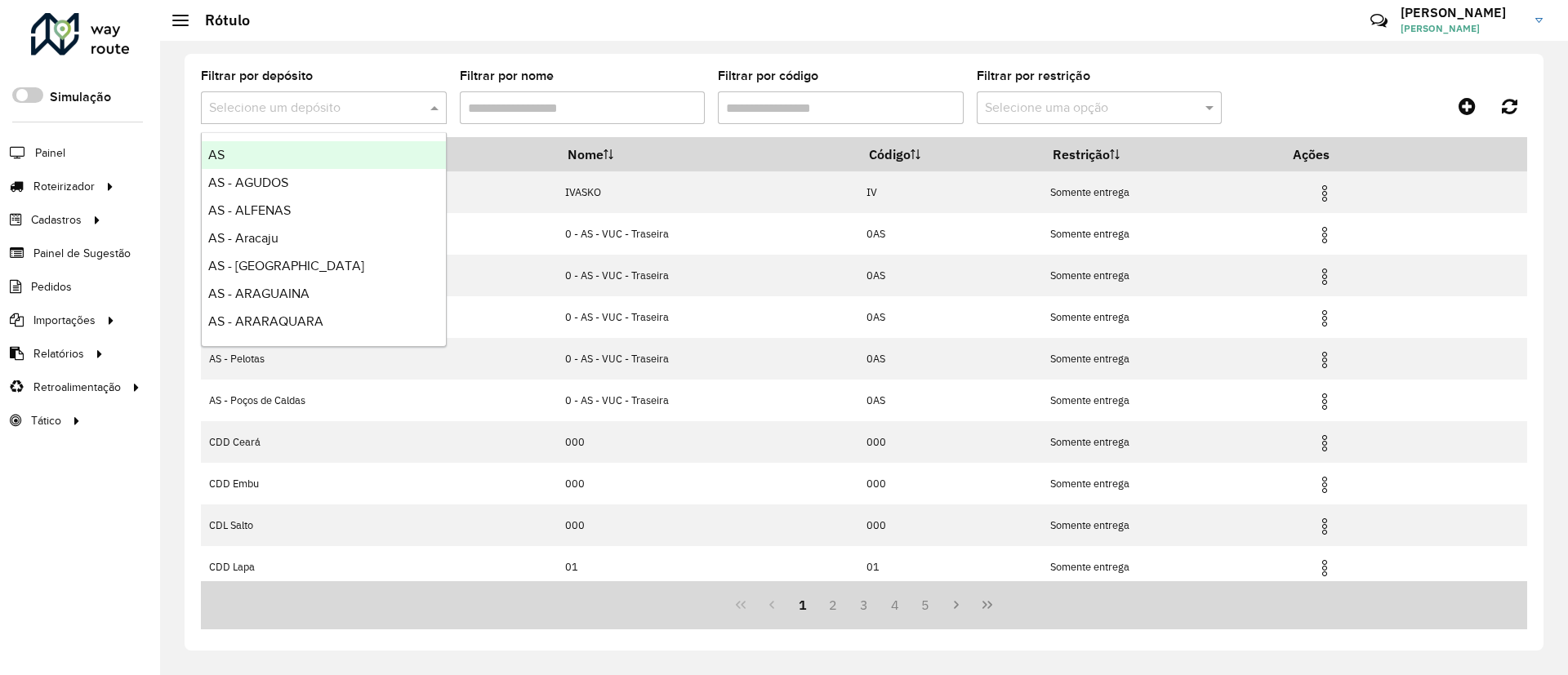
click at [358, 106] on input "text" at bounding box center [307, 109] width 197 height 20
type input "****"
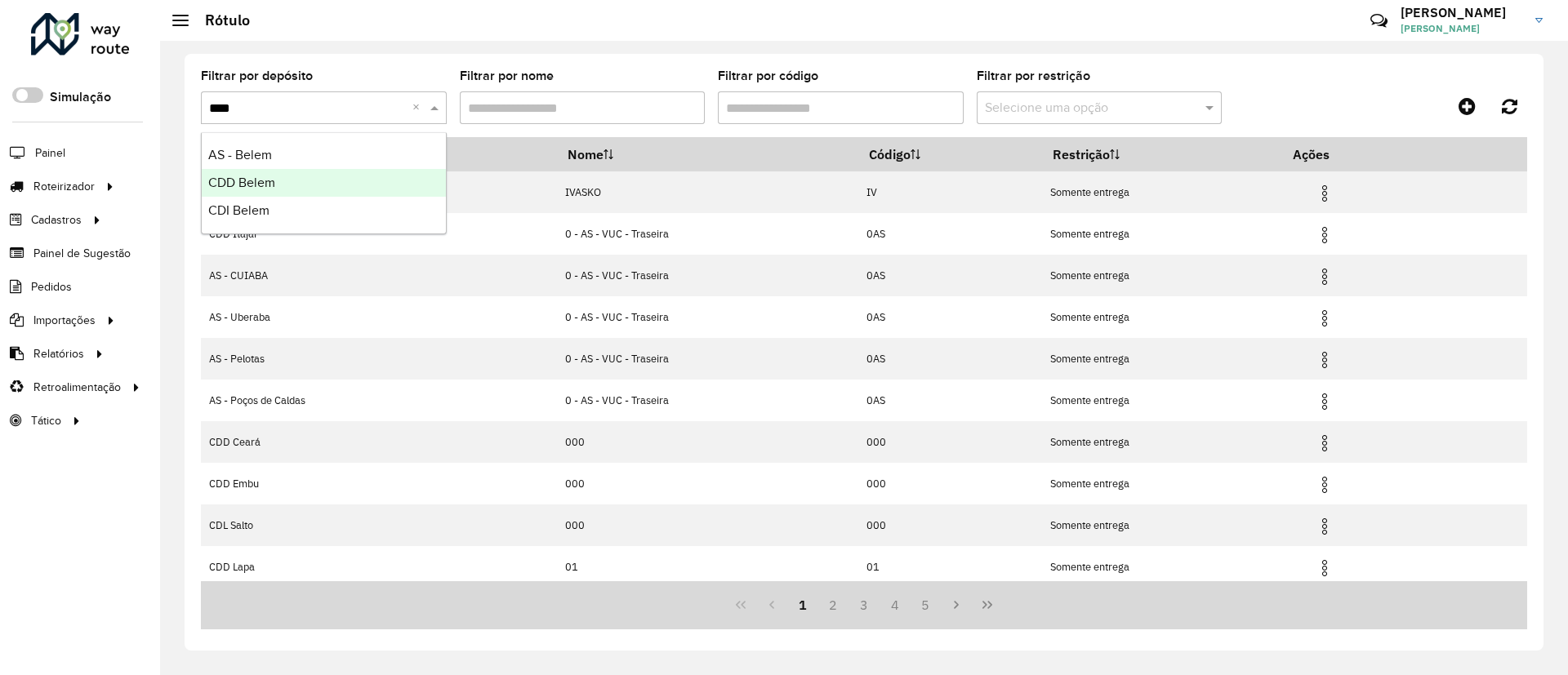
click at [351, 175] on div "CDD Belem" at bounding box center [324, 183] width 245 height 27
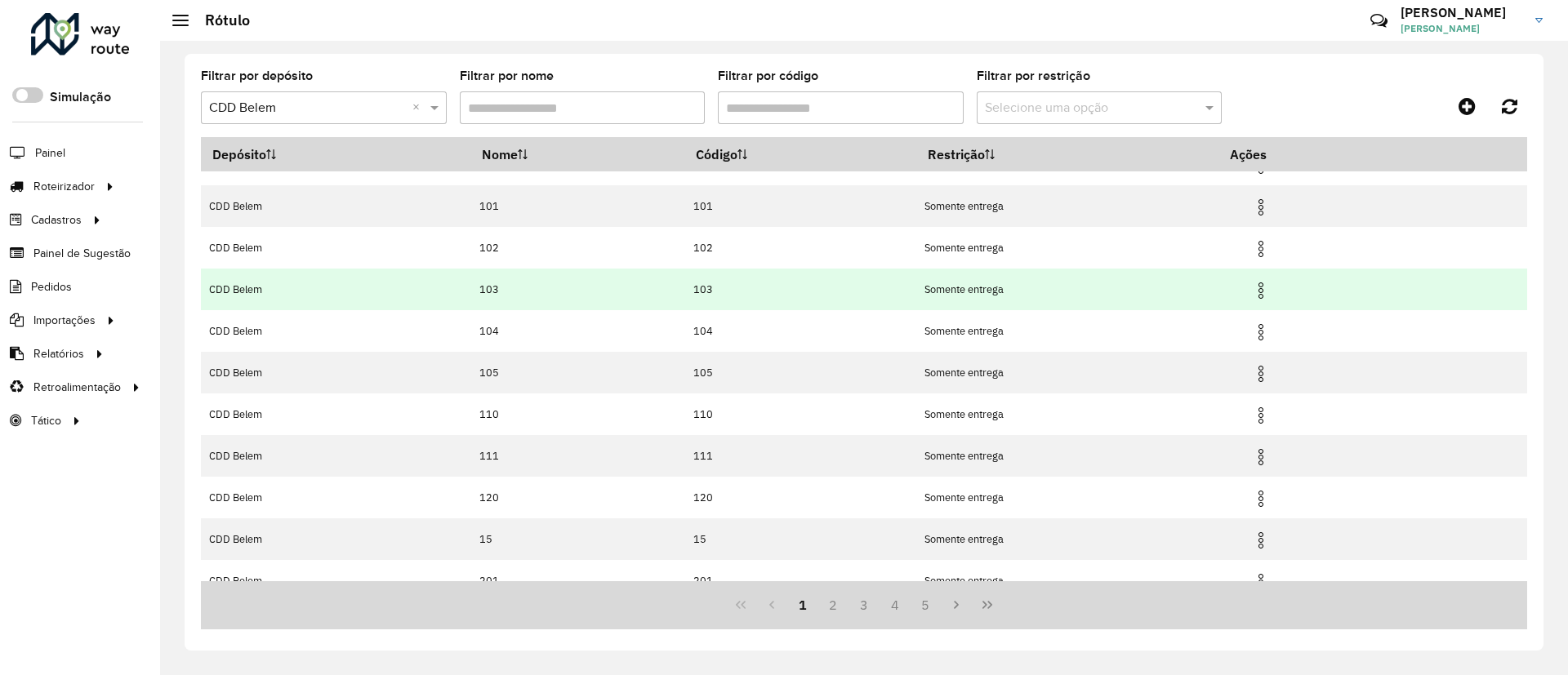
scroll to position [90, 0]
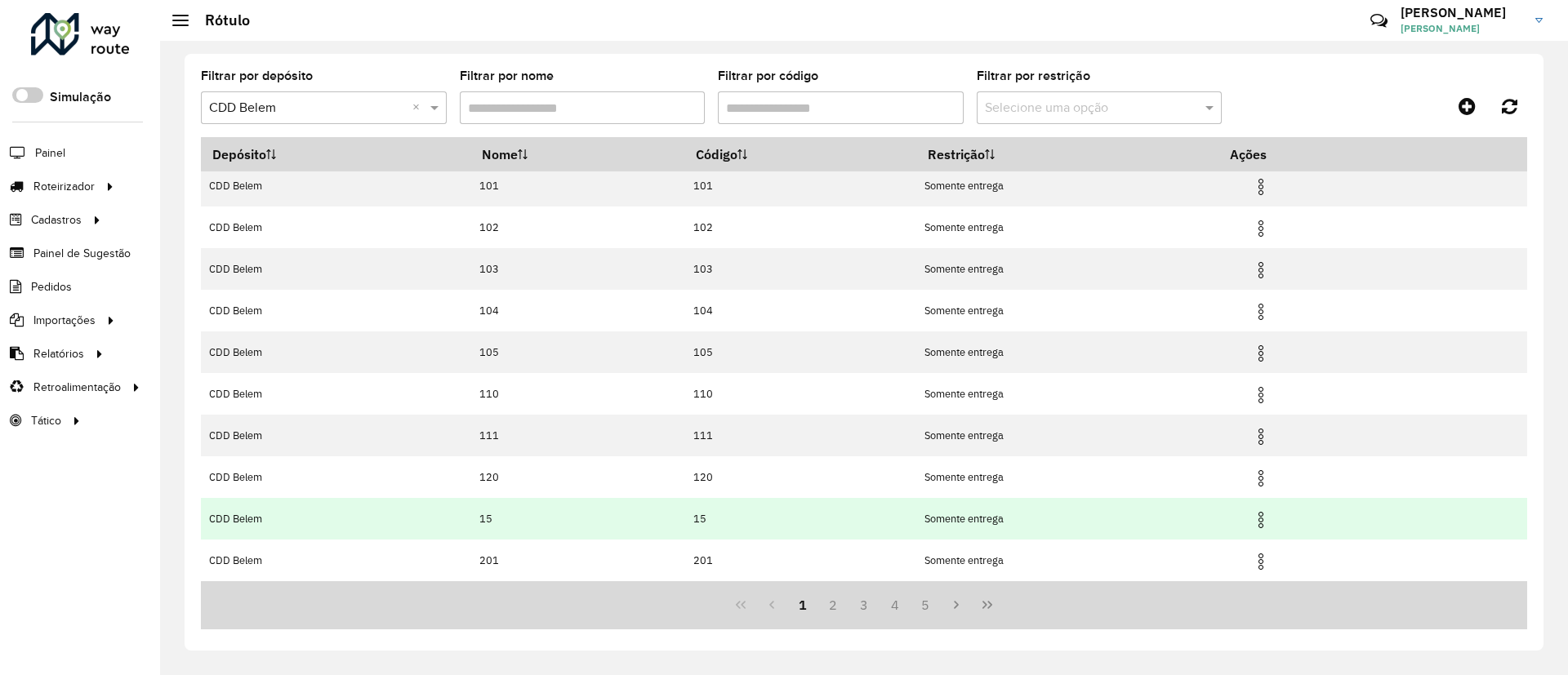
click at [1262, 518] on img at bounding box center [1261, 520] width 20 height 20
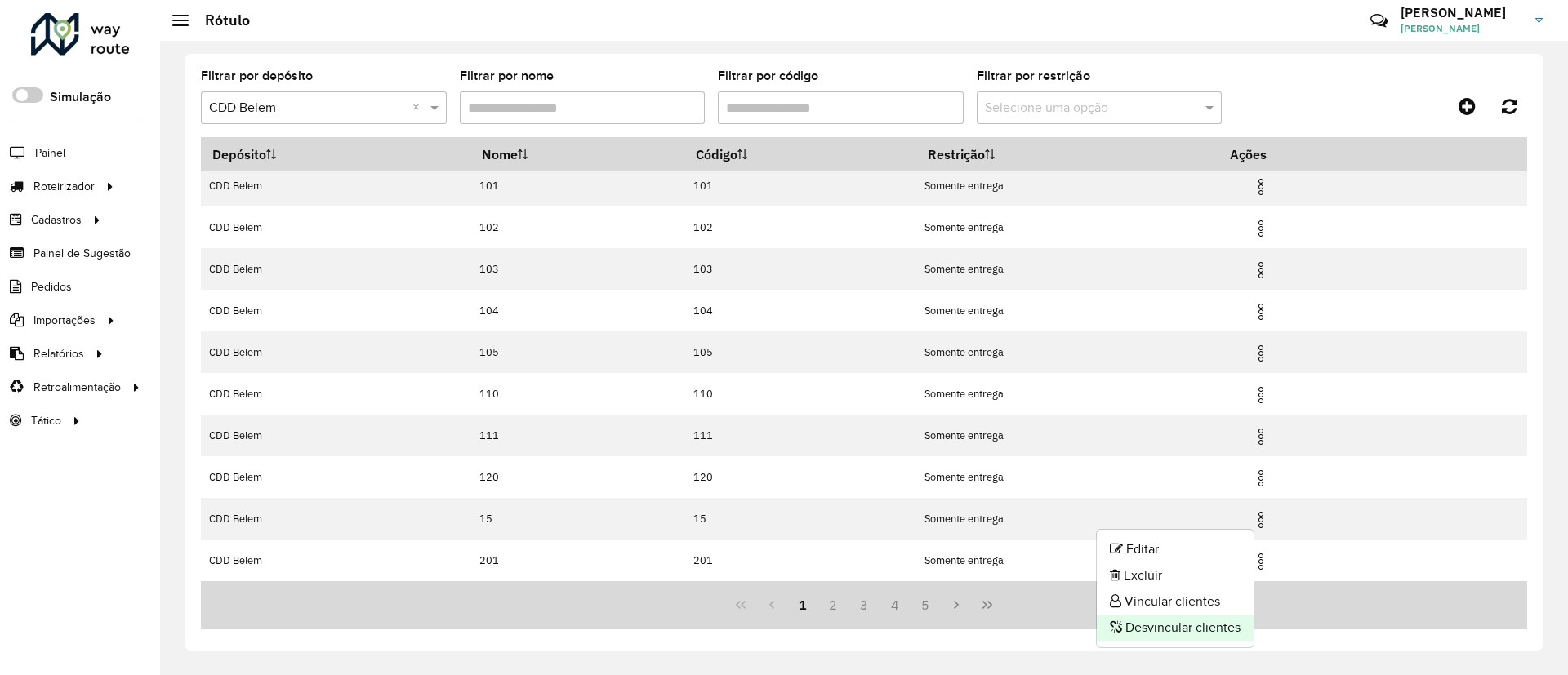
click at [1173, 626] on li "Desvincular clientes" at bounding box center [1176, 627] width 157 height 26
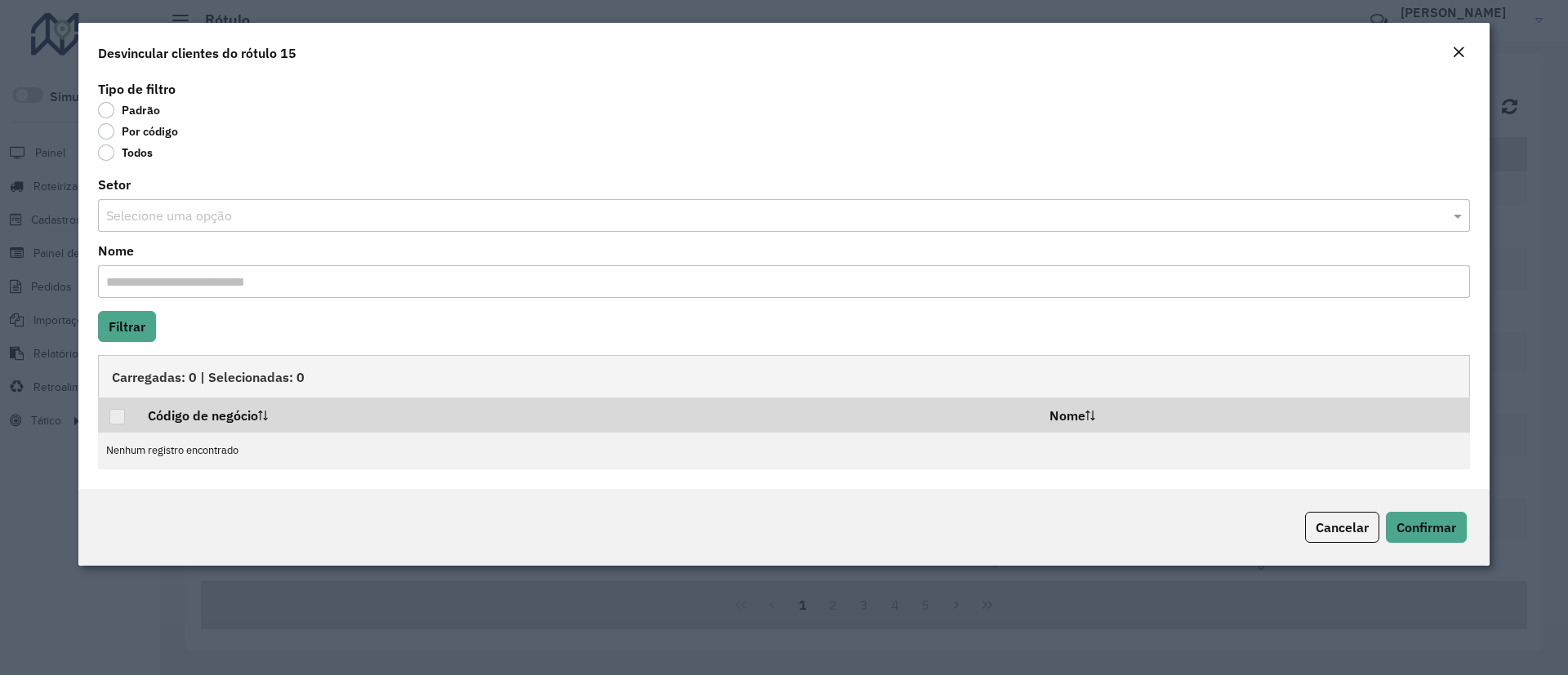
click at [155, 131] on label "Por código" at bounding box center [138, 131] width 80 height 17
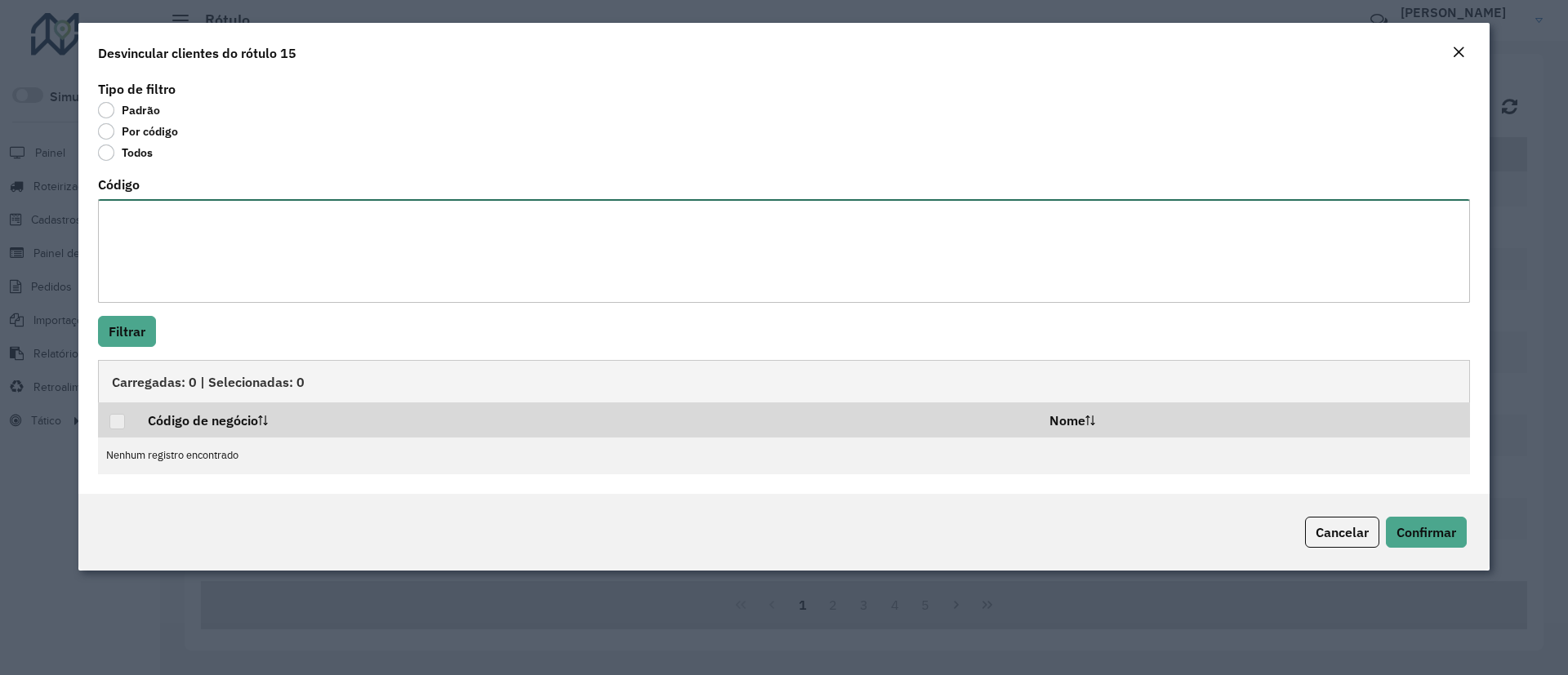
click at [174, 229] on textarea "Código" at bounding box center [784, 251] width 1372 height 104
paste textarea "******** ******** ******** ******** ******** ******** ******** ******** *******…"
type textarea "******** ******** ******** ******** ******** ******** ******** ******** *******…"
click at [135, 338] on button "Filtrar" at bounding box center [126, 332] width 58 height 31
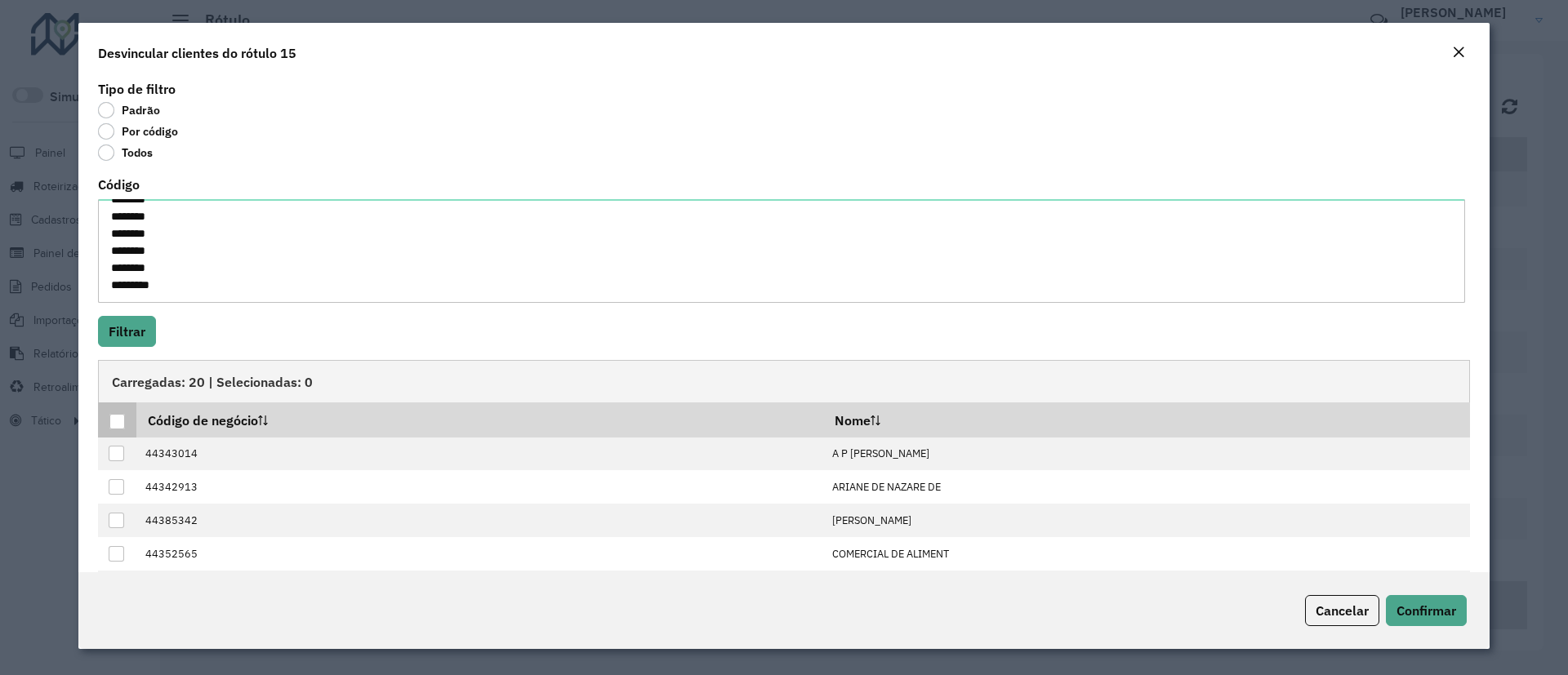
click at [115, 422] on div at bounding box center [117, 422] width 16 height 16
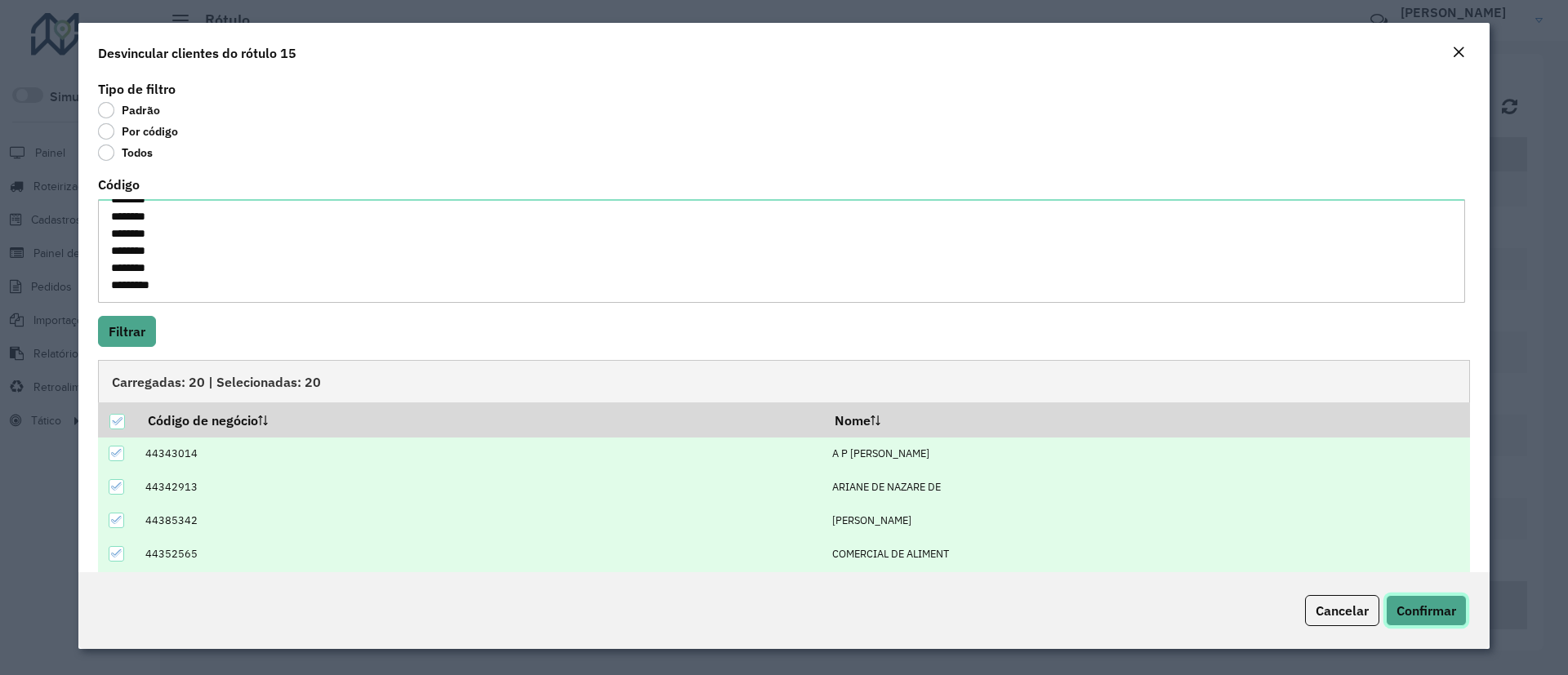
click at [1421, 605] on span "Confirmar" at bounding box center [1426, 610] width 60 height 17
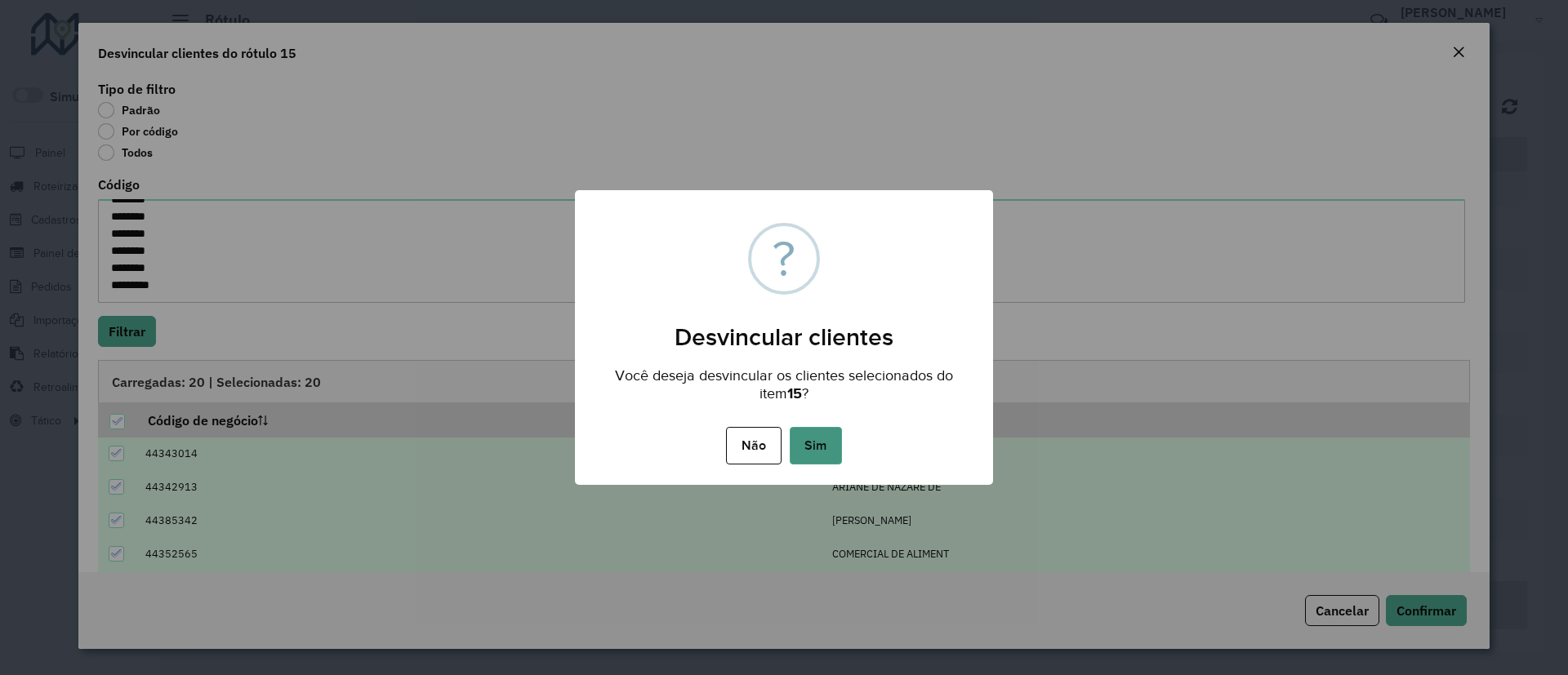
click at [817, 446] on button "Sim" at bounding box center [815, 445] width 52 height 37
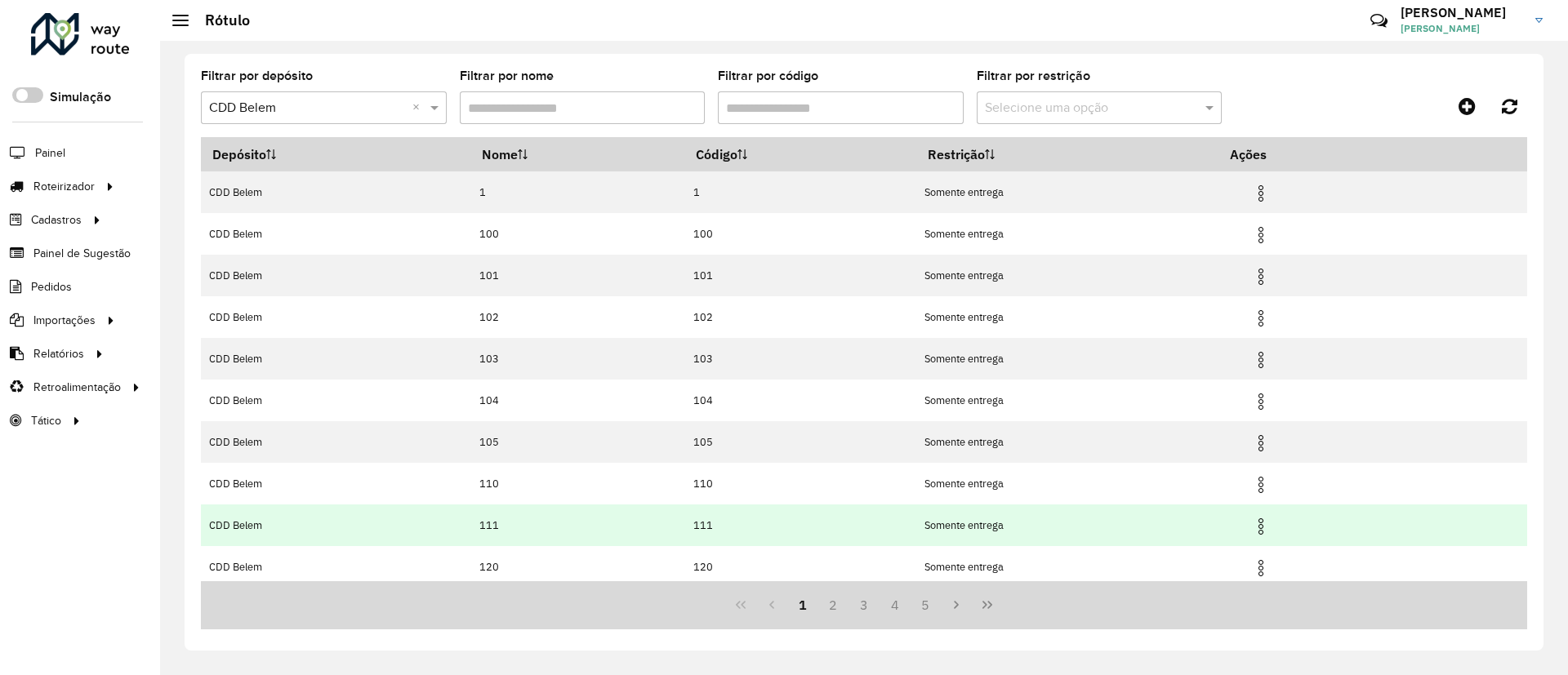
scroll to position [90, 0]
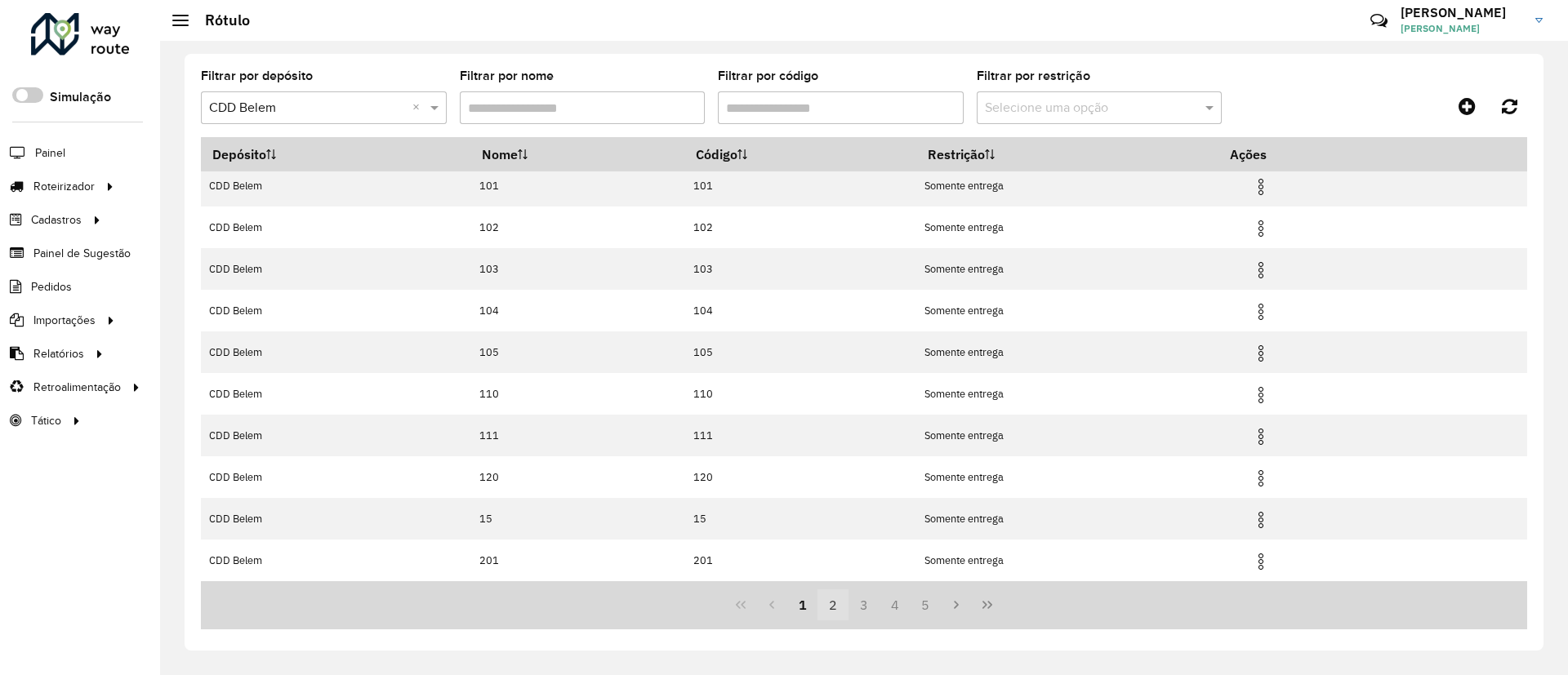
click at [836, 605] on button "2" at bounding box center [833, 606] width 31 height 31
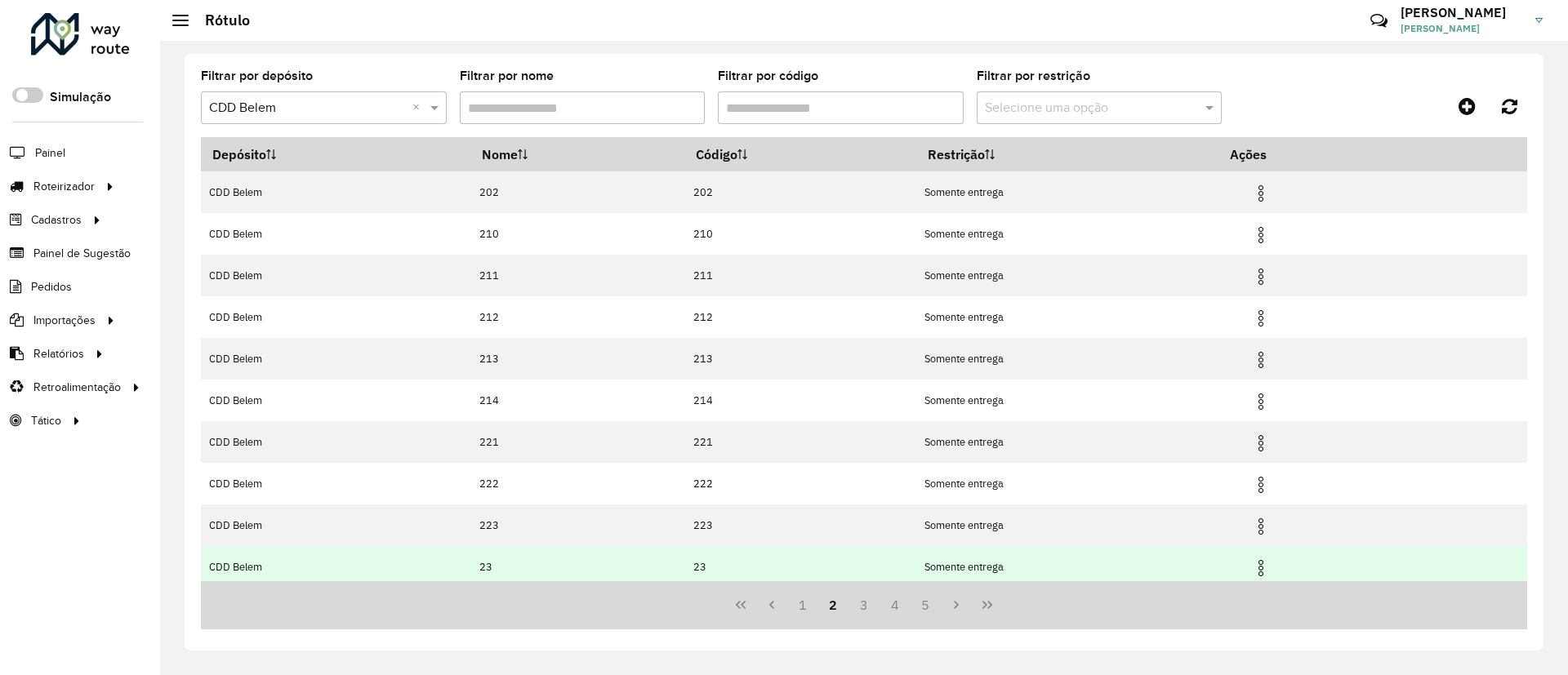
click at [1262, 569] on img at bounding box center [1261, 568] width 20 height 20
click at [1262, 567] on img at bounding box center [1261, 568] width 20 height 20
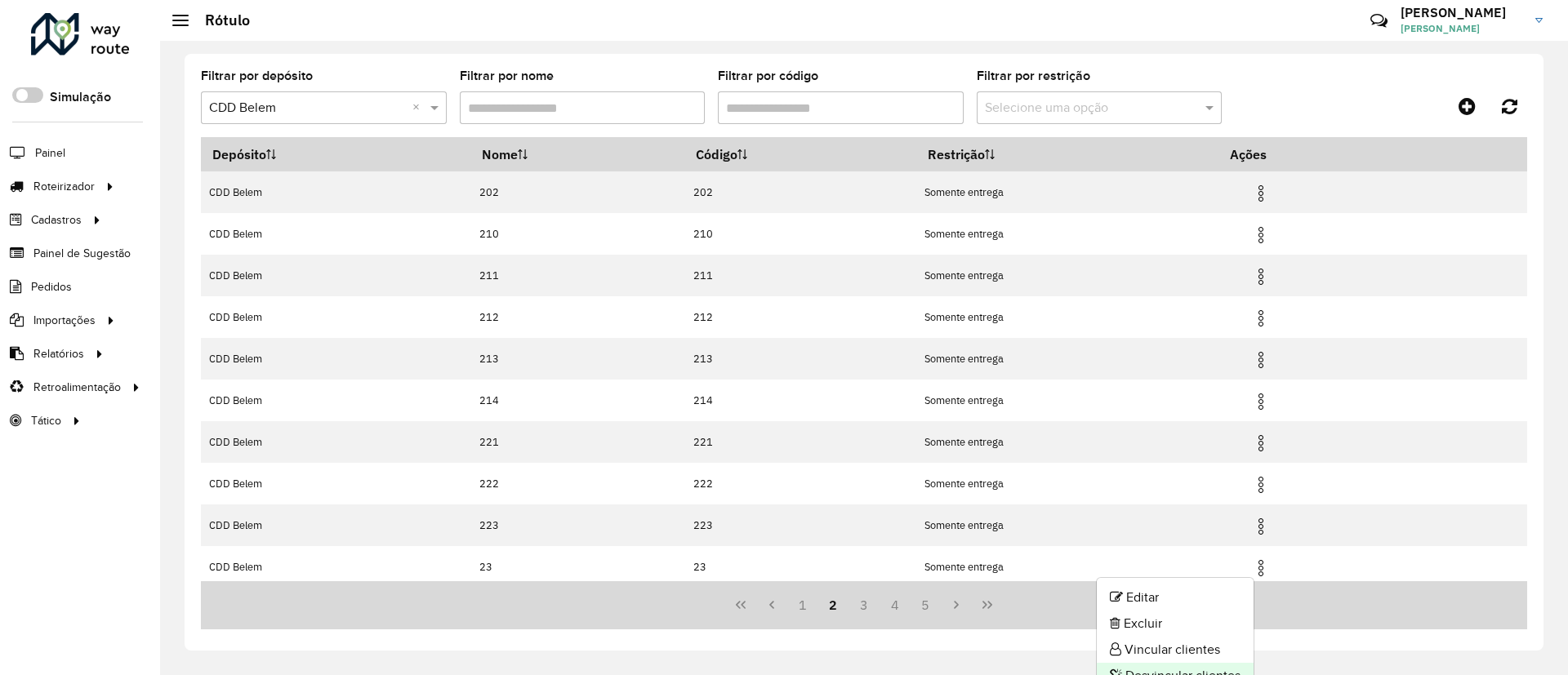
click at [1173, 667] on li "Desvincular clientes" at bounding box center [1176, 676] width 157 height 26
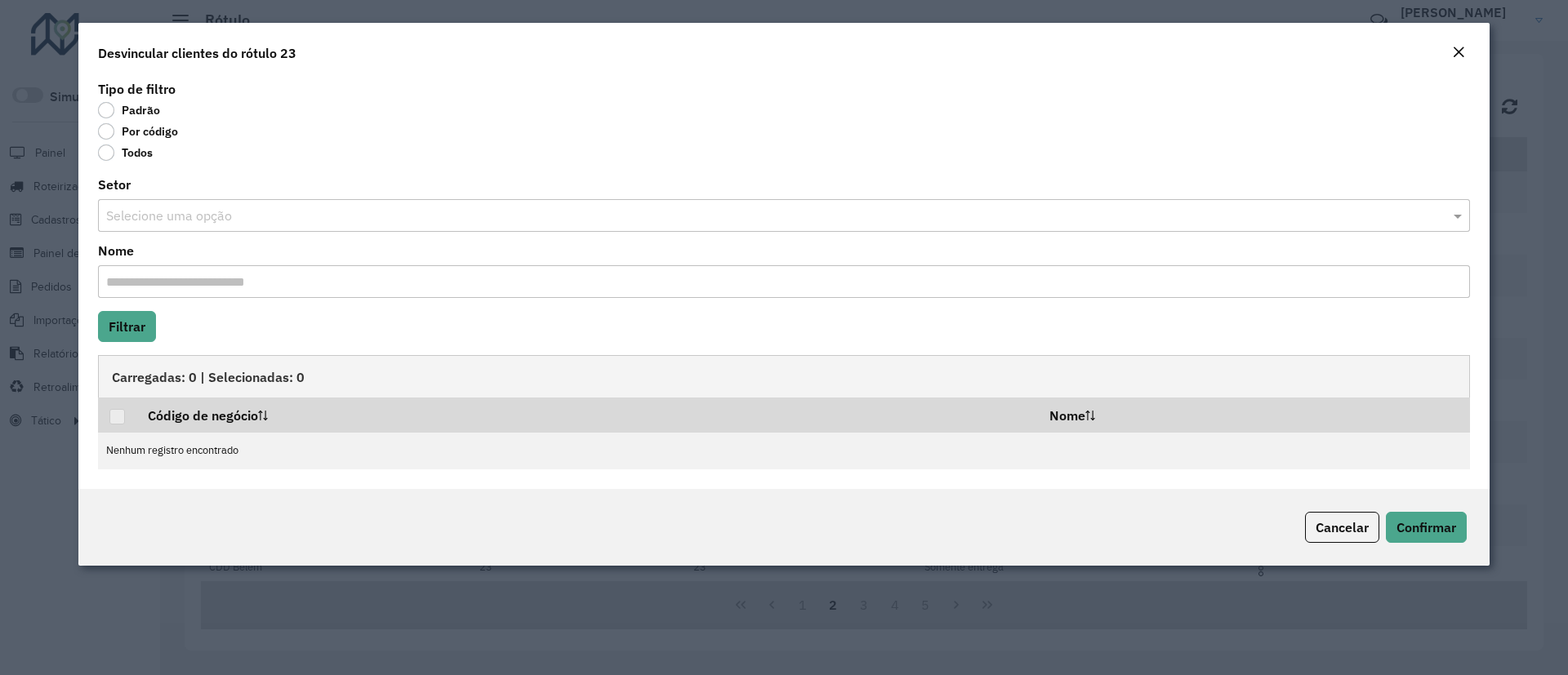
click at [136, 133] on label "Por código" at bounding box center [138, 131] width 80 height 17
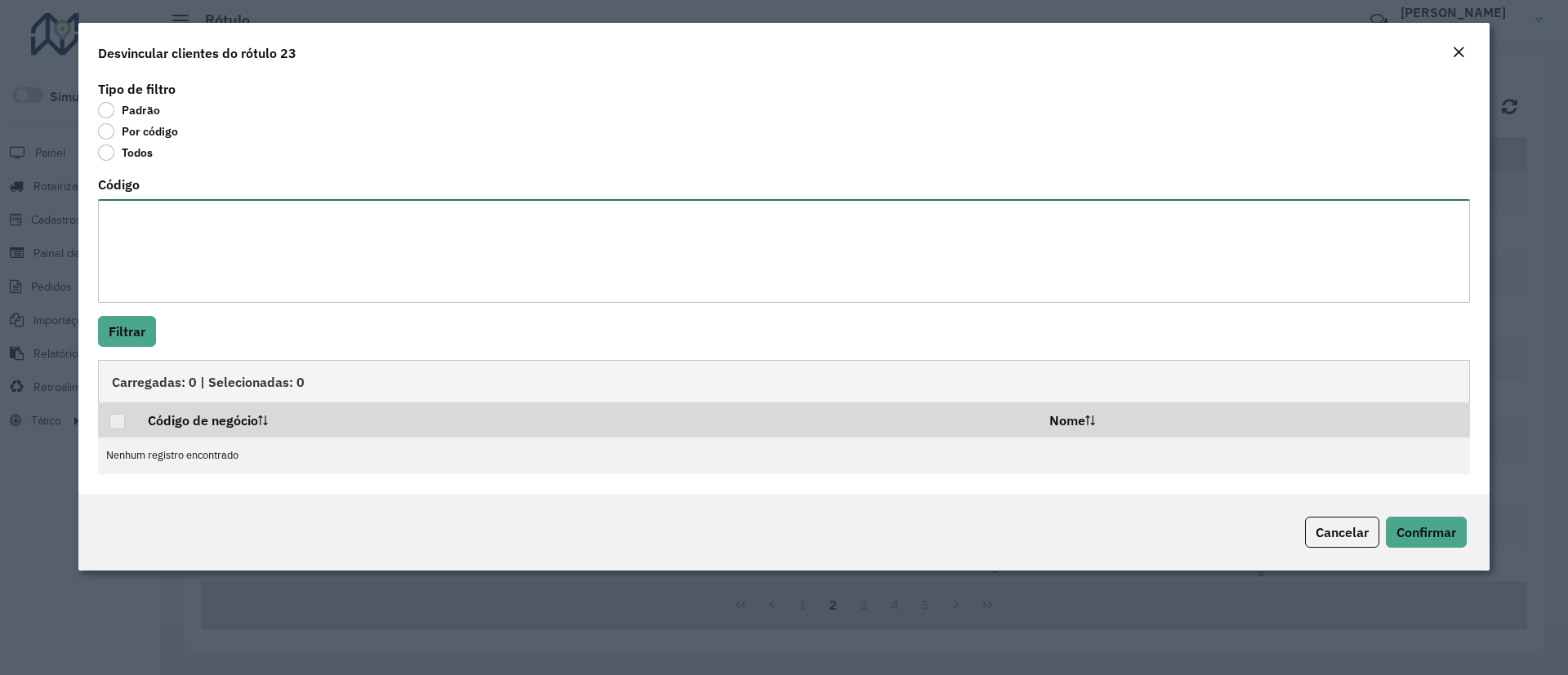
click at [254, 229] on textarea "Código" at bounding box center [784, 251] width 1372 height 104
paste textarea "******** ******** ******** ******** ******** ******** ******** ******** *******…"
type textarea "******** ******** ******** ******** ******** ******** ******** ******** *******…"
click at [100, 338] on button "Filtrar" at bounding box center [126, 332] width 58 height 31
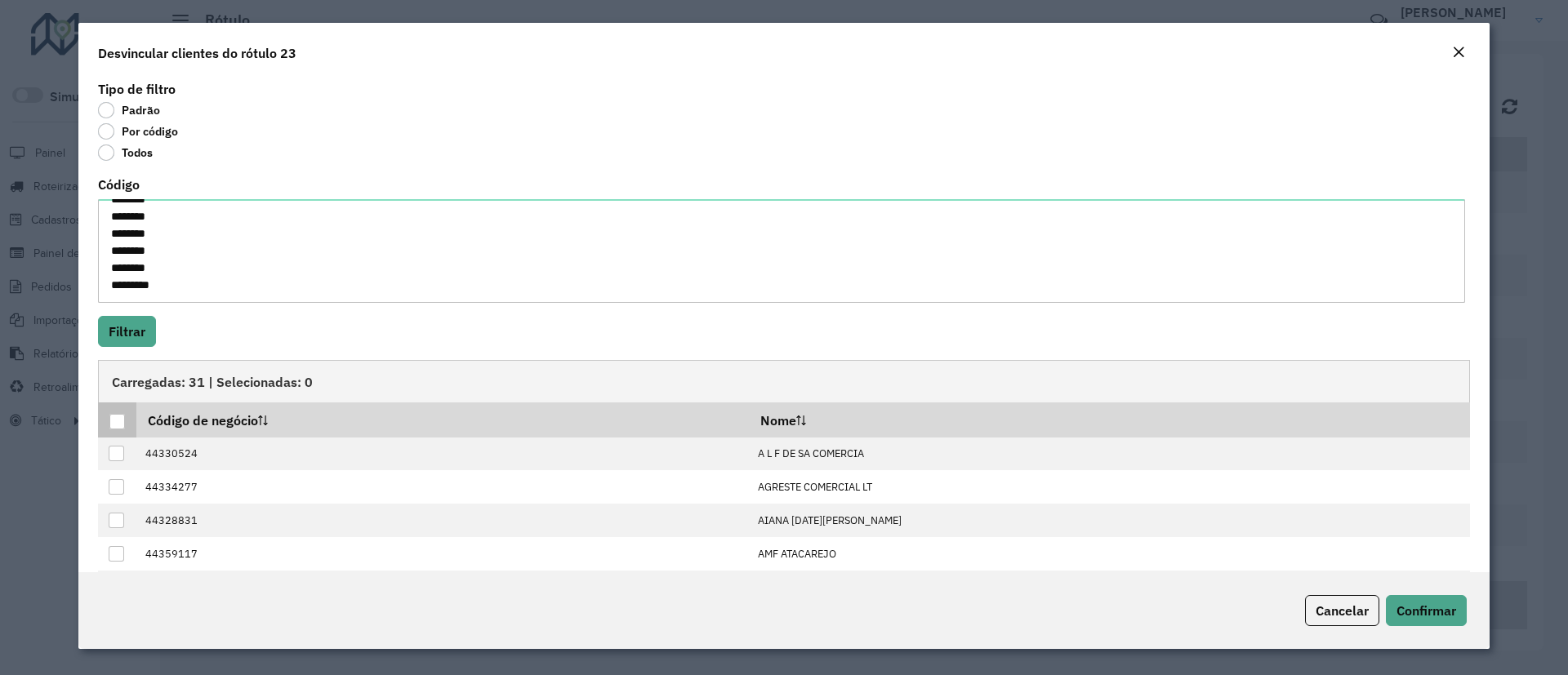
click at [111, 425] on div at bounding box center [117, 422] width 16 height 16
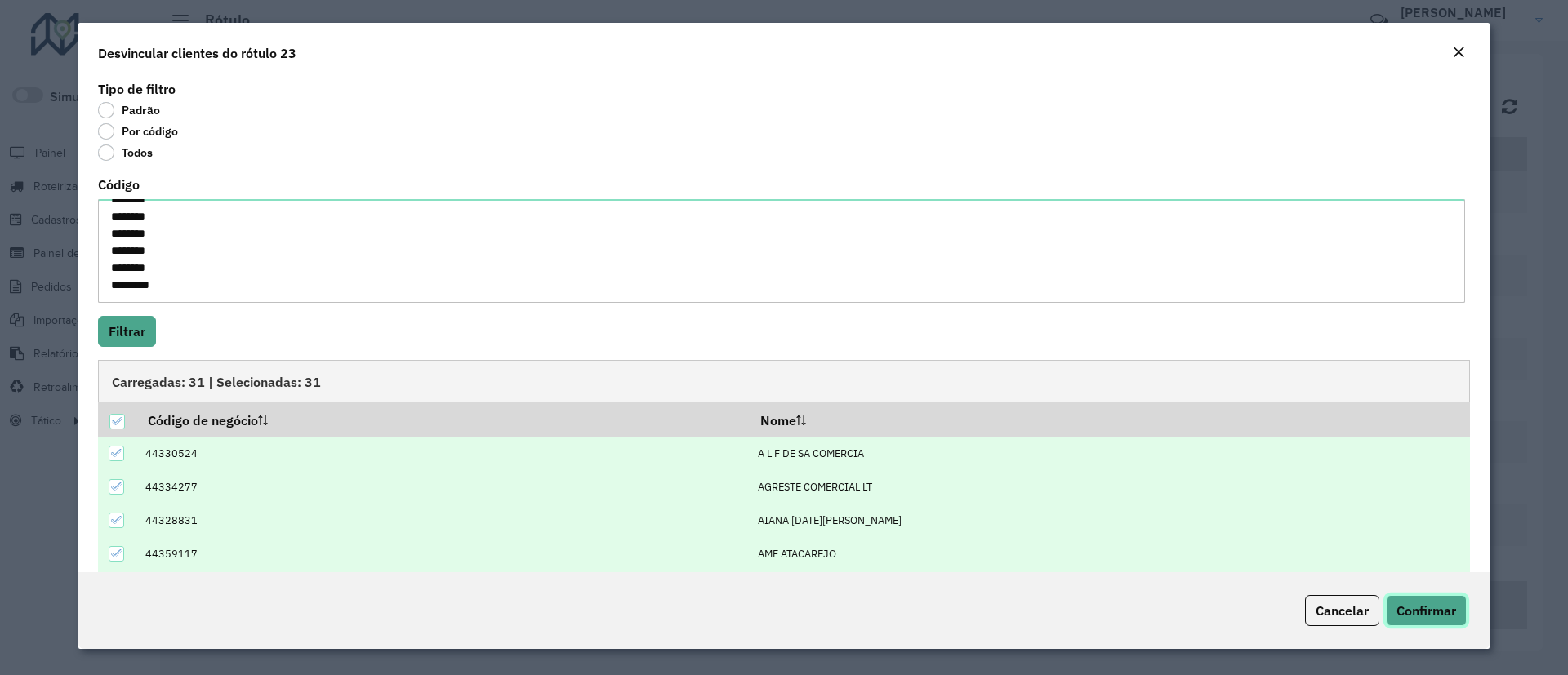
click at [1400, 603] on span "Confirmar" at bounding box center [1426, 610] width 60 height 17
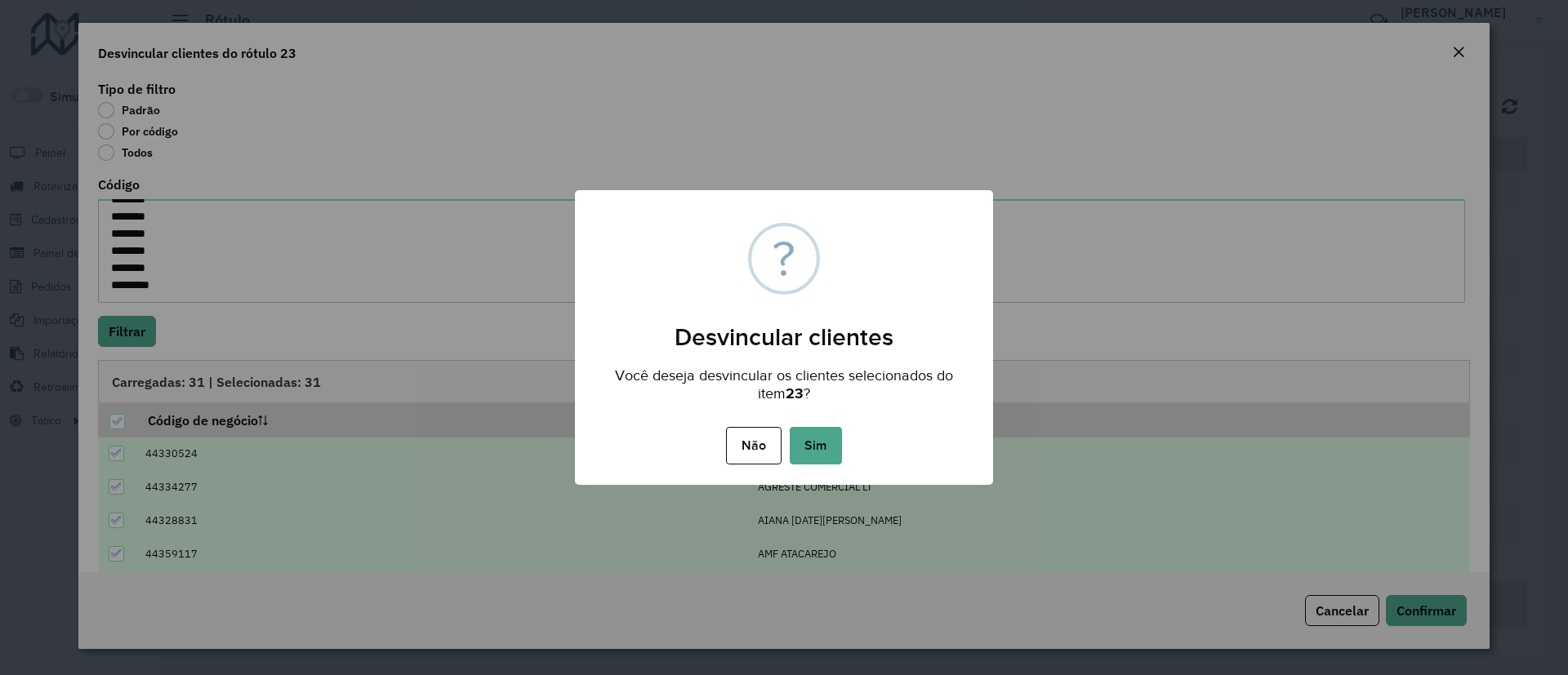
click at [782, 441] on div "Não No Sim" at bounding box center [783, 445] width 418 height 46
click at [819, 448] on button "Sim" at bounding box center [815, 445] width 52 height 37
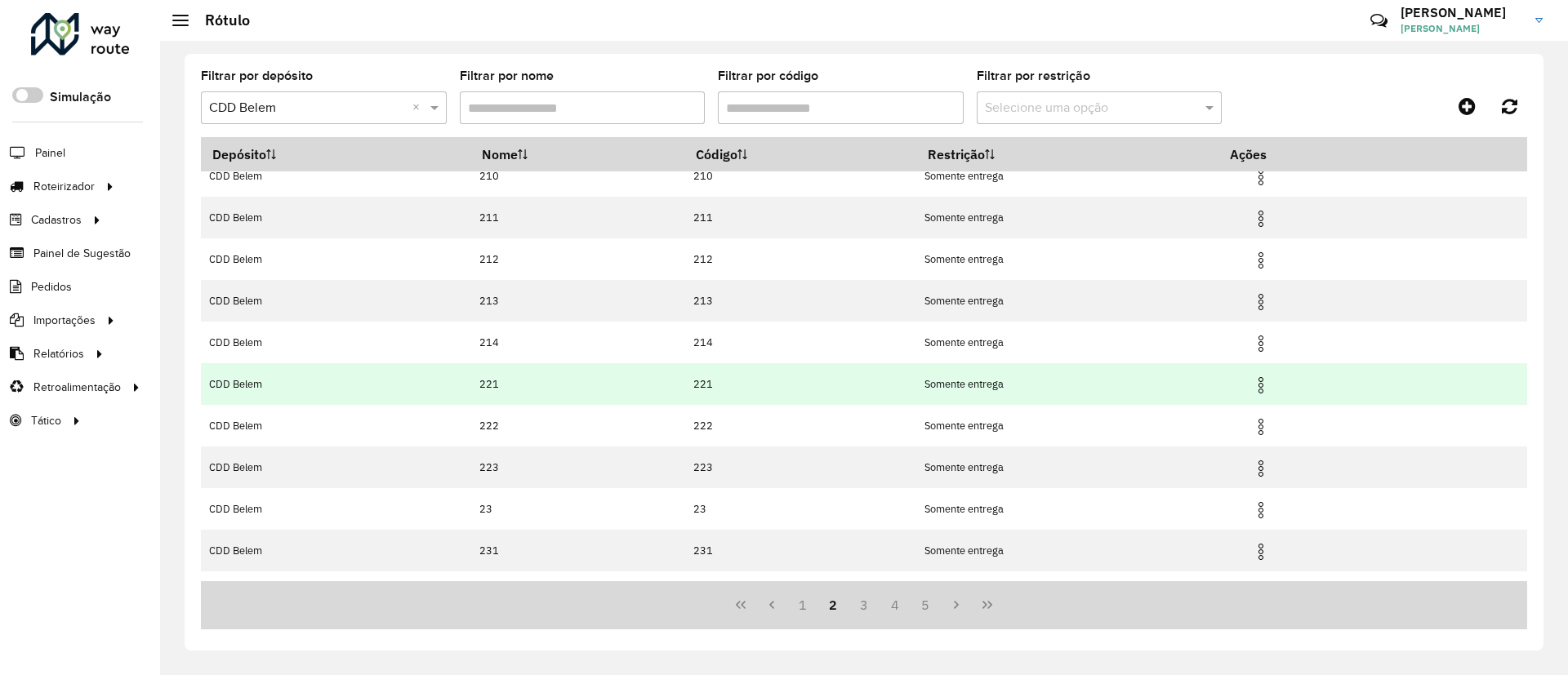
scroll to position [90, 0]
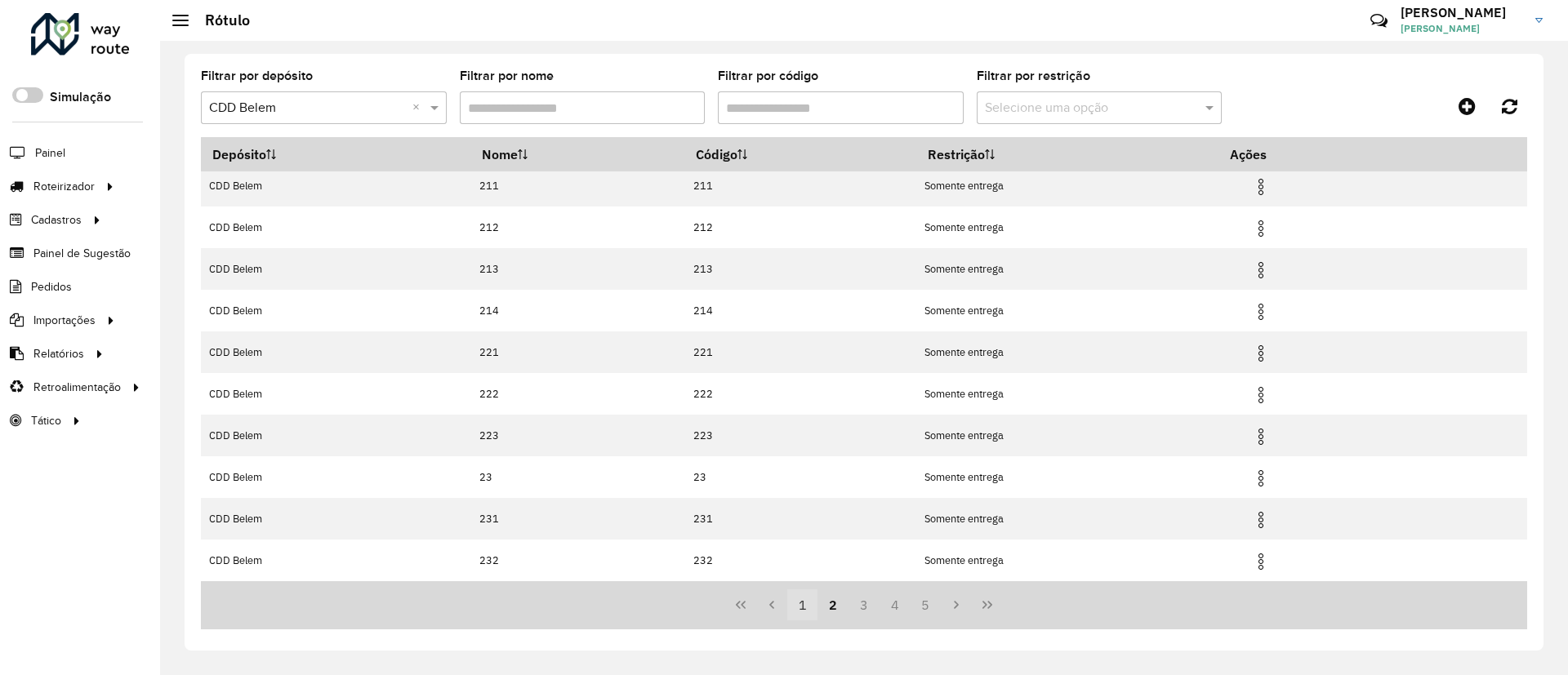
click at [808, 609] on button "1" at bounding box center [803, 606] width 31 height 31
click at [833, 608] on button "2" at bounding box center [833, 606] width 31 height 31
click at [869, 605] on button "3" at bounding box center [864, 606] width 31 height 31
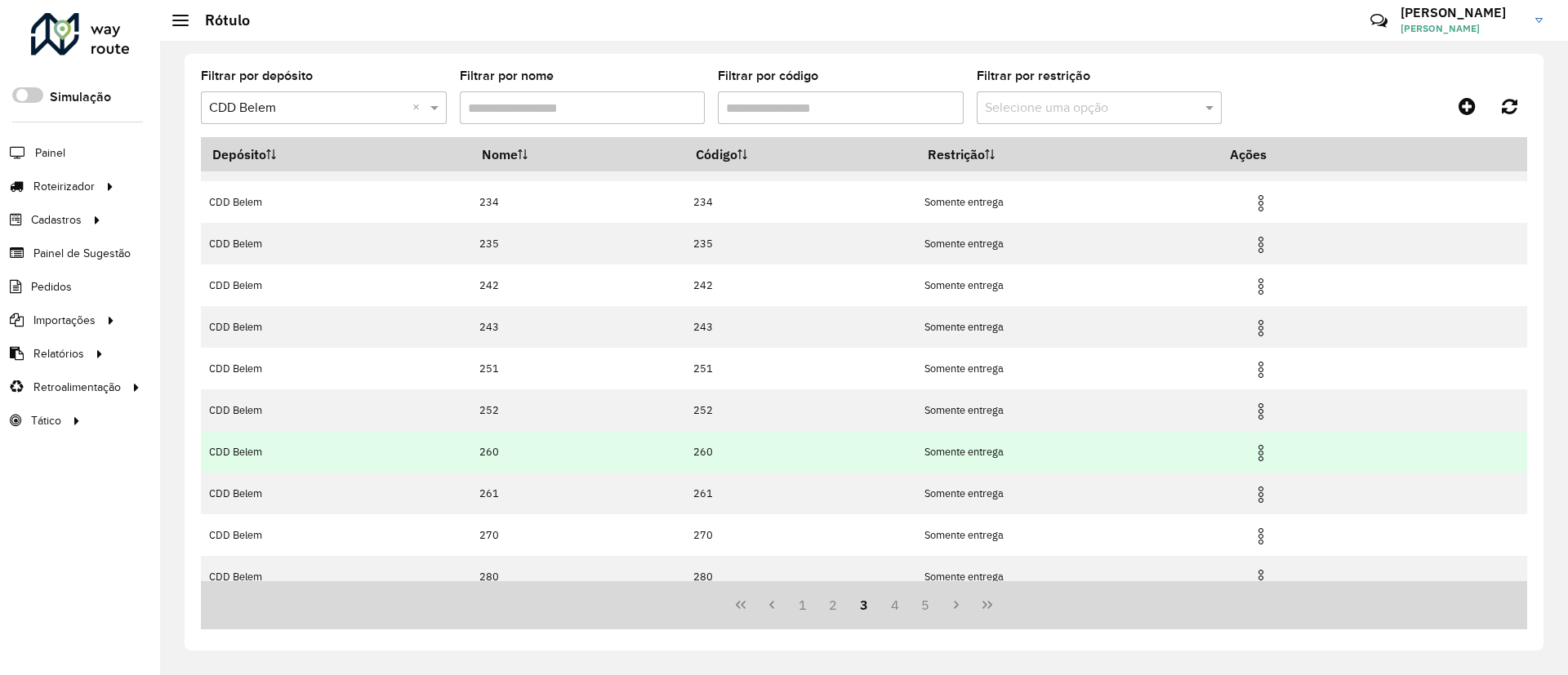
scroll to position [0, 0]
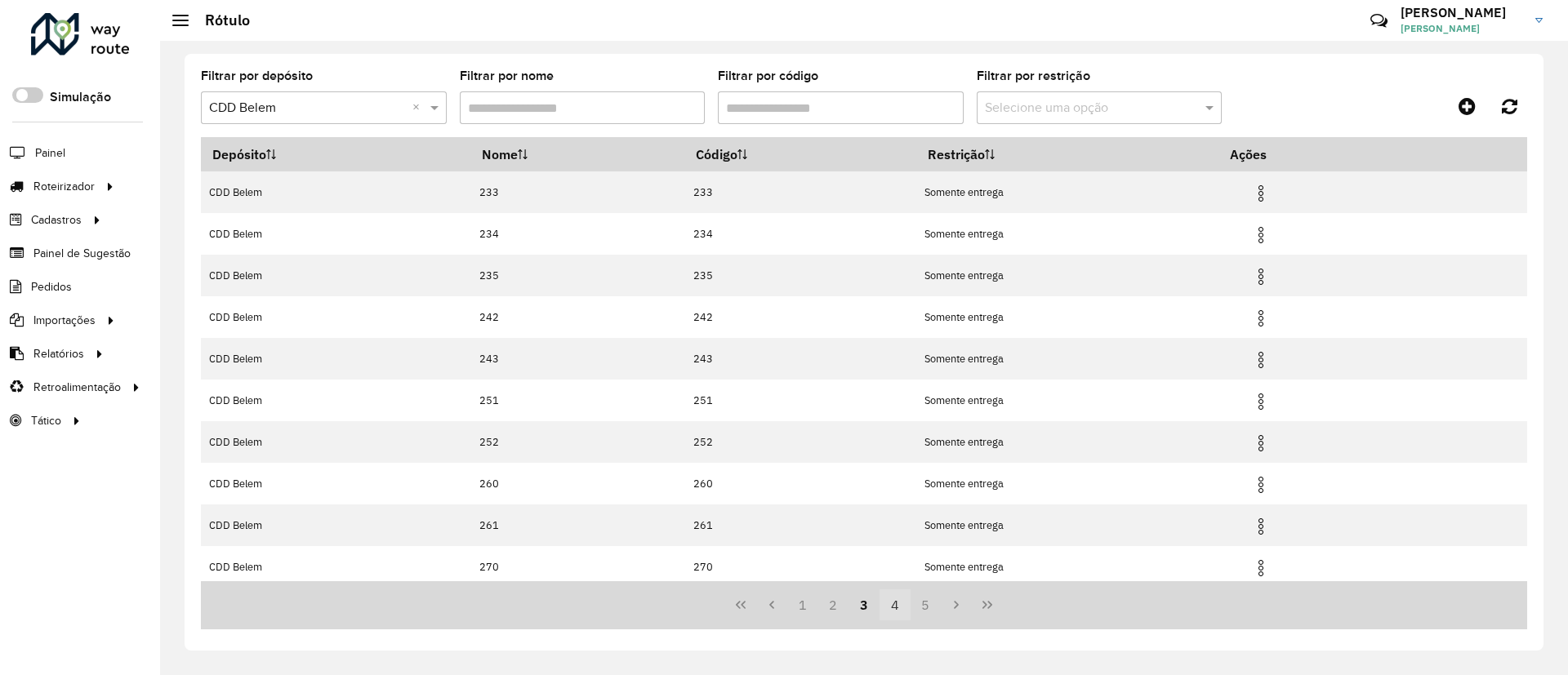
click at [893, 607] on button "4" at bounding box center [896, 606] width 31 height 31
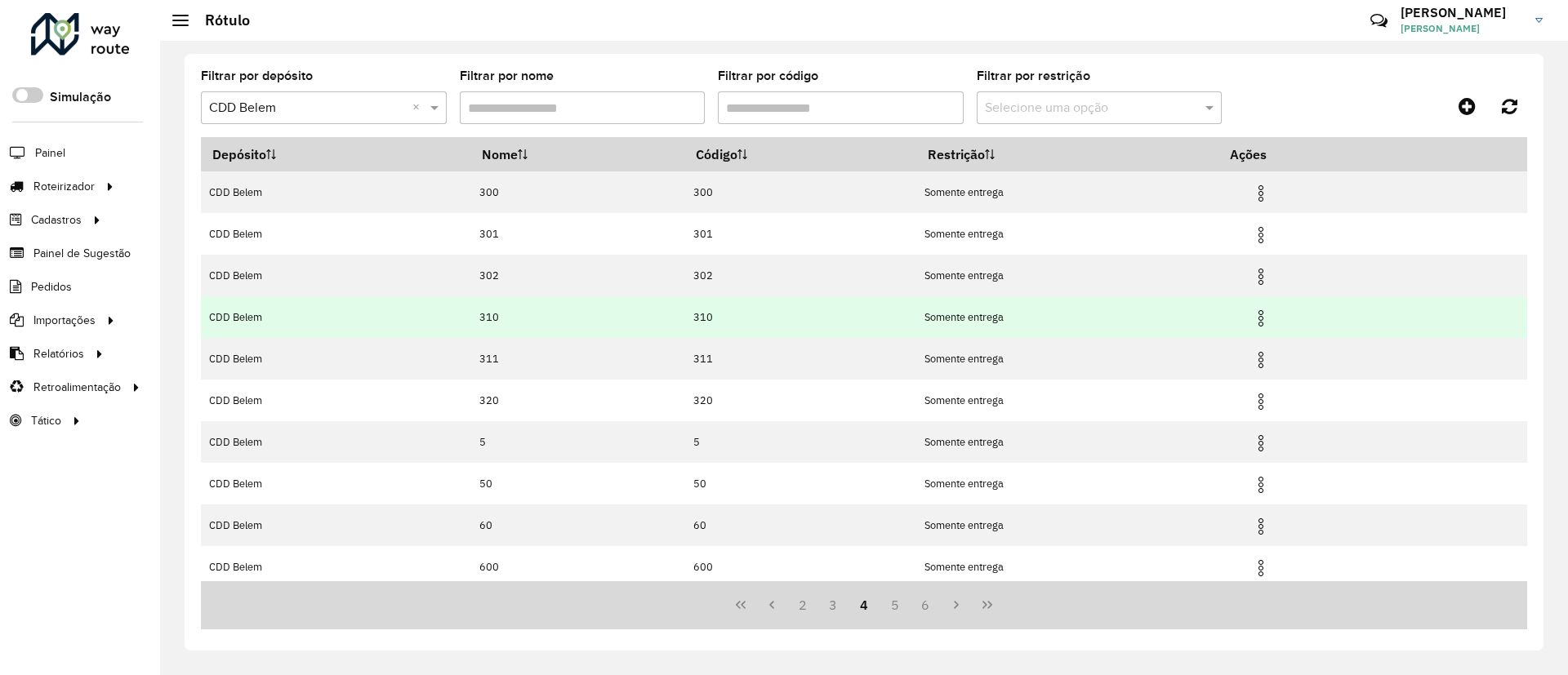
scroll to position [90, 0]
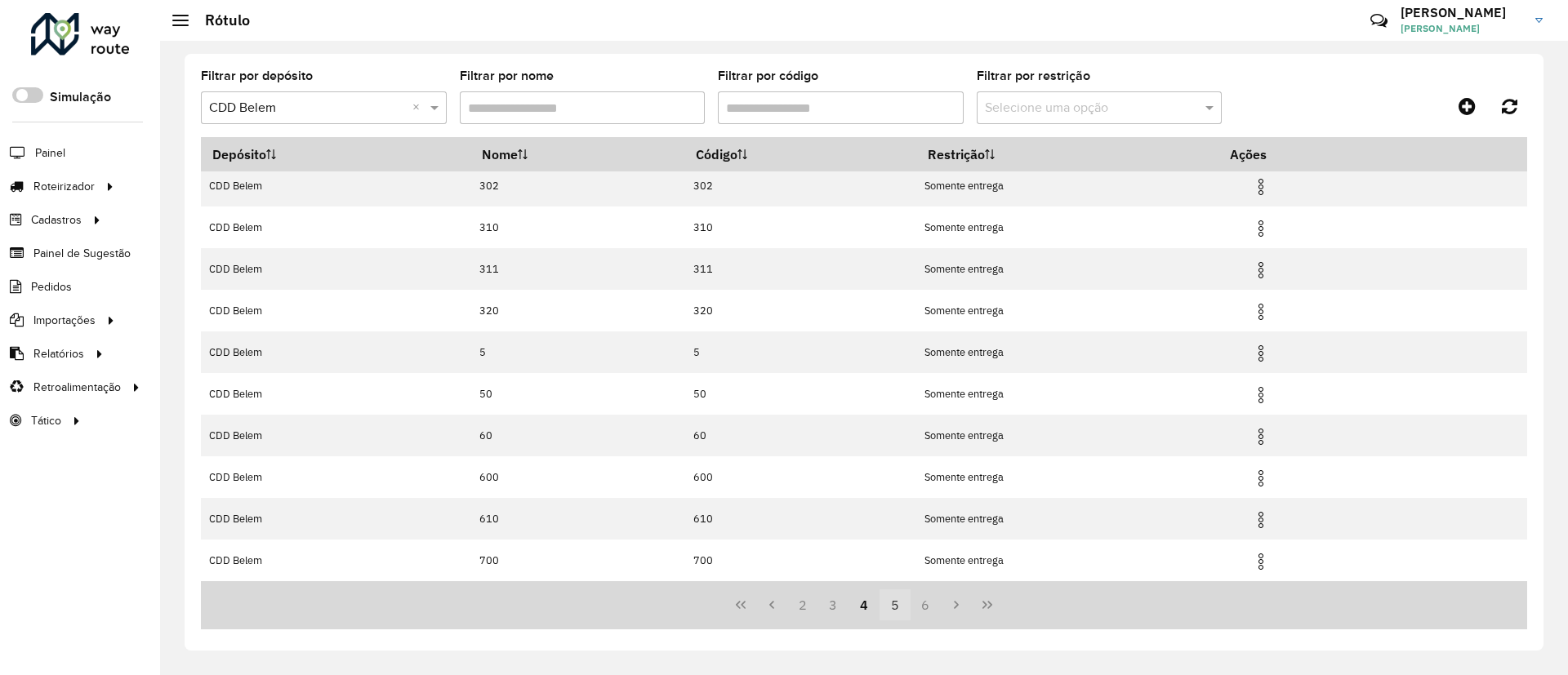
click at [896, 606] on button "5" at bounding box center [896, 606] width 31 height 31
click at [893, 609] on button "6" at bounding box center [896, 606] width 31 height 31
click at [926, 607] on button "7" at bounding box center [926, 606] width 31 height 31
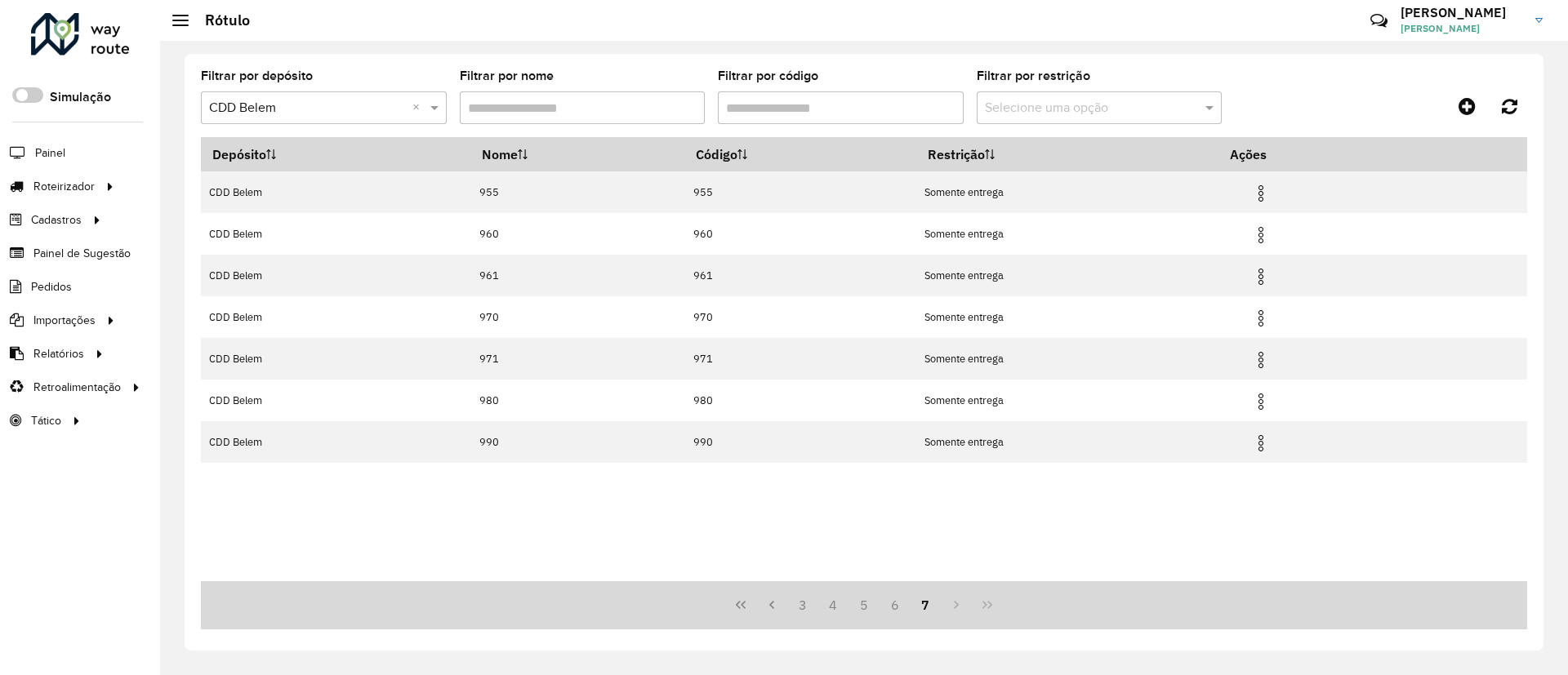
scroll to position [0, 0]
click at [966, 606] on div "3 4 5 6 7" at bounding box center [863, 605] width 1326 height 48
click at [765, 92] on input "Filtrar por código" at bounding box center [841, 107] width 246 height 32
type input "*"
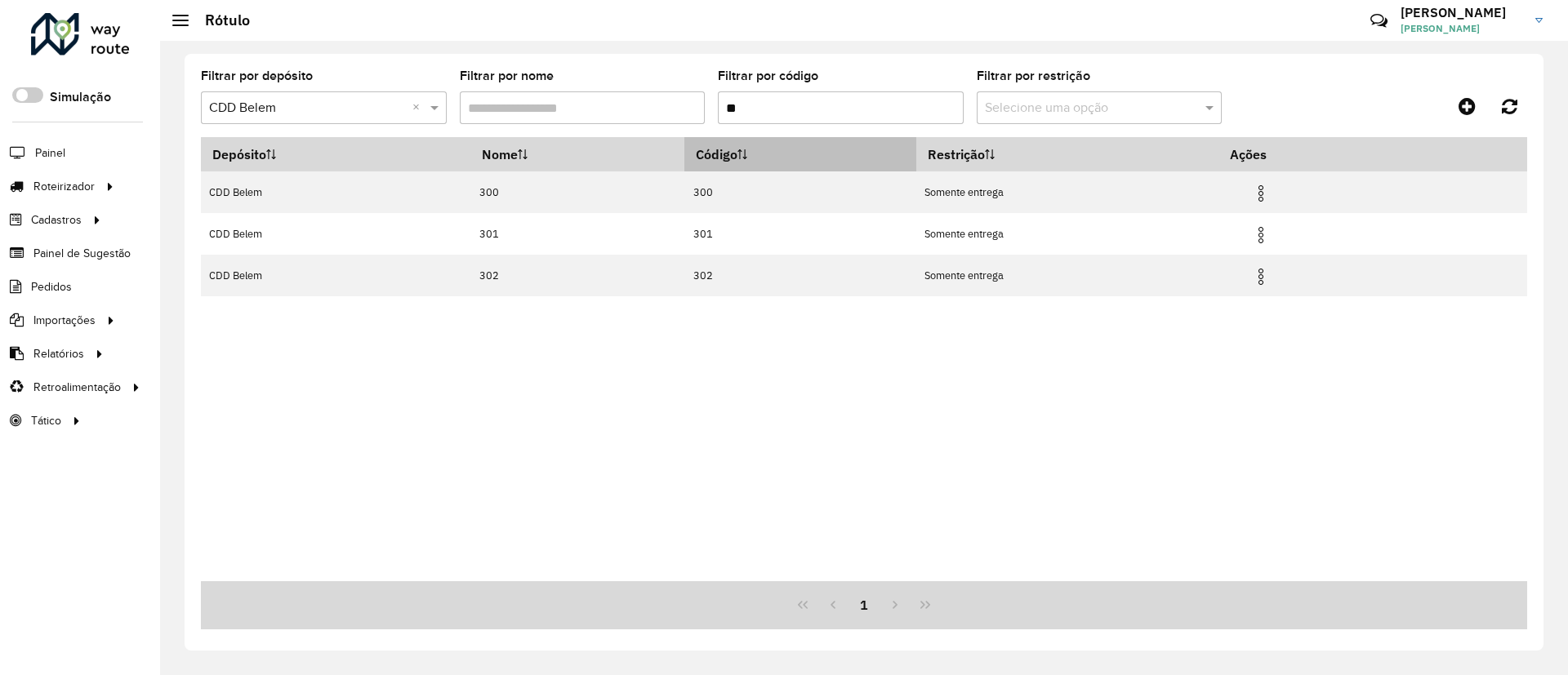
type input "*"
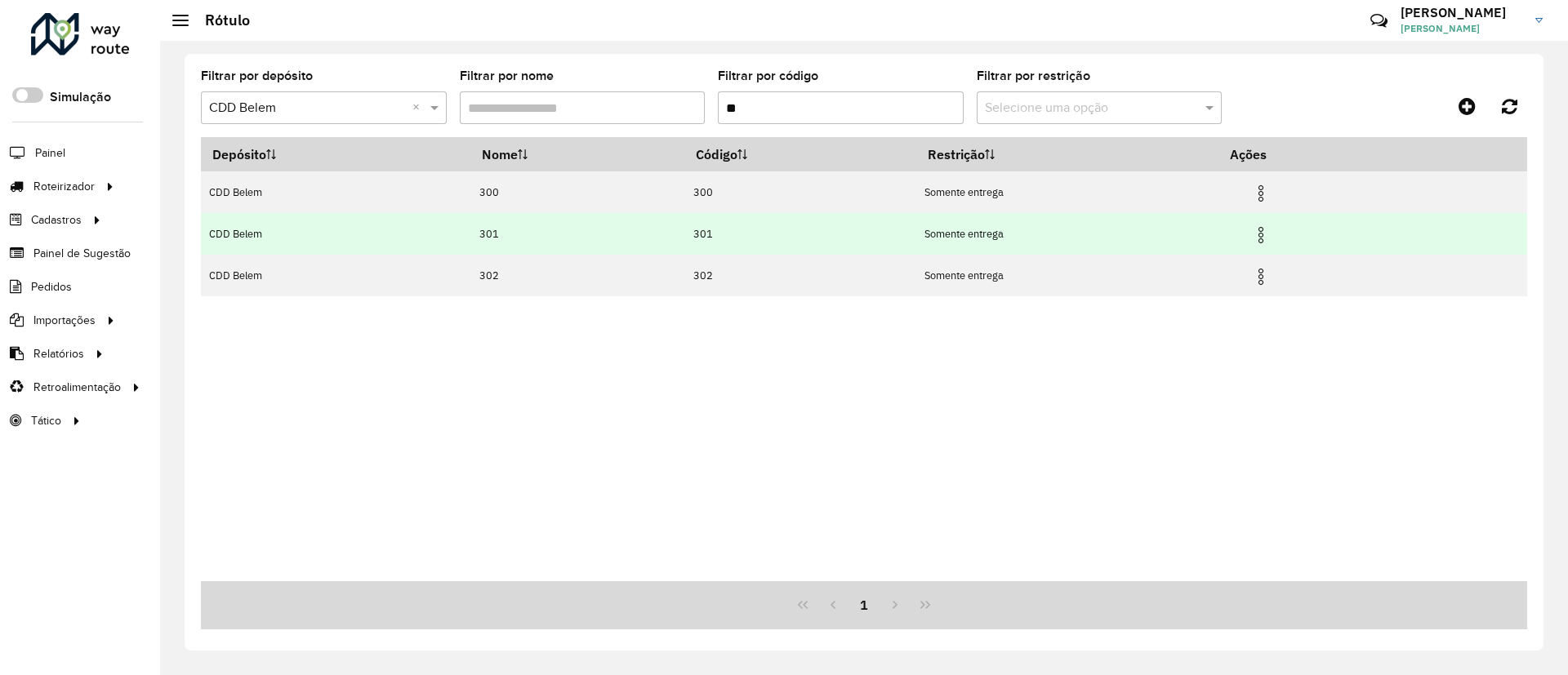
type input "*"
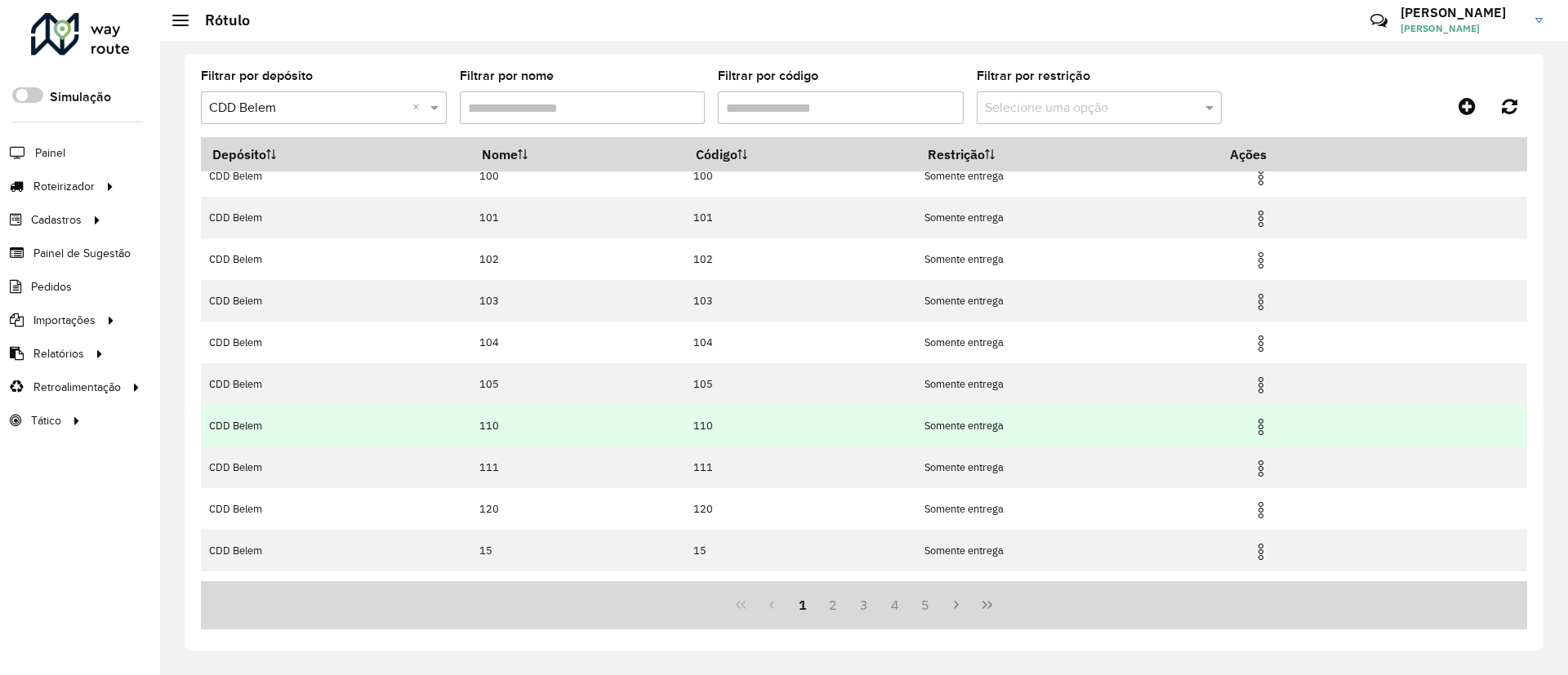
scroll to position [90, 0]
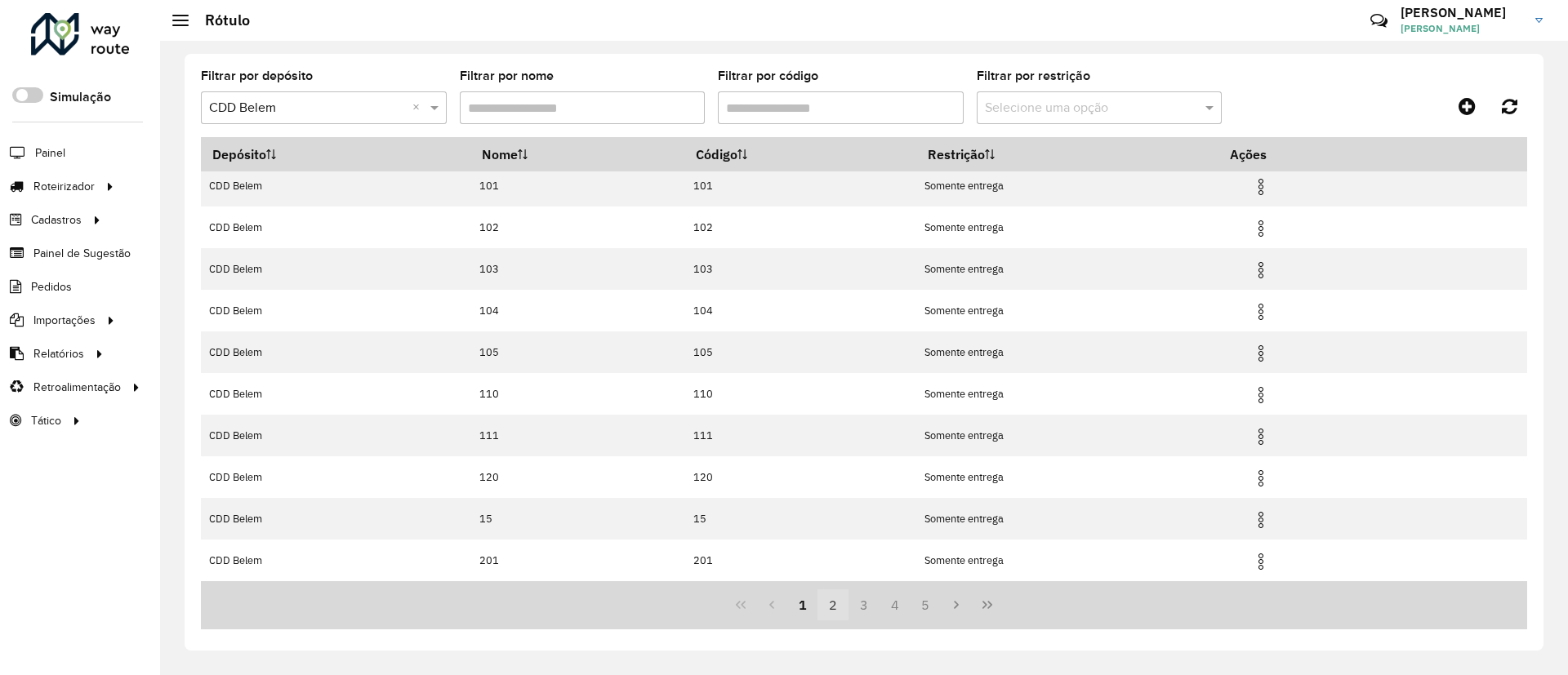
click at [834, 607] on button "2" at bounding box center [833, 606] width 31 height 31
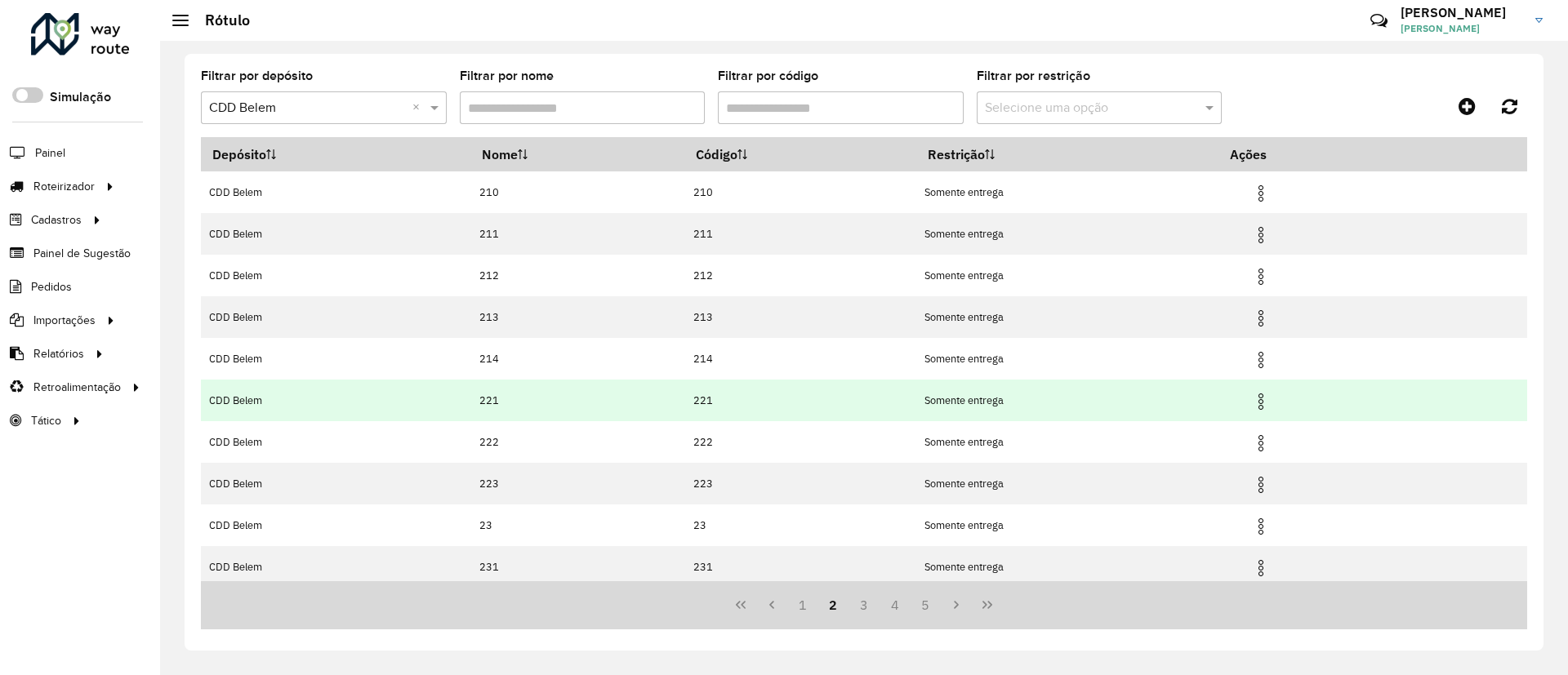
scroll to position [0, 0]
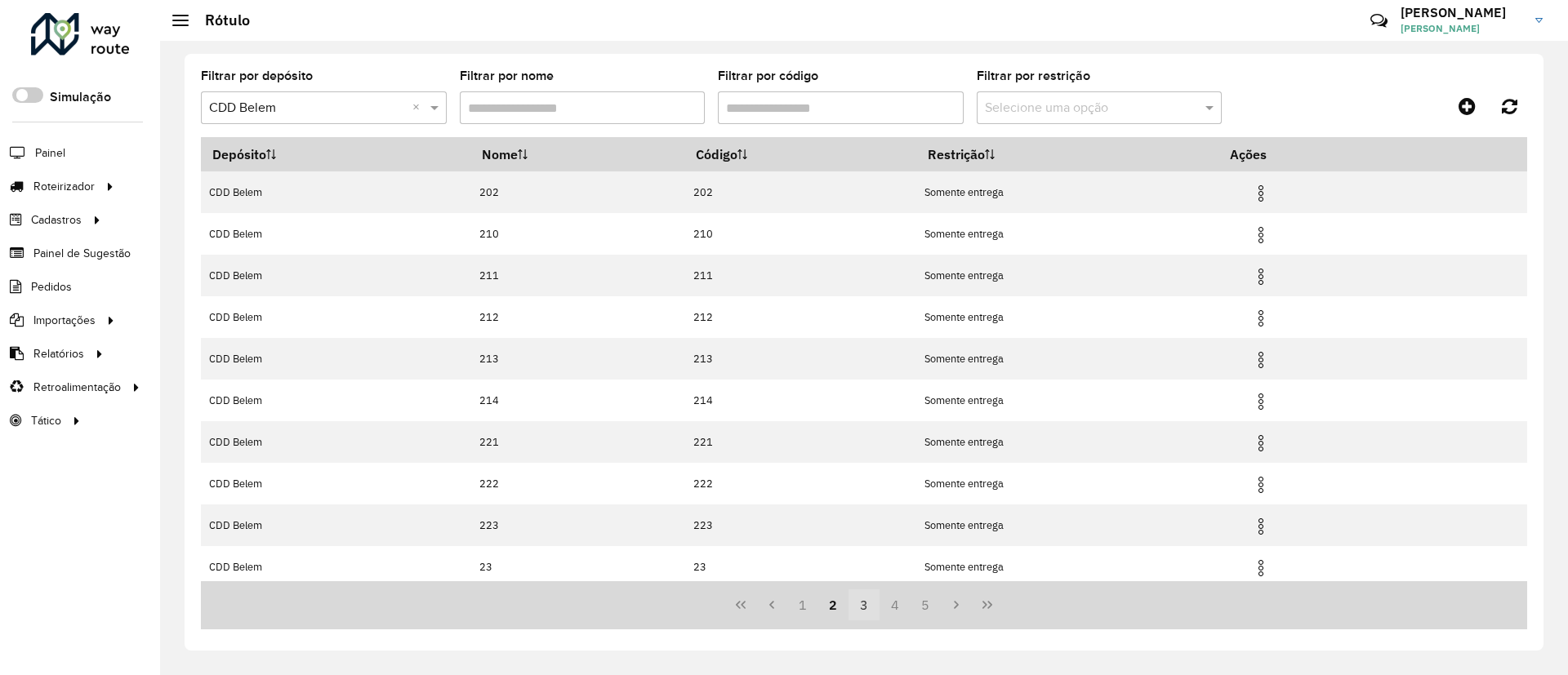
click at [863, 605] on button "3" at bounding box center [864, 606] width 31 height 31
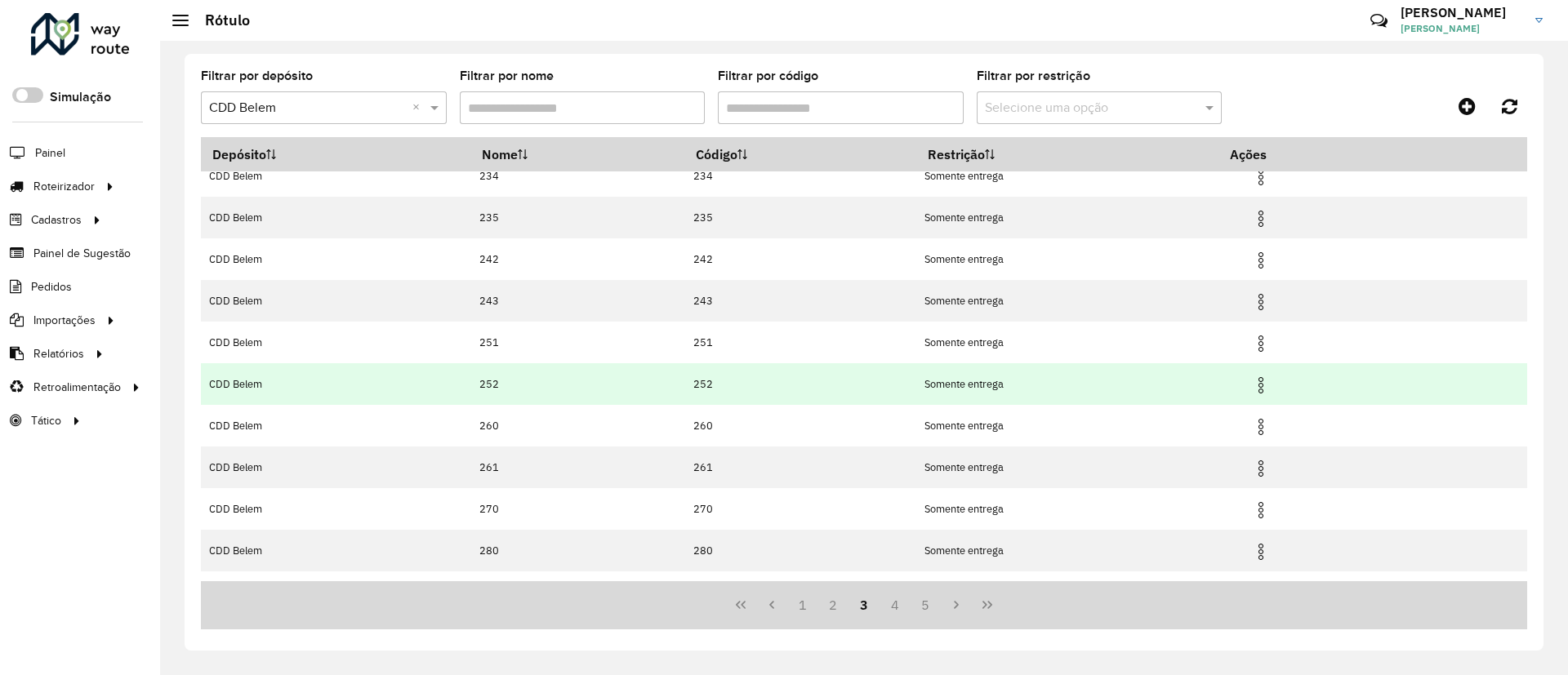
scroll to position [90, 0]
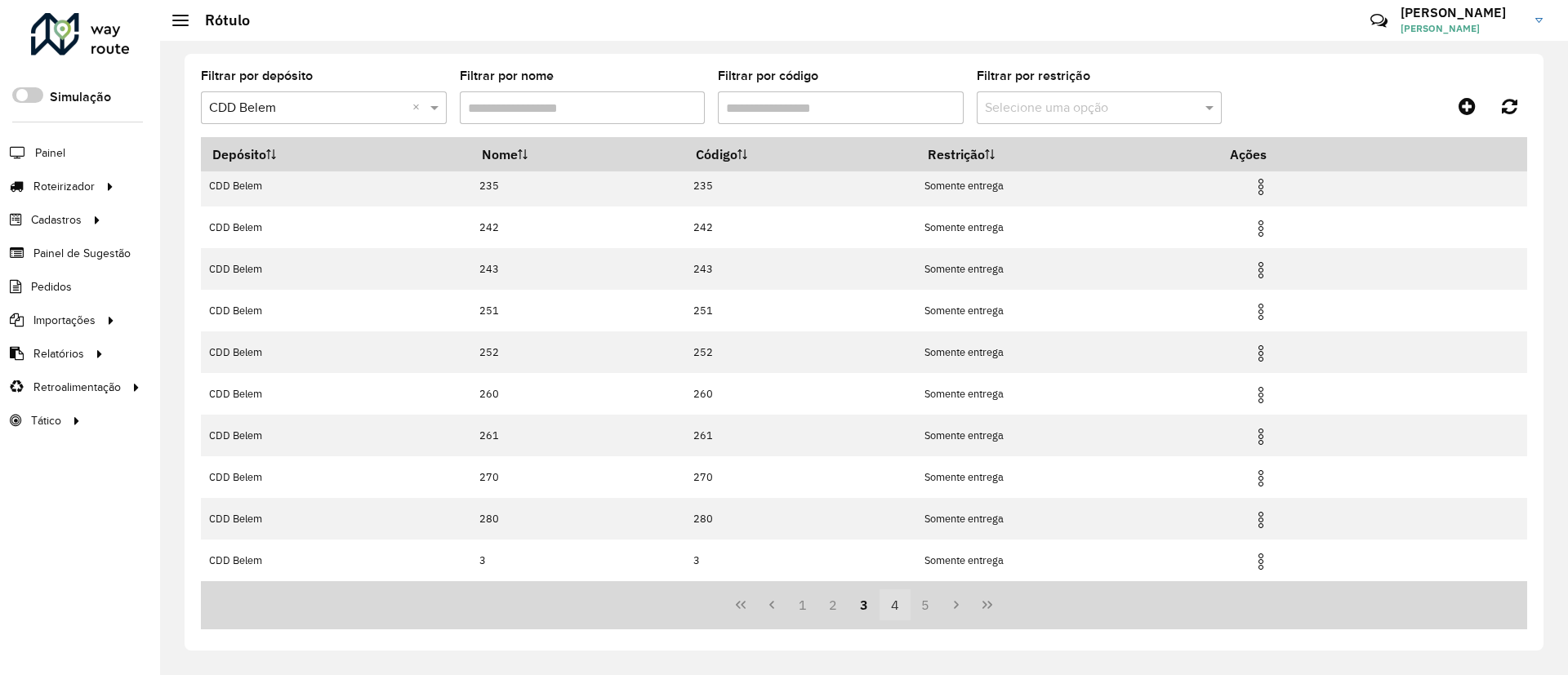
click at [899, 605] on button "4" at bounding box center [896, 606] width 31 height 31
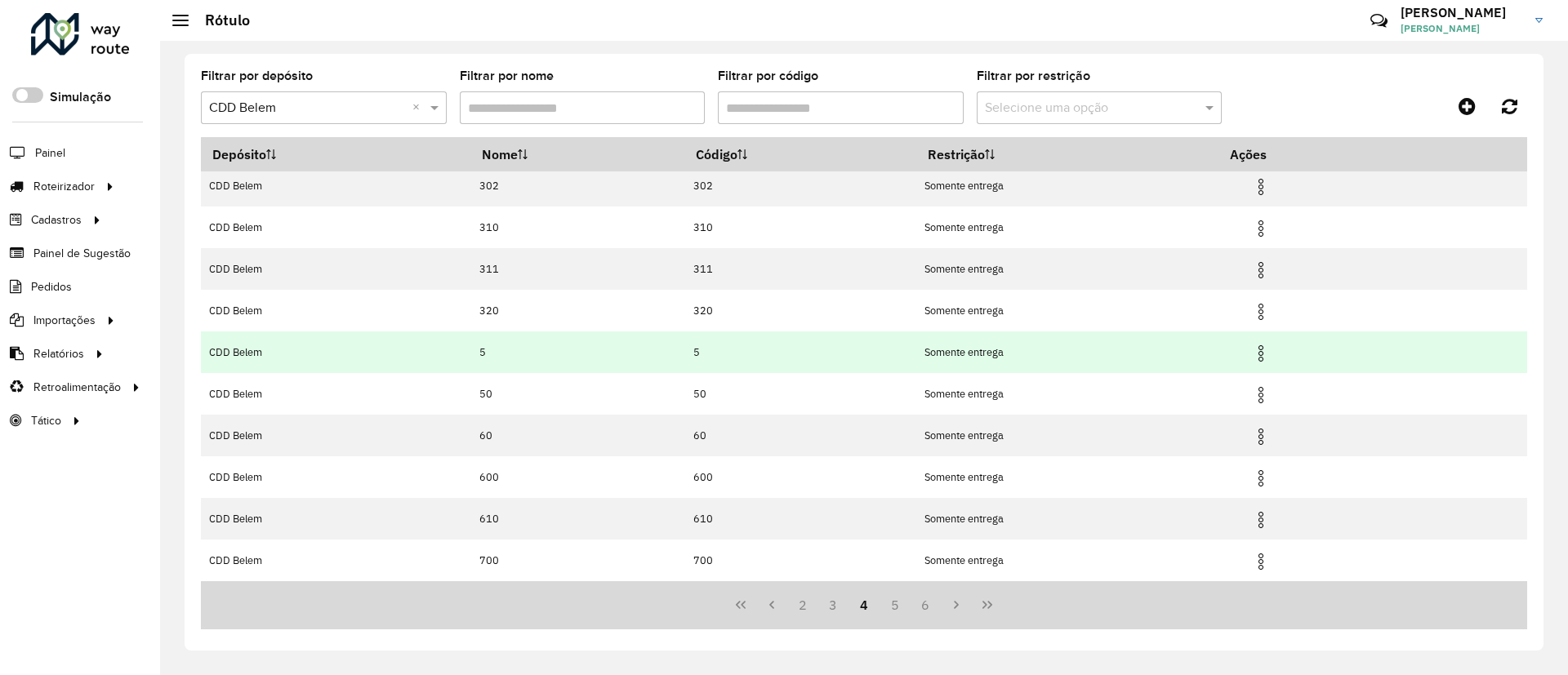
click at [1269, 352] on img at bounding box center [1261, 353] width 20 height 20
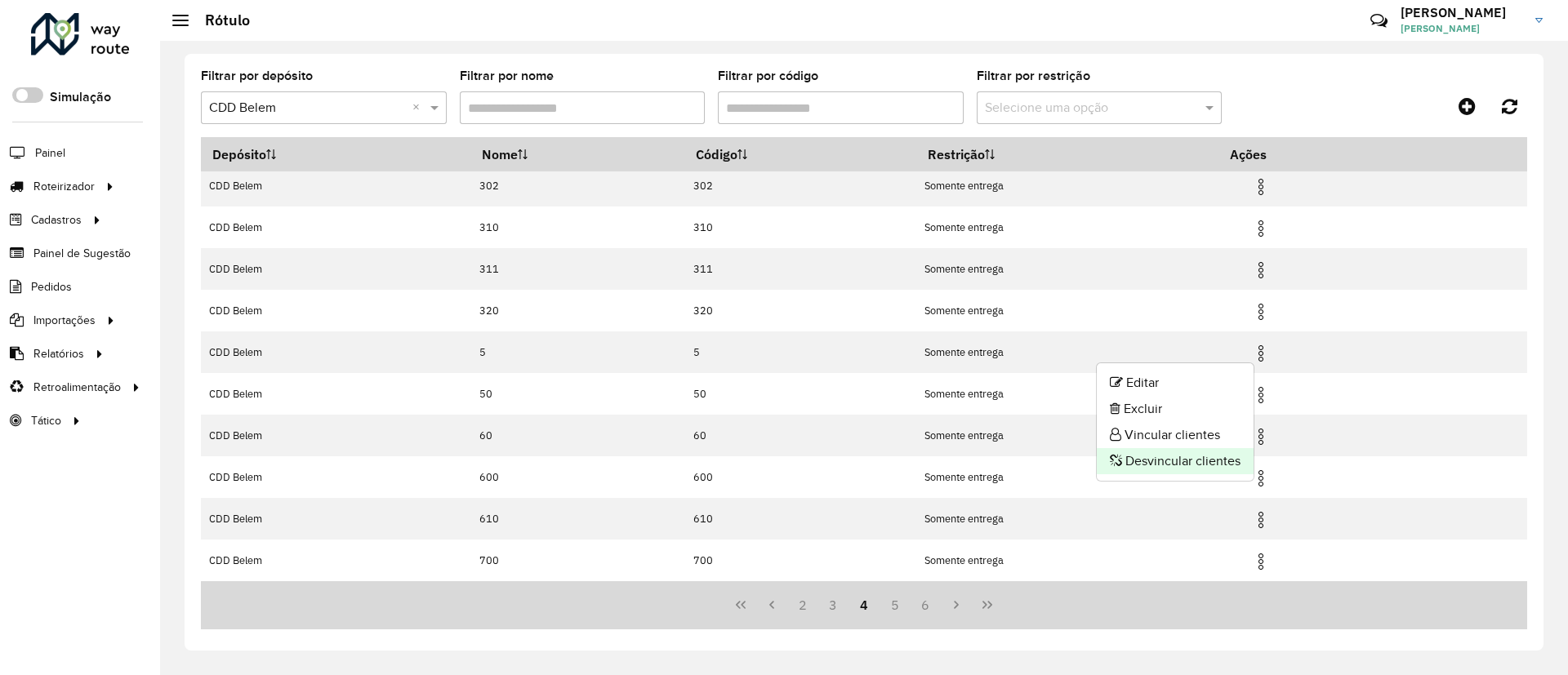
click at [1128, 458] on li "Desvincular clientes" at bounding box center [1176, 461] width 157 height 26
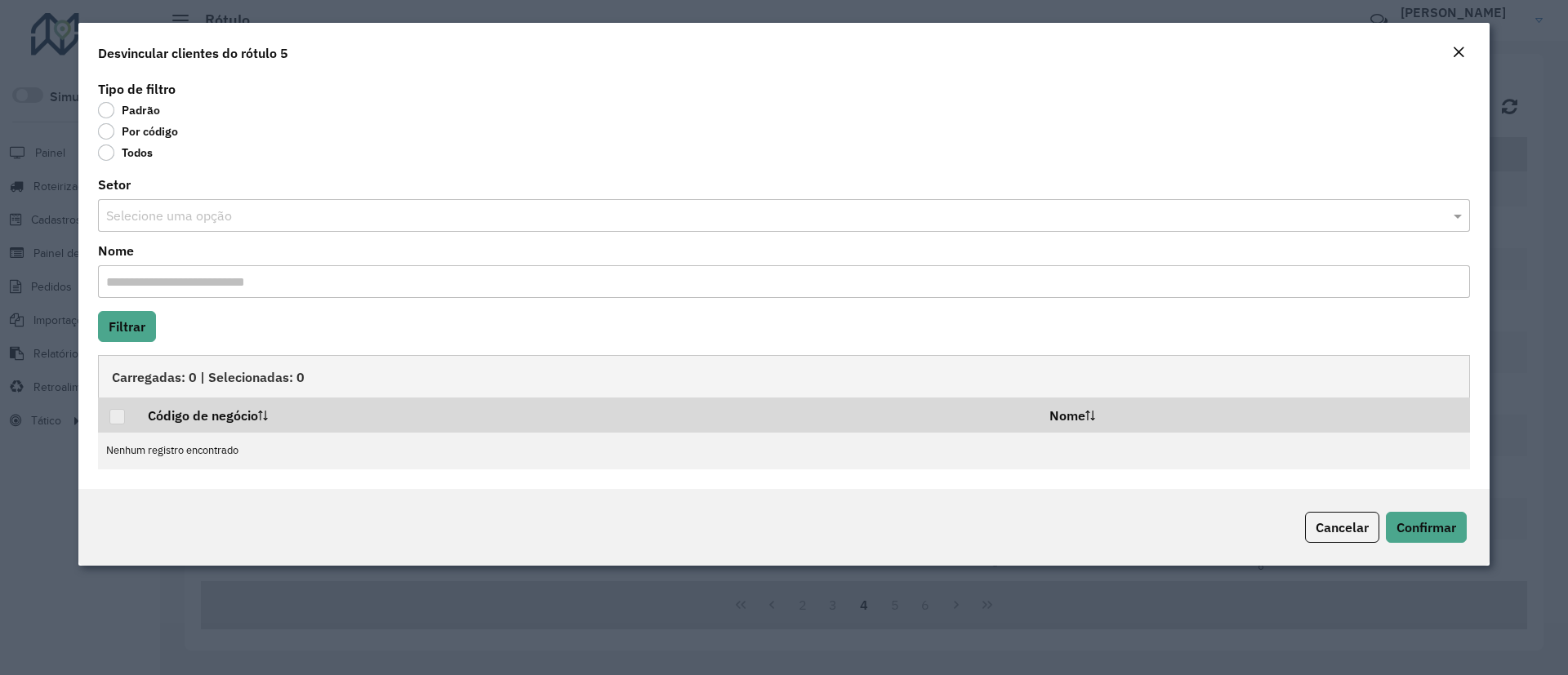
click at [150, 135] on label "Por código" at bounding box center [138, 131] width 80 height 17
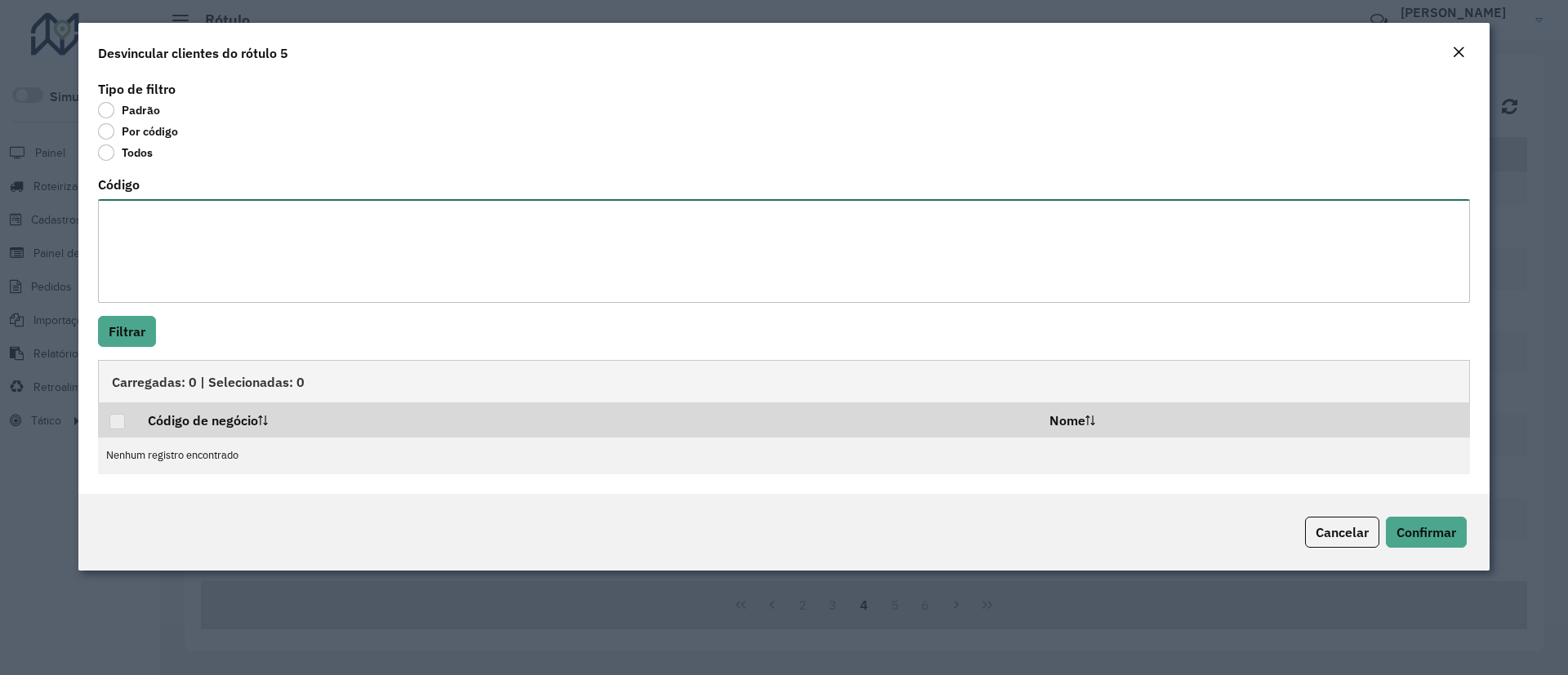
click at [190, 222] on textarea "Código" at bounding box center [784, 251] width 1372 height 104
paste textarea "******** ******** ******** ******** ******** ******** ******** ******** *******…"
type textarea "******** ******** ******** ******** ******** ******** ******** ******** *******…"
click at [127, 332] on button "Filtrar" at bounding box center [126, 332] width 58 height 31
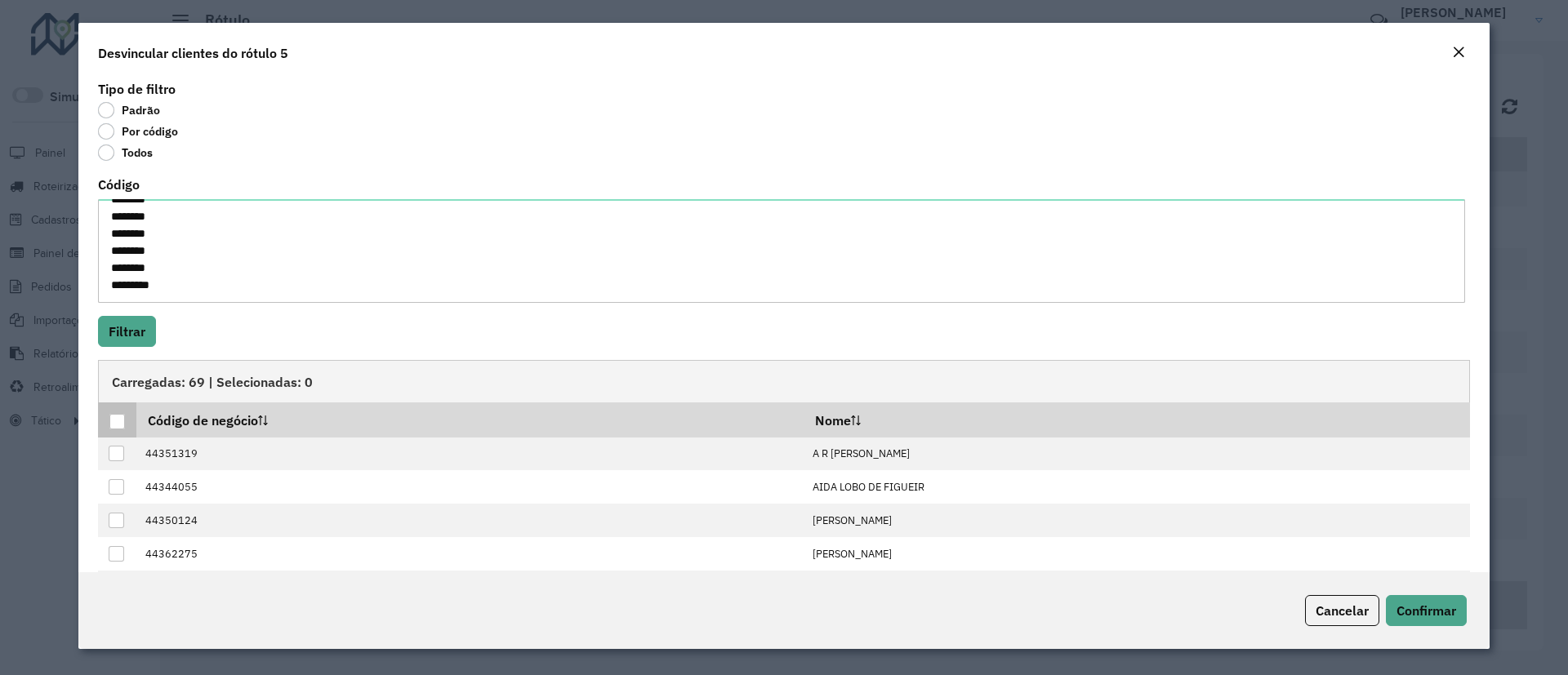
click at [111, 423] on div at bounding box center [117, 422] width 16 height 16
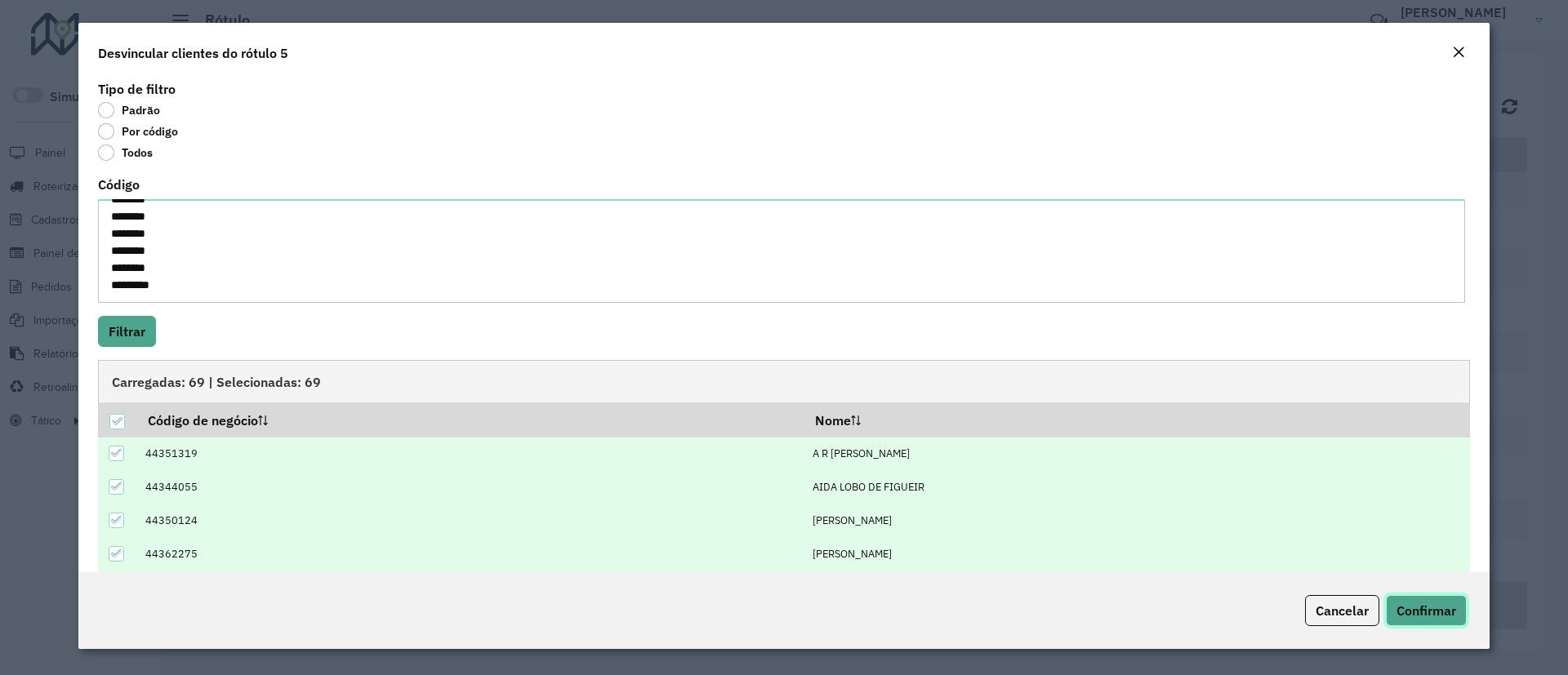
click at [1413, 614] on span "Confirmar" at bounding box center [1426, 610] width 60 height 17
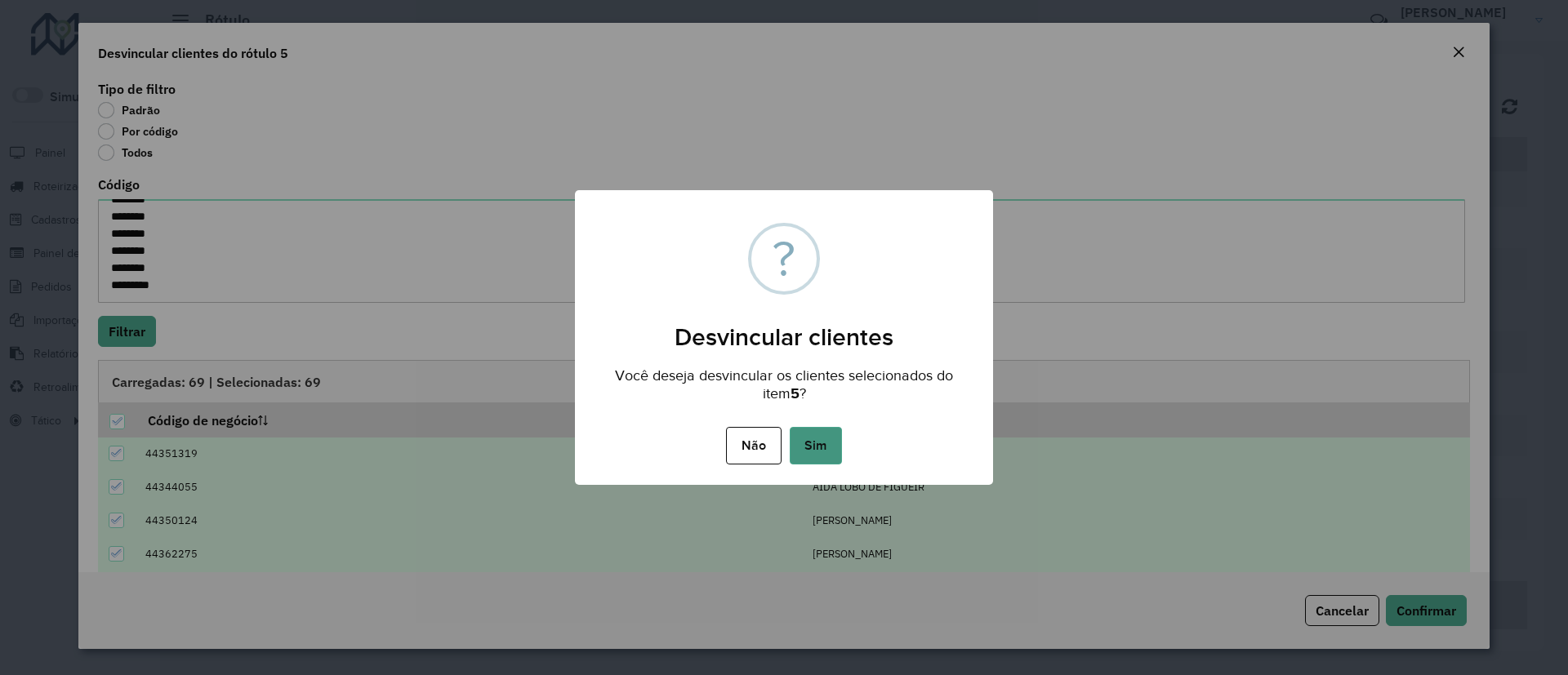
click at [828, 450] on button "Sim" at bounding box center [815, 445] width 52 height 37
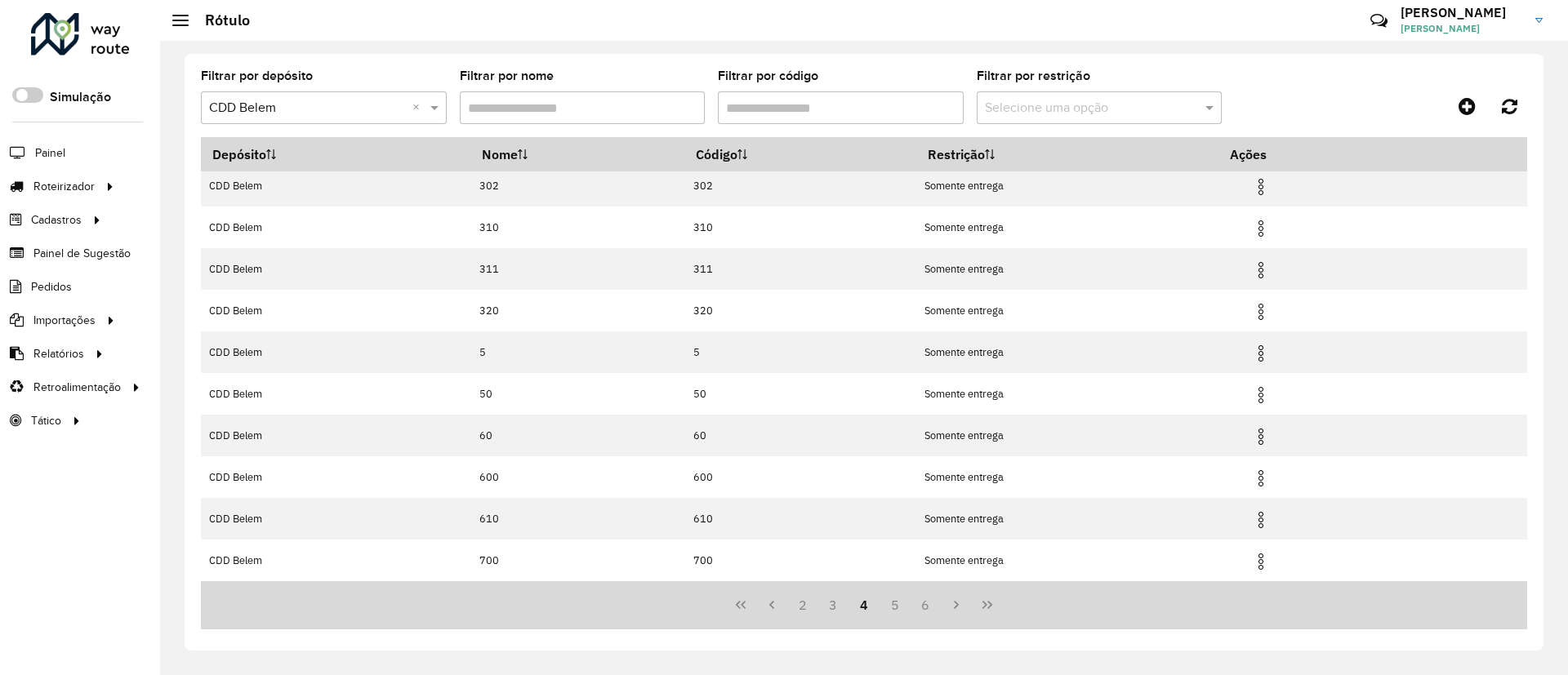
click at [839, 107] on input "Filtrar por código" at bounding box center [841, 107] width 246 height 32
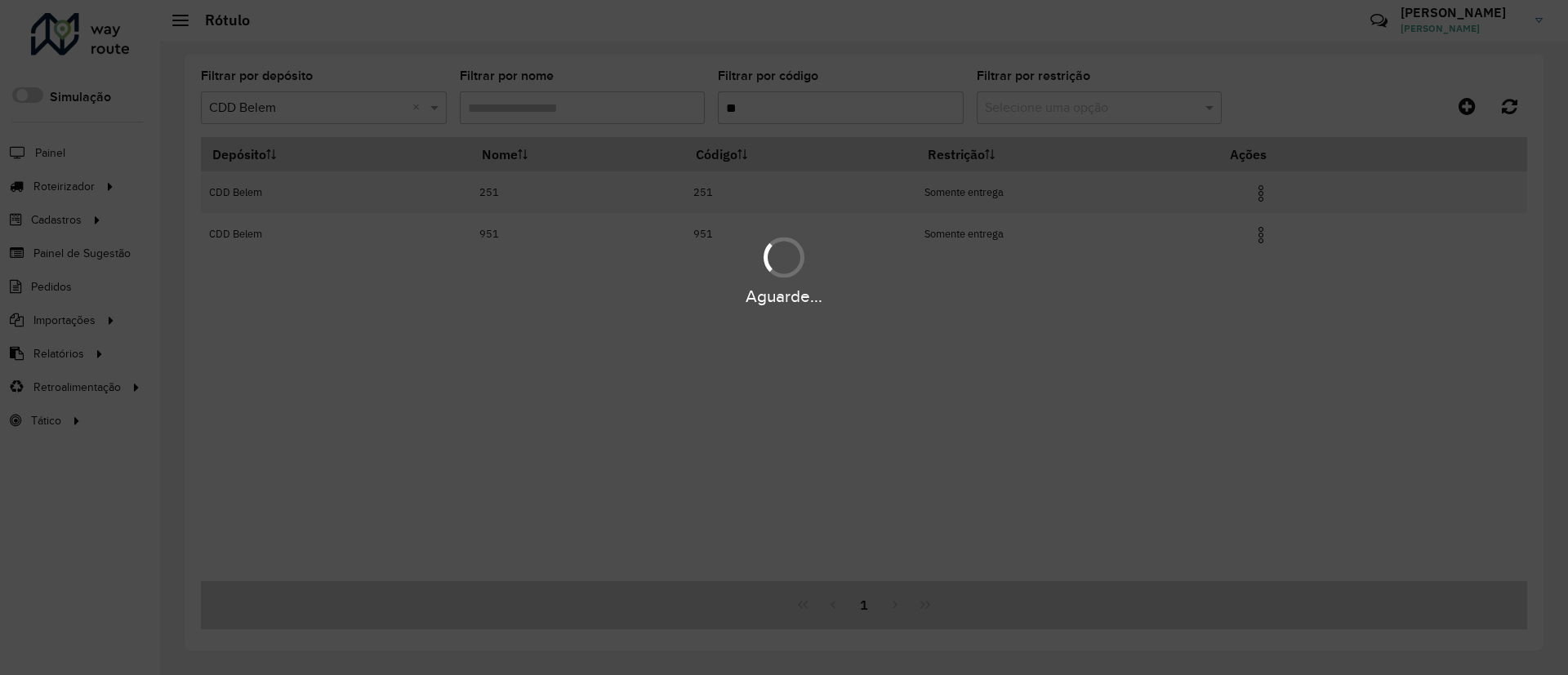
scroll to position [0, 0]
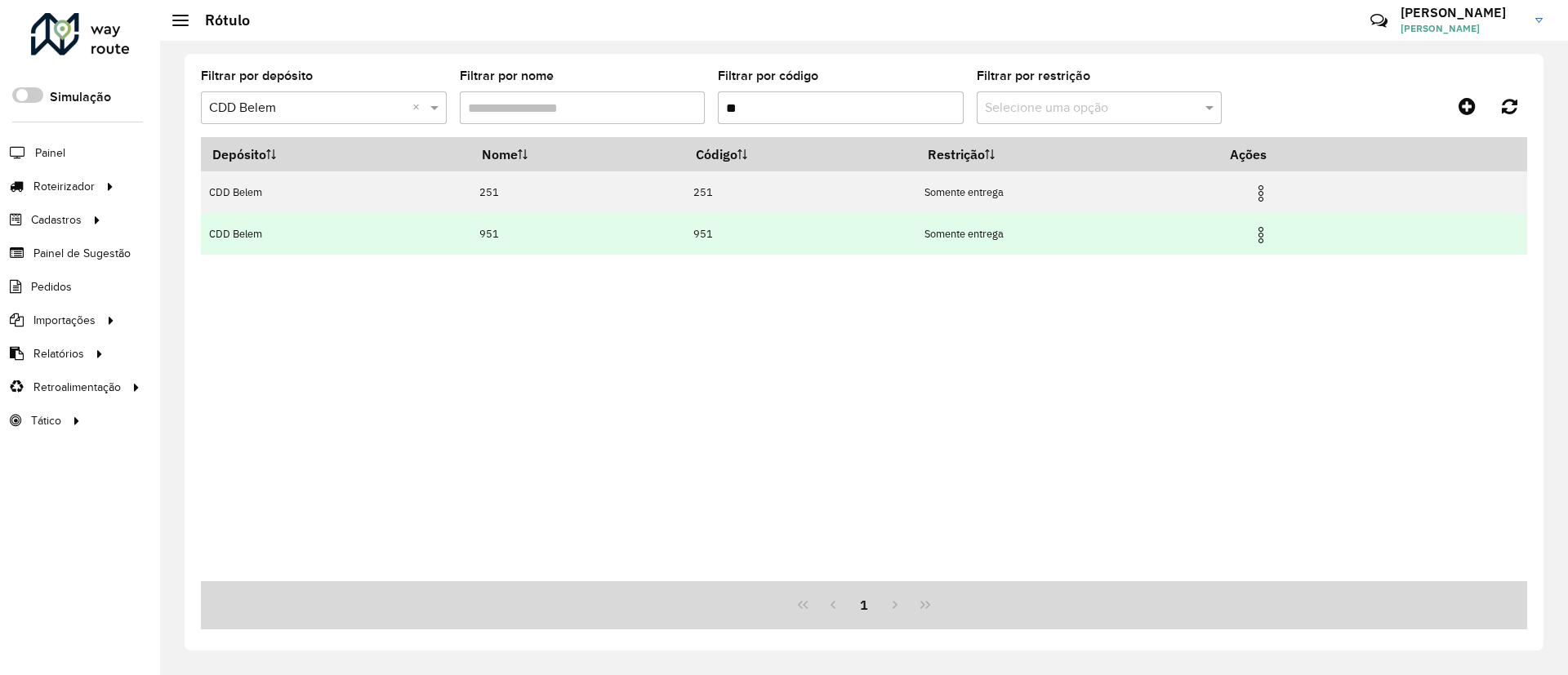
type input "*"
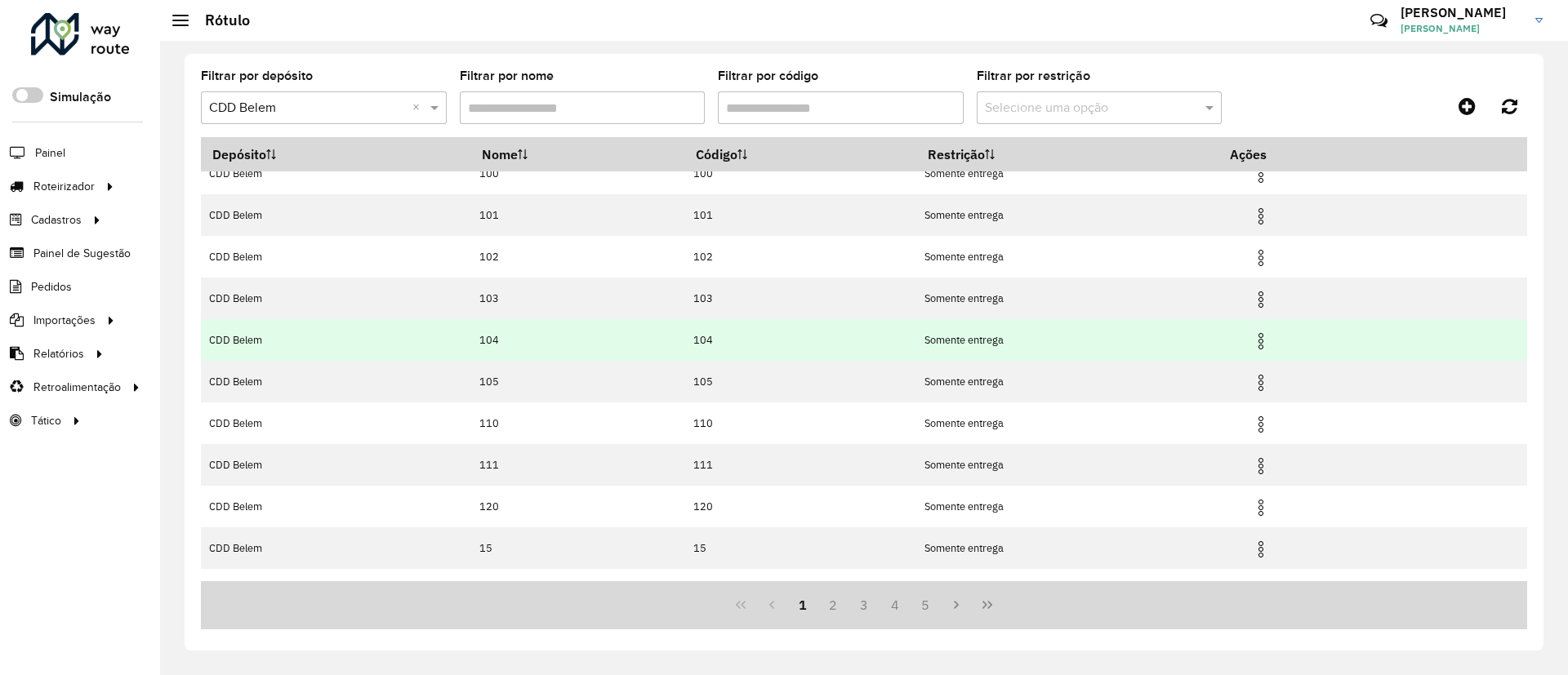
scroll to position [90, 0]
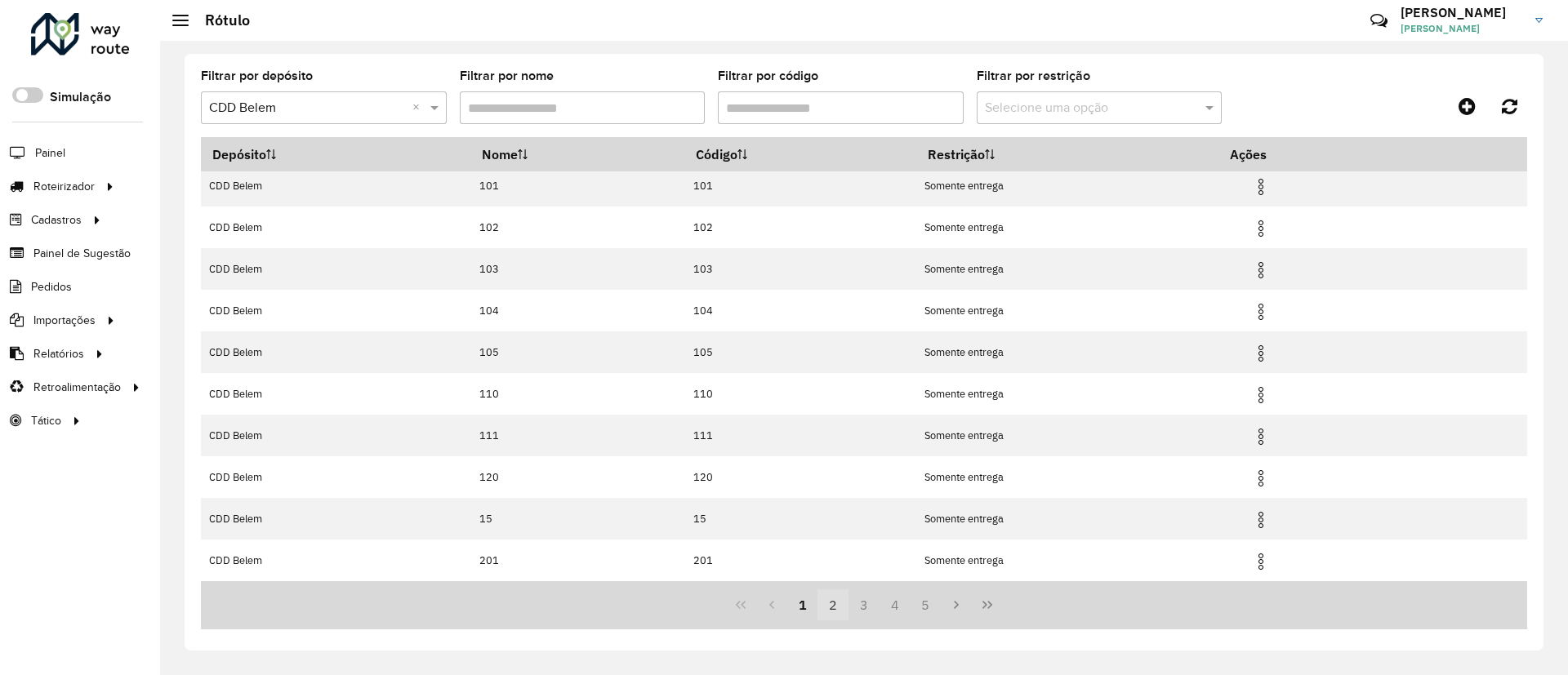
click at [832, 609] on button "2" at bounding box center [833, 606] width 31 height 31
click at [872, 607] on button "3" at bounding box center [864, 606] width 31 height 31
click at [897, 602] on button "4" at bounding box center [896, 606] width 31 height 31
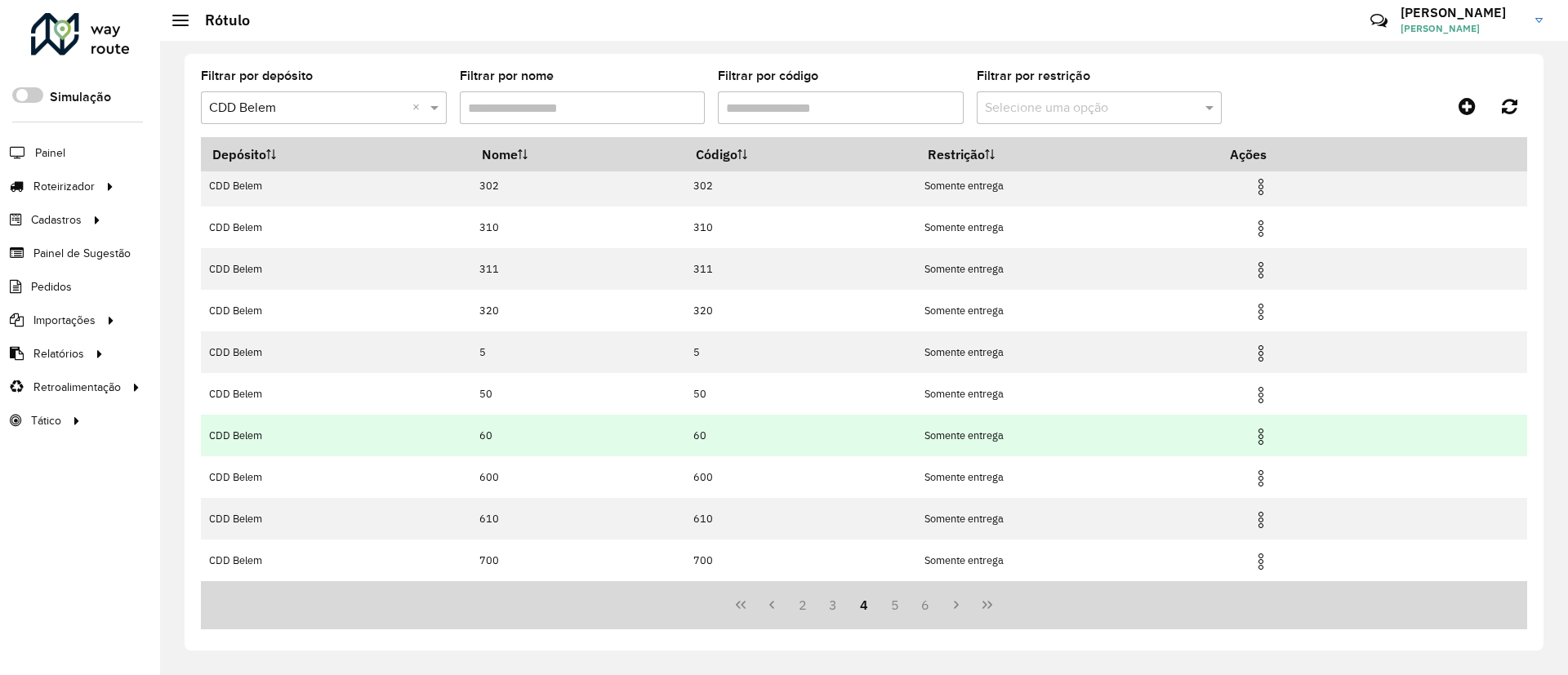
click at [1266, 429] on img at bounding box center [1261, 436] width 20 height 20
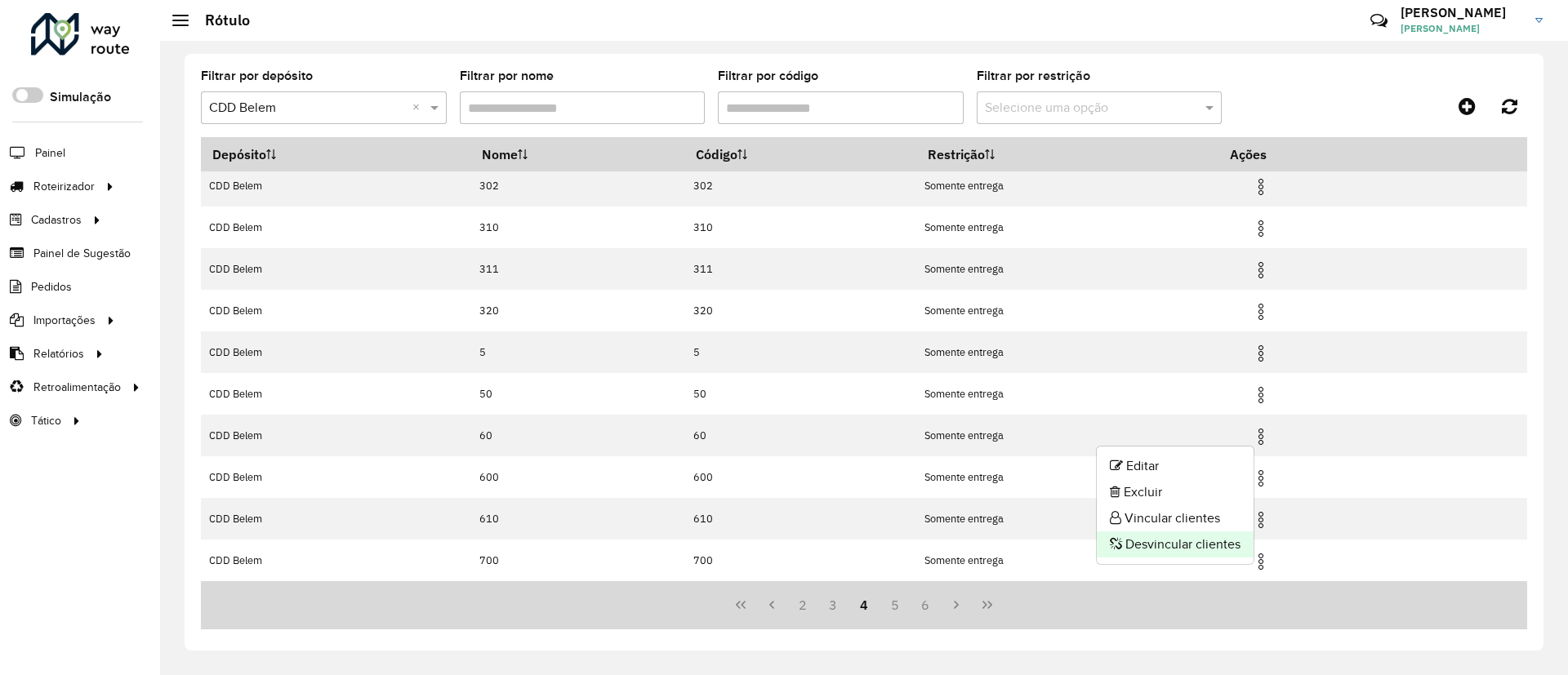
click at [1147, 547] on li "Desvincular clientes" at bounding box center [1176, 544] width 157 height 26
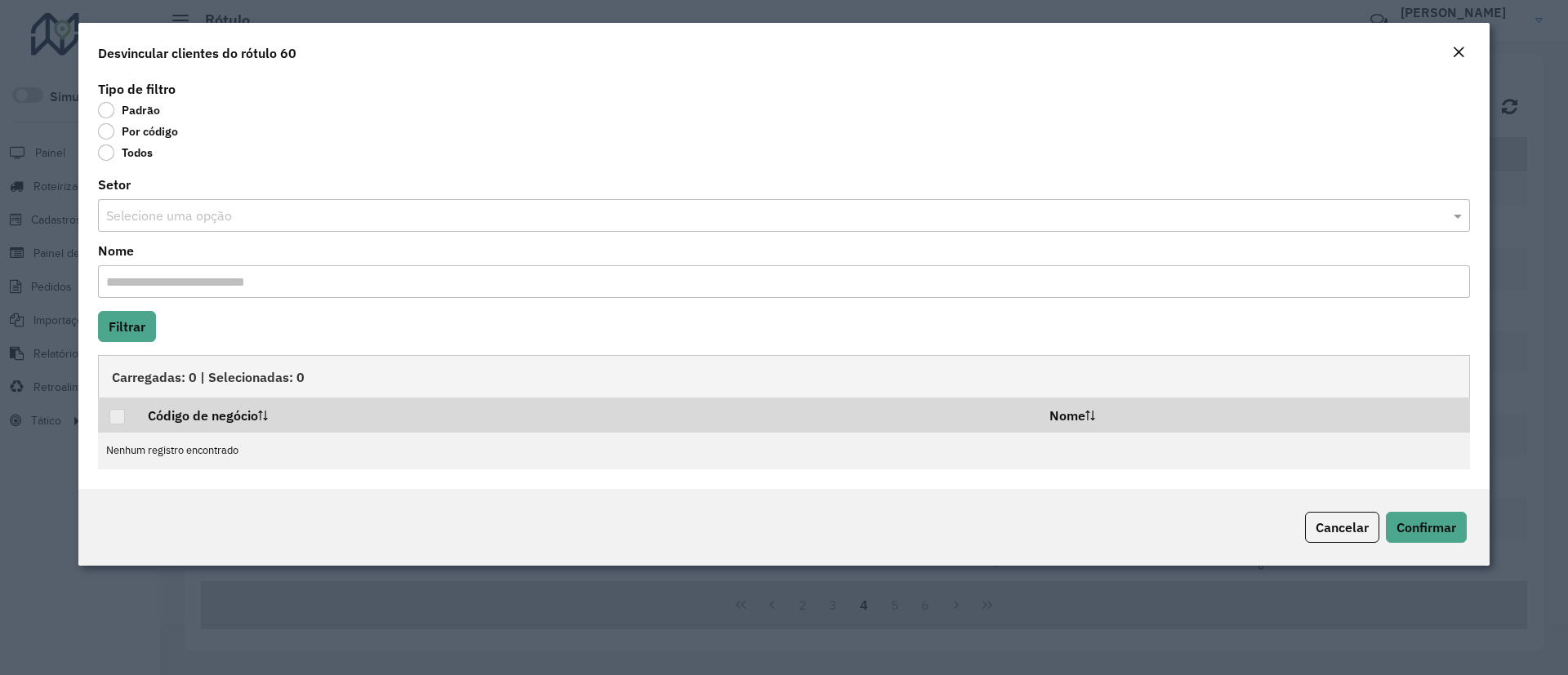
click at [158, 134] on label "Por código" at bounding box center [138, 131] width 80 height 17
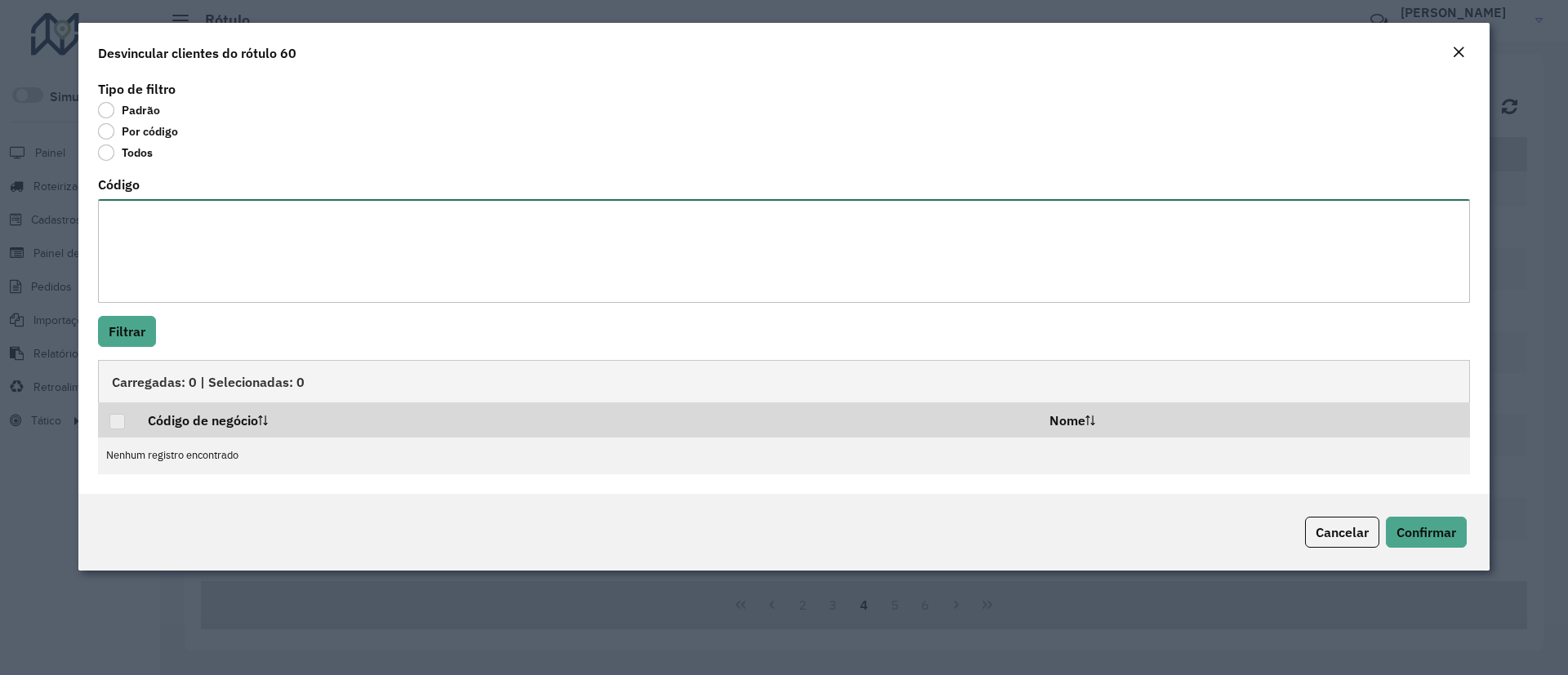
click at [180, 229] on textarea "Código" at bounding box center [784, 251] width 1372 height 104
paste textarea "******** ******** ********"
type textarea "******** ******** ********"
click at [131, 333] on button "Filtrar" at bounding box center [126, 332] width 58 height 31
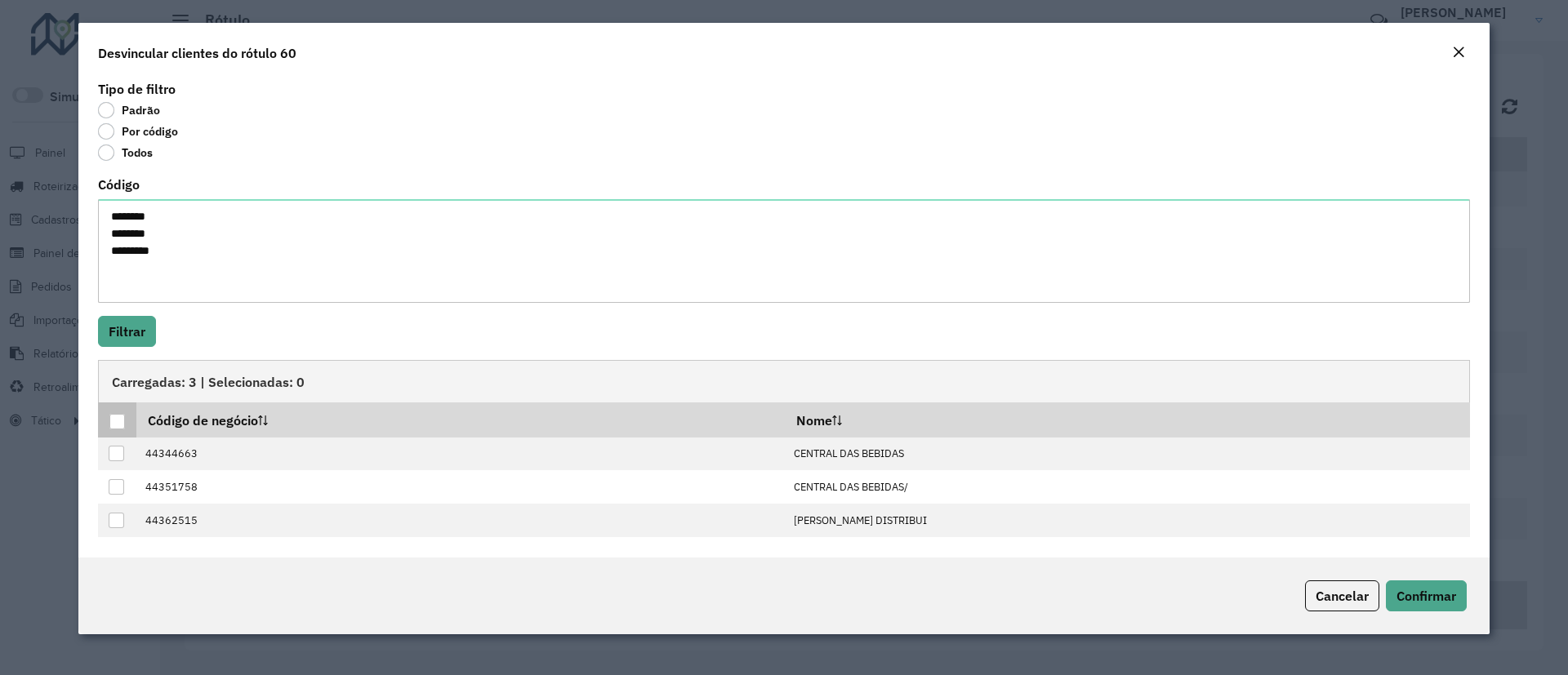
click at [118, 420] on div at bounding box center [117, 422] width 16 height 16
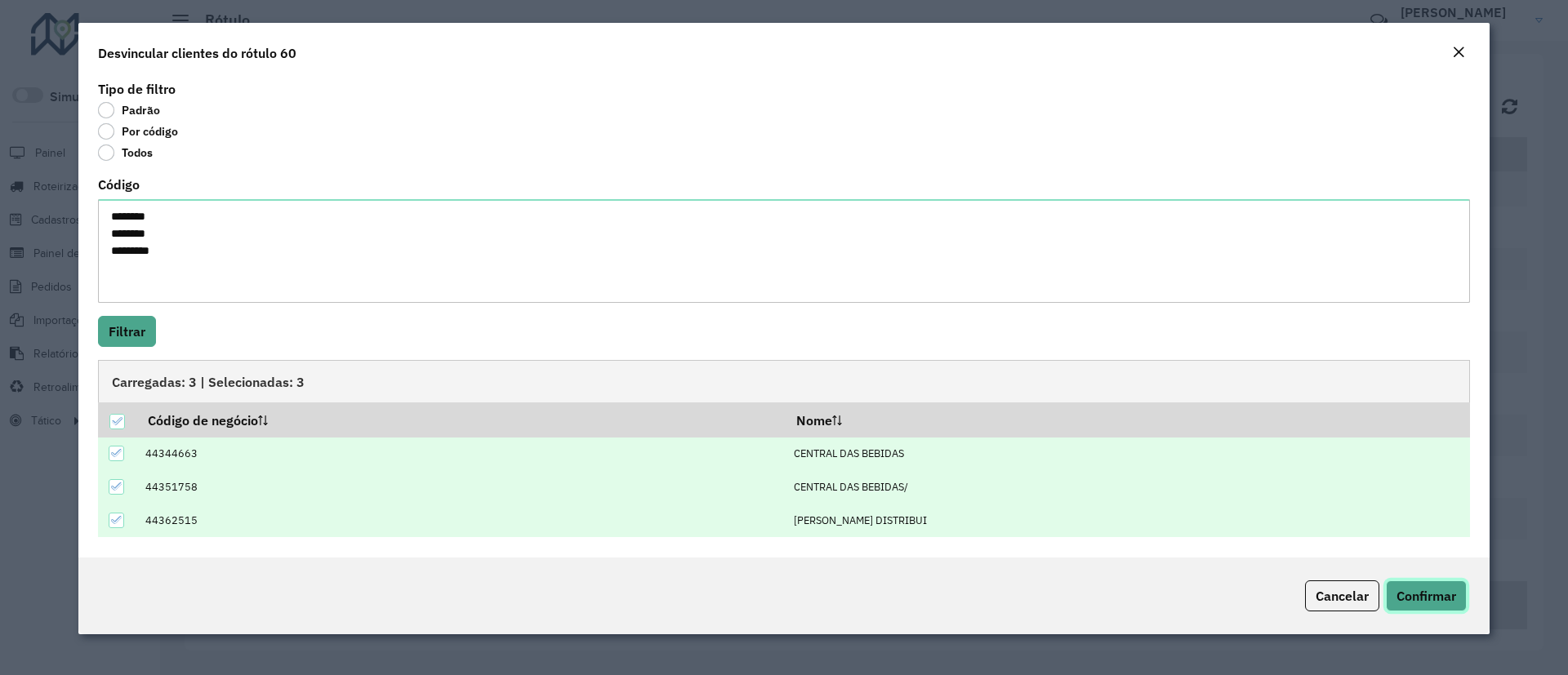
click at [1415, 590] on span "Confirmar" at bounding box center [1426, 596] width 60 height 17
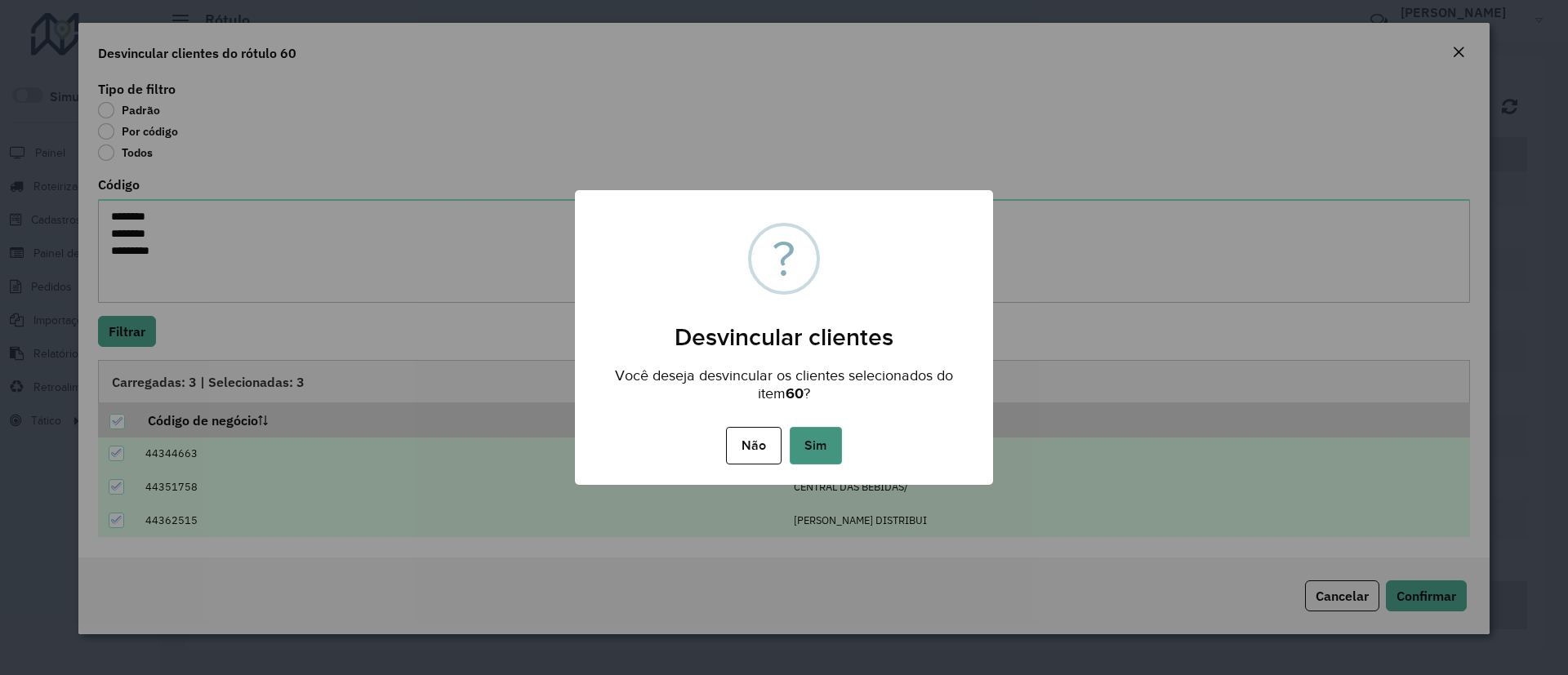
click at [817, 441] on button "Sim" at bounding box center [815, 445] width 52 height 37
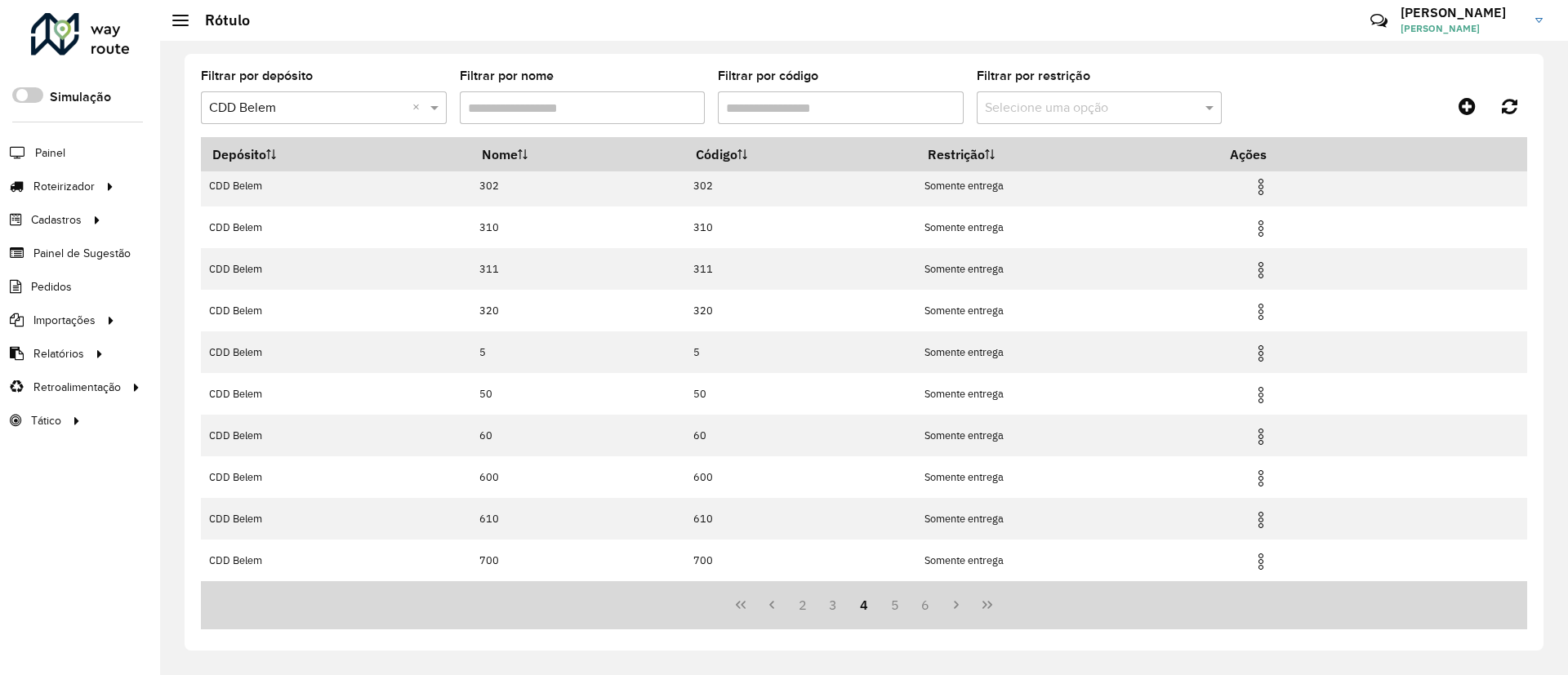
click at [847, 115] on input "Filtrar por código" at bounding box center [841, 107] width 246 height 32
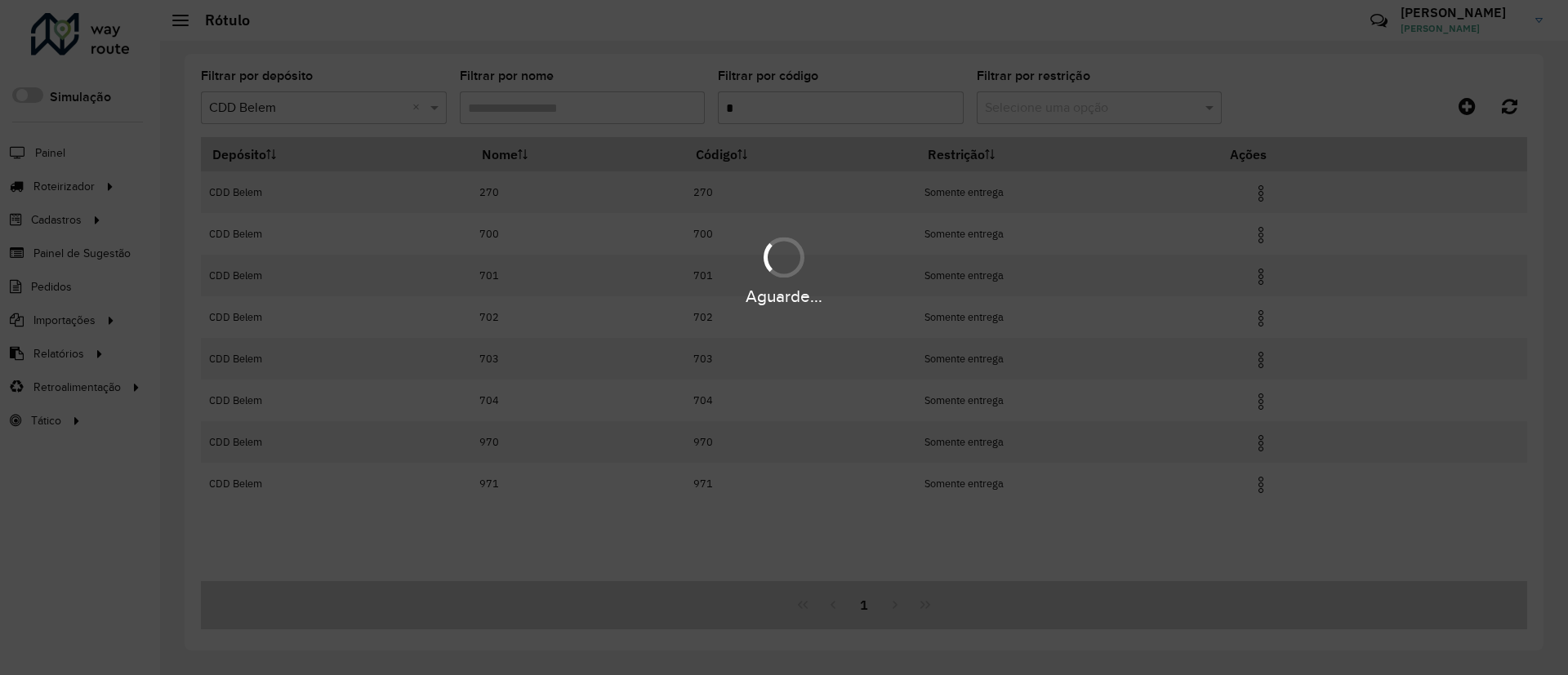
scroll to position [0, 0]
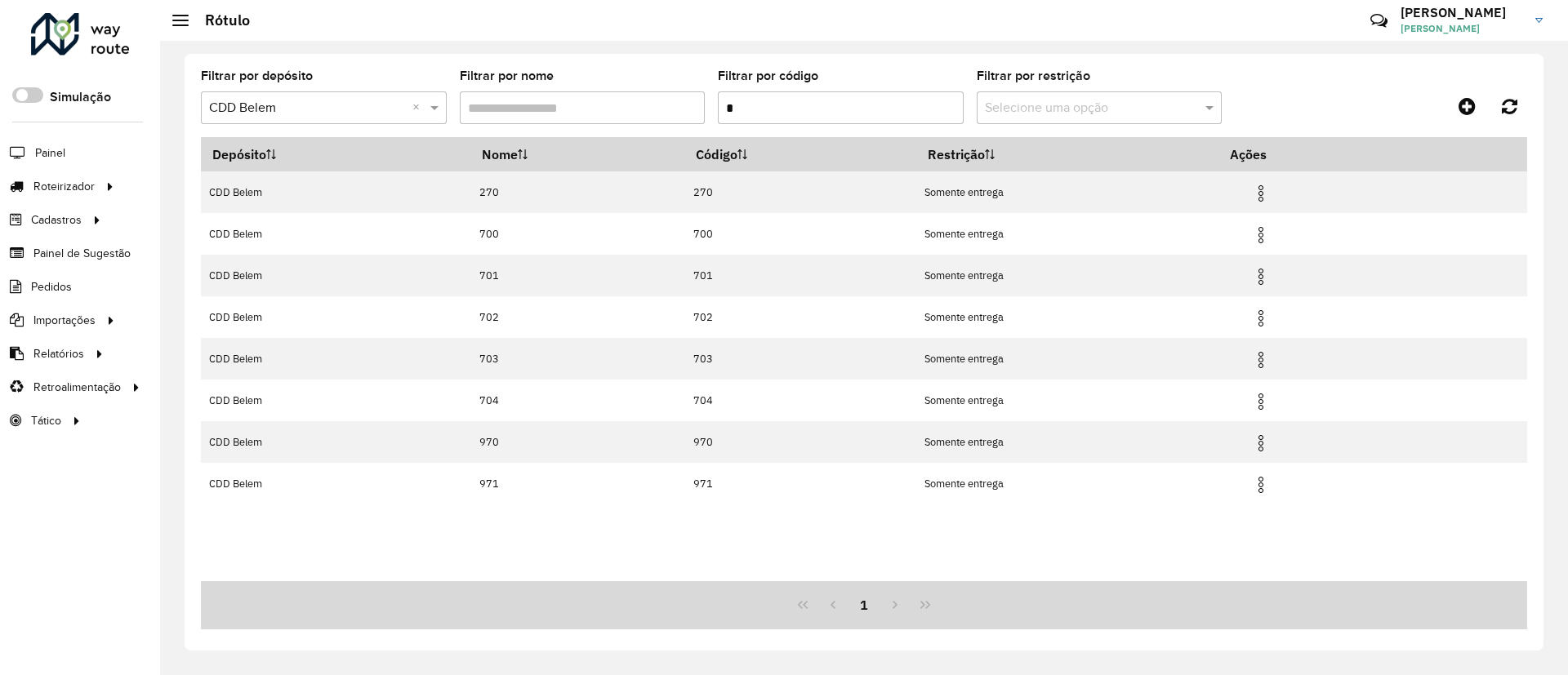
type input "*"
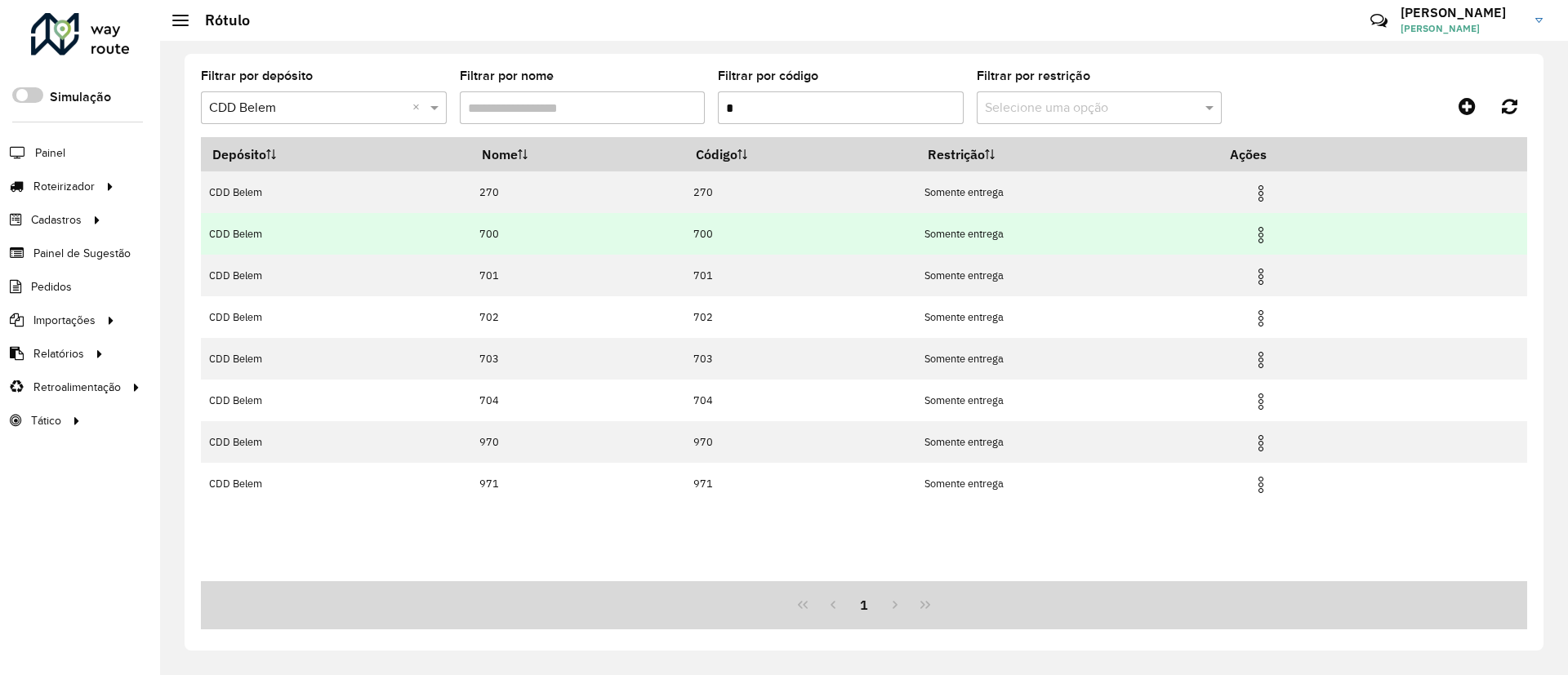
click at [1268, 229] on img at bounding box center [1261, 235] width 20 height 20
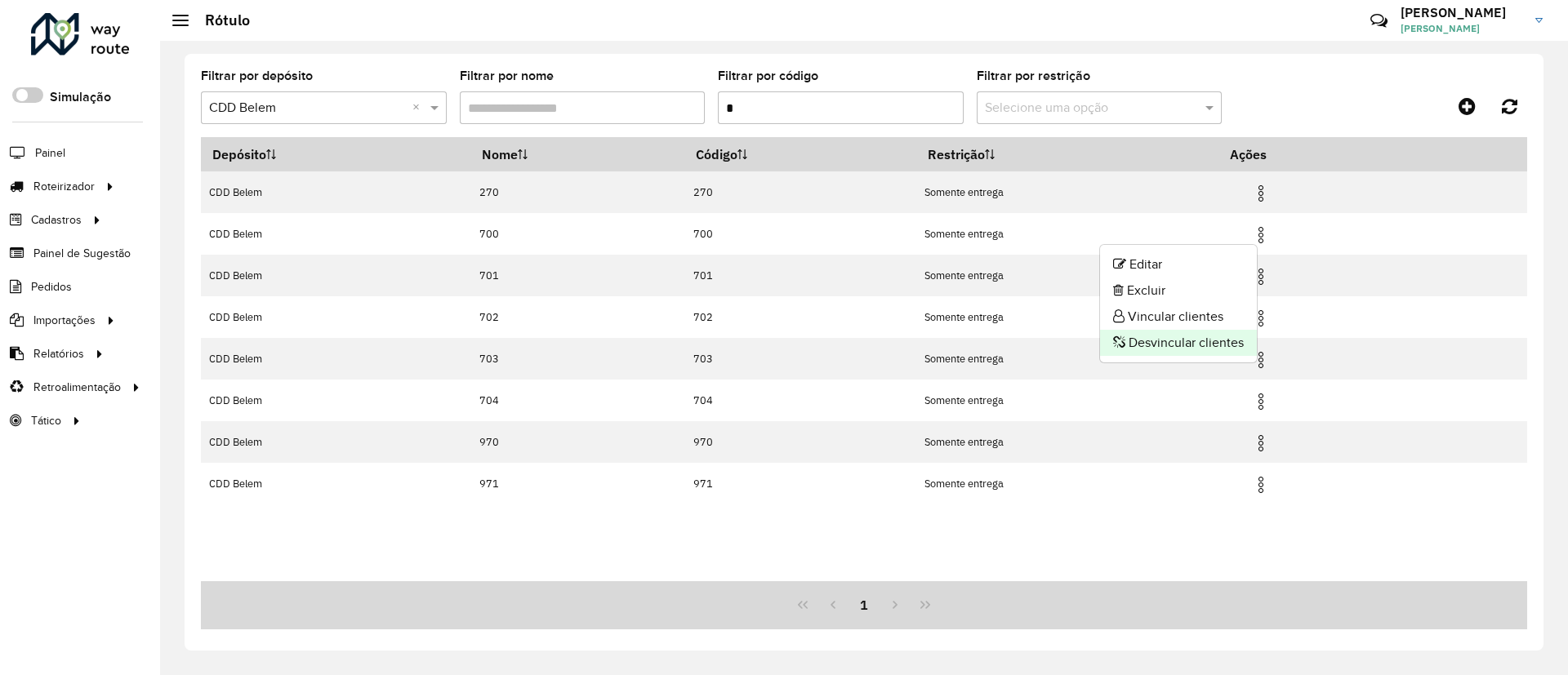
click at [1206, 341] on li "Desvincular clientes" at bounding box center [1178, 342] width 157 height 26
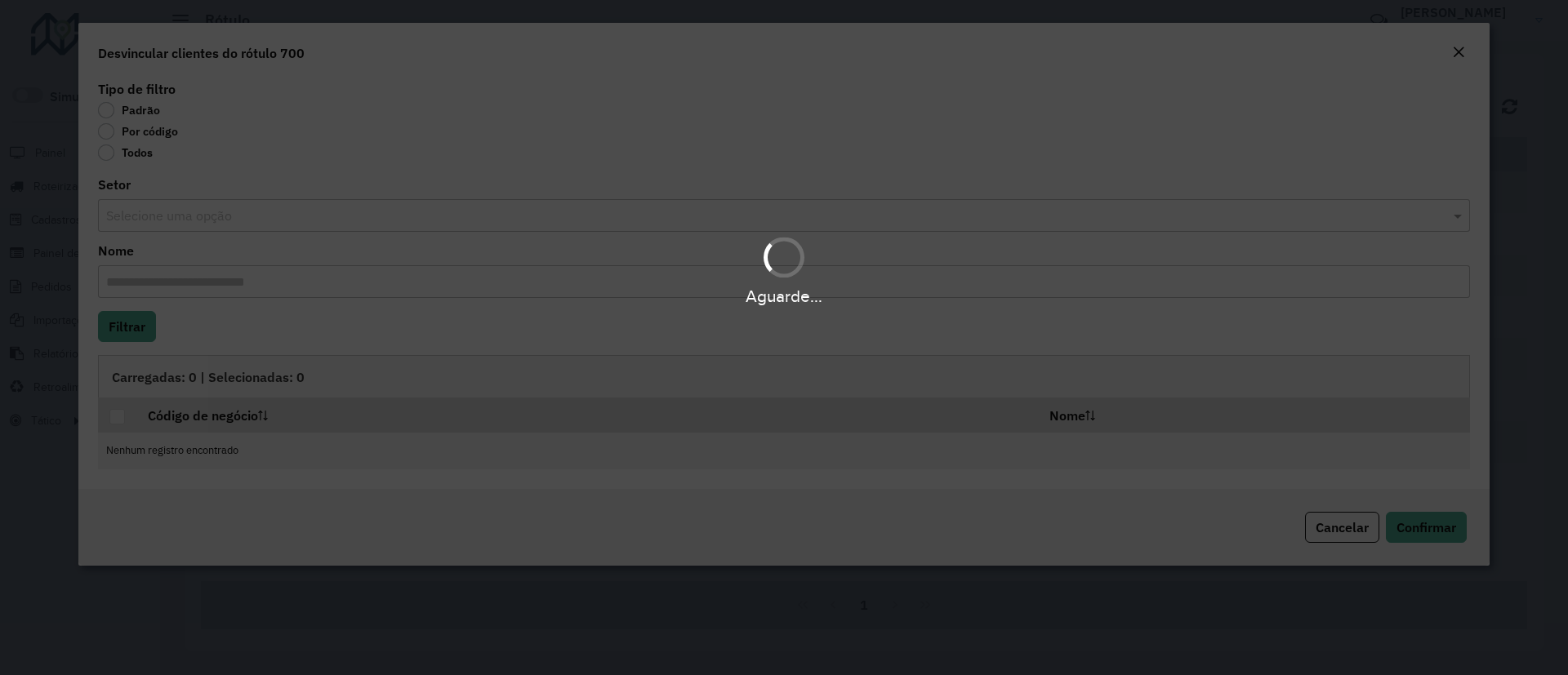
click at [154, 135] on div "Aguarde..." at bounding box center [784, 338] width 1568 height 675
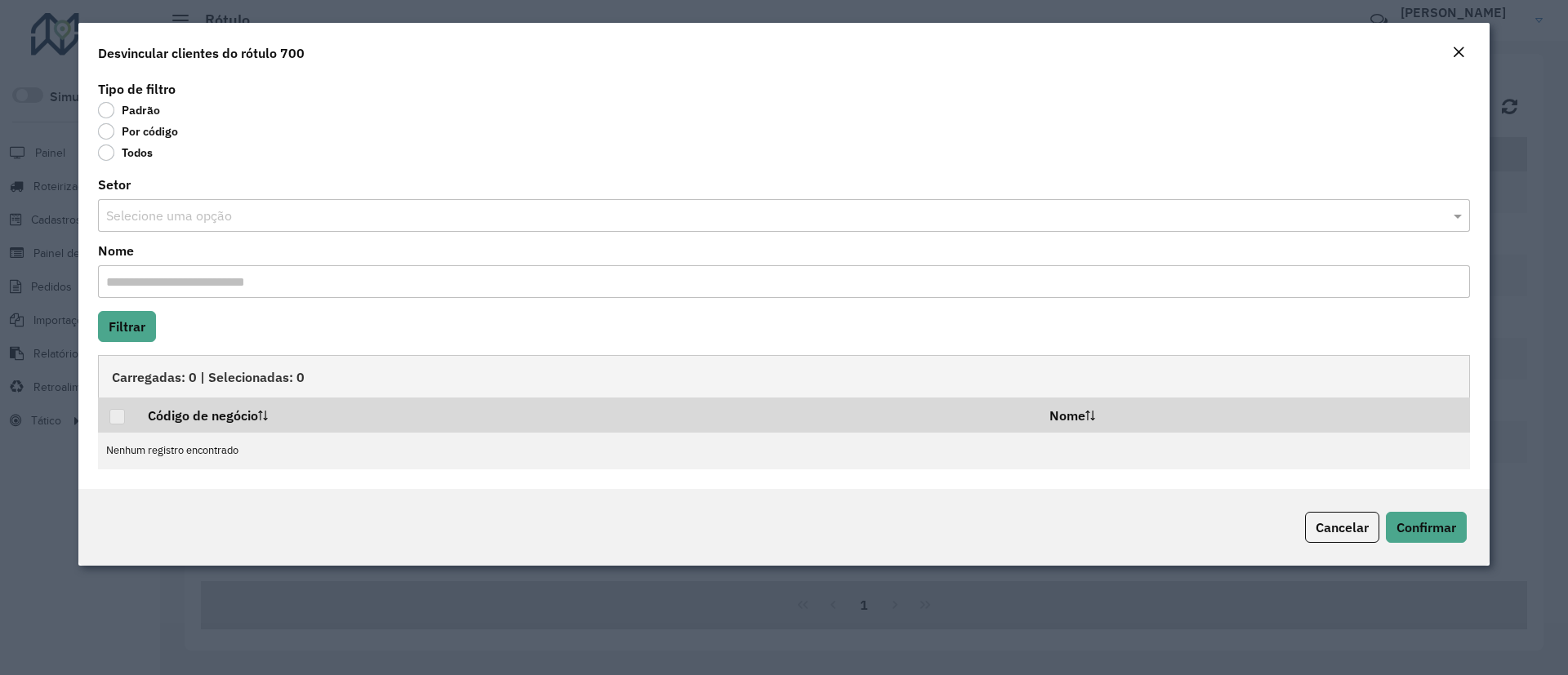
click at [149, 132] on label "Por código" at bounding box center [138, 131] width 80 height 17
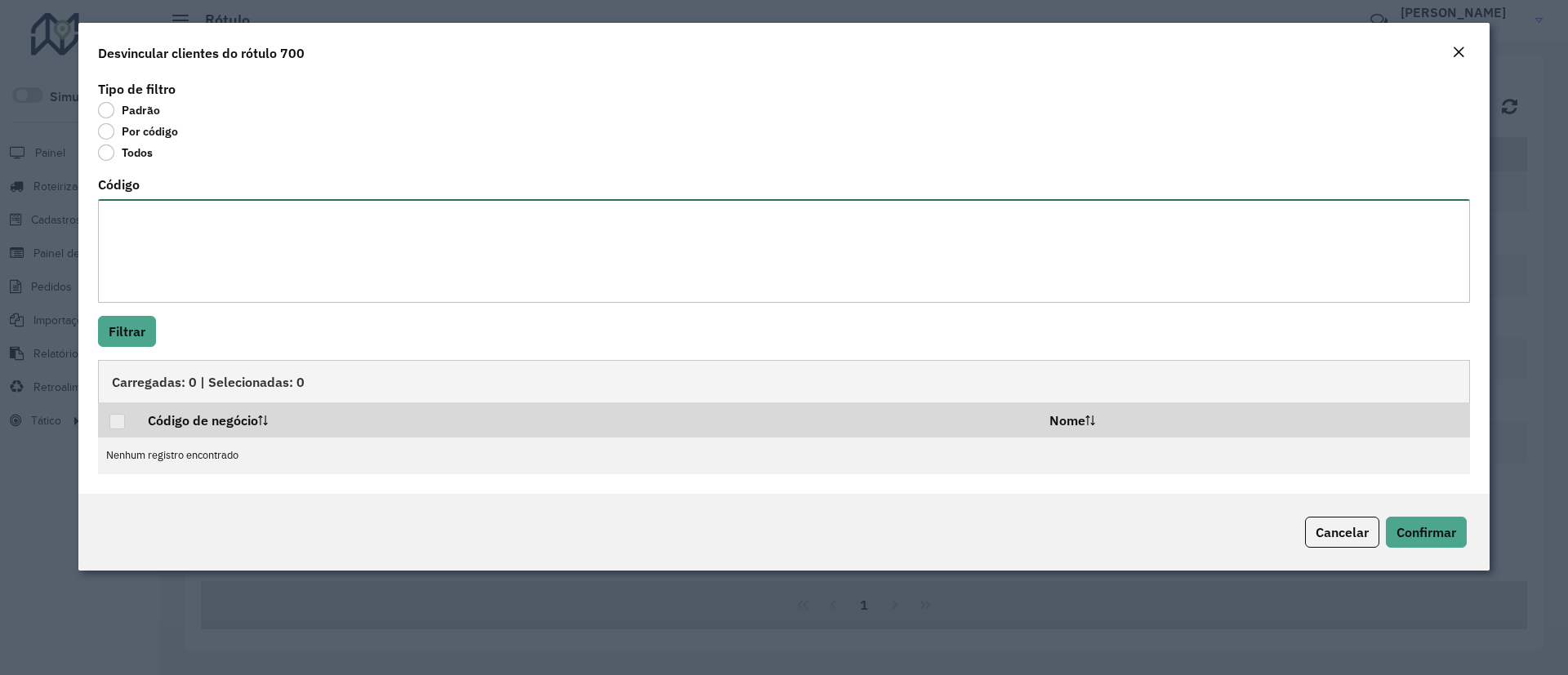
click at [177, 224] on textarea "Código" at bounding box center [784, 251] width 1372 height 104
paste textarea "******** ******** ******** ******** ********"
type textarea "******** ******** ******** ******** ********"
click at [133, 335] on button "Filtrar" at bounding box center [126, 332] width 58 height 31
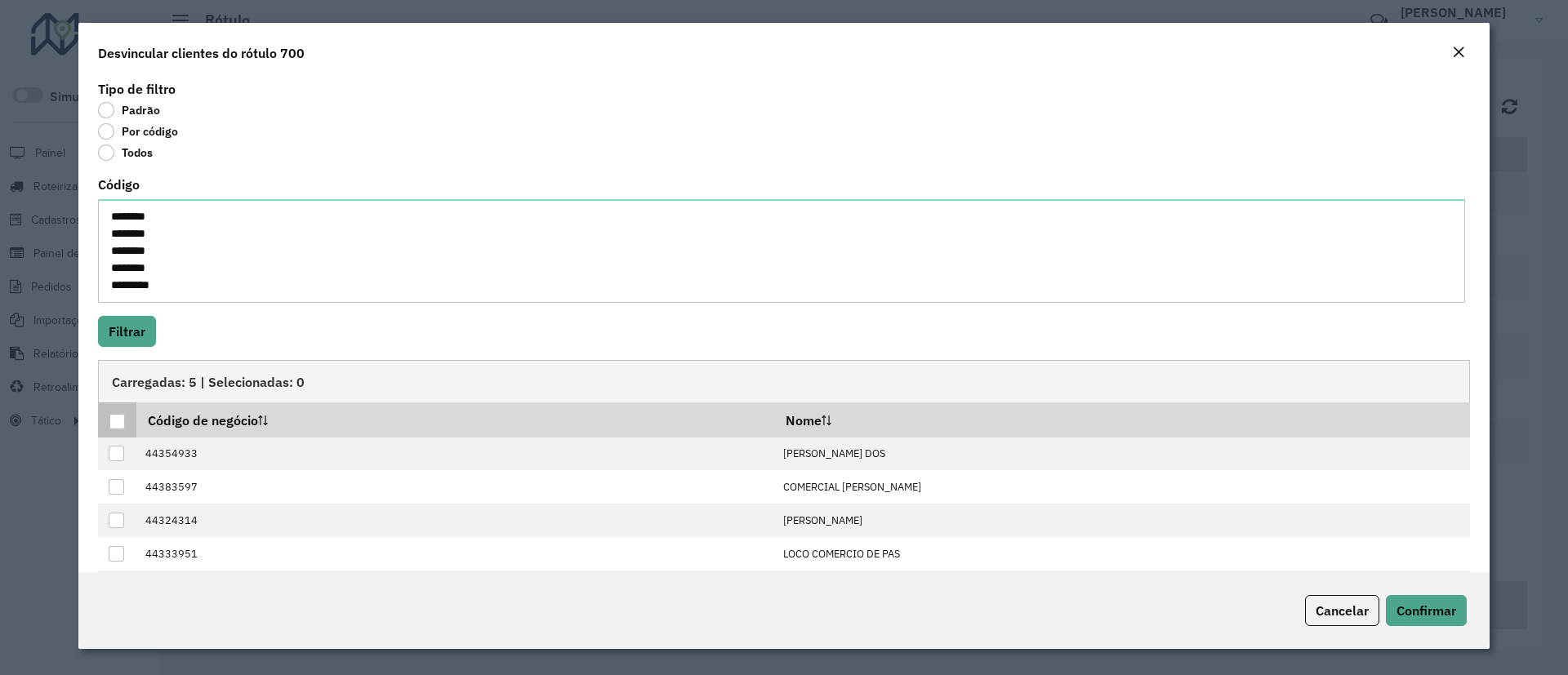
click at [115, 424] on div at bounding box center [117, 422] width 16 height 16
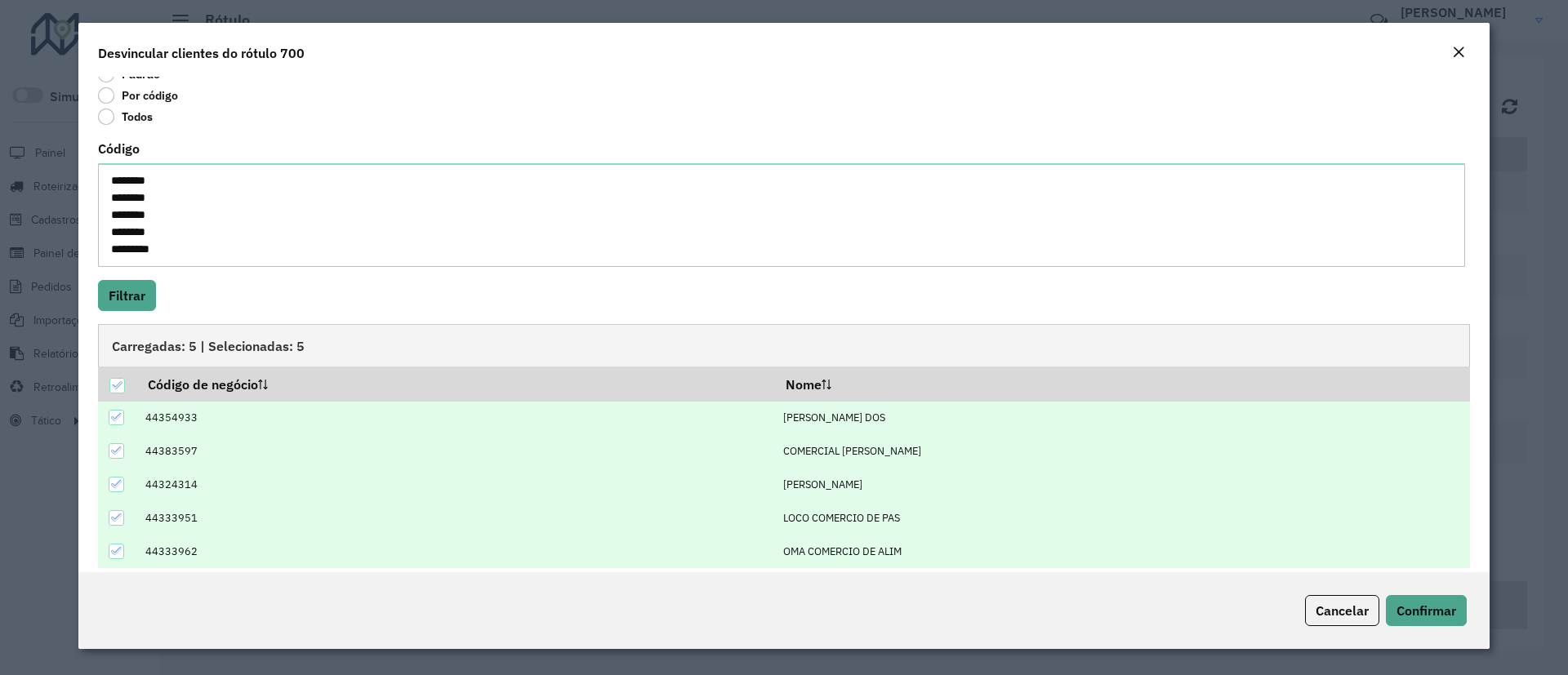
scroll to position [52, 0]
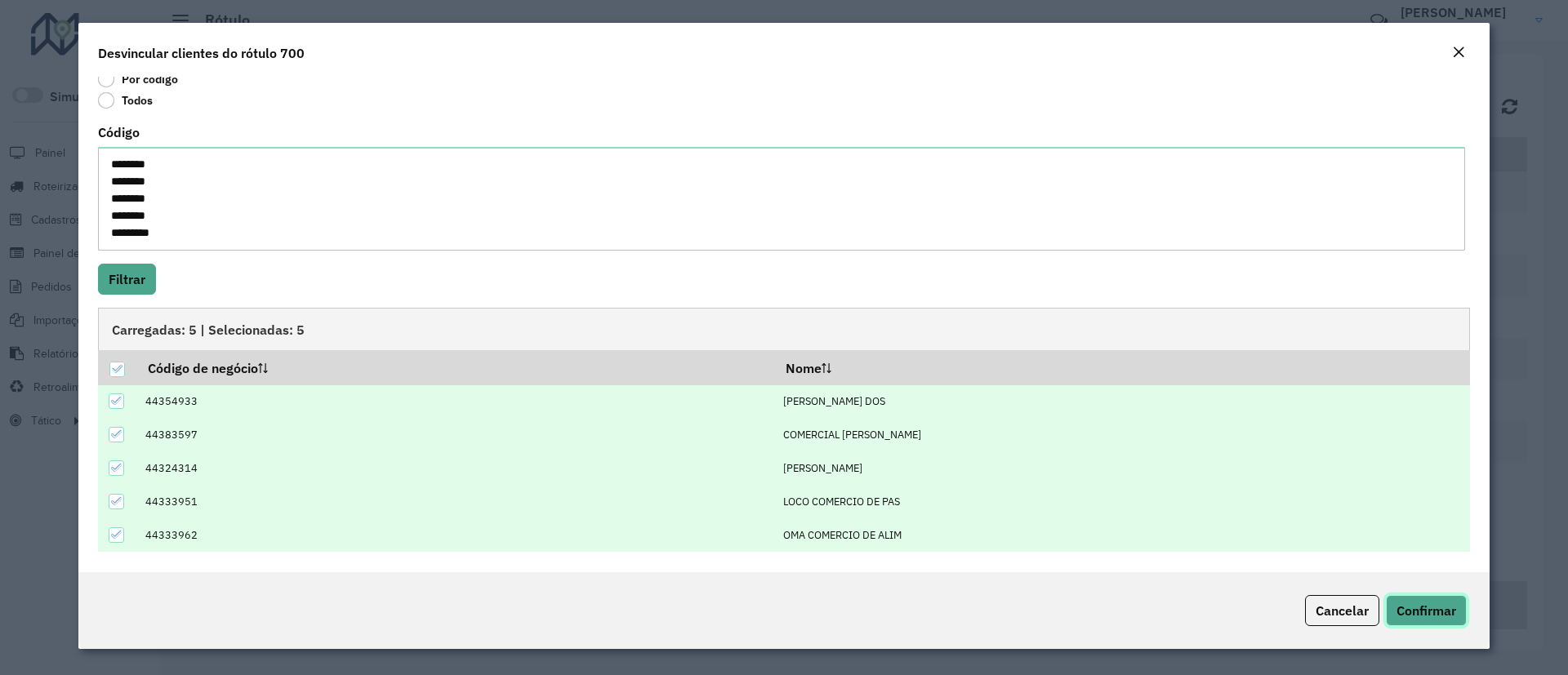
click at [1413, 615] on span "Confirmar" at bounding box center [1426, 610] width 60 height 17
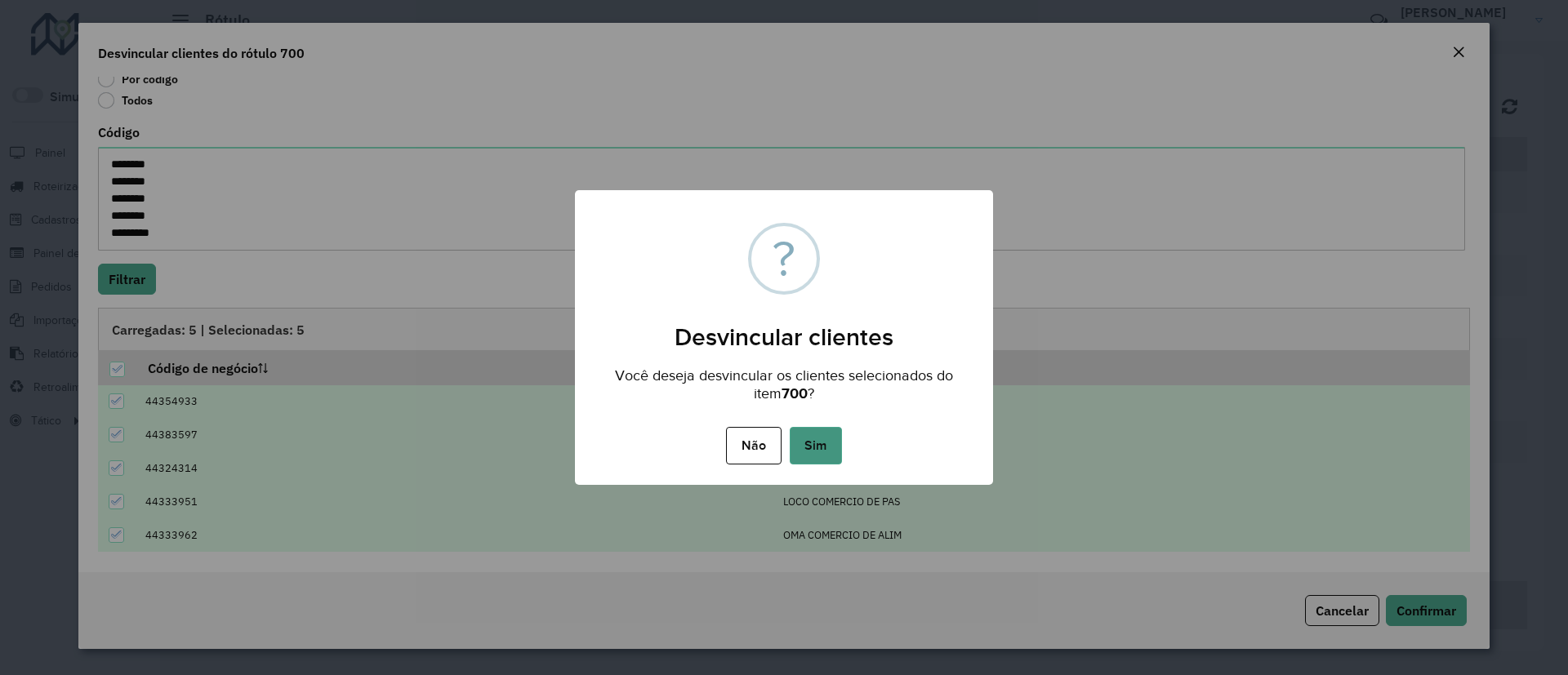
click at [810, 453] on button "Sim" at bounding box center [815, 445] width 52 height 37
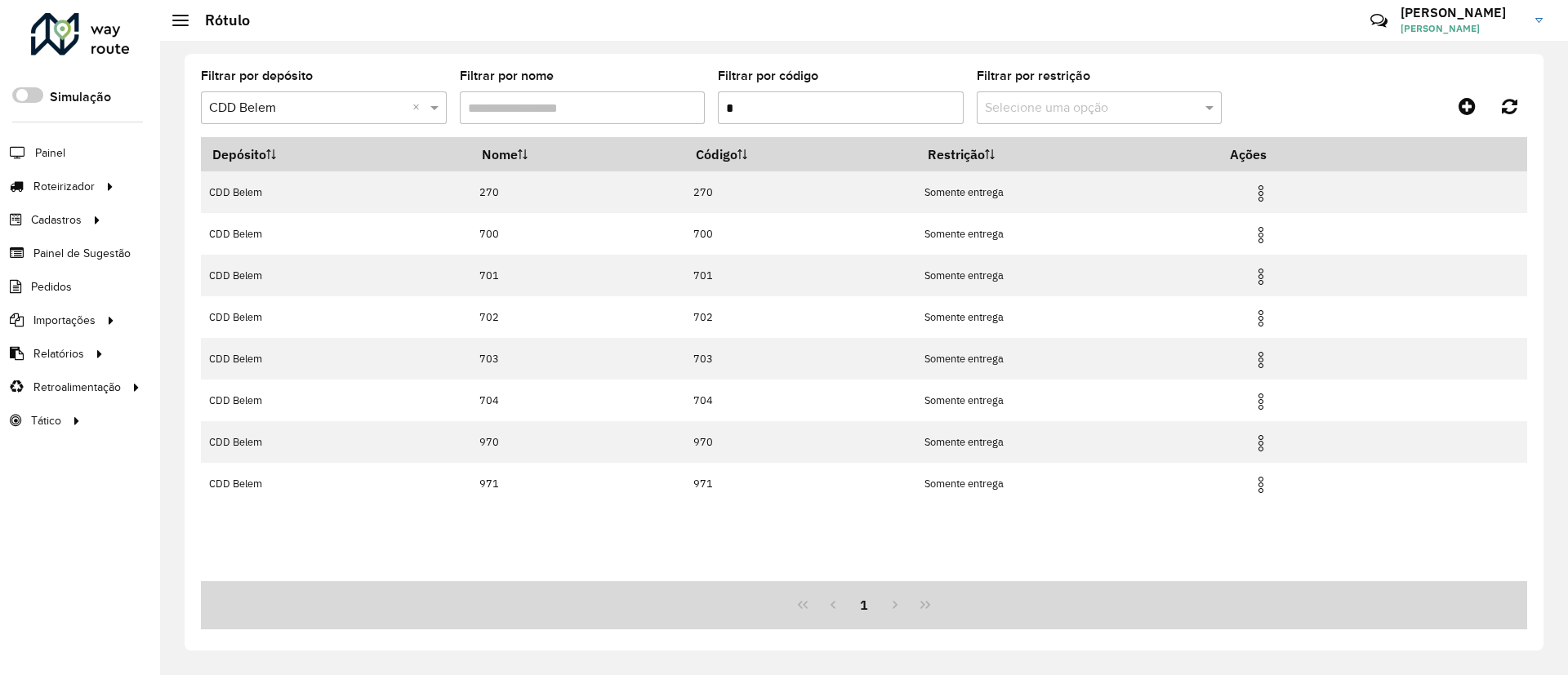
click at [829, 108] on input "*" at bounding box center [841, 107] width 246 height 32
type input "*"
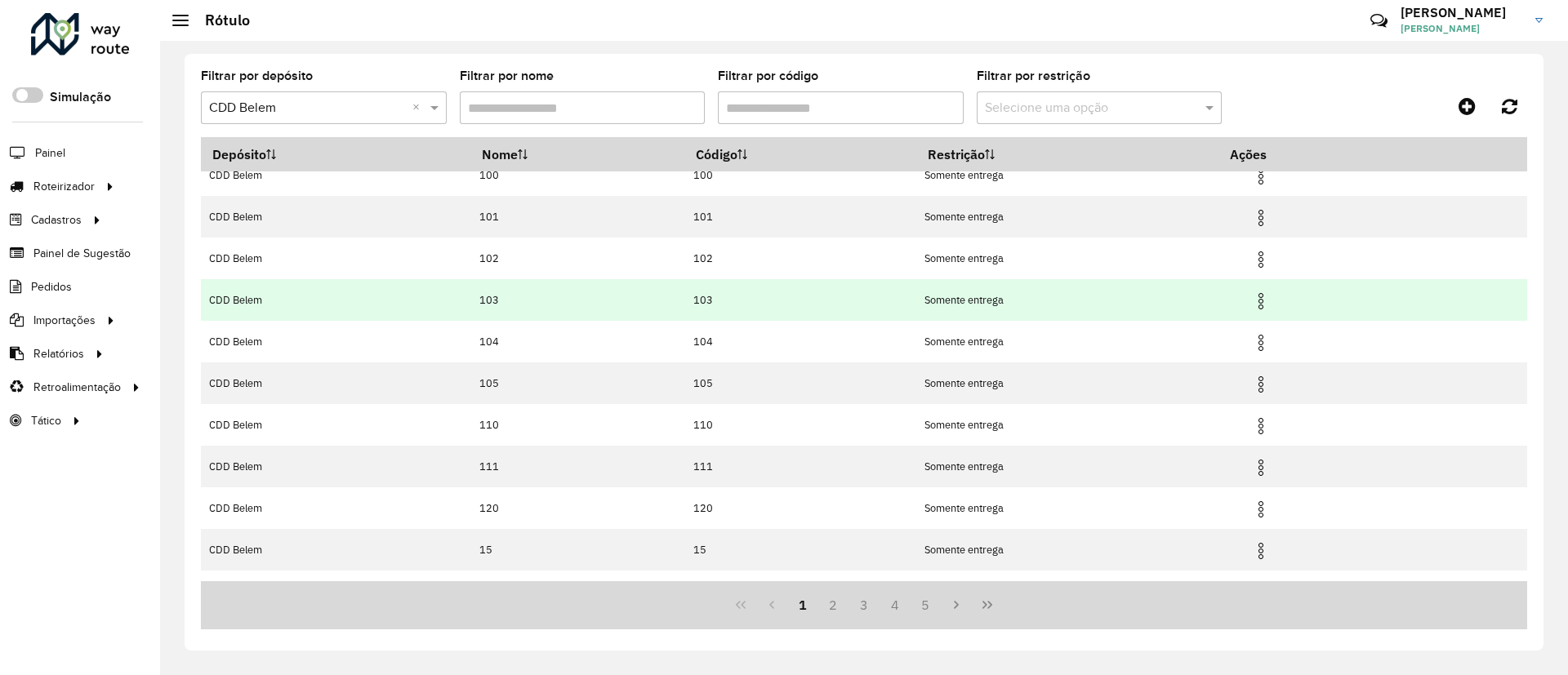
scroll to position [90, 0]
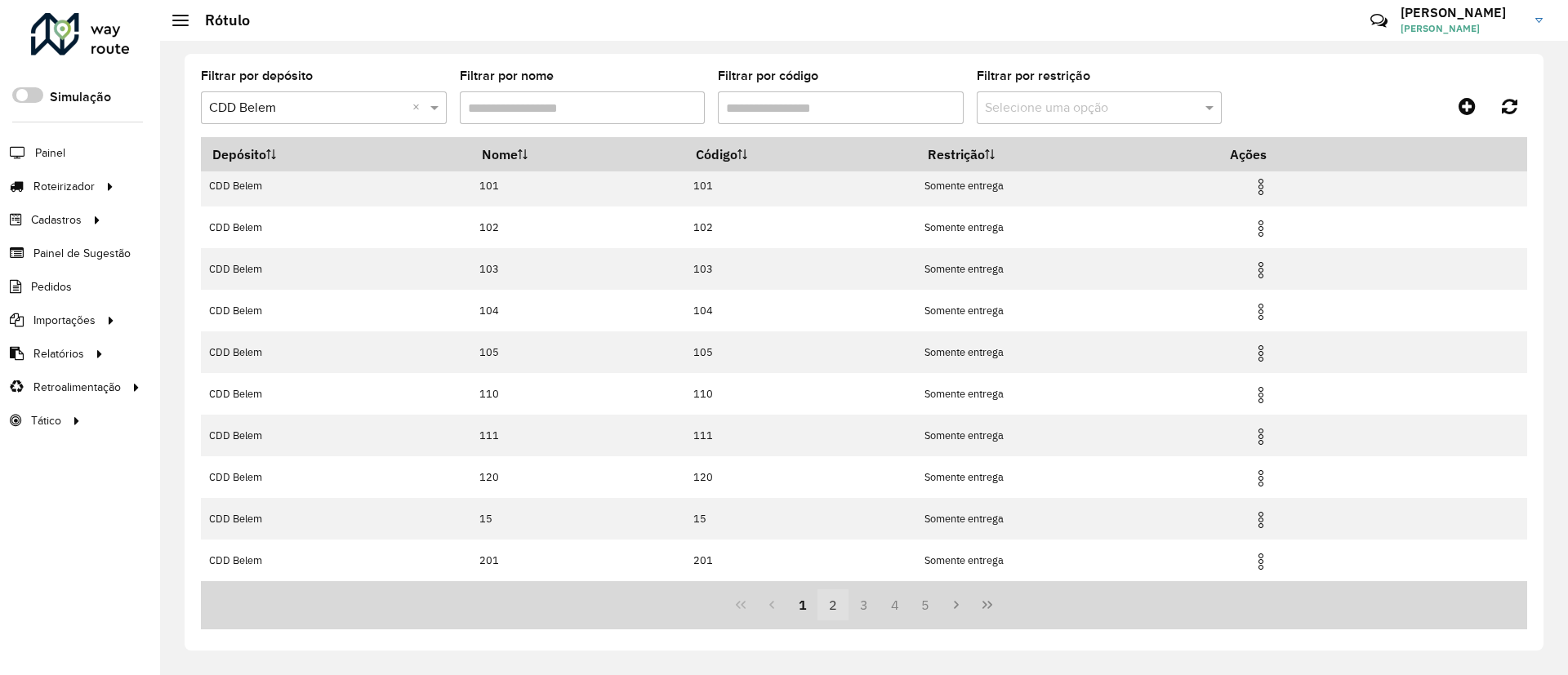
click at [837, 608] on button "2" at bounding box center [833, 606] width 31 height 31
click at [859, 608] on button "3" at bounding box center [864, 606] width 31 height 31
click at [897, 609] on button "4" at bounding box center [896, 606] width 31 height 31
click at [897, 603] on button "5" at bounding box center [896, 606] width 31 height 31
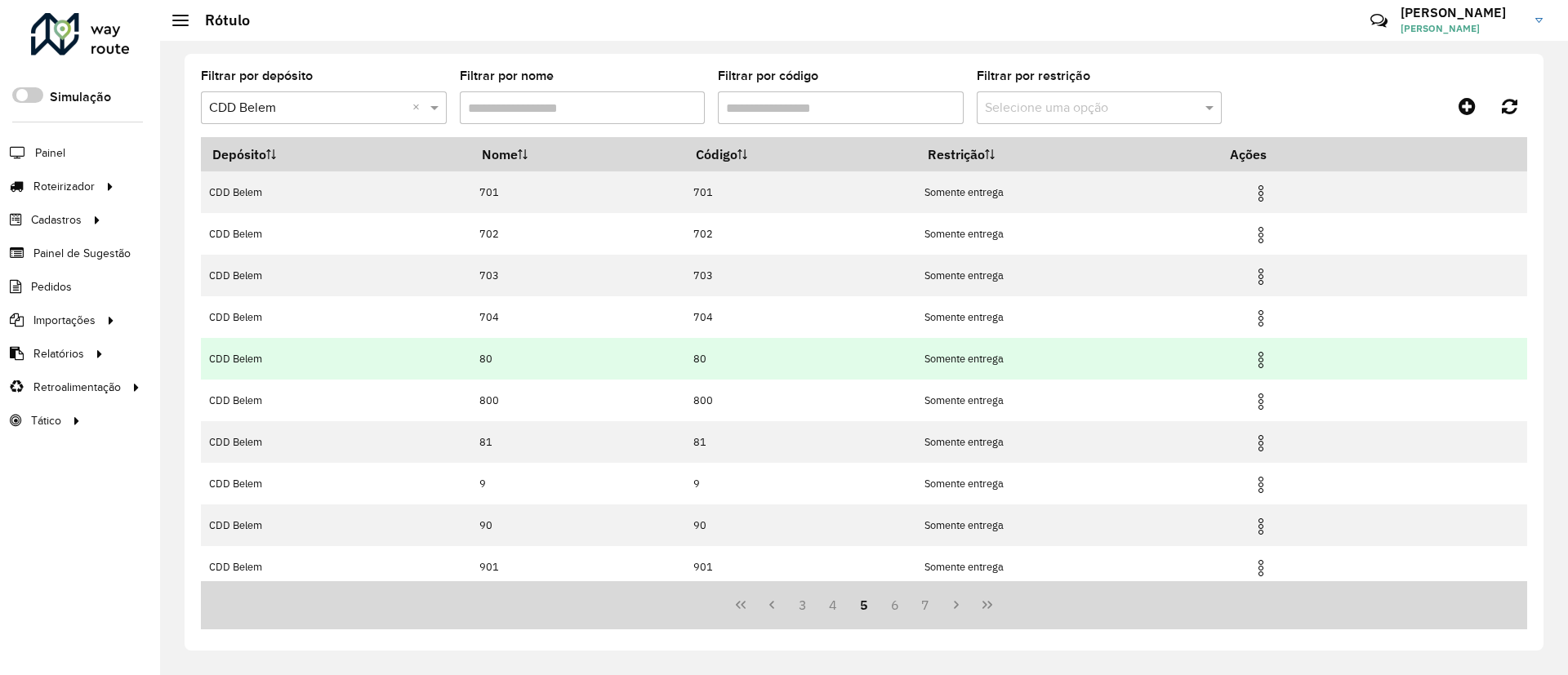
click at [1262, 350] on img at bounding box center [1261, 360] width 20 height 20
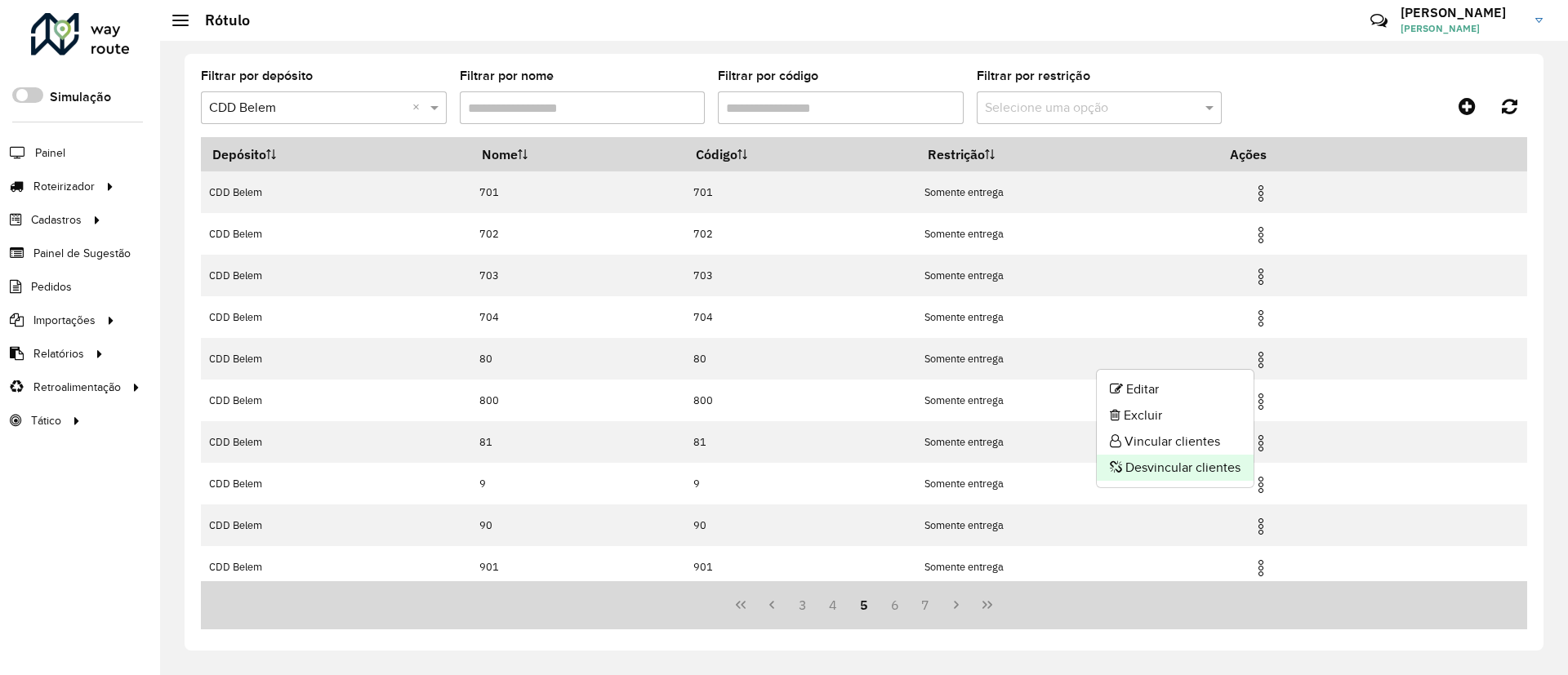
click at [1190, 471] on li "Desvincular clientes" at bounding box center [1176, 468] width 157 height 26
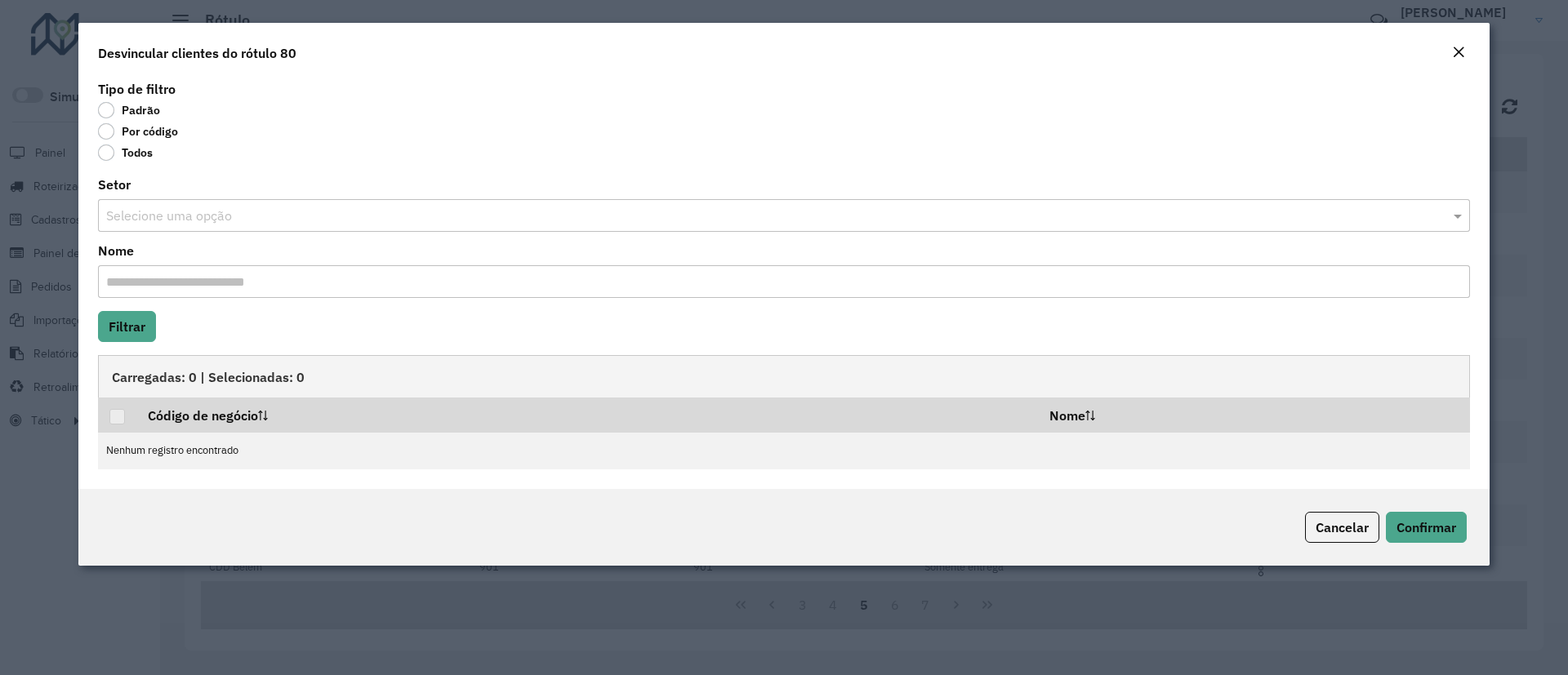
click at [159, 130] on label "Por código" at bounding box center [138, 131] width 80 height 17
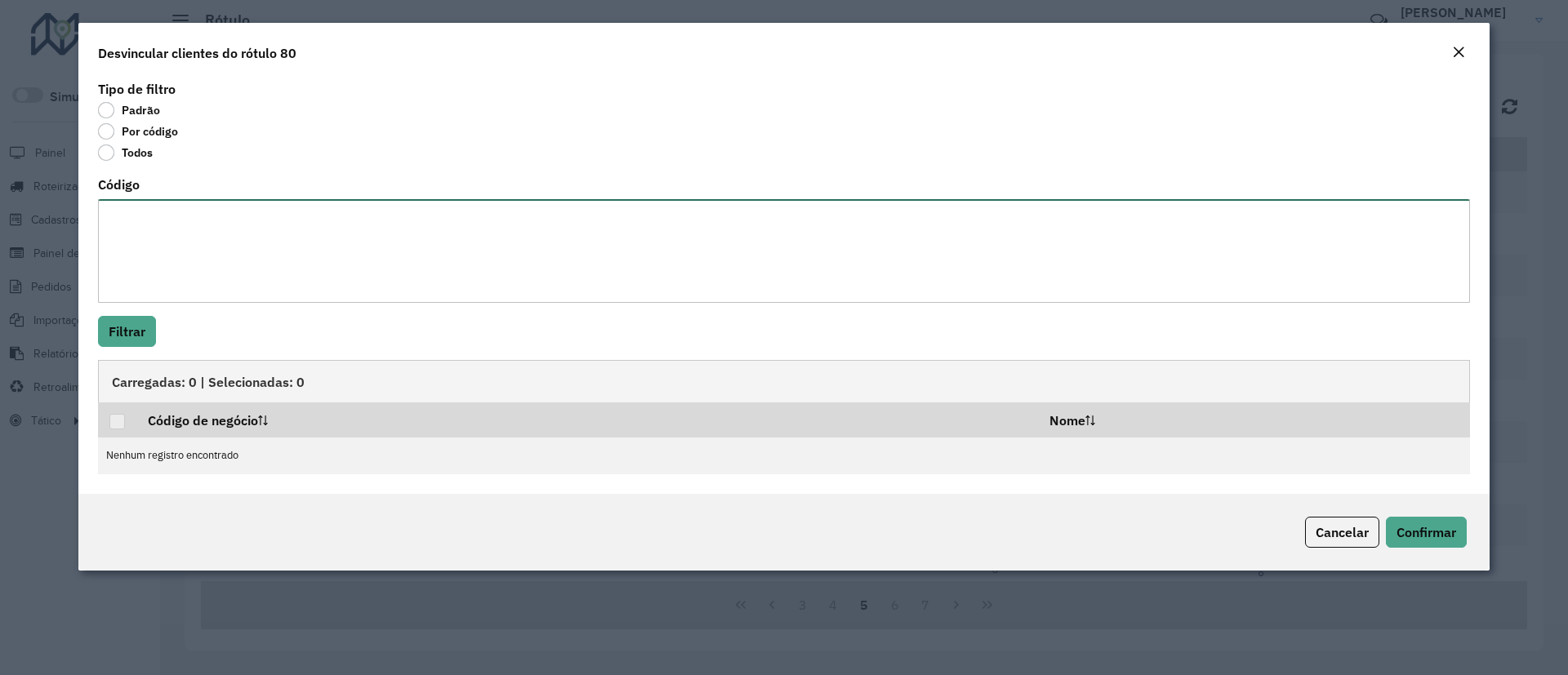
click at [200, 212] on textarea "Código" at bounding box center [784, 251] width 1372 height 104
paste textarea "******** ******** ******** ******** ******** ******** ********"
type textarea "******** ******** ******** ******** ******** ******** ********"
click at [119, 337] on button "Filtrar" at bounding box center [126, 332] width 58 height 31
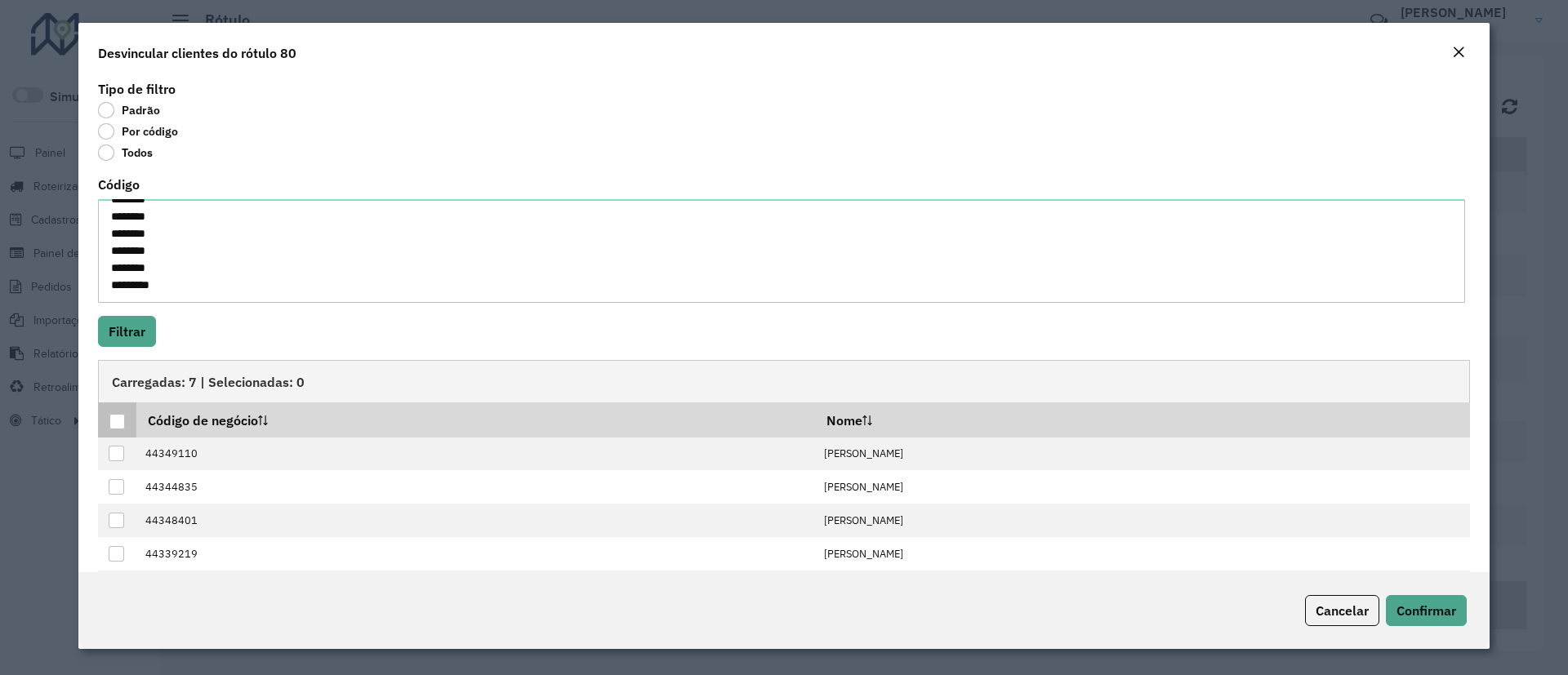
click at [117, 423] on div at bounding box center [117, 422] width 16 height 16
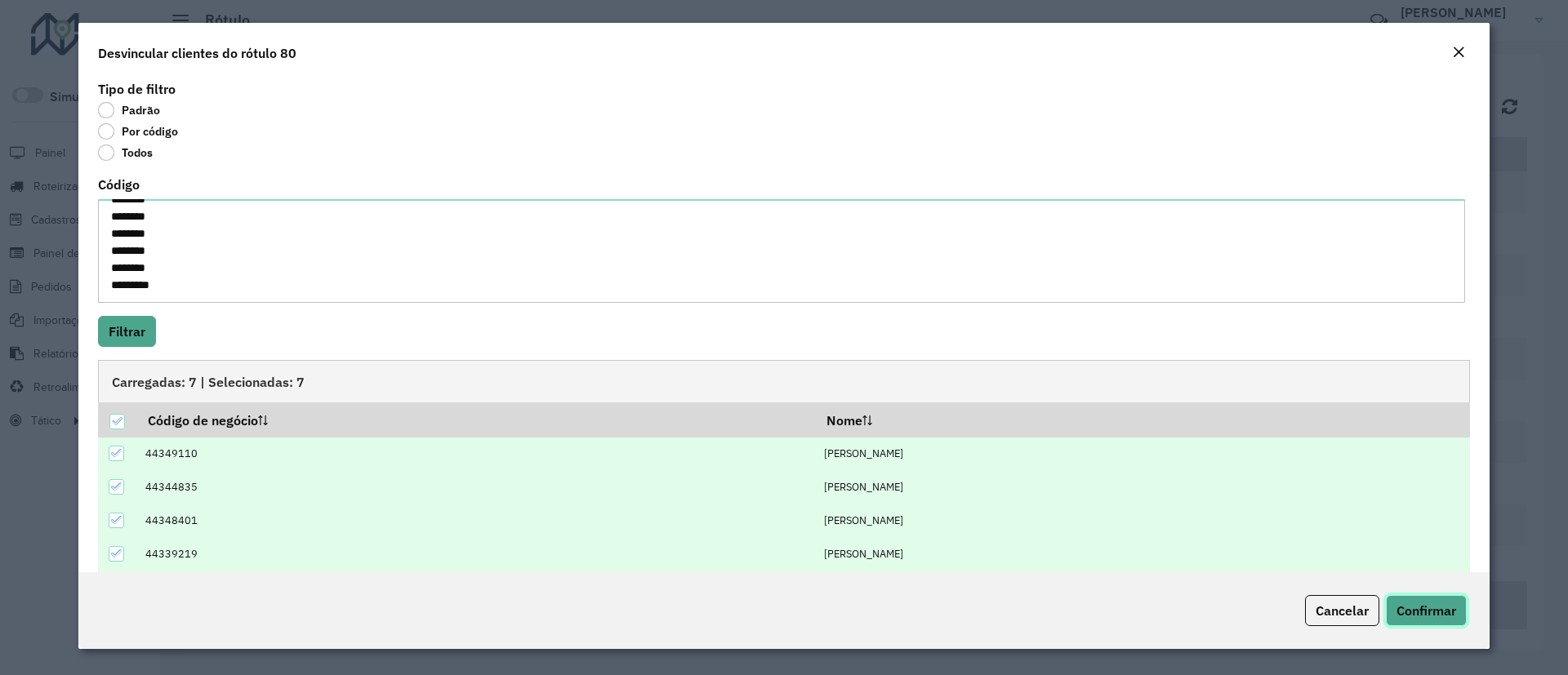
click at [1424, 611] on span "Confirmar" at bounding box center [1426, 610] width 60 height 17
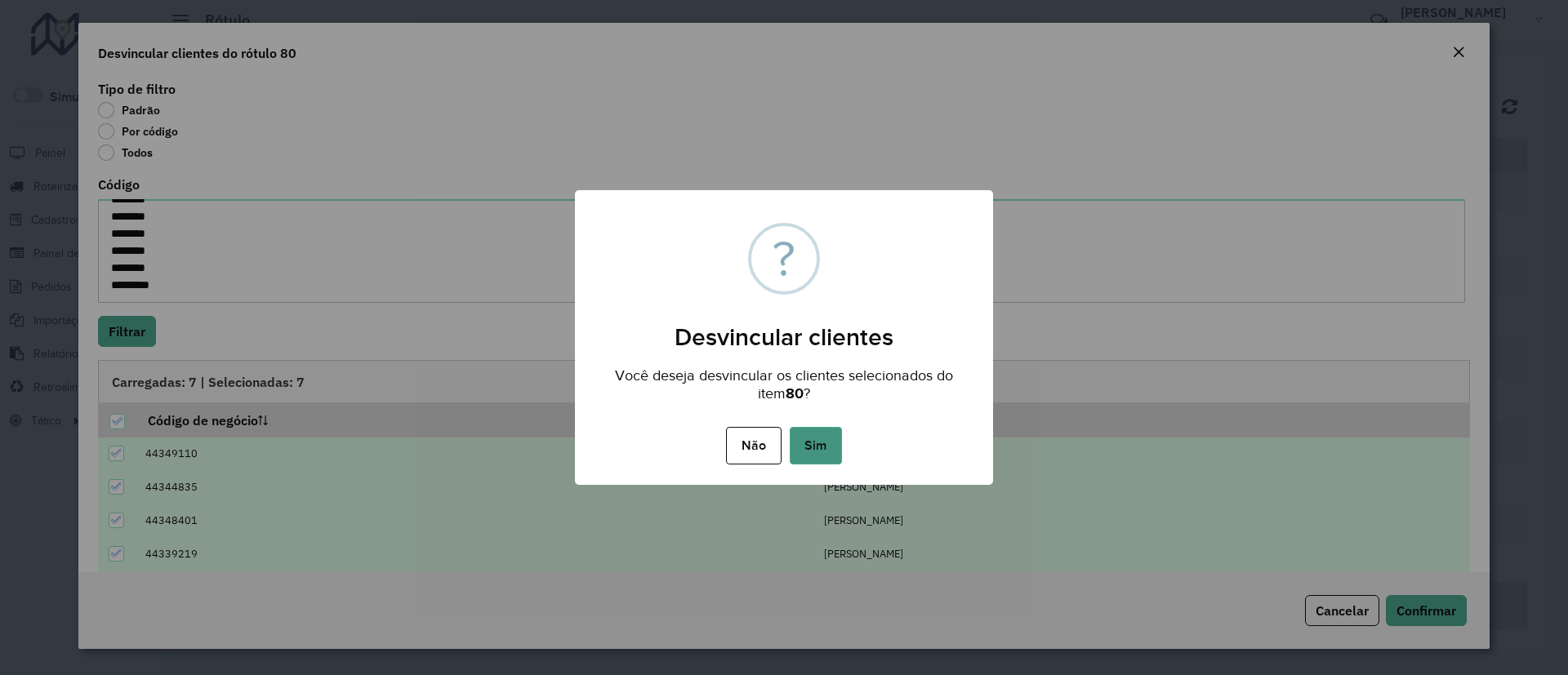
click at [819, 455] on button "Sim" at bounding box center [815, 445] width 52 height 37
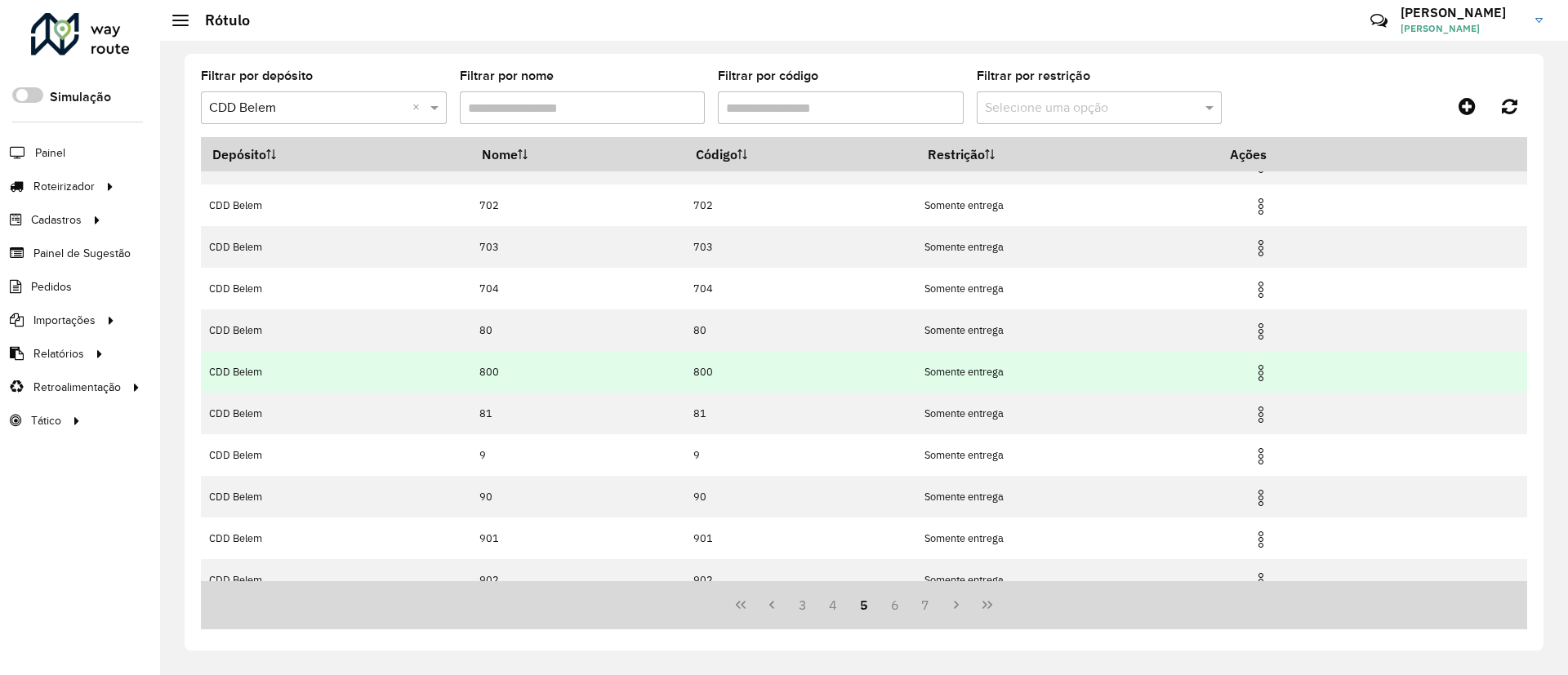
scroll to position [0, 0]
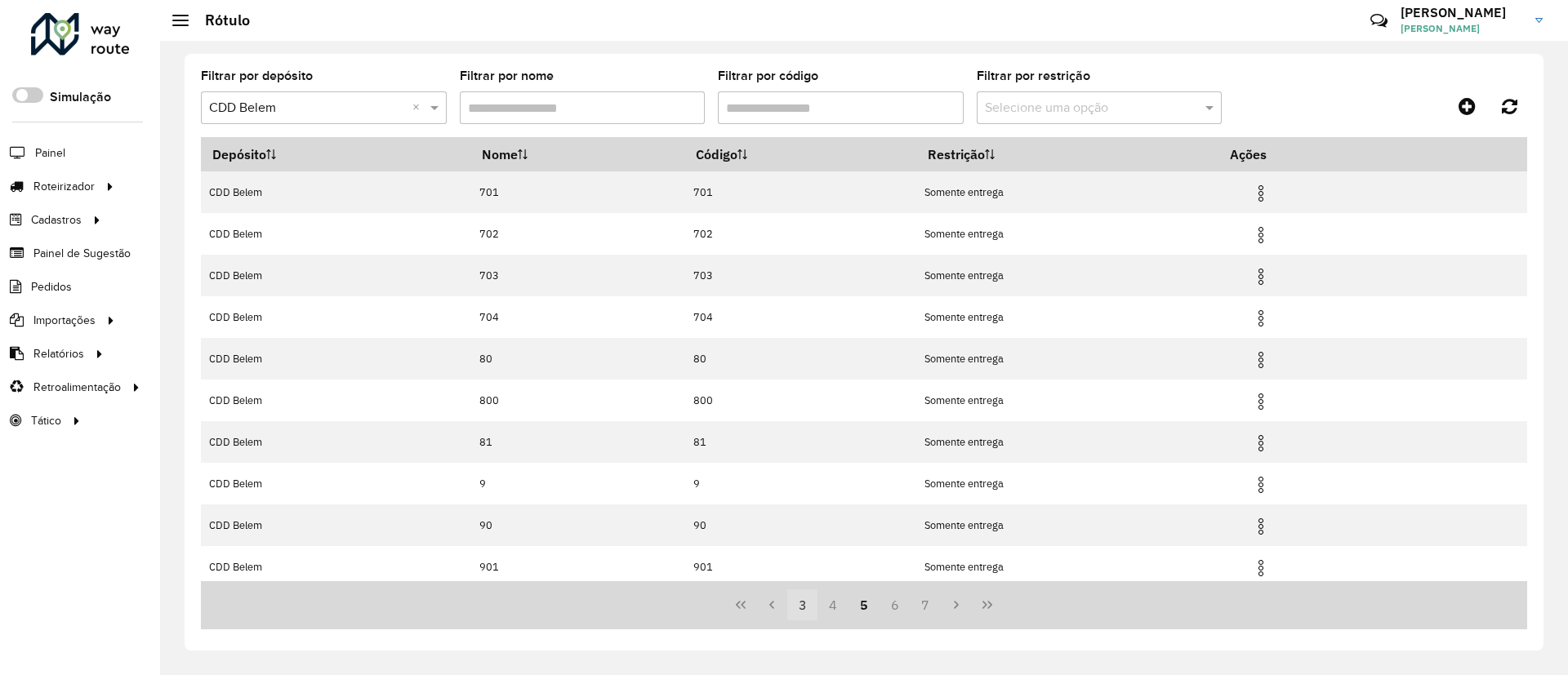
click at [807, 601] on button "3" at bounding box center [803, 606] width 31 height 31
click at [773, 597] on button "Previous Page" at bounding box center [772, 606] width 31 height 31
click at [796, 603] on button "1" at bounding box center [803, 606] width 31 height 31
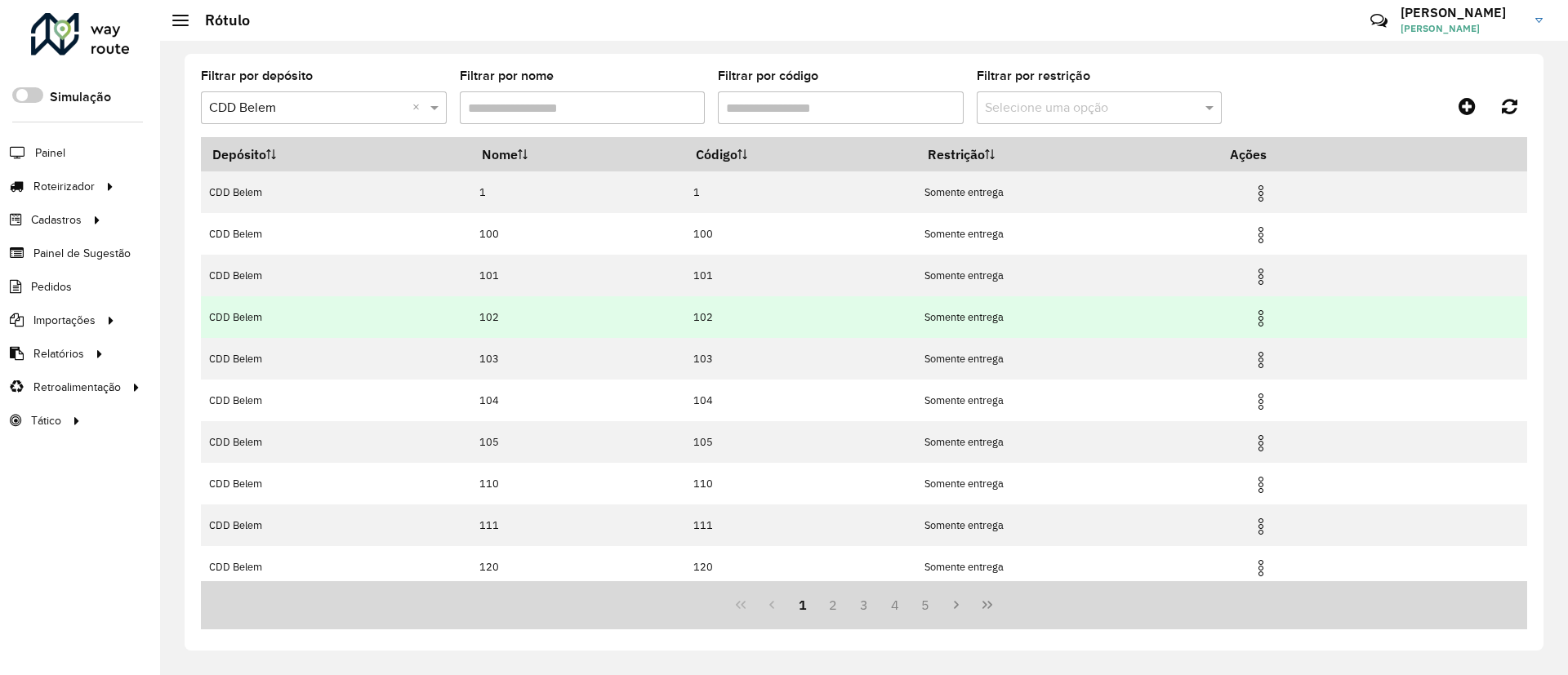
scroll to position [90, 0]
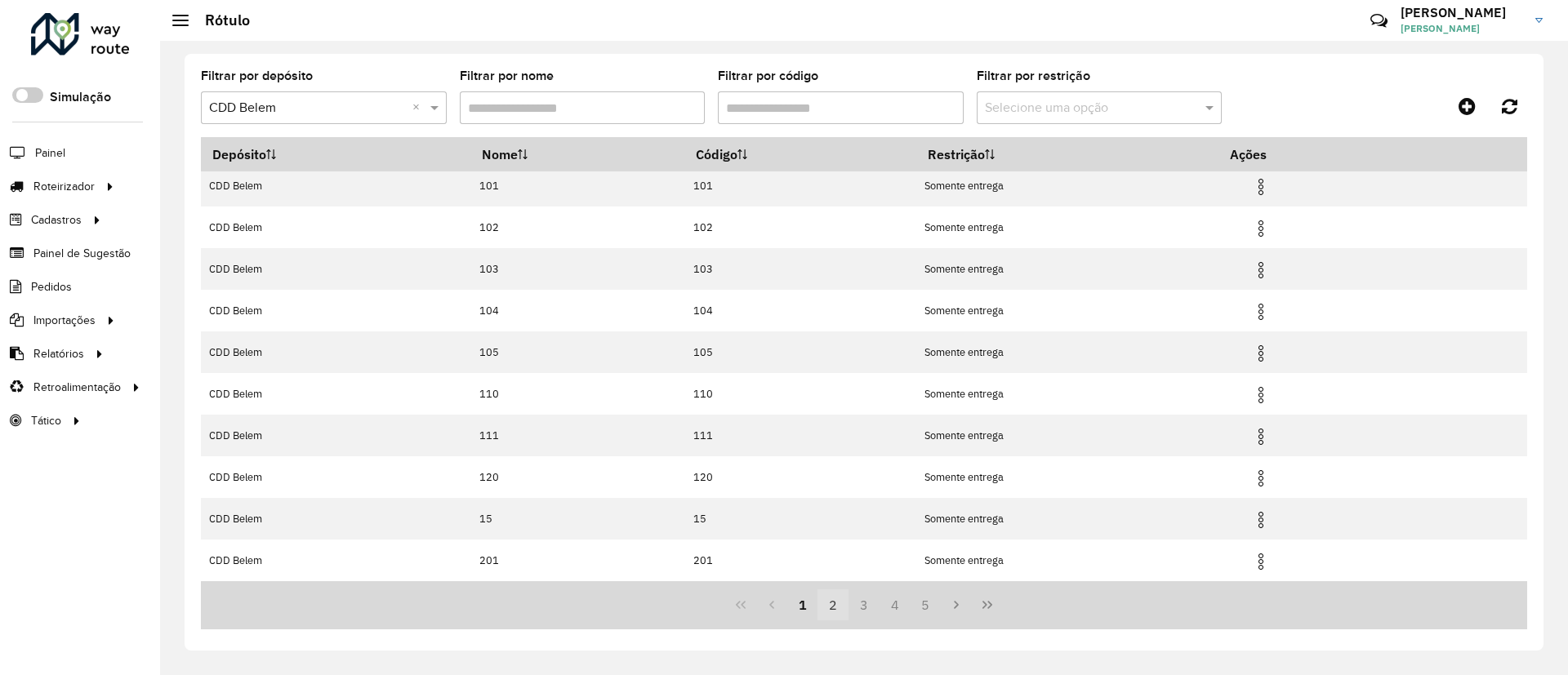
click at [833, 603] on button "2" at bounding box center [833, 606] width 31 height 31
click at [917, 607] on button "5" at bounding box center [926, 606] width 31 height 31
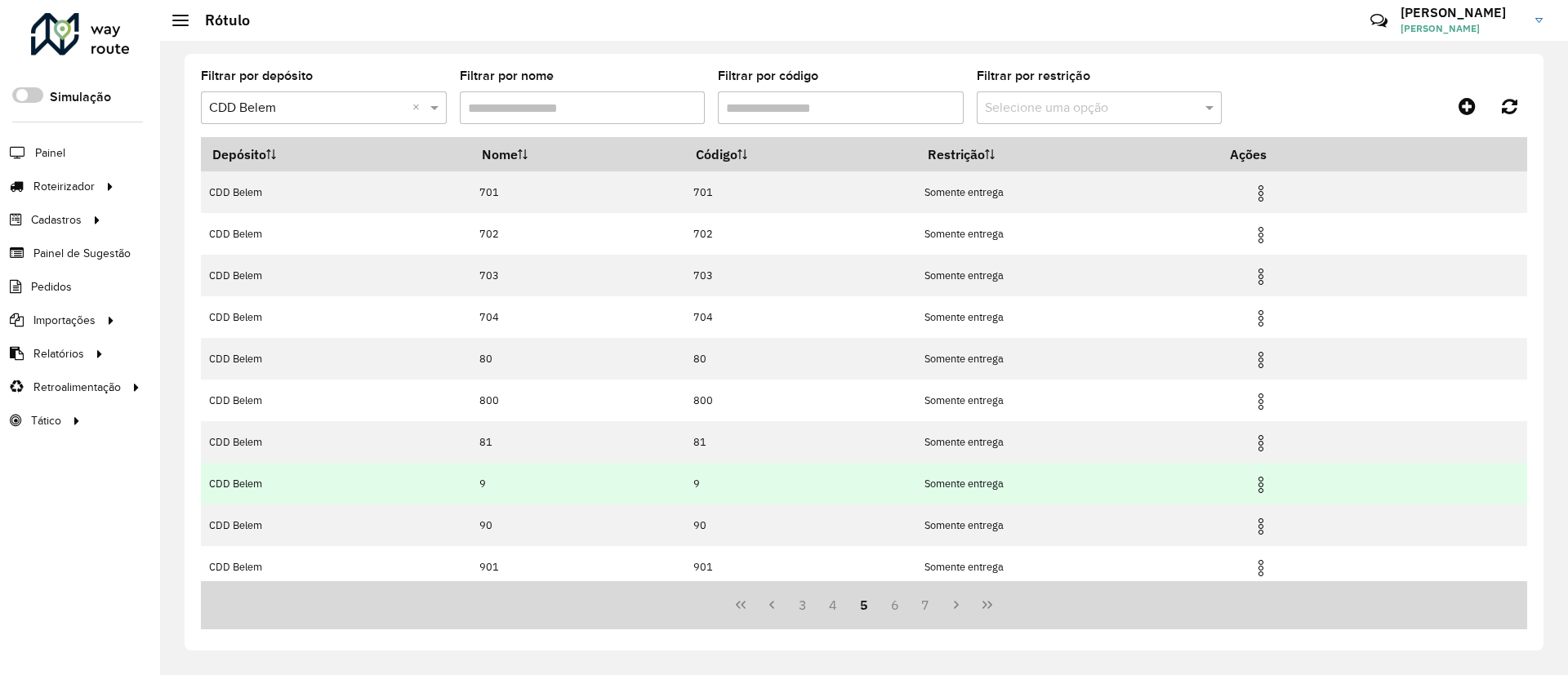
click at [1263, 477] on img at bounding box center [1261, 485] width 20 height 20
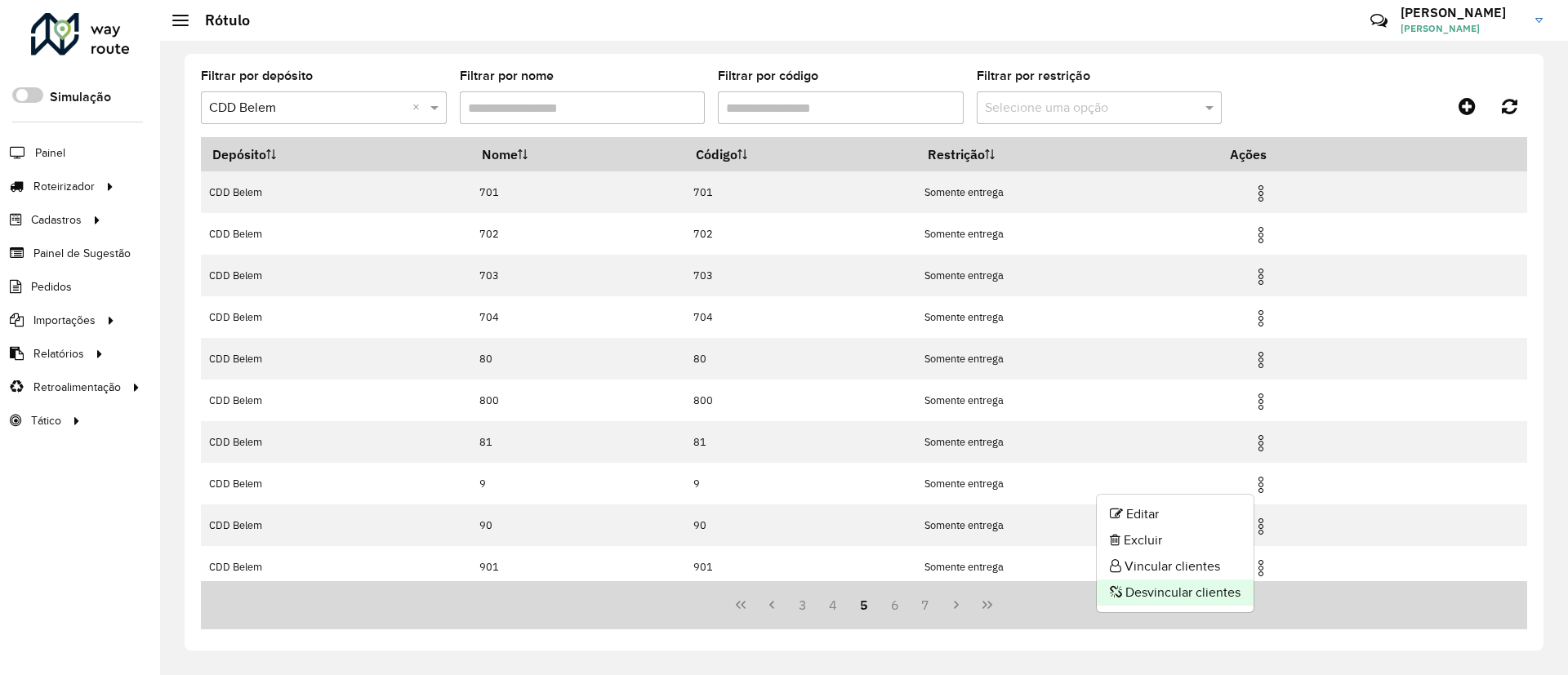
click at [1168, 597] on li "Desvincular clientes" at bounding box center [1176, 592] width 157 height 26
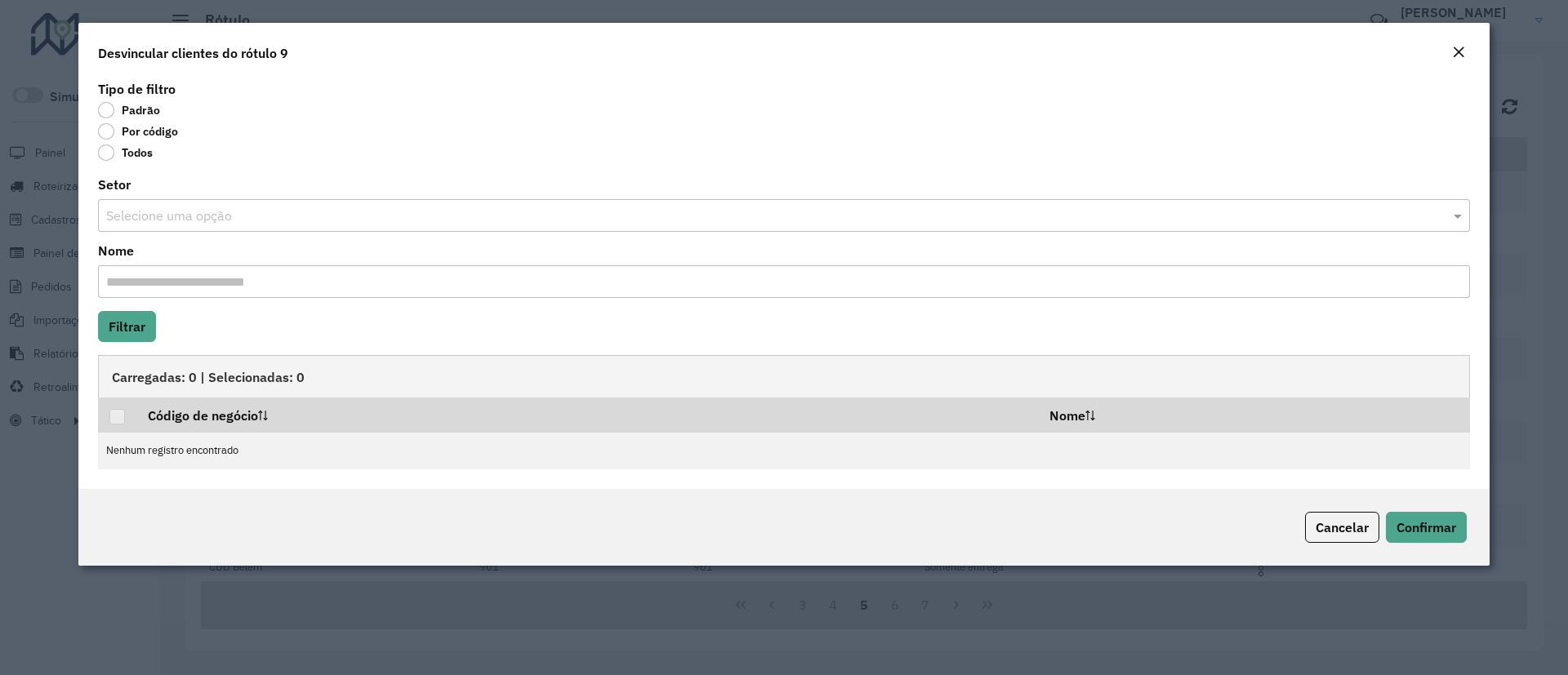
click at [155, 132] on label "Por código" at bounding box center [138, 131] width 80 height 17
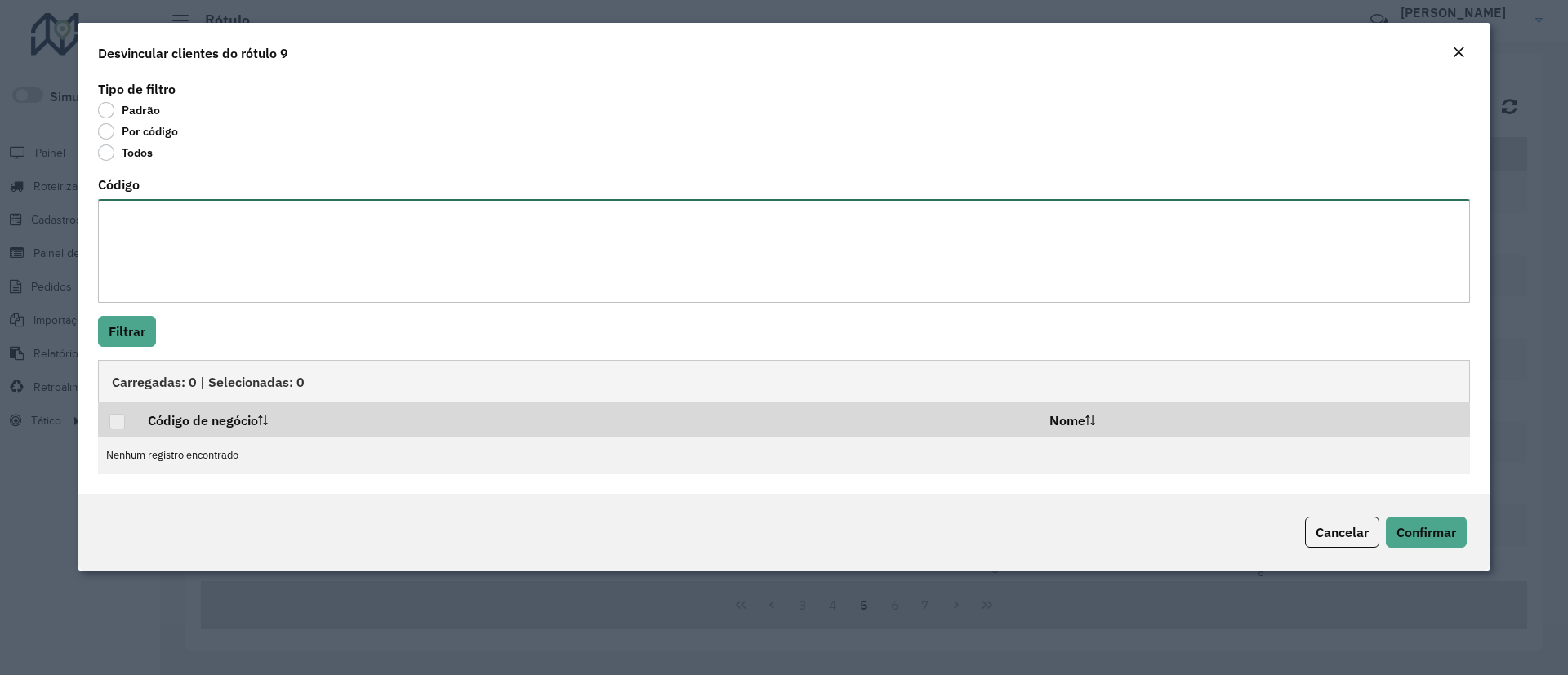
click at [208, 214] on textarea "Código" at bounding box center [784, 251] width 1372 height 104
paste textarea "******** ******** ******** ******** ******** ******** ******** ******** *******…"
type textarea "******** ******** ******** ******** ******** ******** ******** ******** *******…"
click at [134, 336] on button "Filtrar" at bounding box center [126, 332] width 58 height 31
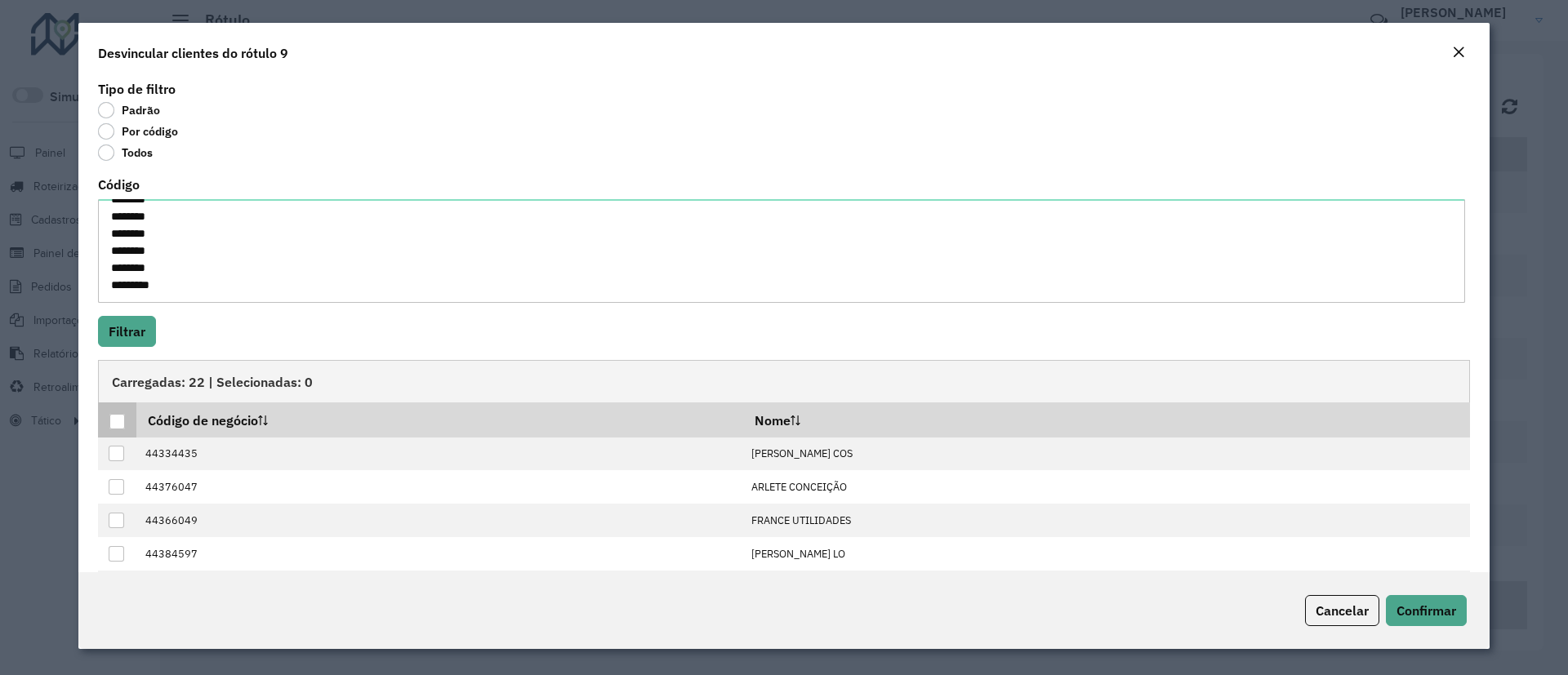
click at [114, 425] on div at bounding box center [117, 422] width 16 height 16
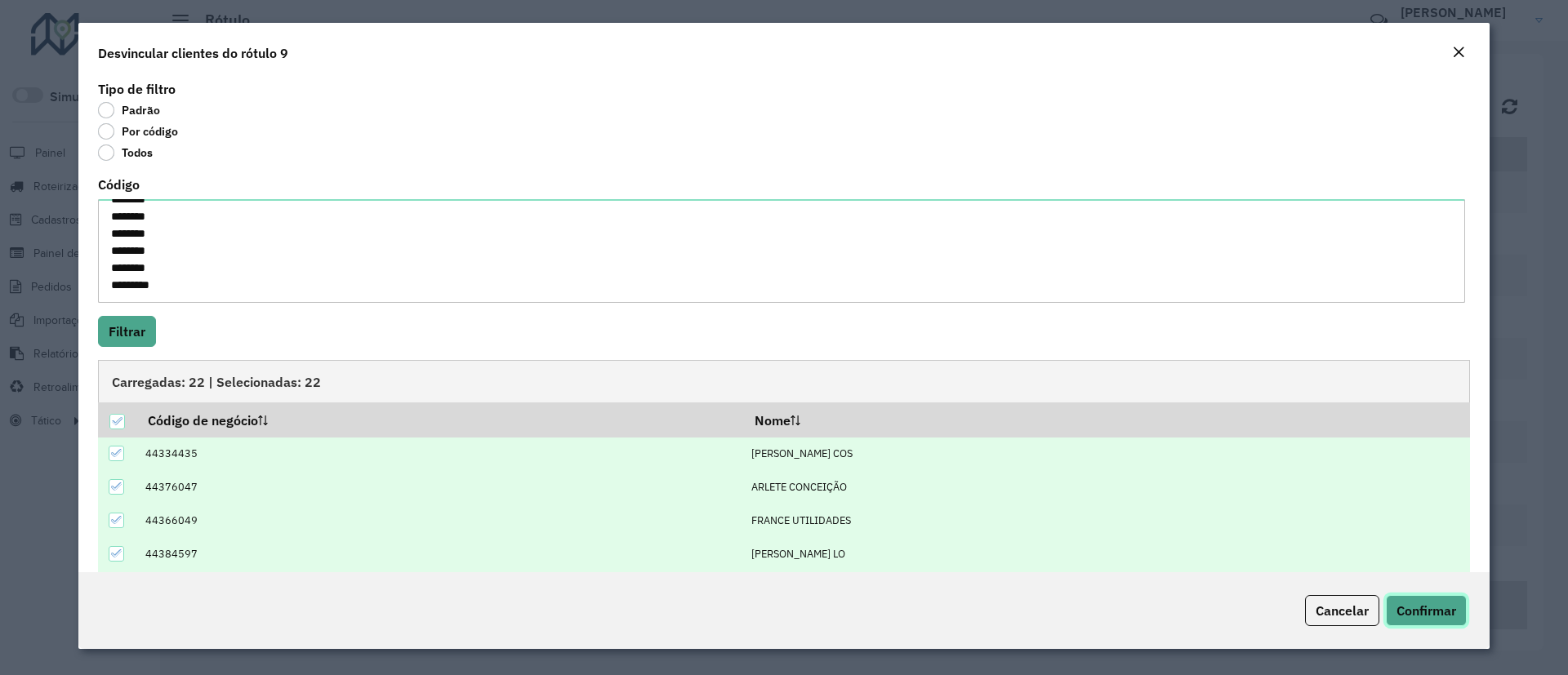
click at [1446, 605] on span "Confirmar" at bounding box center [1426, 610] width 60 height 17
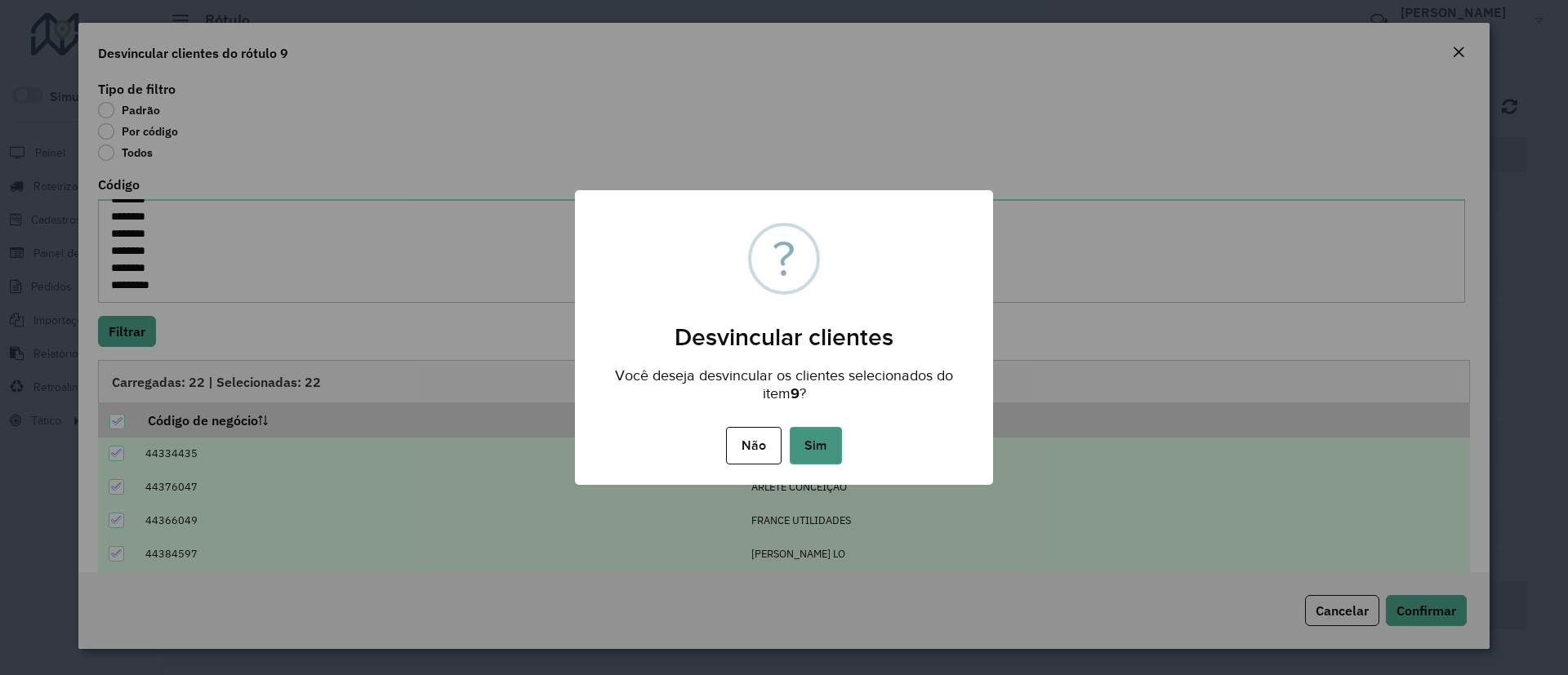
click at [830, 452] on button "Sim" at bounding box center [815, 445] width 52 height 37
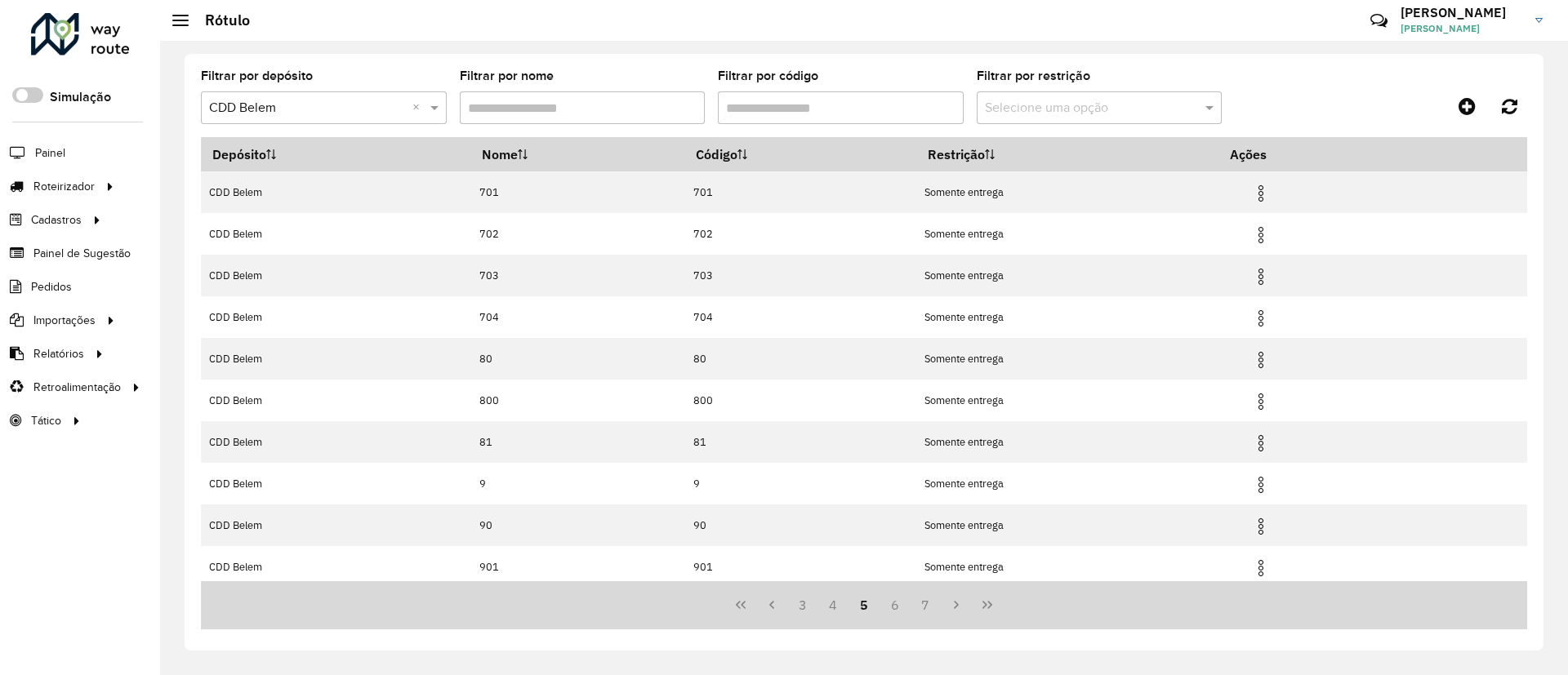
click at [871, 103] on input "Filtrar por código" at bounding box center [841, 107] width 246 height 32
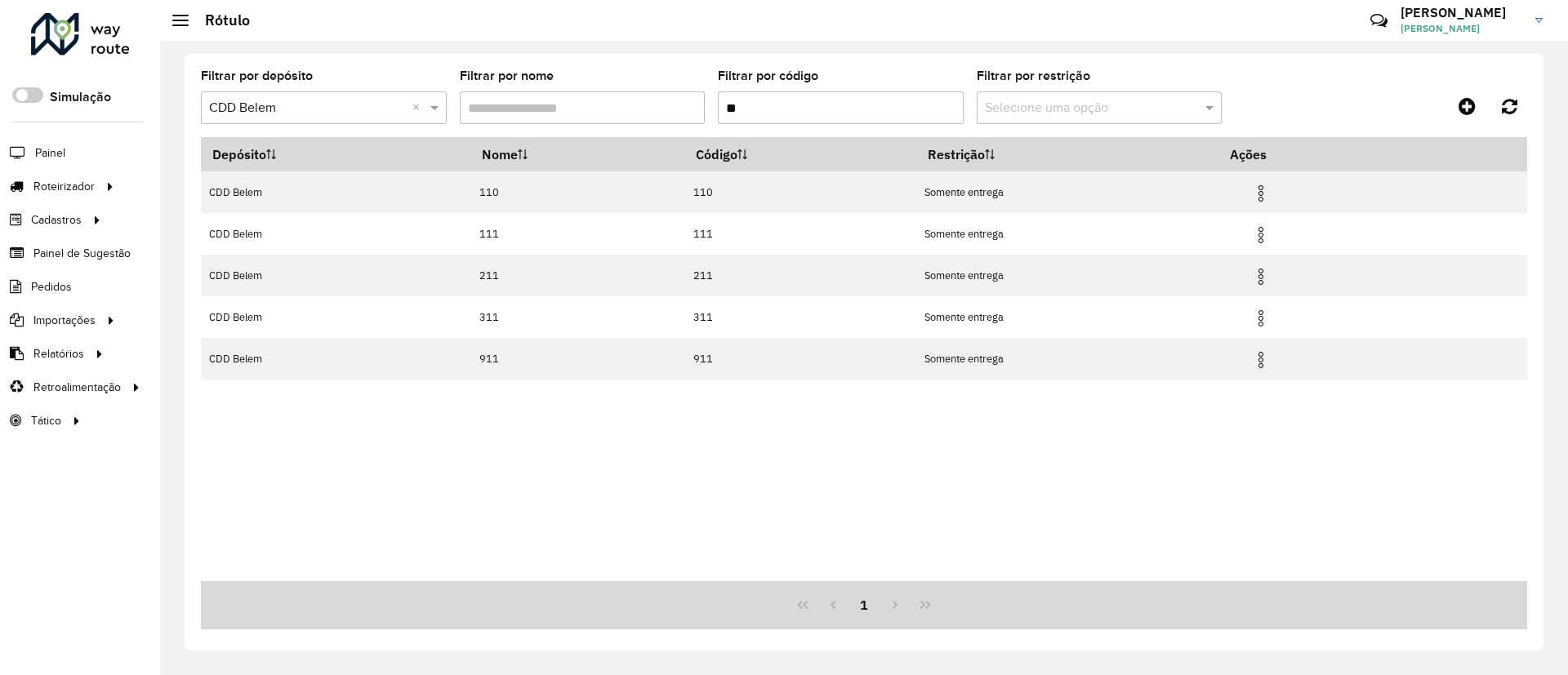
type input "*"
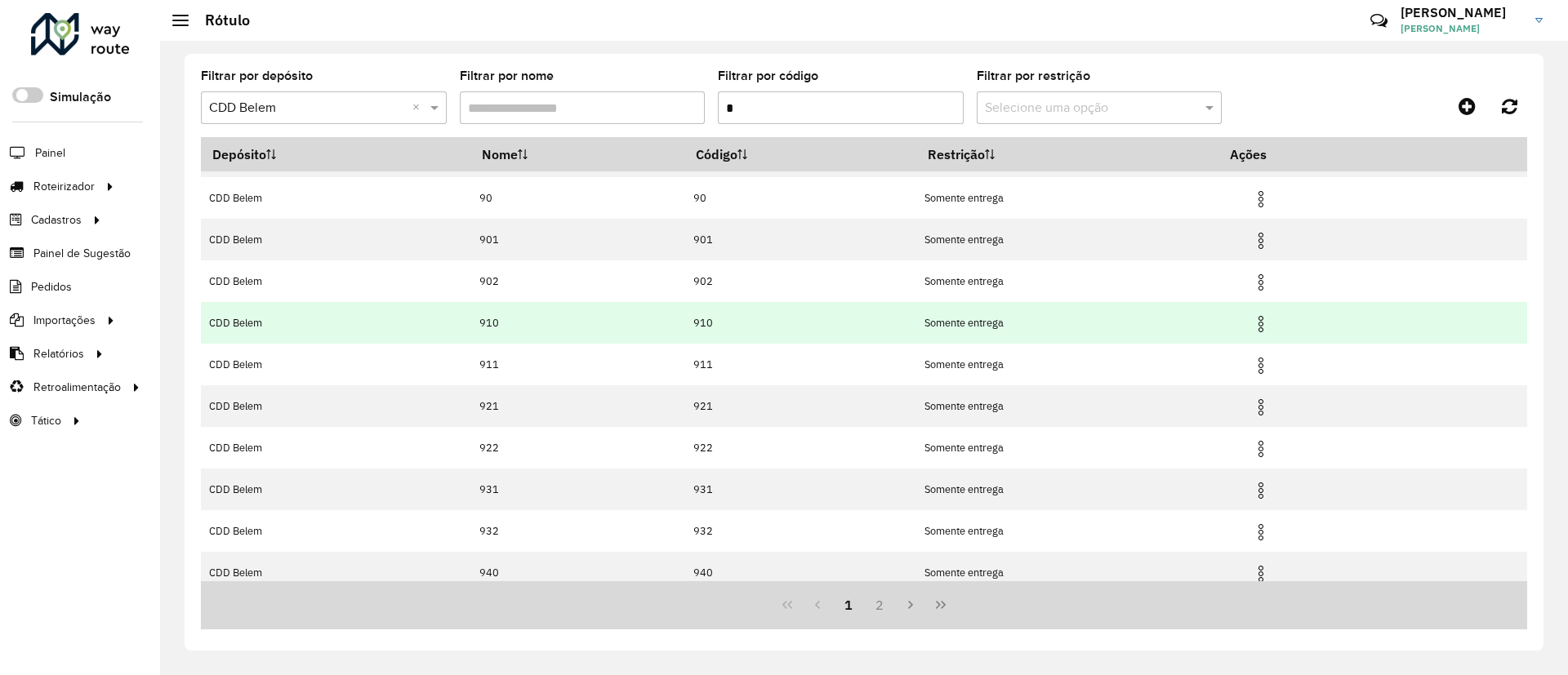
scroll to position [90, 0]
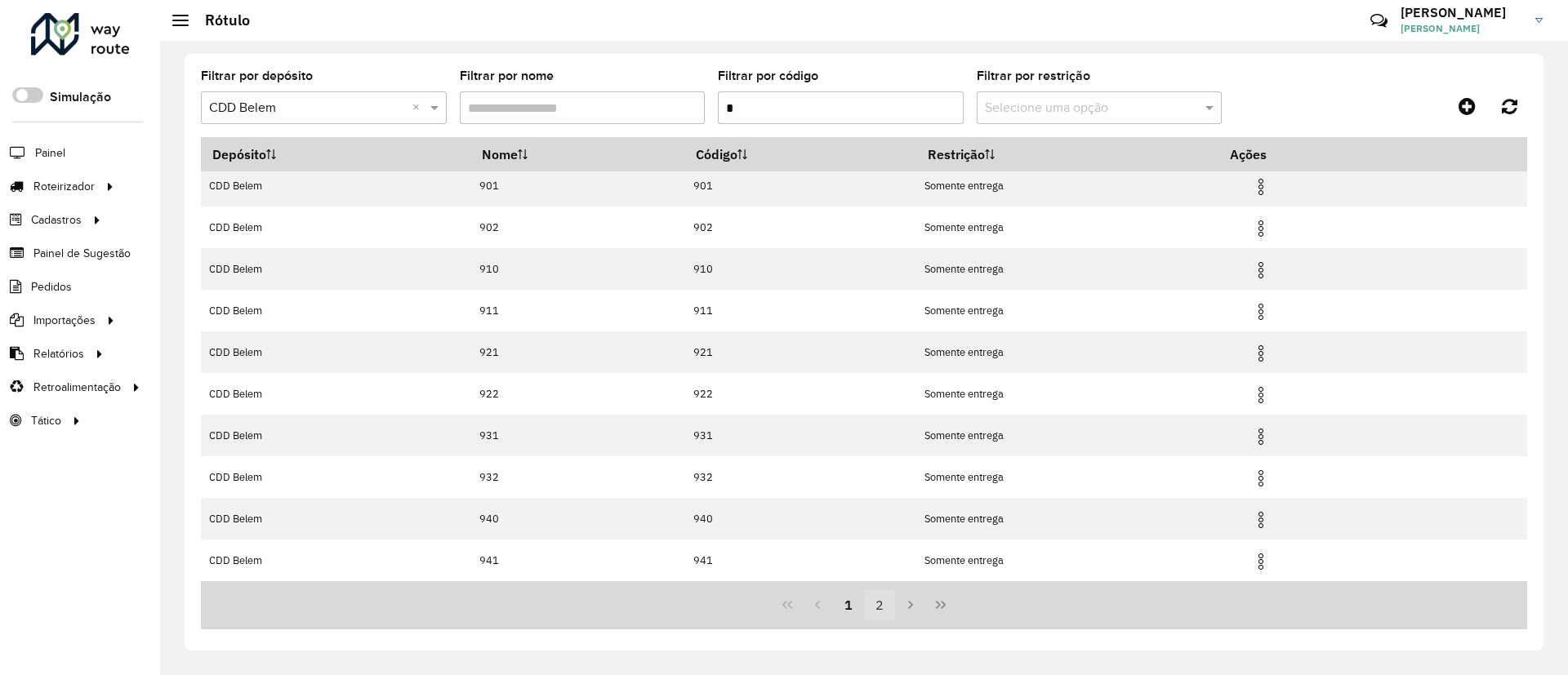
type input "*"
click at [881, 598] on button "2" at bounding box center [880, 606] width 31 height 31
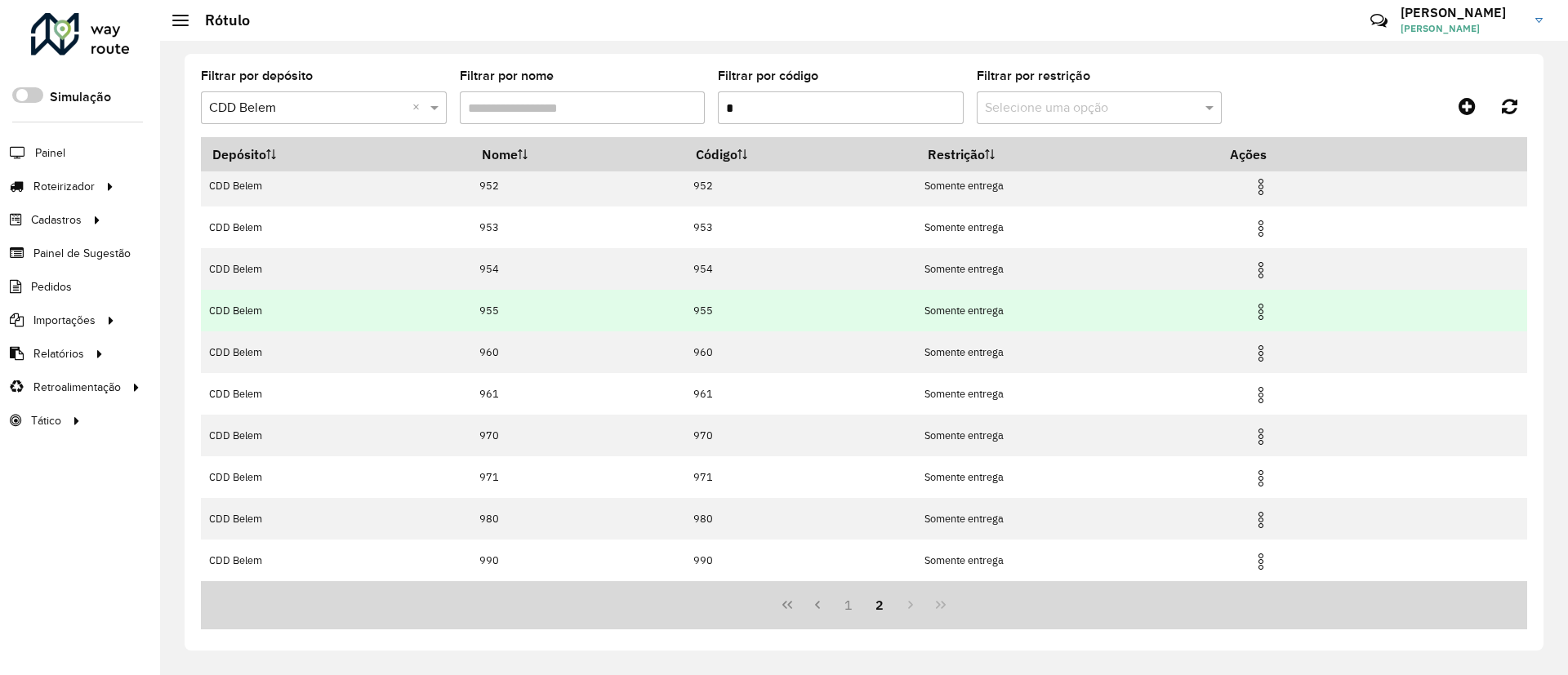
click at [1261, 308] on img at bounding box center [1261, 312] width 20 height 20
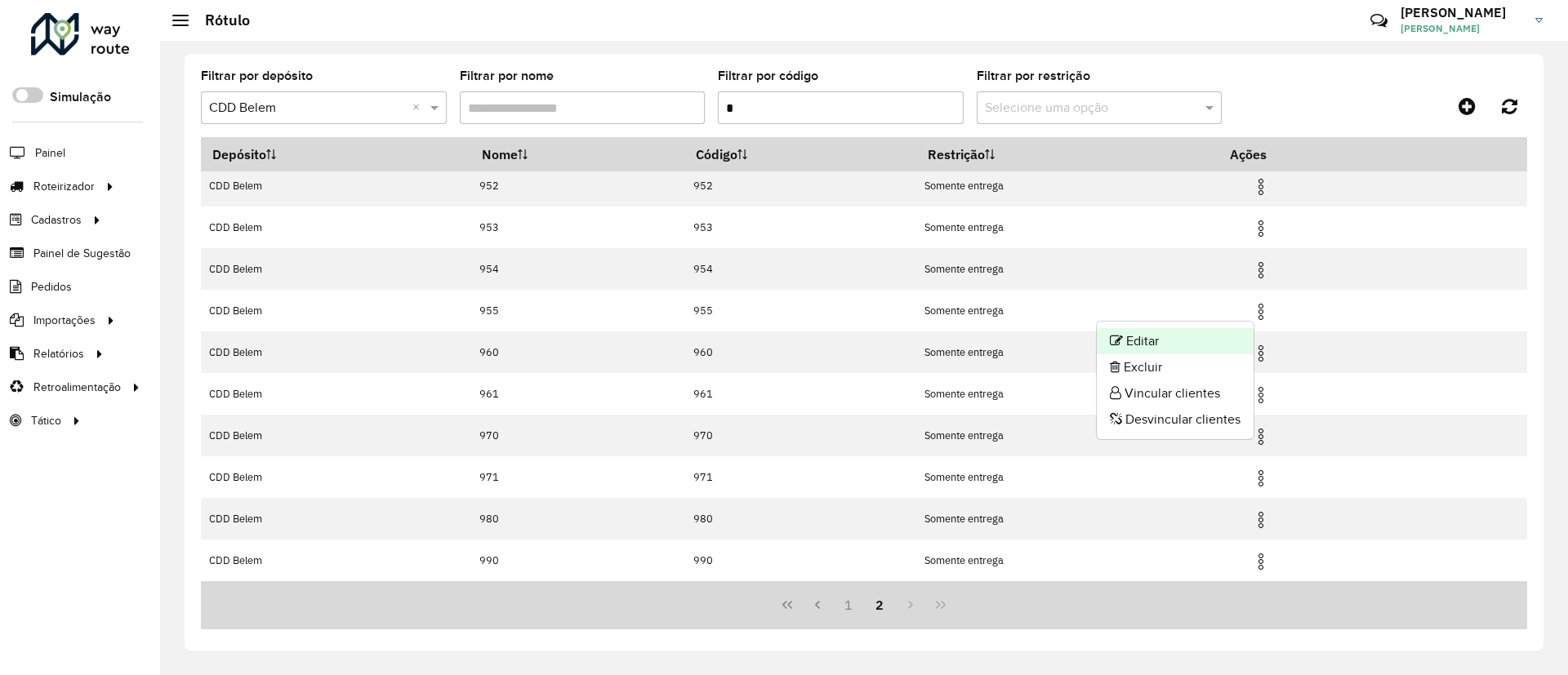
click at [1169, 340] on li "Editar" at bounding box center [1176, 340] width 157 height 26
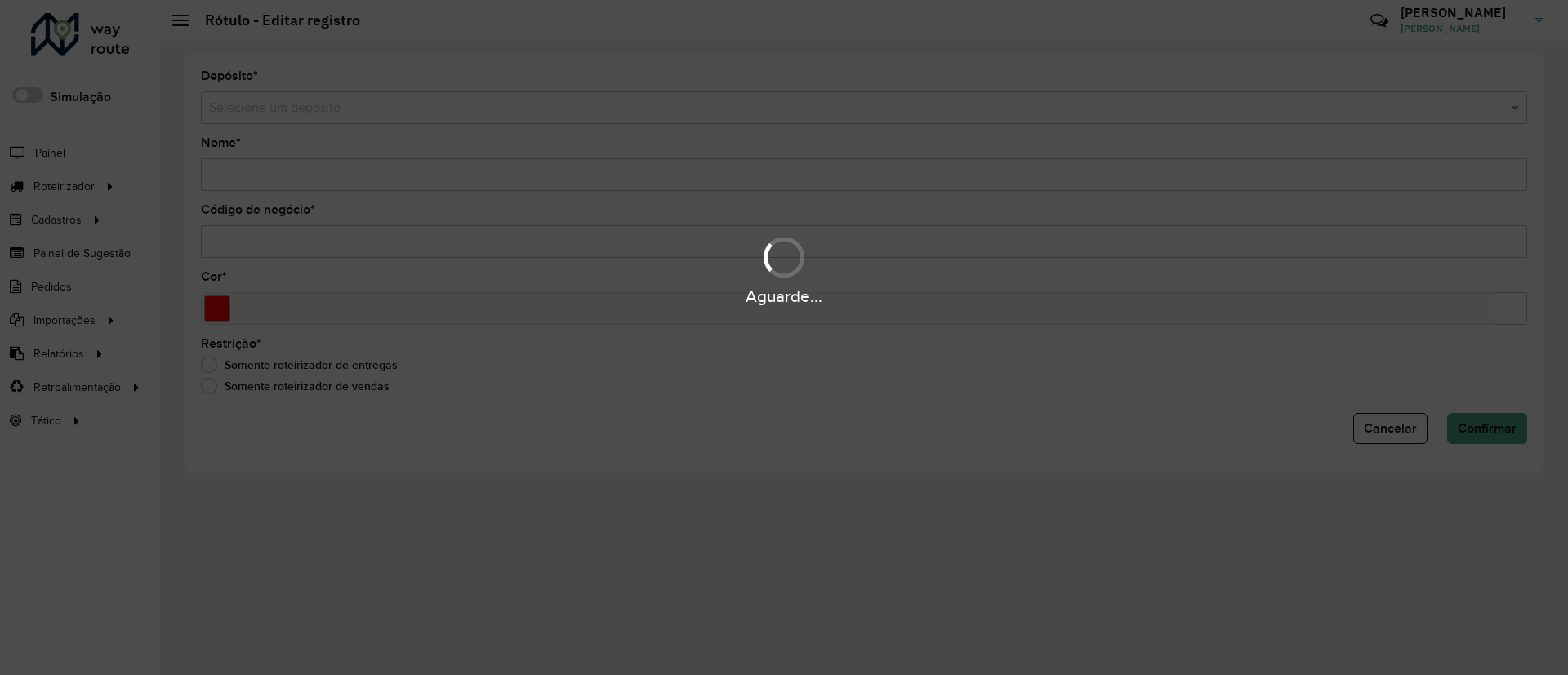
type input "***"
type input "*******"
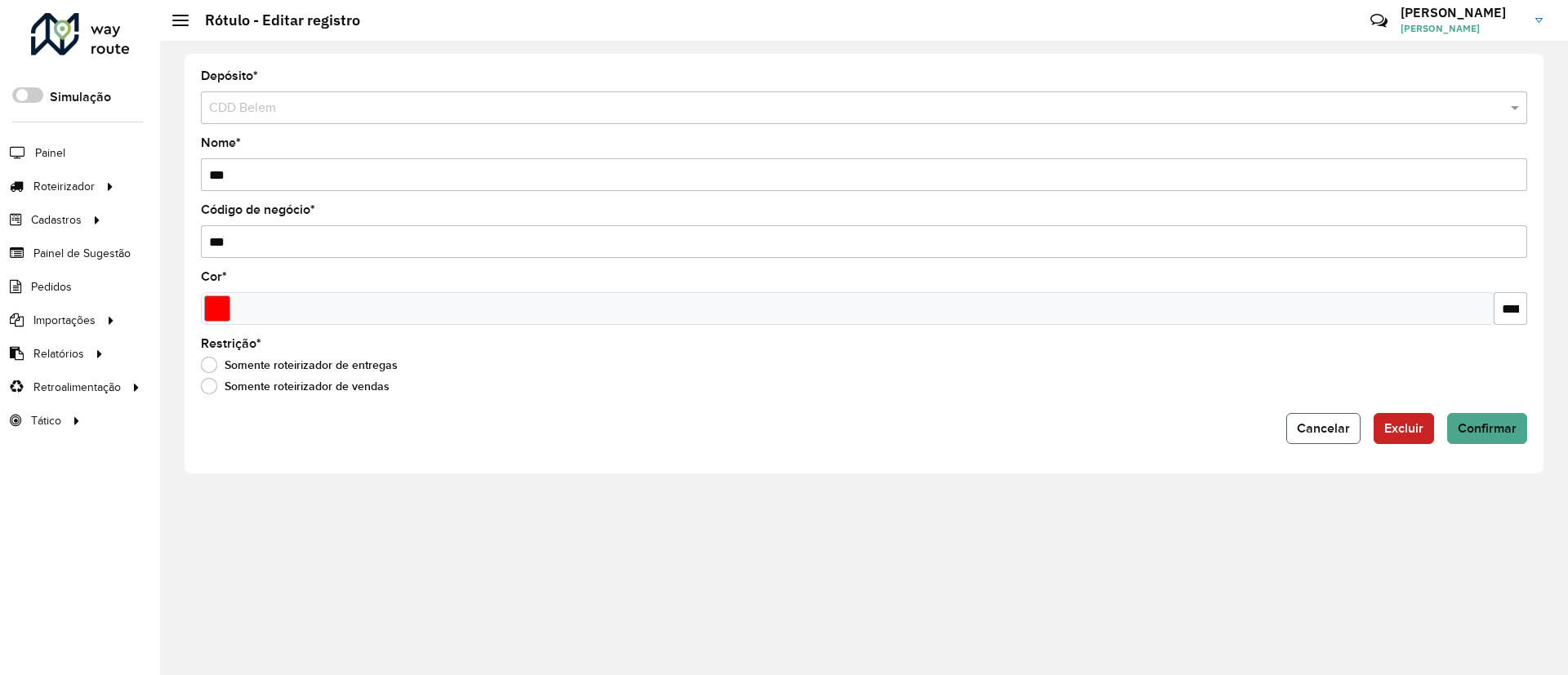
click at [1318, 441] on button "Cancelar" at bounding box center [1323, 428] width 74 height 31
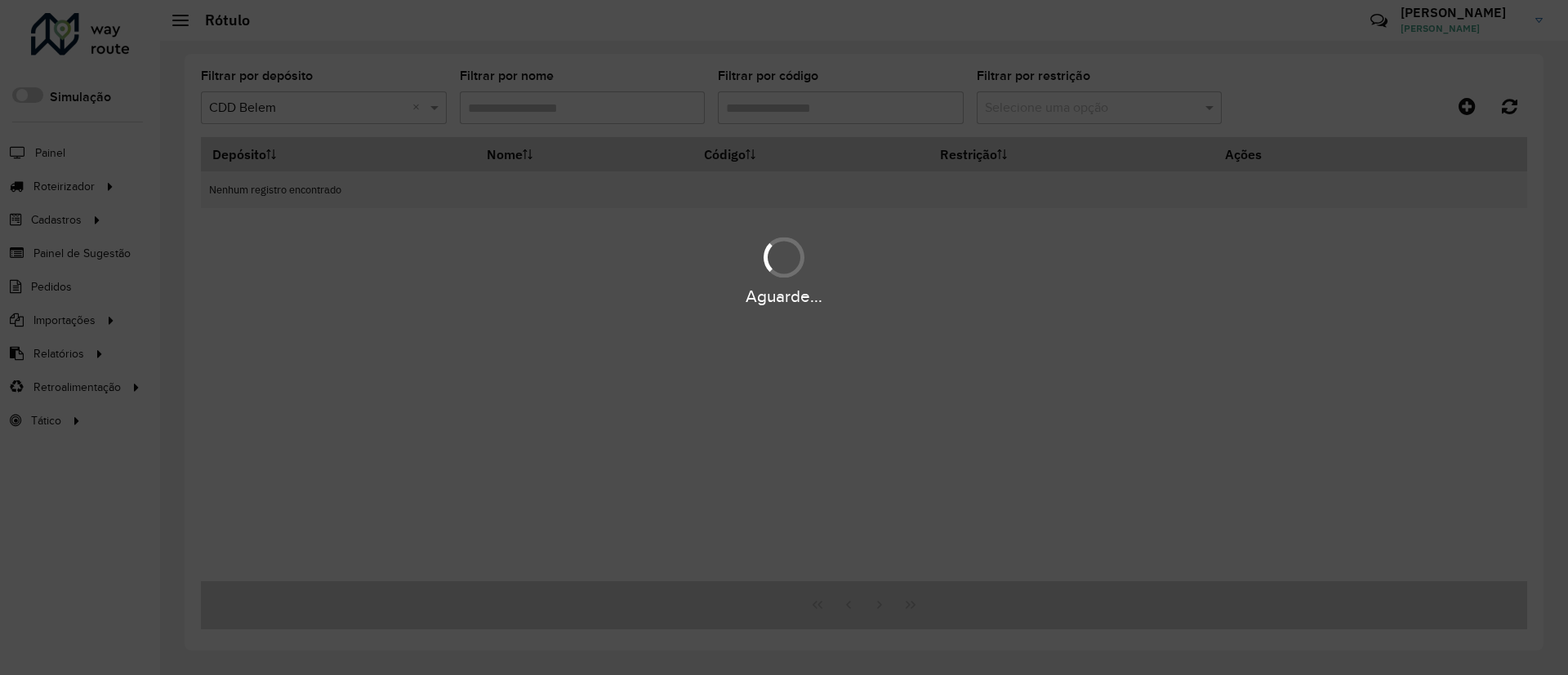
type input "*"
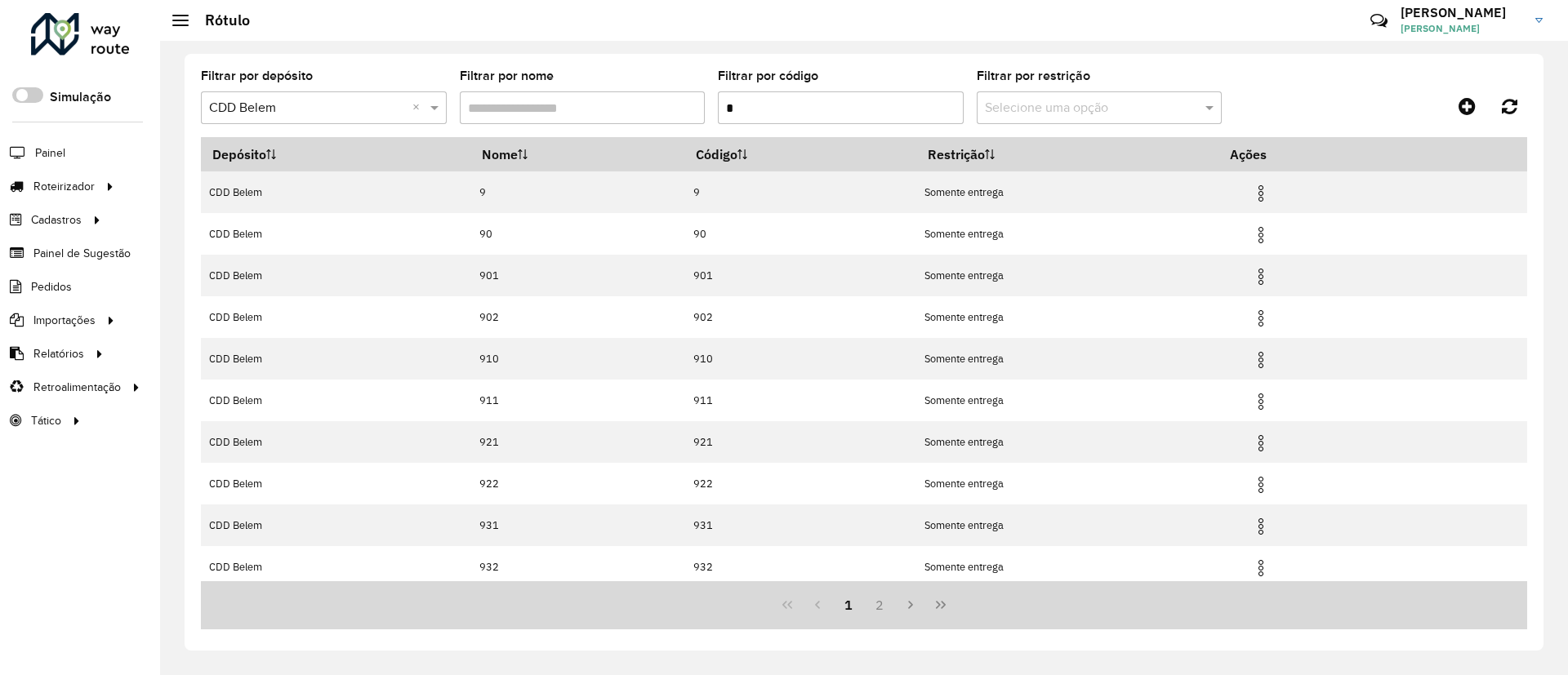
drag, startPoint x: 801, startPoint y: 112, endPoint x: 704, endPoint y: 115, distance: 97.0
click at [704, 115] on formly-group "Filtrar por depósito Selecione um depósito × CDD Belem × Filtrar por nome Filtr…" at bounding box center [691, 104] width 982 height 67
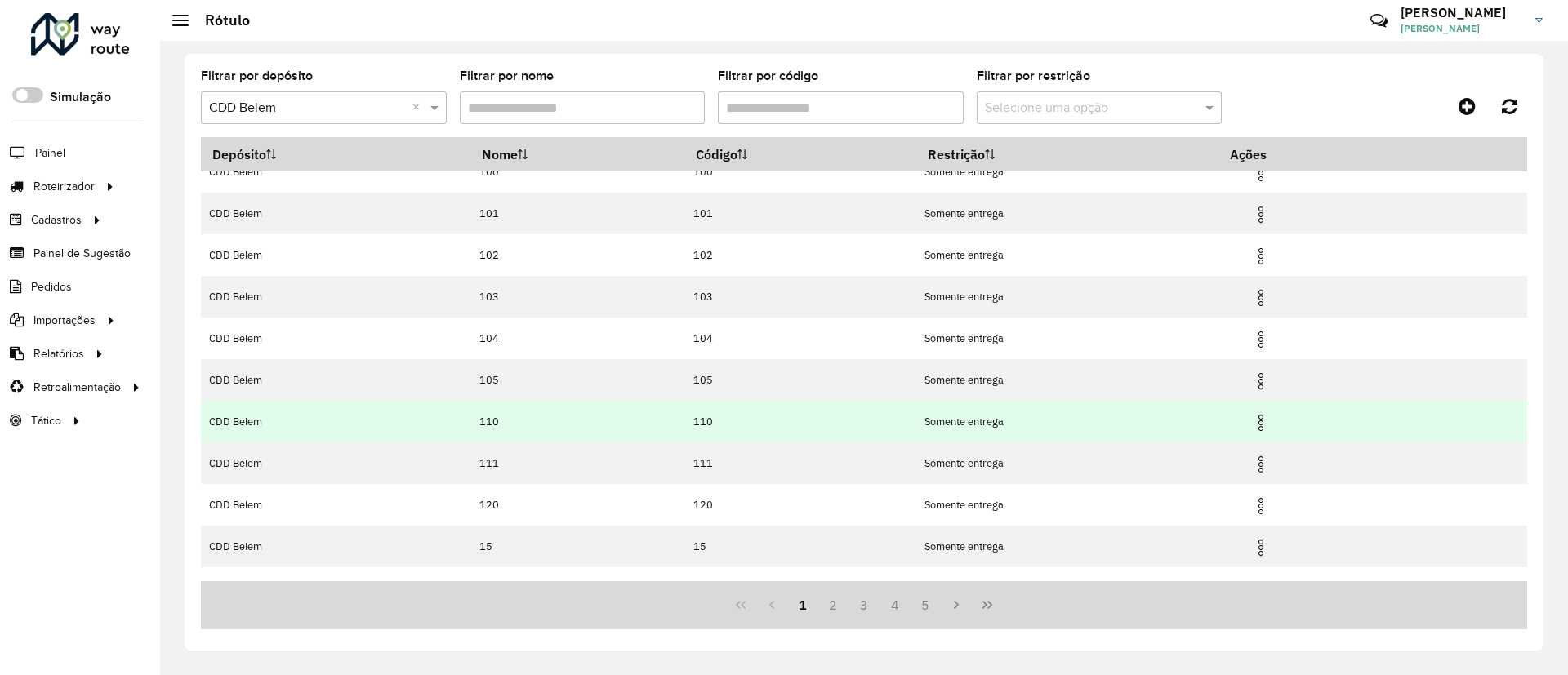
scroll to position [90, 0]
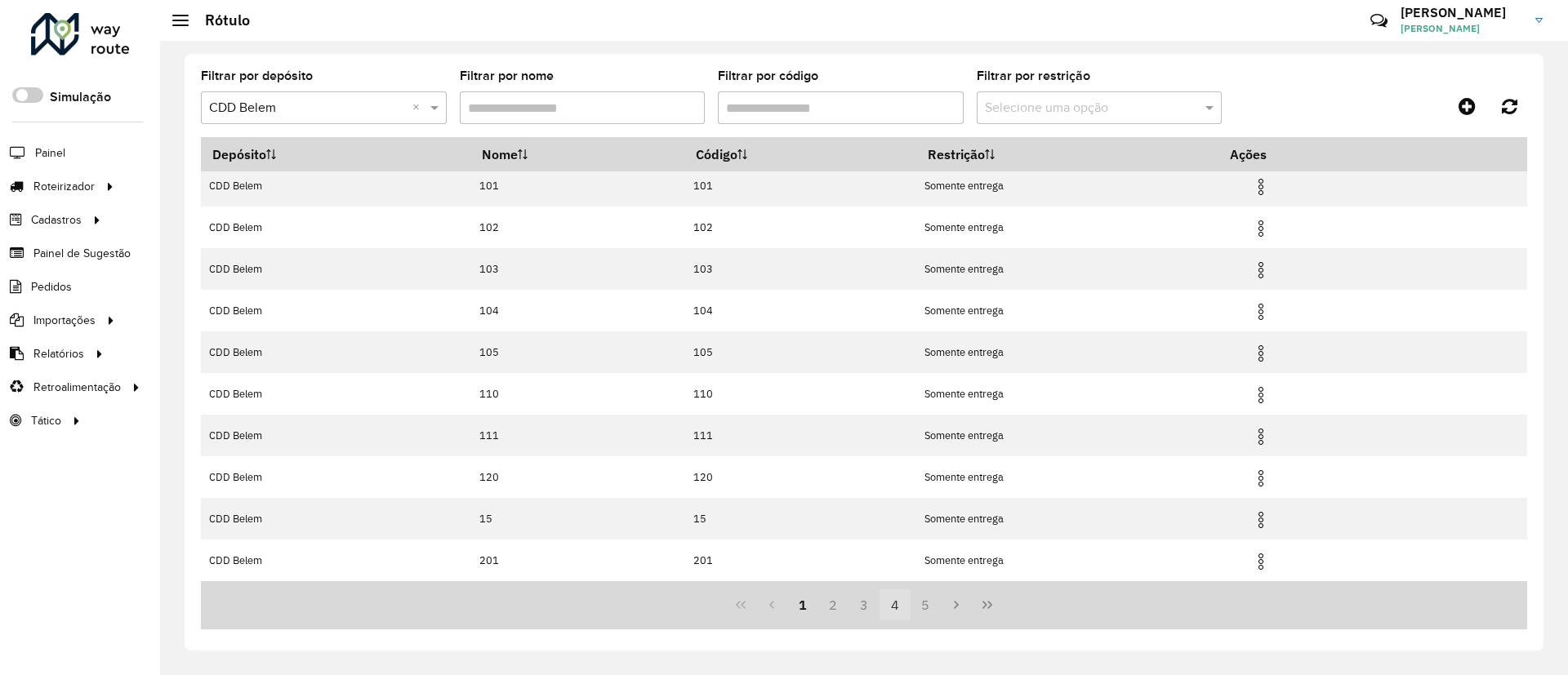
click at [899, 605] on button "4" at bounding box center [896, 606] width 31 height 31
click at [928, 610] on button "6" at bounding box center [926, 606] width 31 height 31
click at [923, 601] on button "7" at bounding box center [926, 606] width 31 height 31
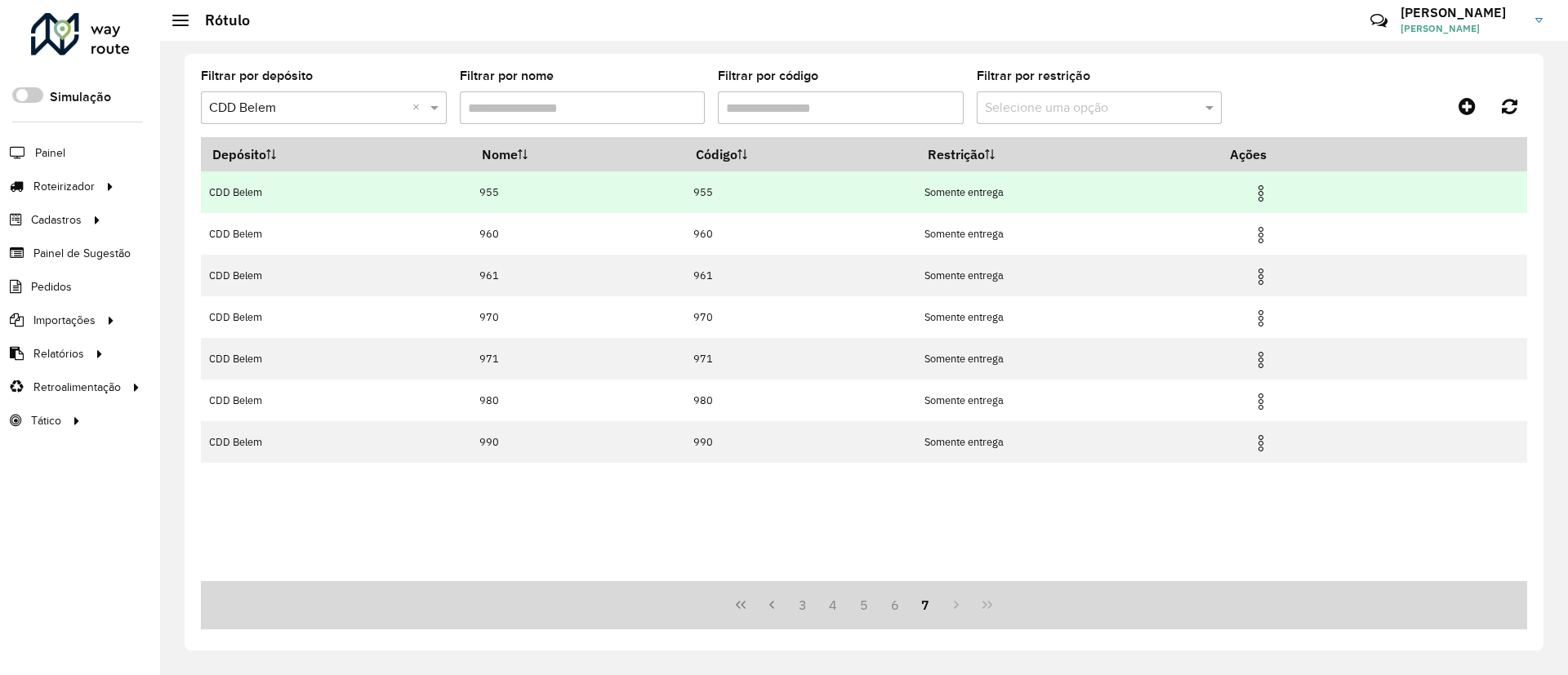
click at [1268, 192] on img at bounding box center [1261, 194] width 20 height 20
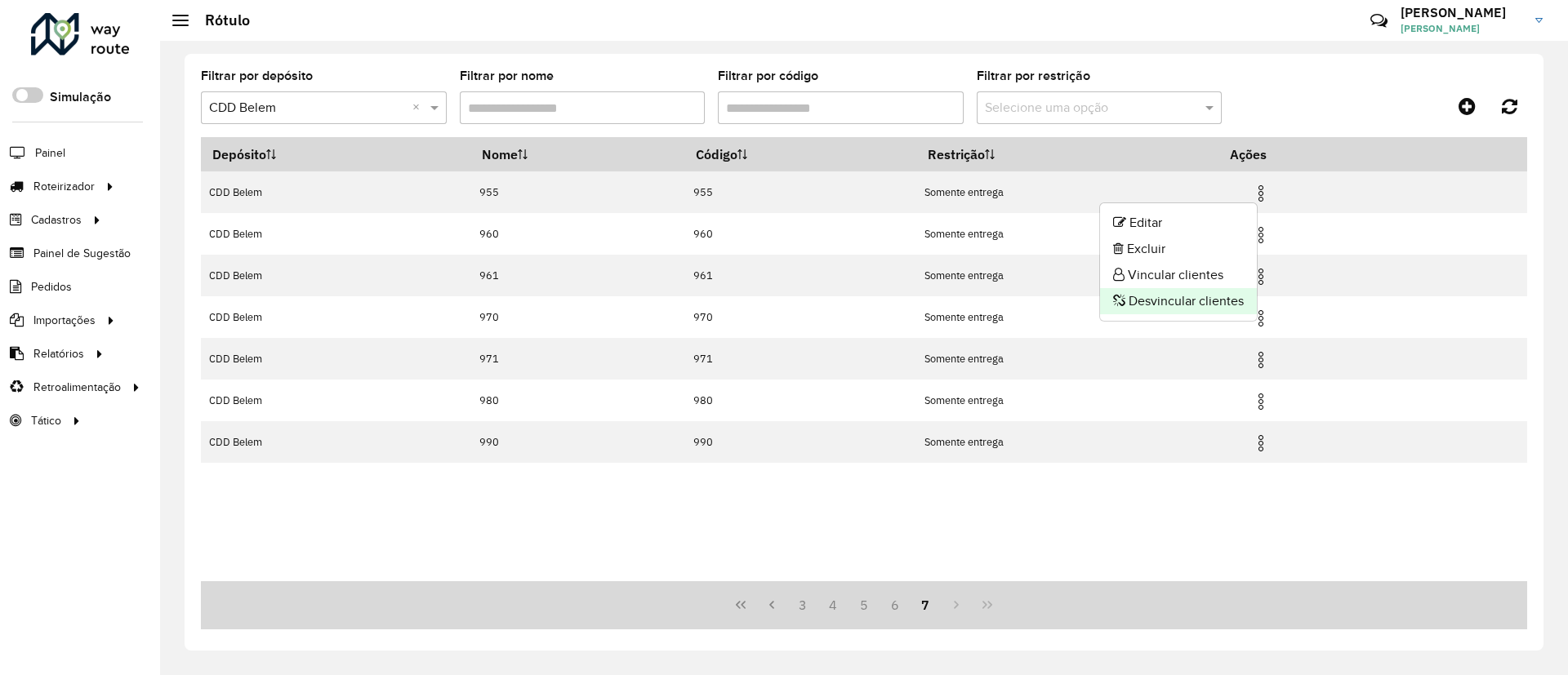
click at [1172, 300] on li "Desvincular clientes" at bounding box center [1178, 301] width 157 height 26
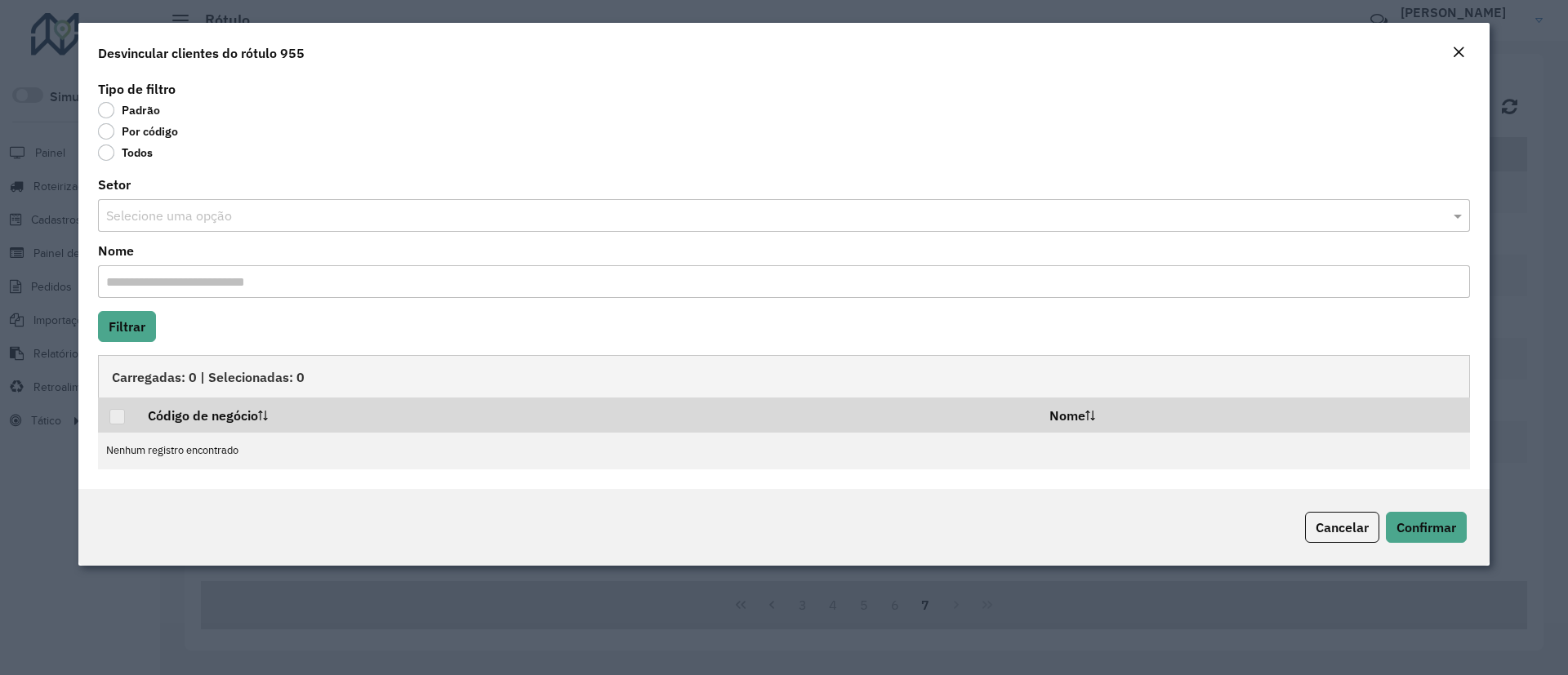
click at [142, 131] on label "Por código" at bounding box center [138, 131] width 80 height 17
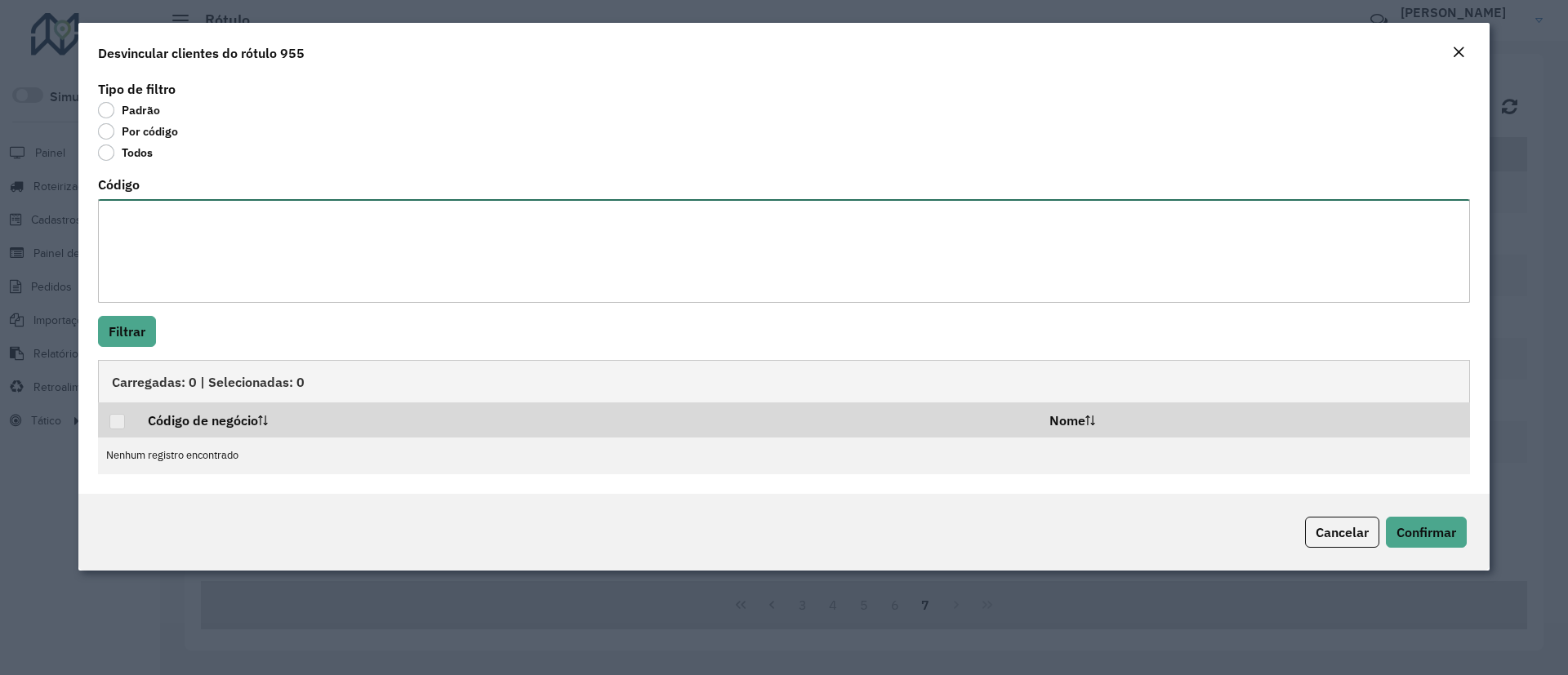
click at [170, 225] on textarea "Código" at bounding box center [784, 251] width 1372 height 104
paste textarea "********"
type textarea "********"
click at [124, 337] on button "Filtrar" at bounding box center [126, 332] width 58 height 31
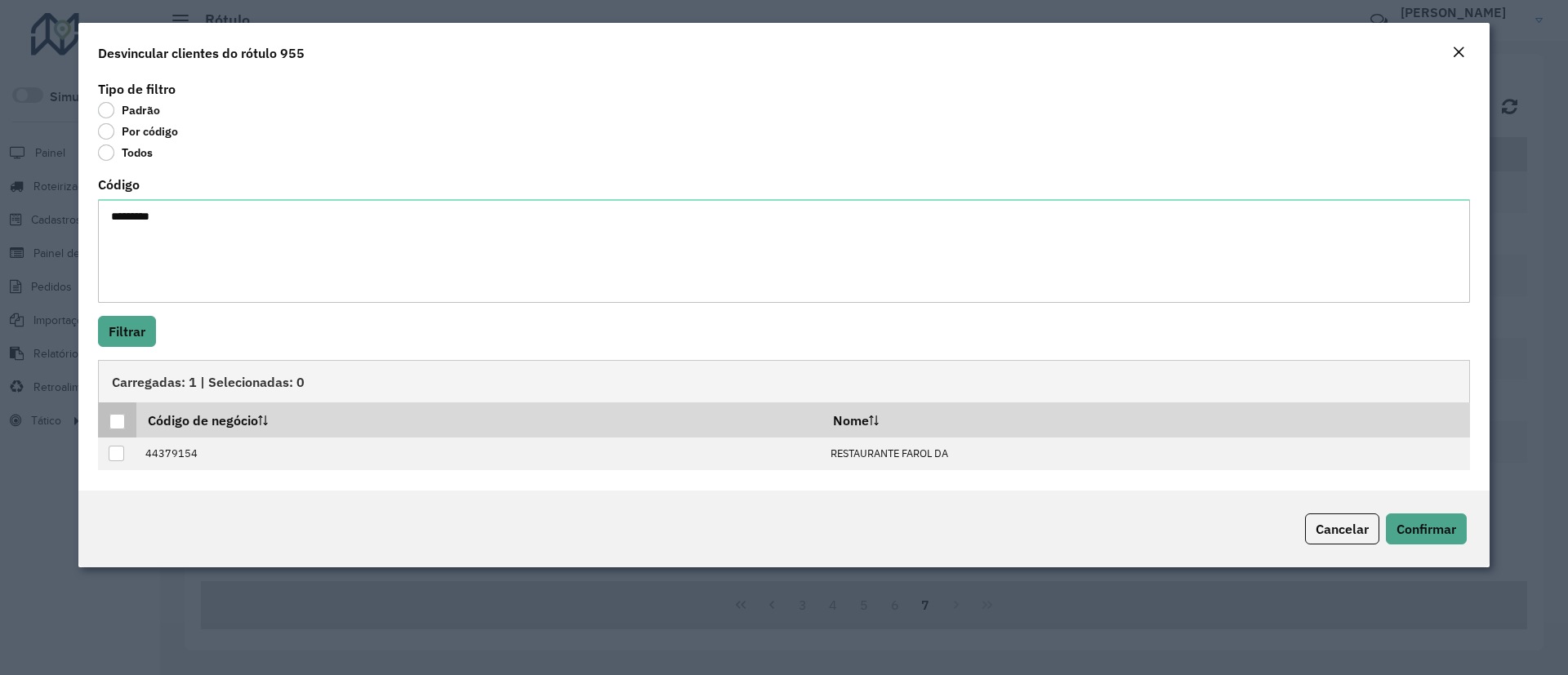
drag, startPoint x: 117, startPoint y: 419, endPoint x: 131, endPoint y: 421, distance: 14.1
click at [115, 419] on div at bounding box center [117, 422] width 16 height 16
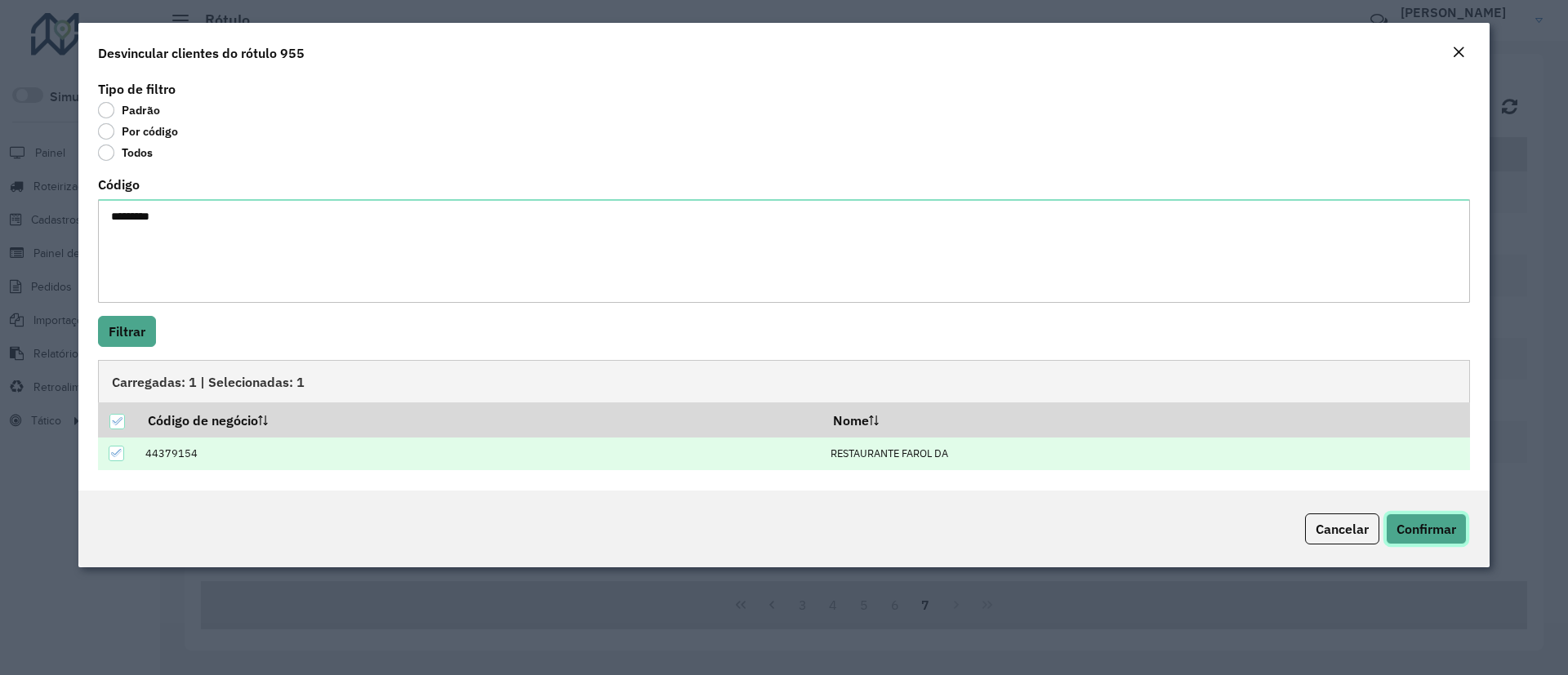
click at [1420, 524] on span "Confirmar" at bounding box center [1426, 528] width 60 height 17
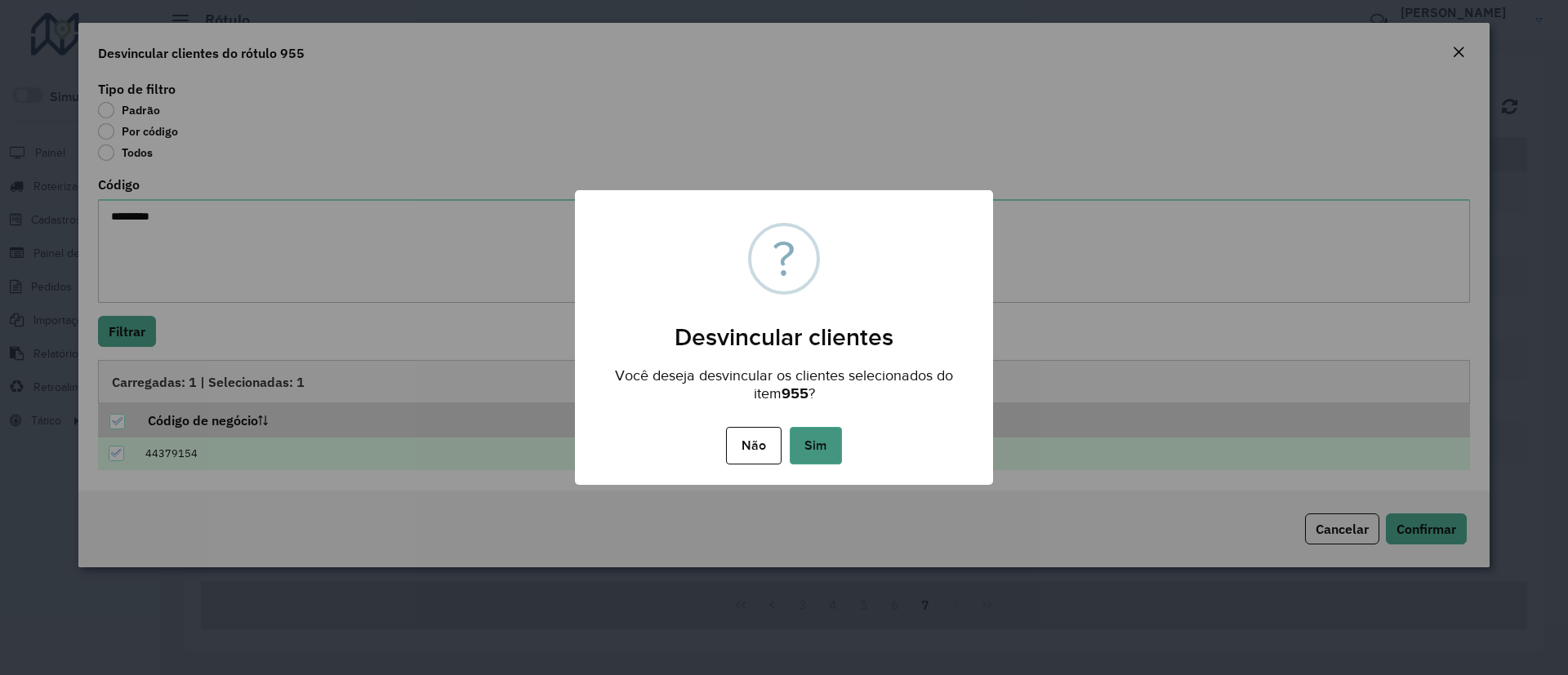
click at [815, 448] on button "Sim" at bounding box center [815, 445] width 52 height 37
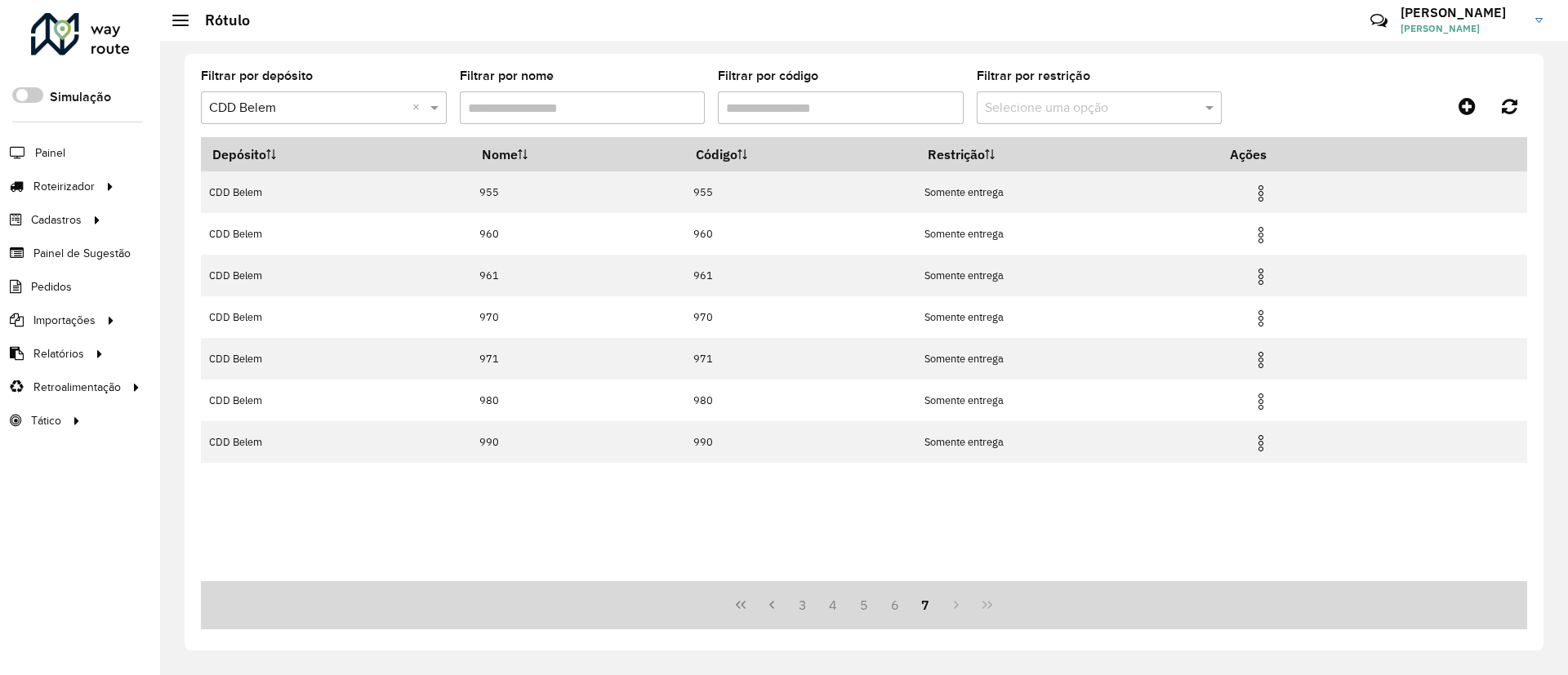
click at [760, 528] on div "Depósito Nome Código Restrição Ações CDD Belem 955 955 Somente entrega CDD Bele…" at bounding box center [863, 359] width 1326 height 444
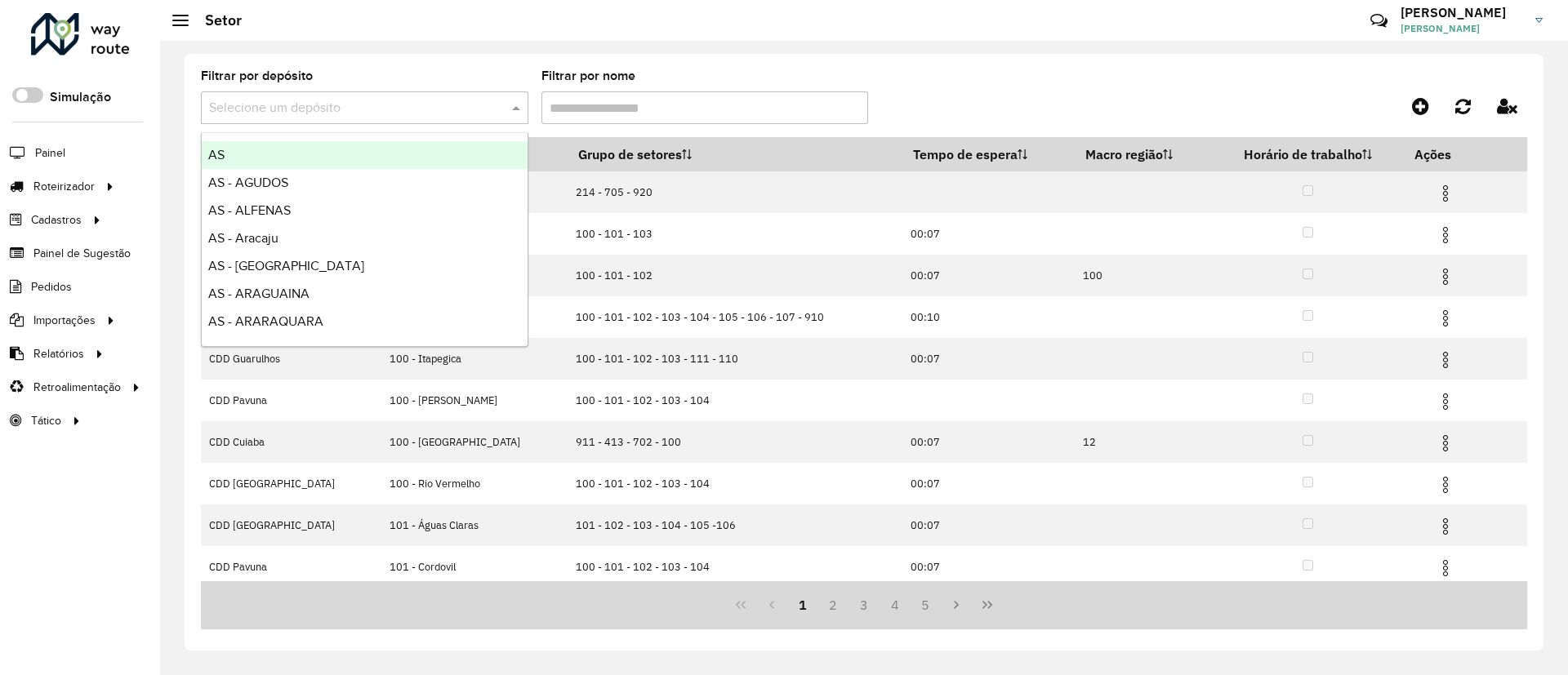
click at [367, 117] on div "Selecione um depósito" at bounding box center [364, 107] width 328 height 32
type input "****"
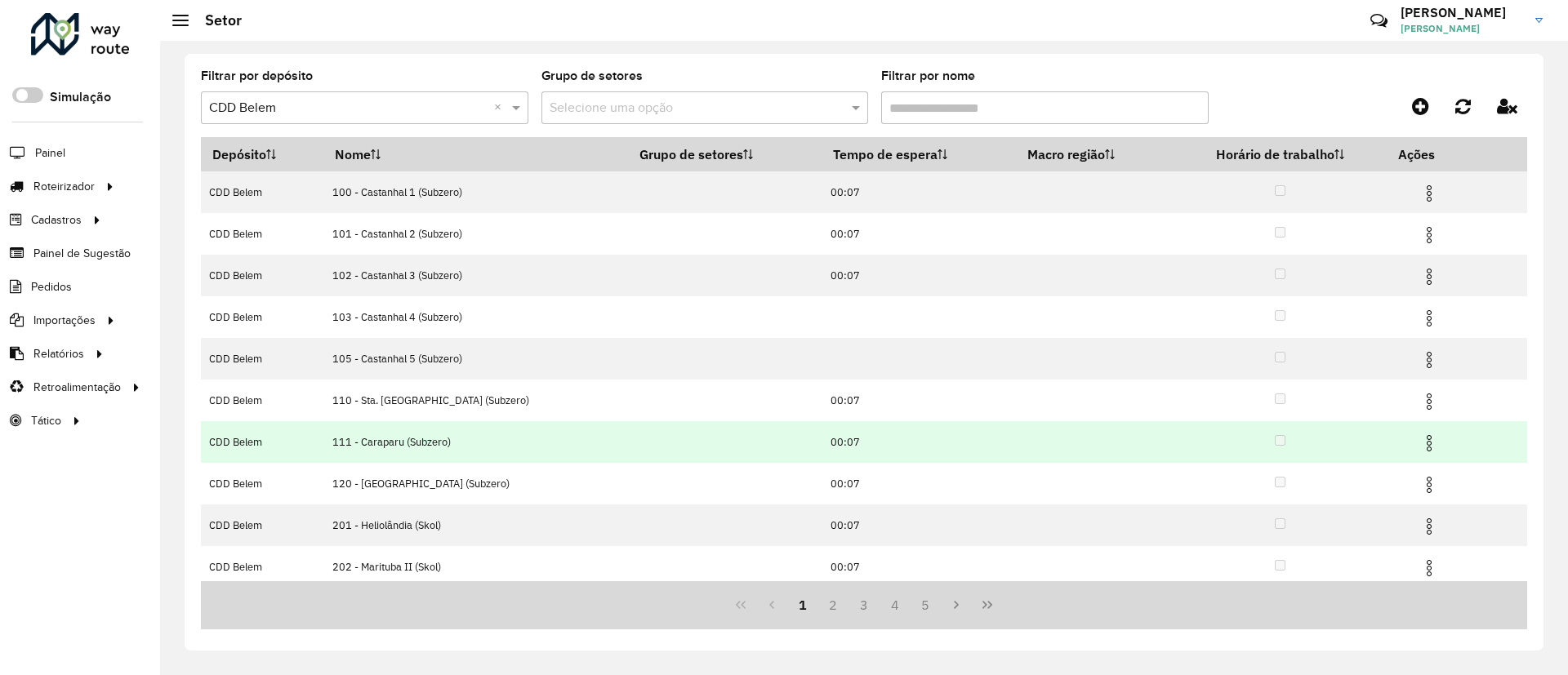
scroll to position [90, 0]
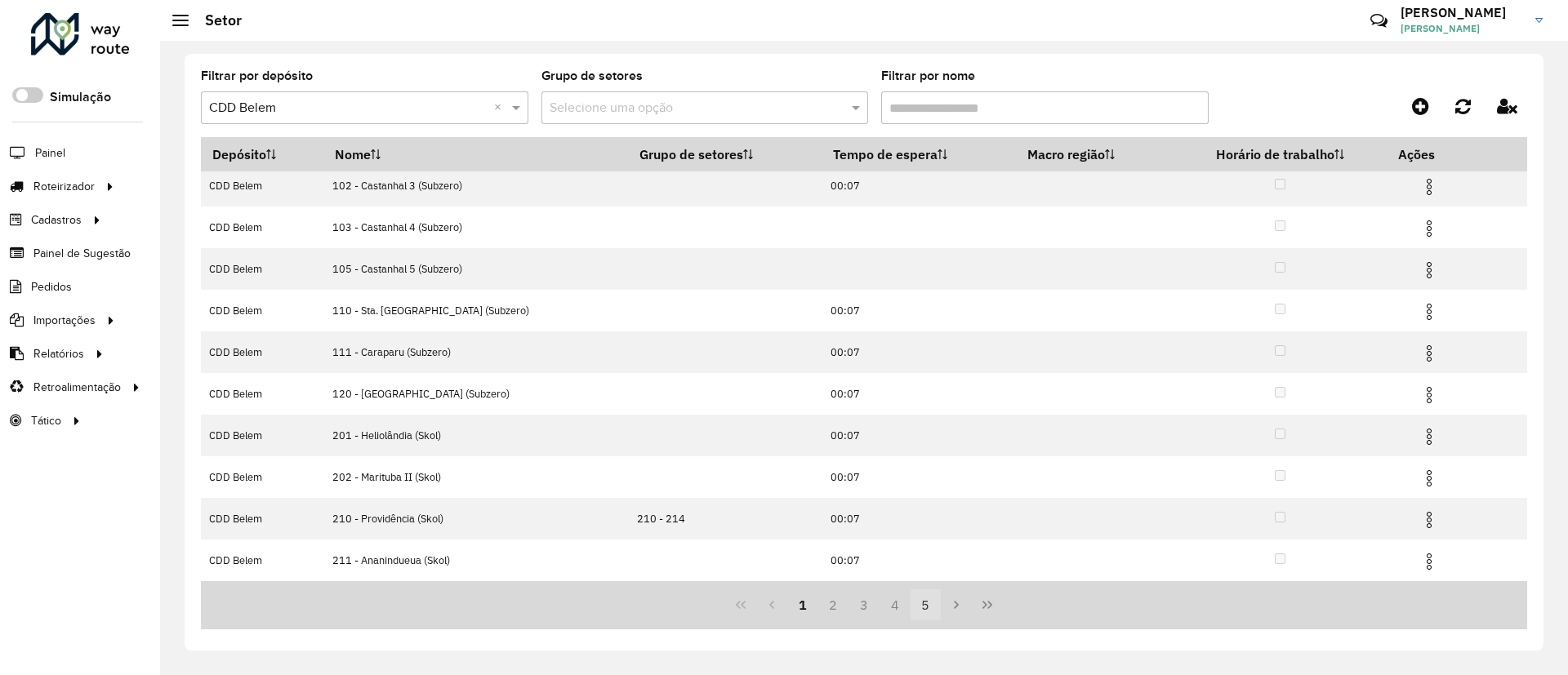
click at [925, 605] on button "5" at bounding box center [926, 606] width 31 height 31
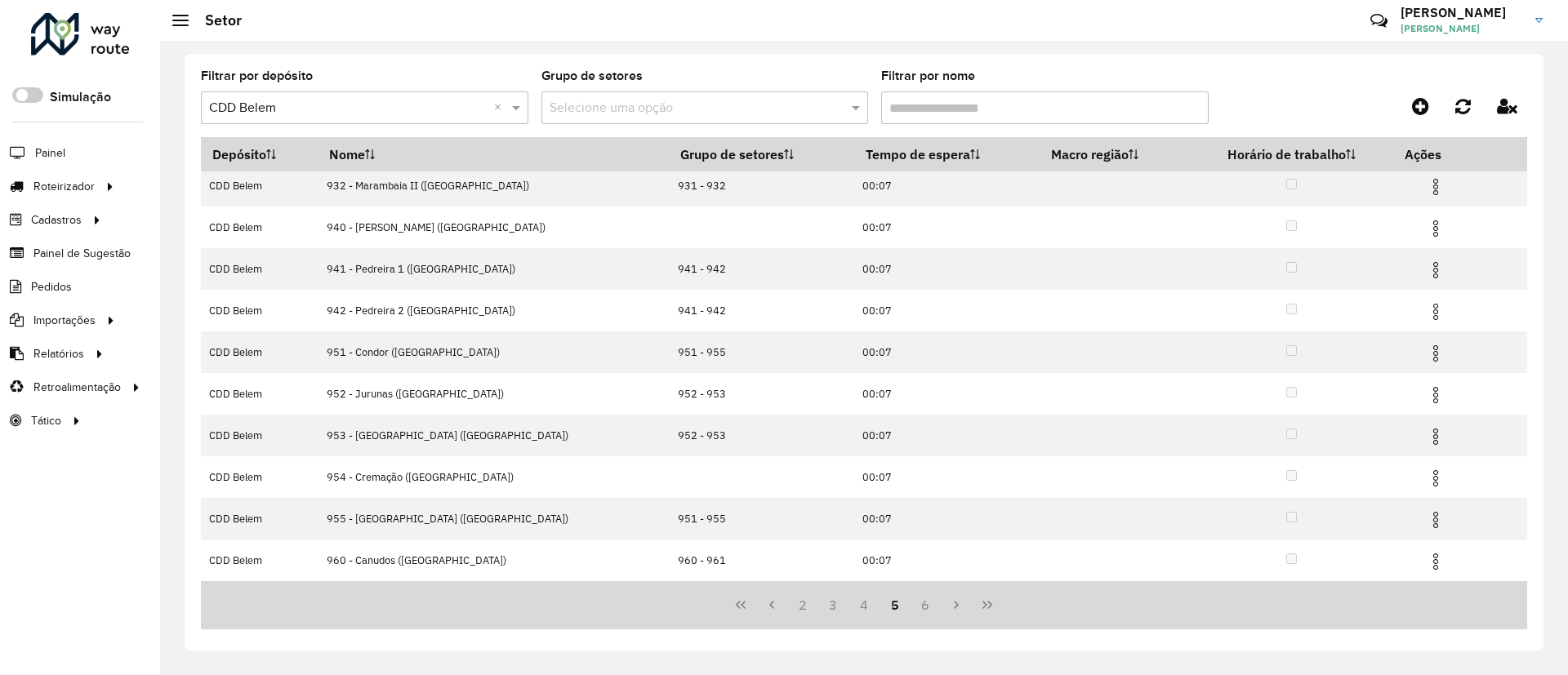
scroll to position [0, 0]
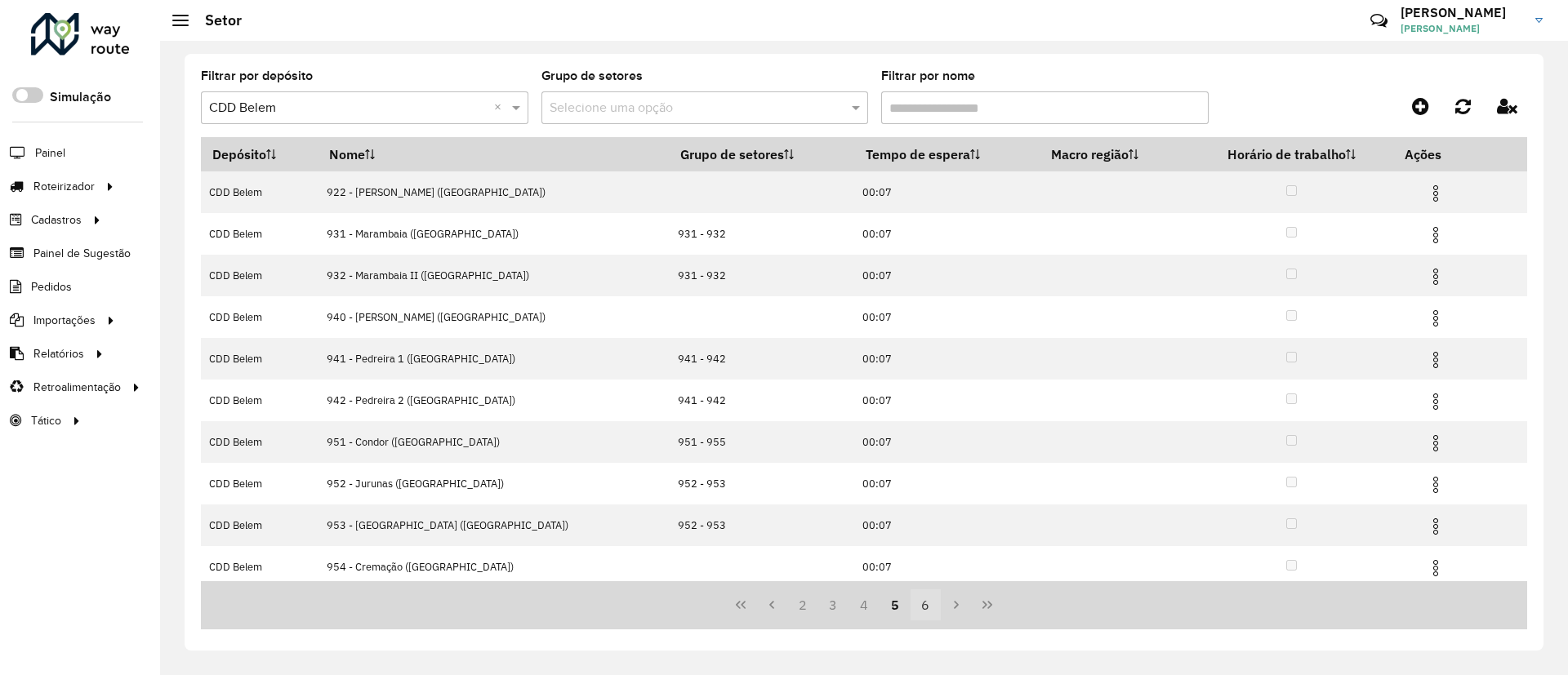
click at [926, 608] on button "6" at bounding box center [926, 606] width 31 height 31
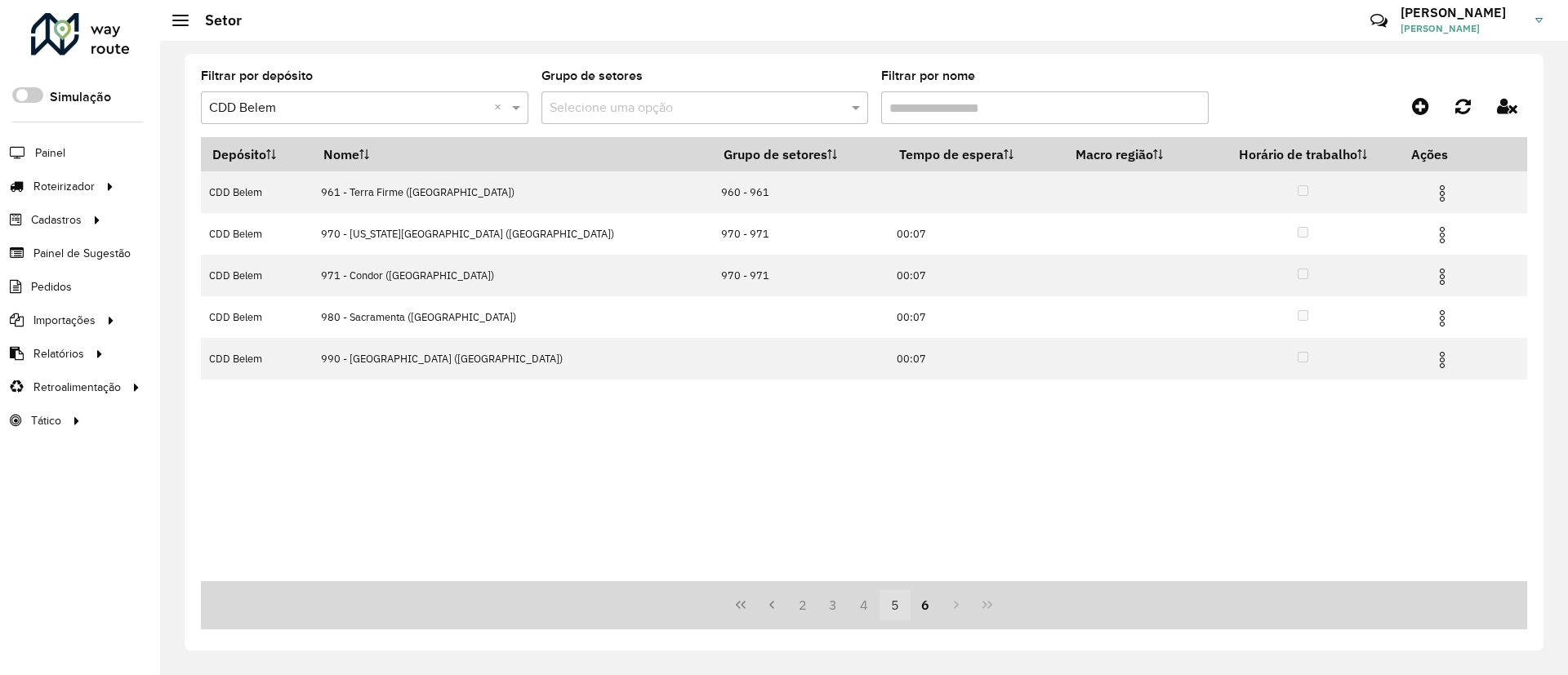
click at [896, 612] on button "5" at bounding box center [896, 606] width 31 height 31
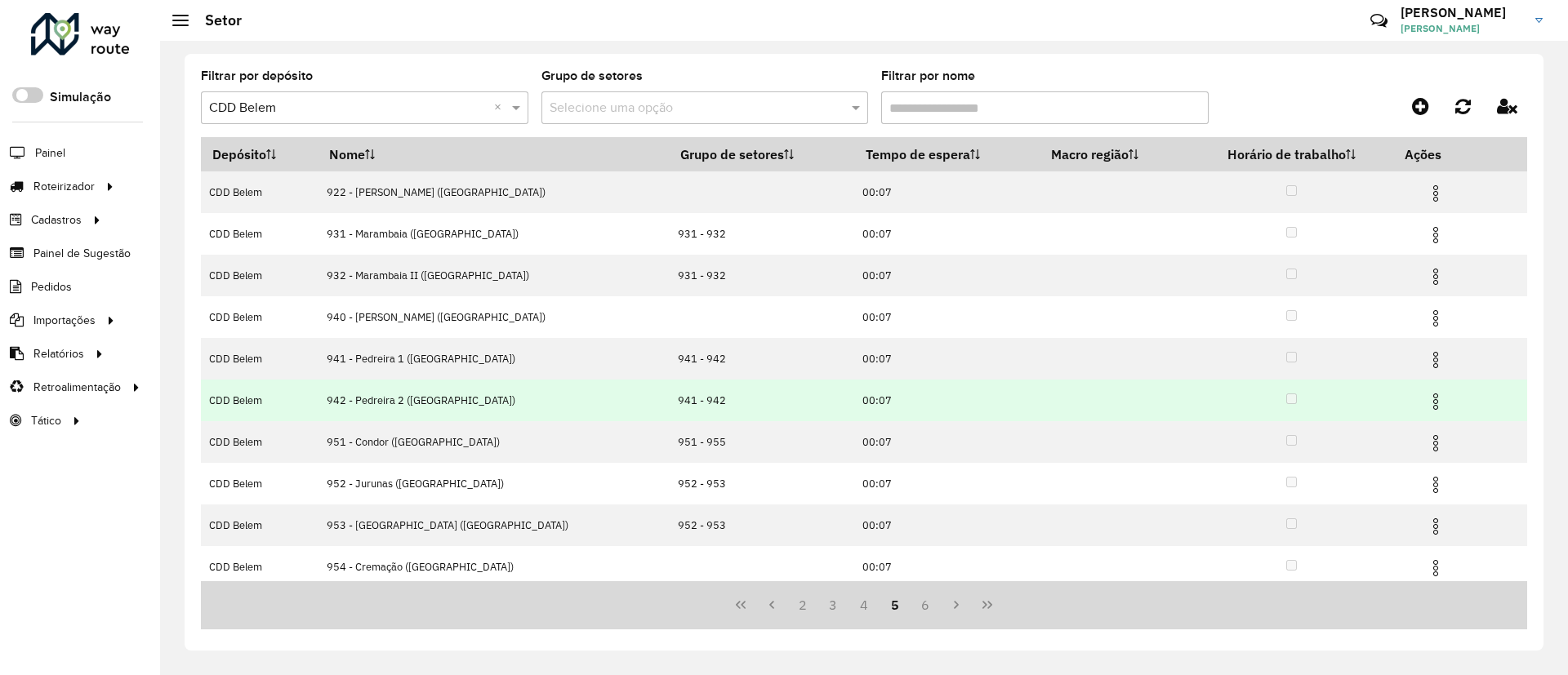
scroll to position [90, 0]
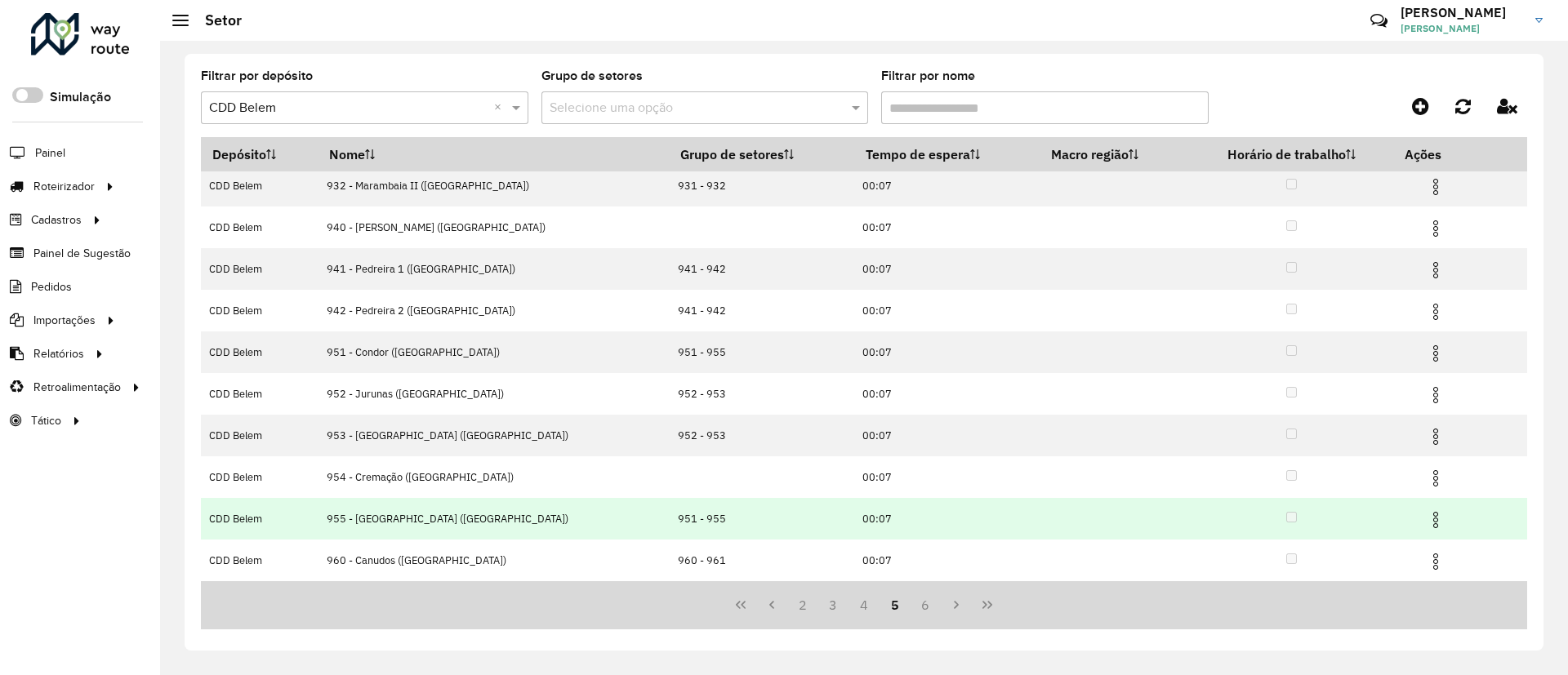
click at [1426, 520] on img at bounding box center [1436, 520] width 20 height 20
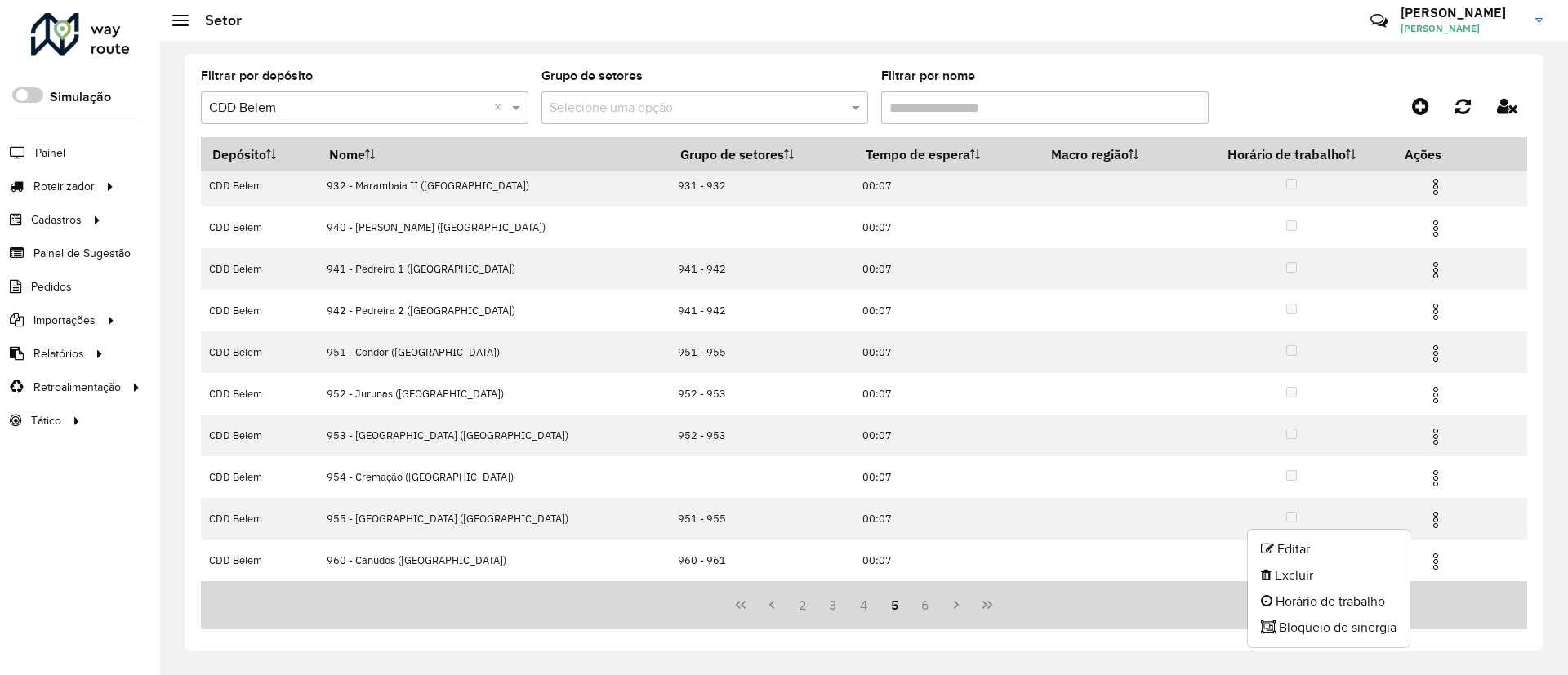
click at [496, 641] on div "Filtrar por depósito Selecione um depósito × CDD Belem × Grupo de setores Selec…" at bounding box center [864, 352] width 1360 height 597
